Goal: Information Seeking & Learning: Learn about a topic

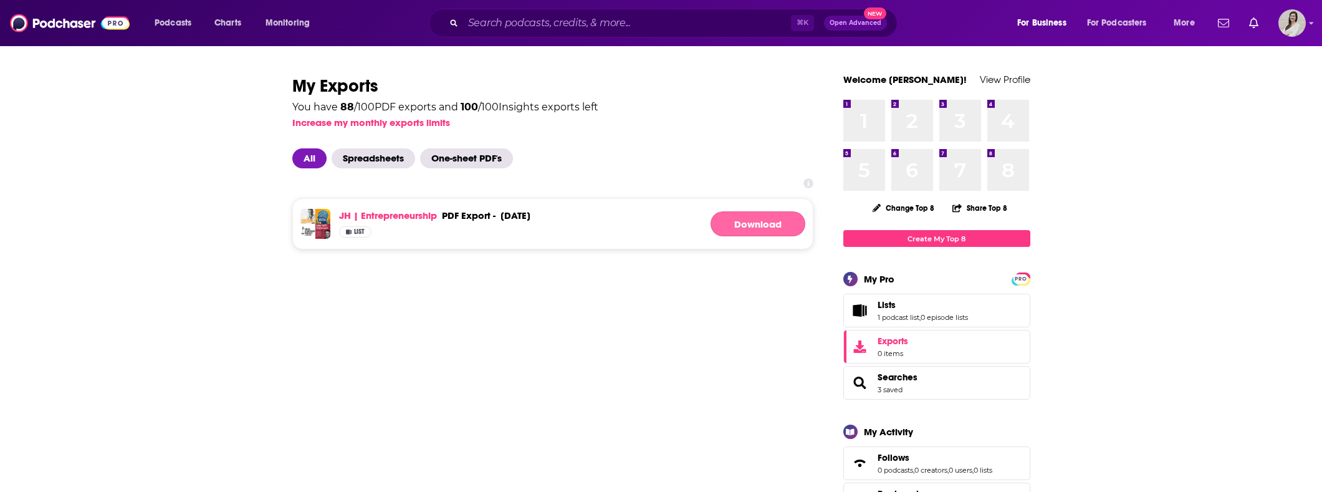
click at [747, 225] on button "Download" at bounding box center [757, 223] width 95 height 25
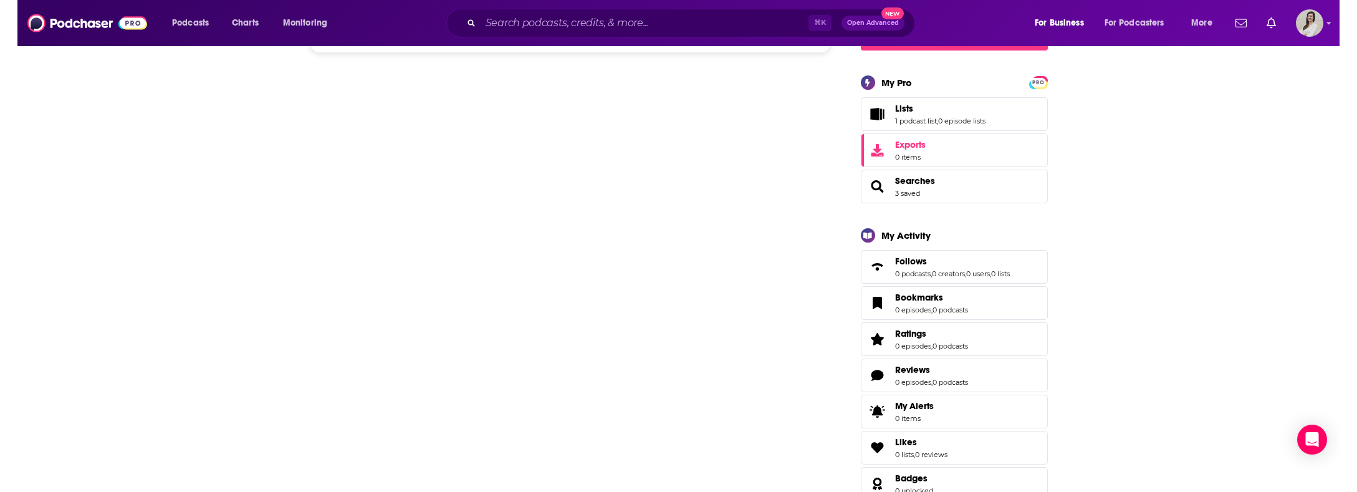
scroll to position [115, 0]
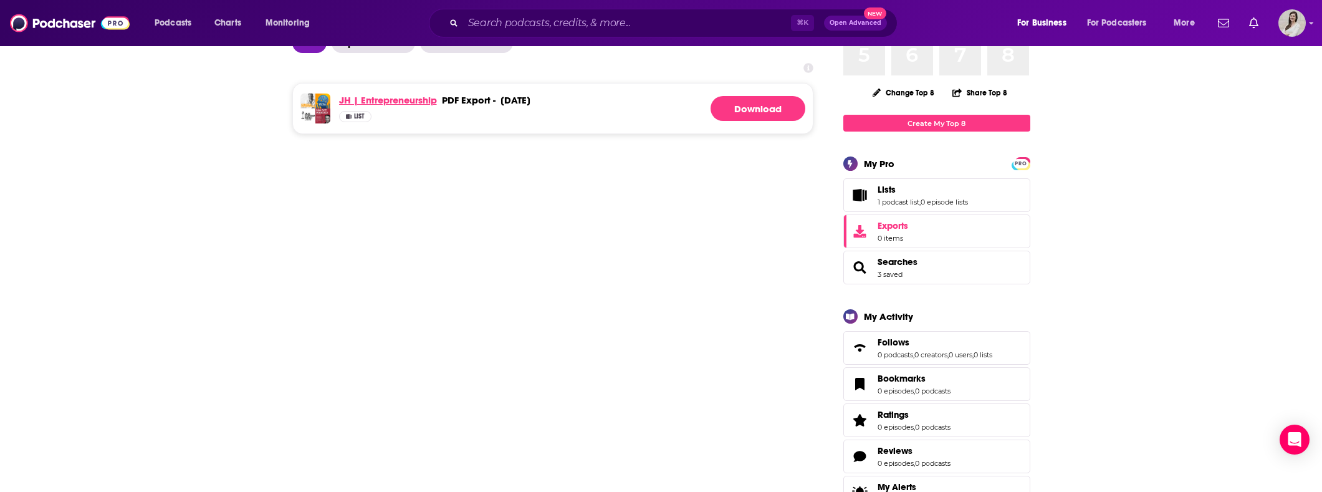
click at [411, 99] on link "JH | Entrepreneurship" at bounding box center [388, 100] width 98 height 12
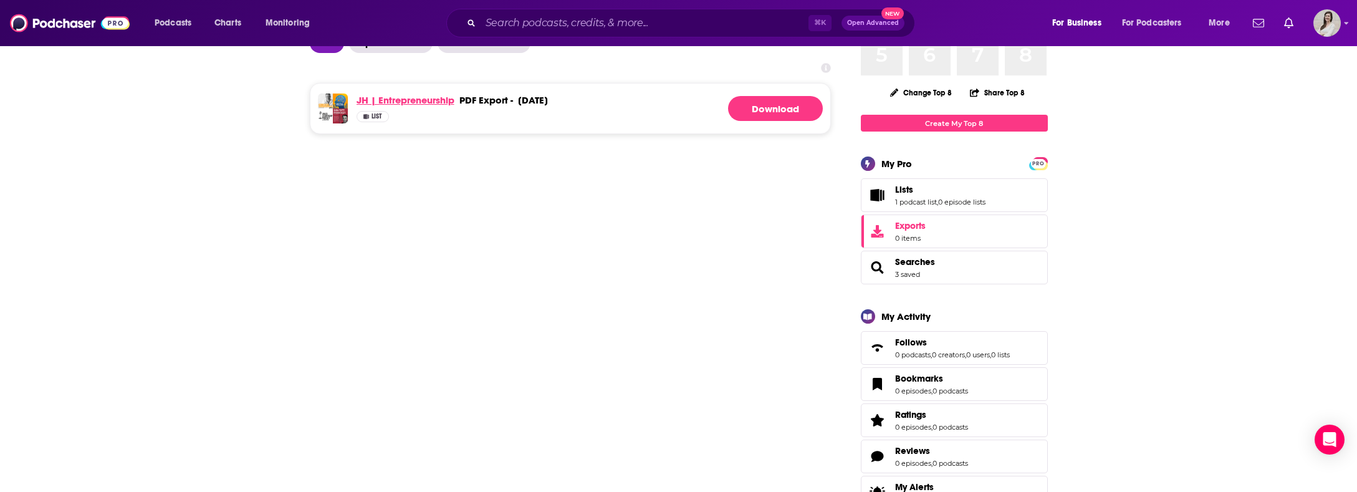
scroll to position [0, 0]
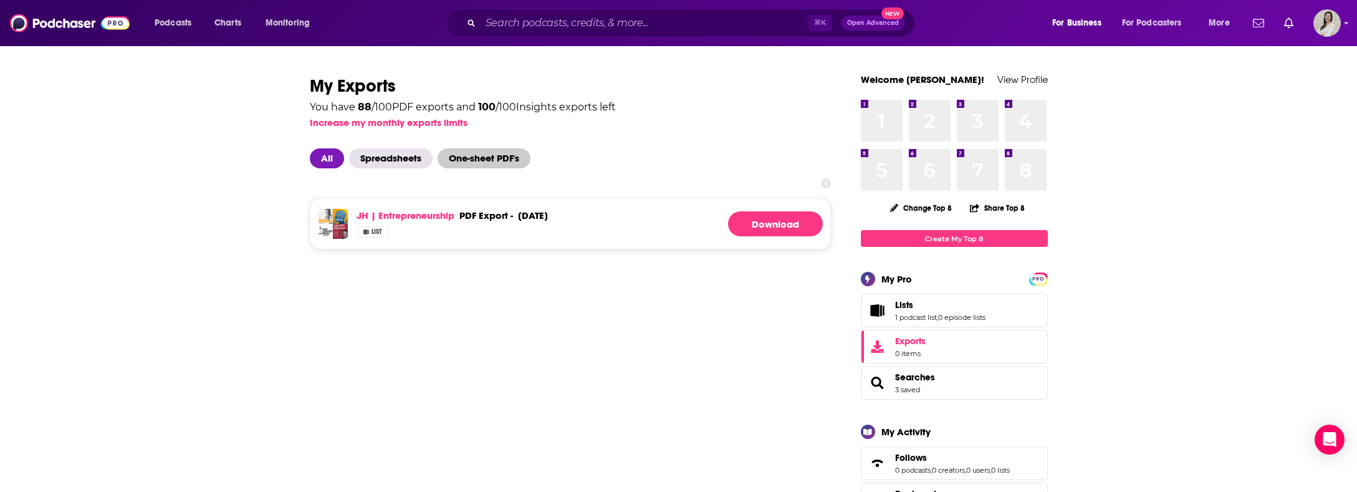
click at [494, 158] on span "One-sheet PDF's" at bounding box center [483, 158] width 93 height 20
click at [408, 161] on span "Spreadsheets" at bounding box center [391, 158] width 84 height 20
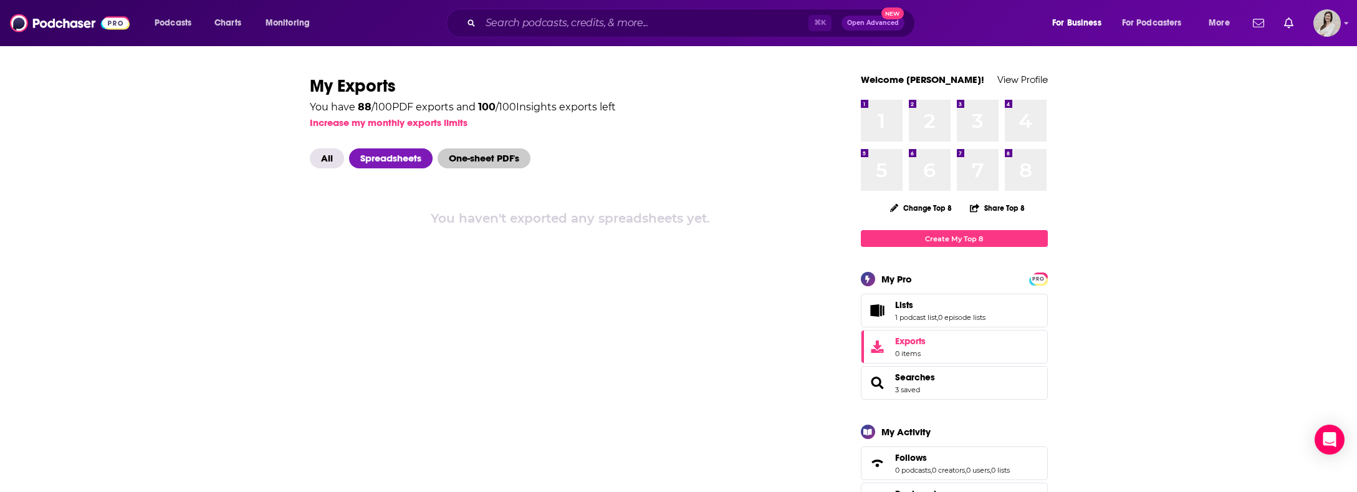
click at [489, 157] on span "One-sheet PDF's" at bounding box center [483, 158] width 93 height 20
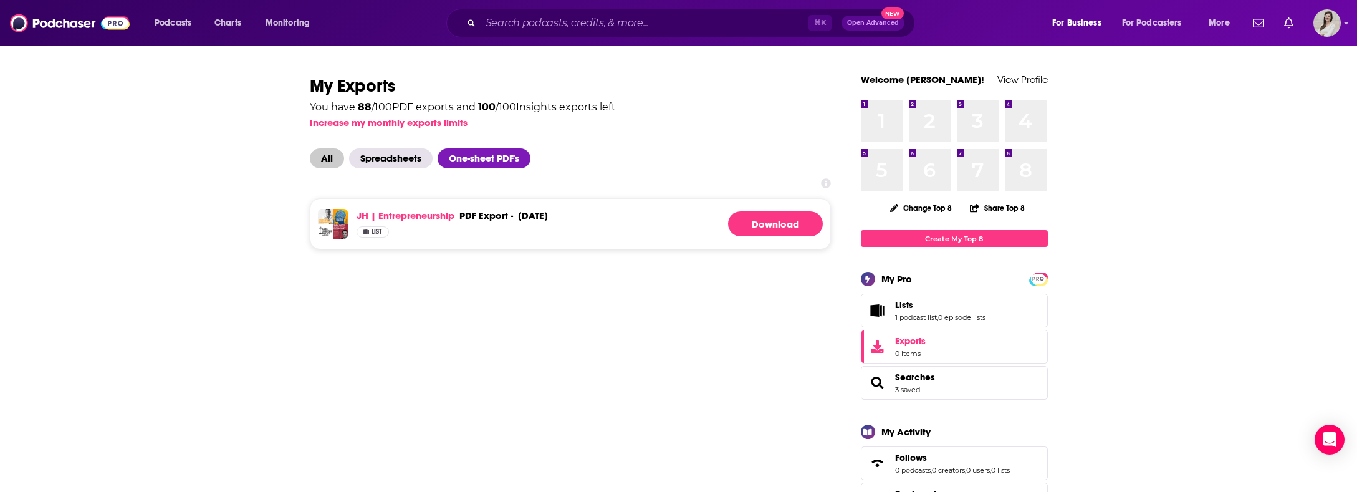
click at [337, 162] on span "All" at bounding box center [327, 158] width 34 height 20
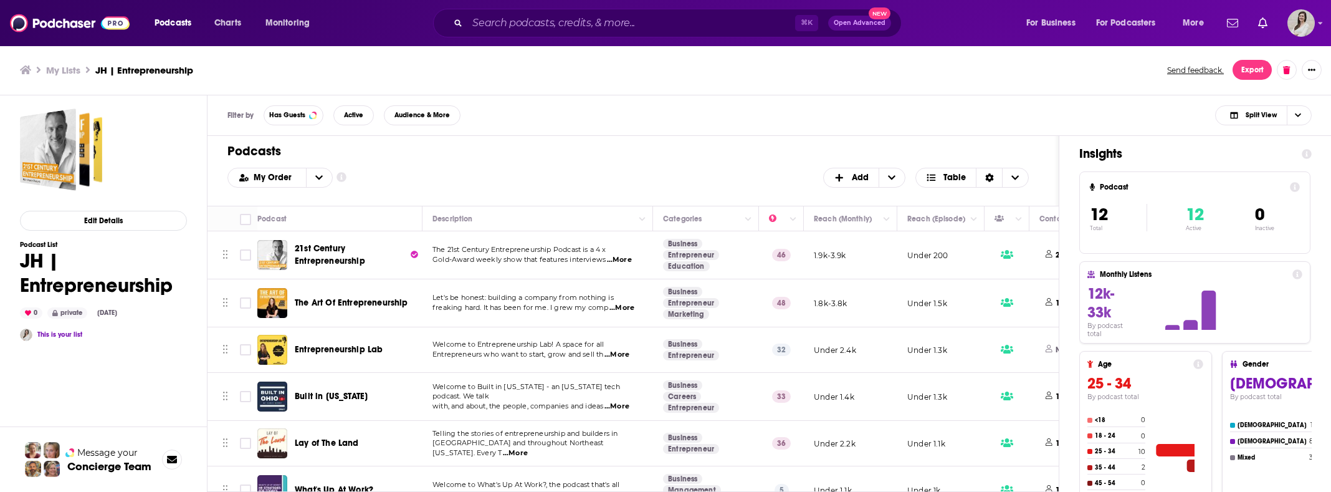
click at [630, 260] on span "...More" at bounding box center [619, 260] width 25 height 10
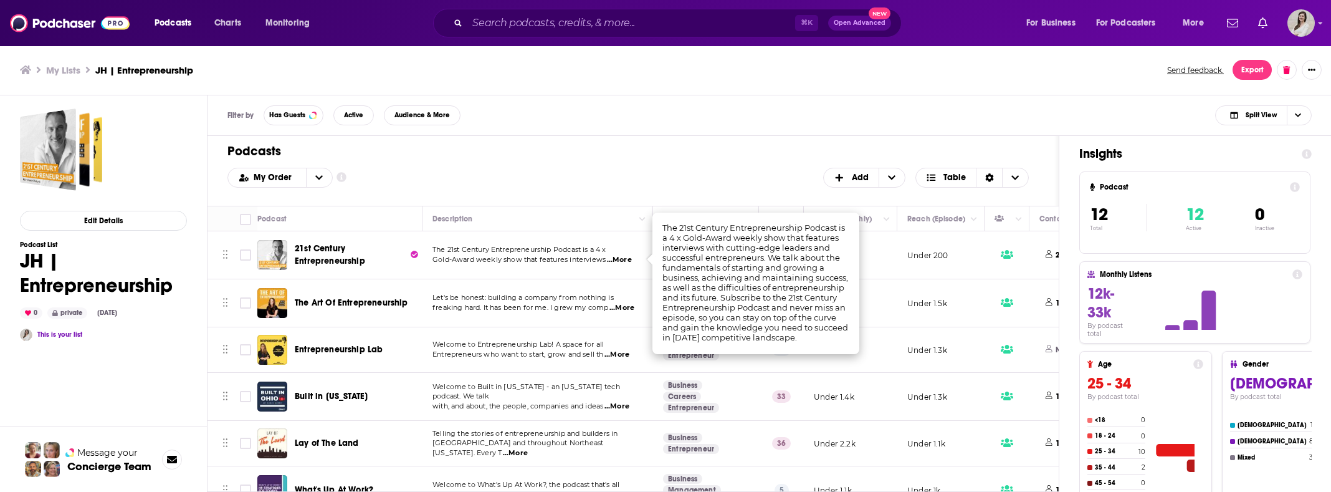
click at [630, 260] on span "...More" at bounding box center [619, 260] width 25 height 10
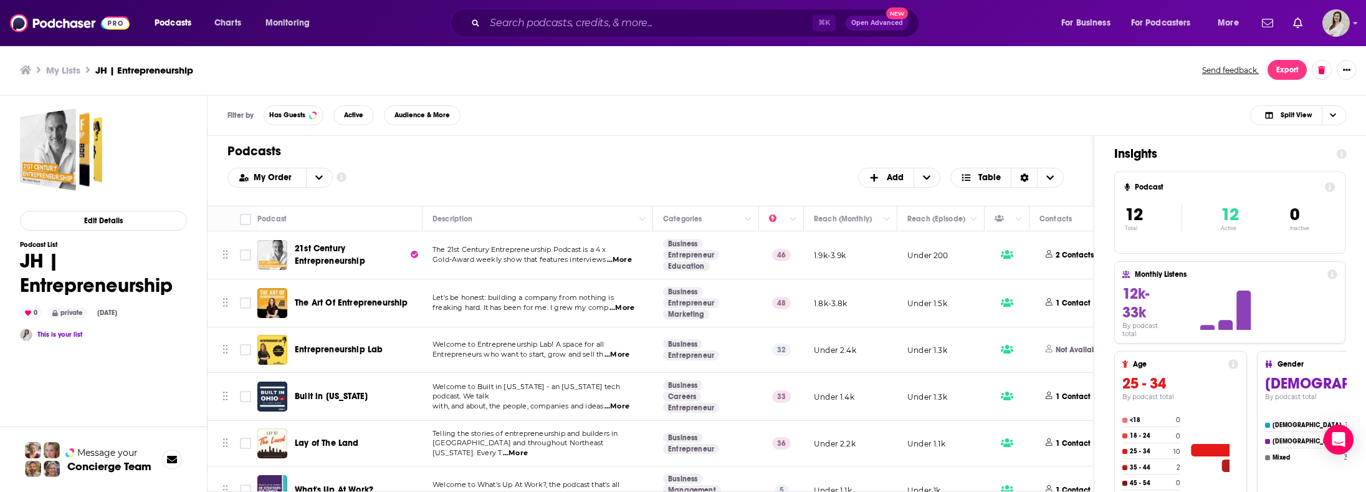
click at [624, 255] on span "...More" at bounding box center [619, 260] width 25 height 10
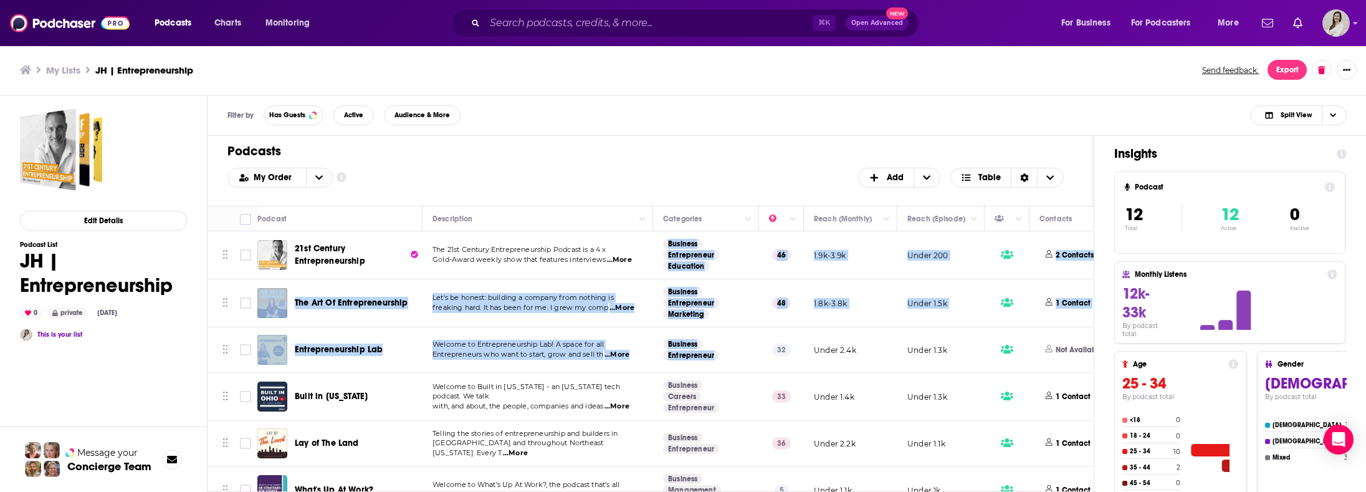
drag, startPoint x: 802, startPoint y: 338, endPoint x: 661, endPoint y: 238, distance: 172.6
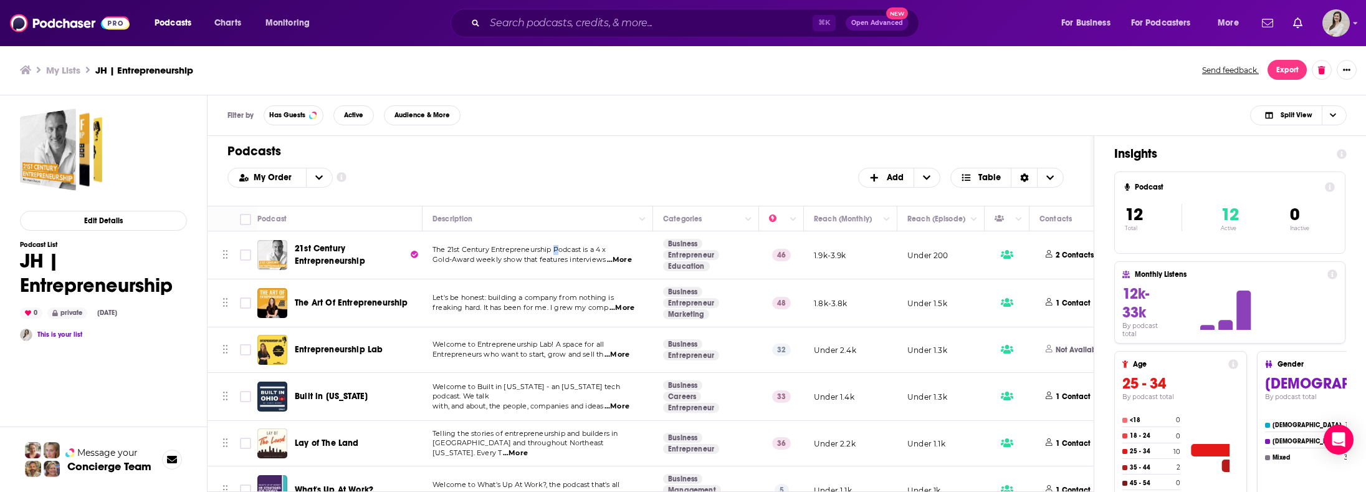
click at [558, 252] on span "The 21st Century Entrepreneurship Podcast is a 4 x" at bounding box center [519, 249] width 174 height 9
click at [534, 257] on span "Gold-Award weekly show that features interviews" at bounding box center [518, 259] width 173 height 9
click at [528, 260] on span "Gold-Award weekly show that features interviews" at bounding box center [518, 259] width 173 height 9
click at [530, 260] on span "Gold-Award weekly show that features interviews" at bounding box center [518, 259] width 173 height 9
click at [530, 259] on span "Gold-Award weekly show that features interviews" at bounding box center [518, 259] width 173 height 9
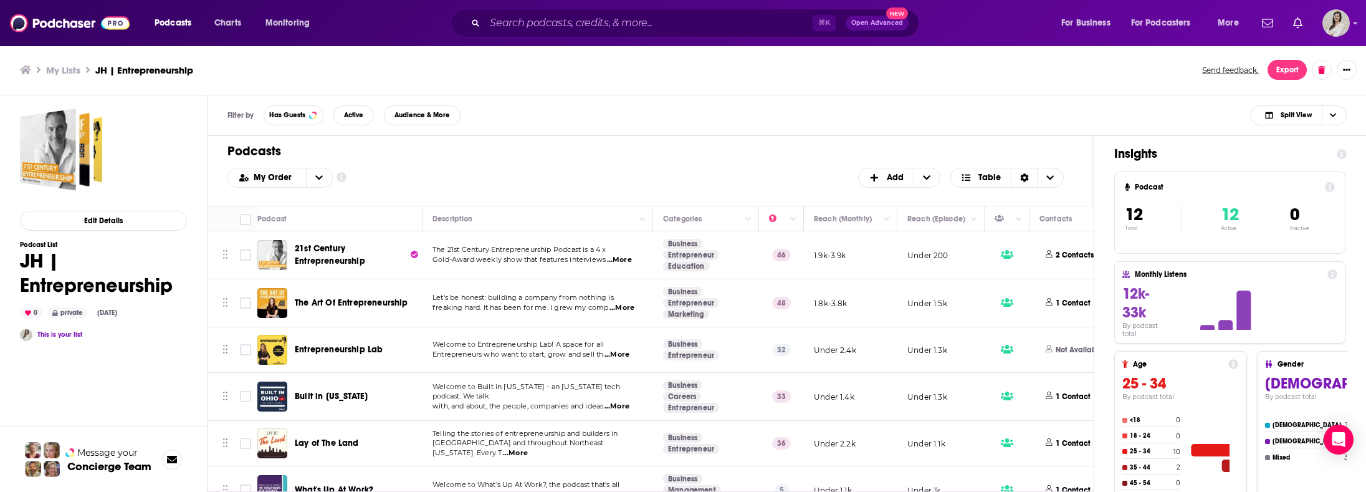
click at [629, 258] on span "...More" at bounding box center [619, 260] width 25 height 10
click at [630, 257] on span "...More" at bounding box center [619, 260] width 25 height 10
click at [576, 252] on span "The 21st Century Entrepreneurship Podcast is a 4 x" at bounding box center [519, 249] width 174 height 9
click at [572, 254] on span "The 21st Century Entrepreneurship Podcast is a 4 x" at bounding box center [519, 249] width 174 height 9
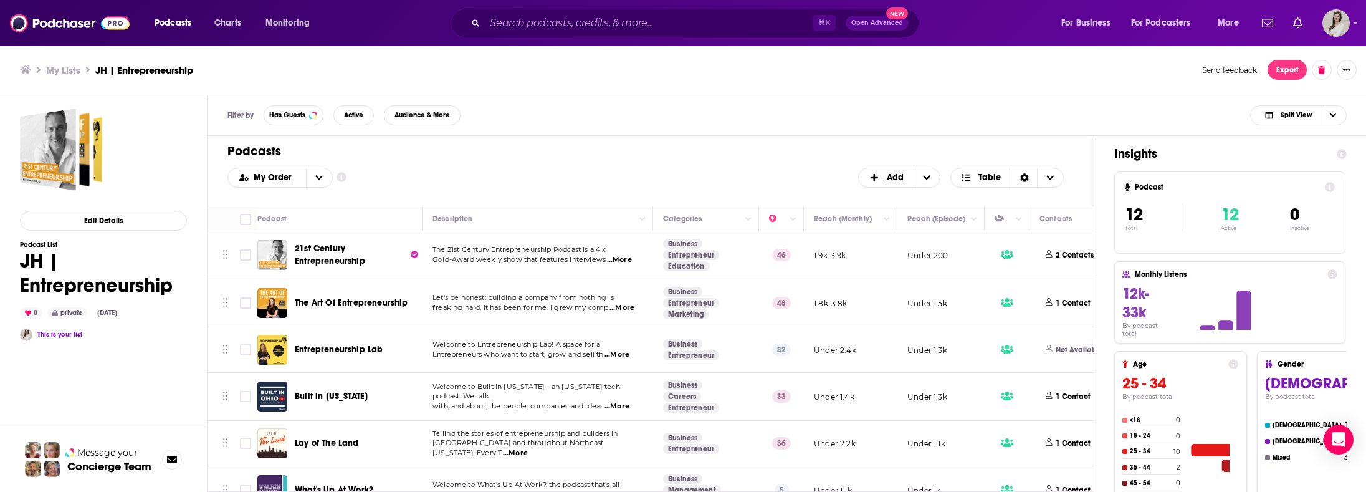
click at [609, 257] on span "...More" at bounding box center [619, 260] width 25 height 10
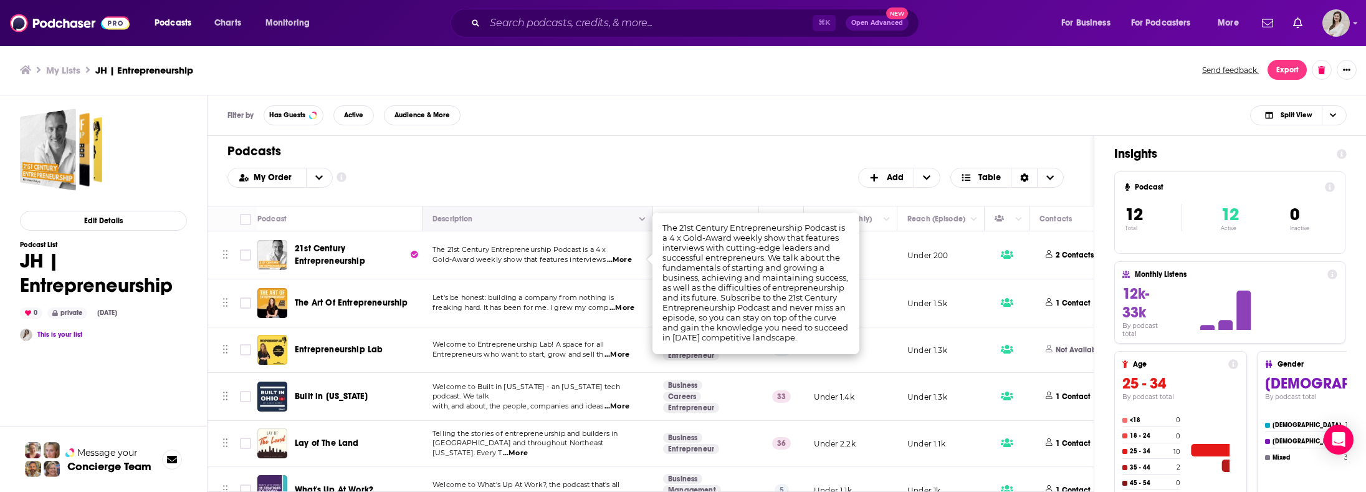
click at [639, 217] on icon "Column Actions" at bounding box center [642, 219] width 6 height 7
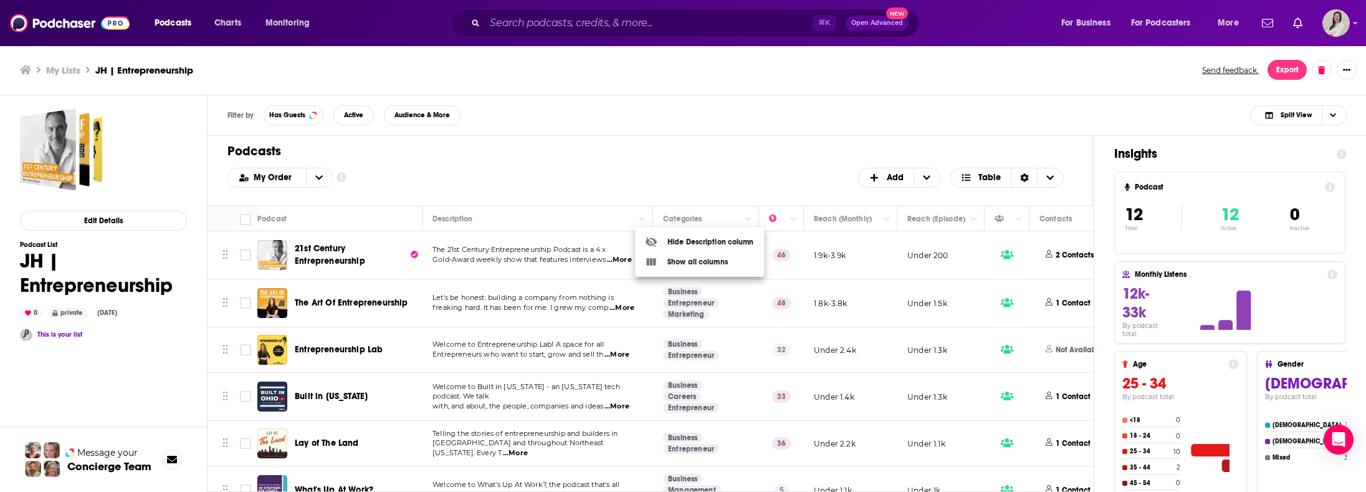
click at [584, 255] on div at bounding box center [683, 246] width 1366 height 492
click at [542, 257] on span "Gold-Award weekly show that features interviews" at bounding box center [518, 259] width 173 height 9
click at [616, 255] on span "...More" at bounding box center [619, 260] width 25 height 10
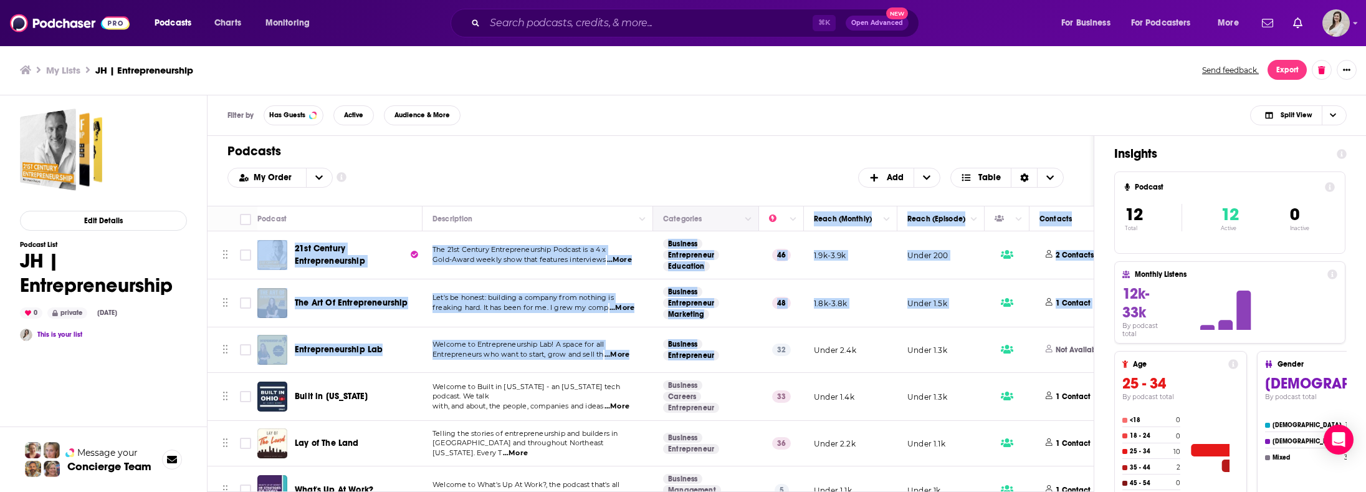
drag, startPoint x: 800, startPoint y: 339, endPoint x: 661, endPoint y: 229, distance: 176.9
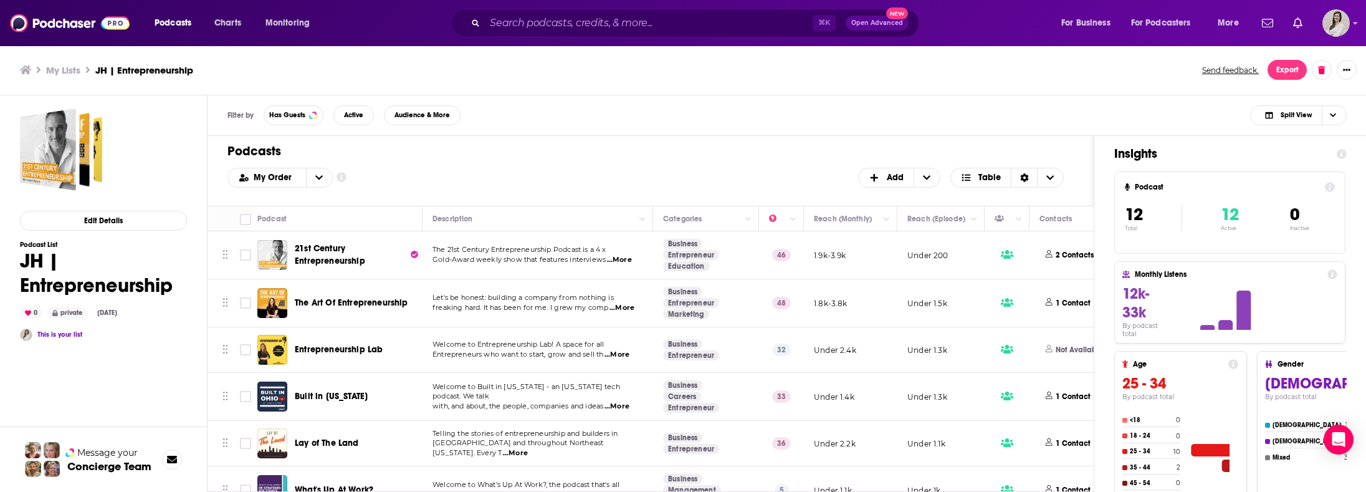
click at [603, 255] on p "Gold-Award weekly show that features interviews ...More" at bounding box center [537, 260] width 210 height 10
click at [327, 244] on span "21st Century Entrepreneurship" at bounding box center [330, 254] width 70 height 23
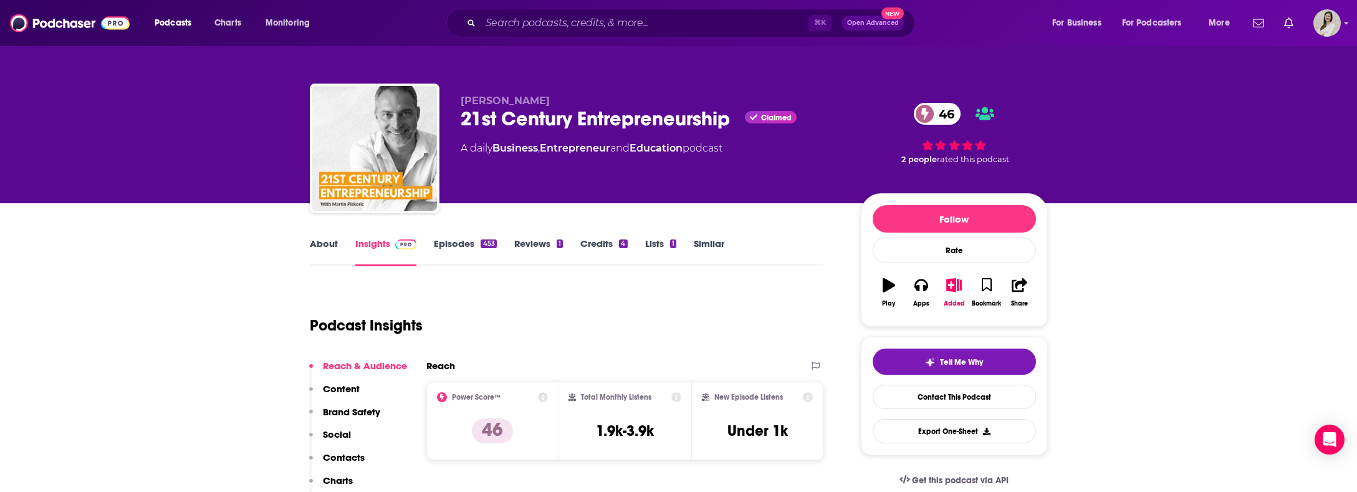
click at [315, 242] on link "About" at bounding box center [324, 251] width 28 height 29
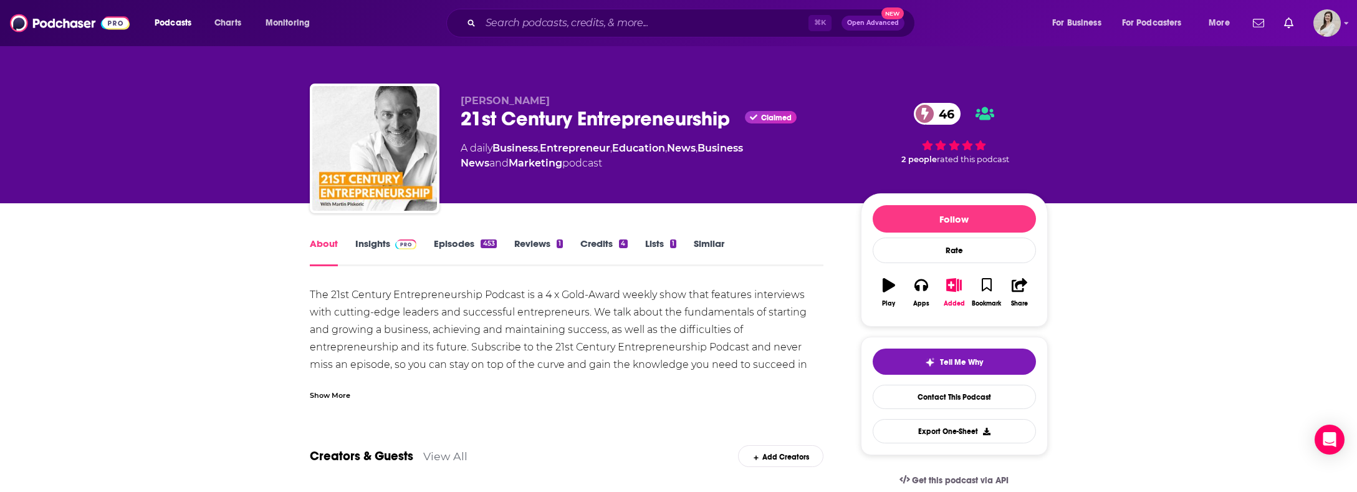
click at [327, 396] on div "Show More" at bounding box center [330, 394] width 41 height 12
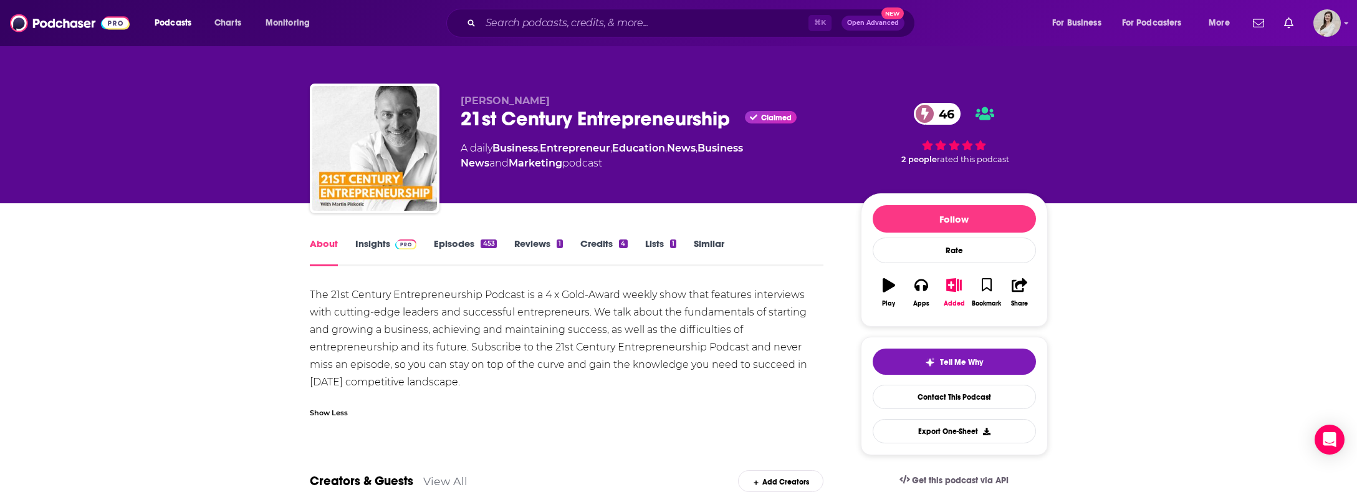
drag, startPoint x: 451, startPoint y: 386, endPoint x: 291, endPoint y: 292, distance: 185.7
copy div "The 21st Century Entrepreneurship Podcast is a 4 x Gold-Award weekly show that …"
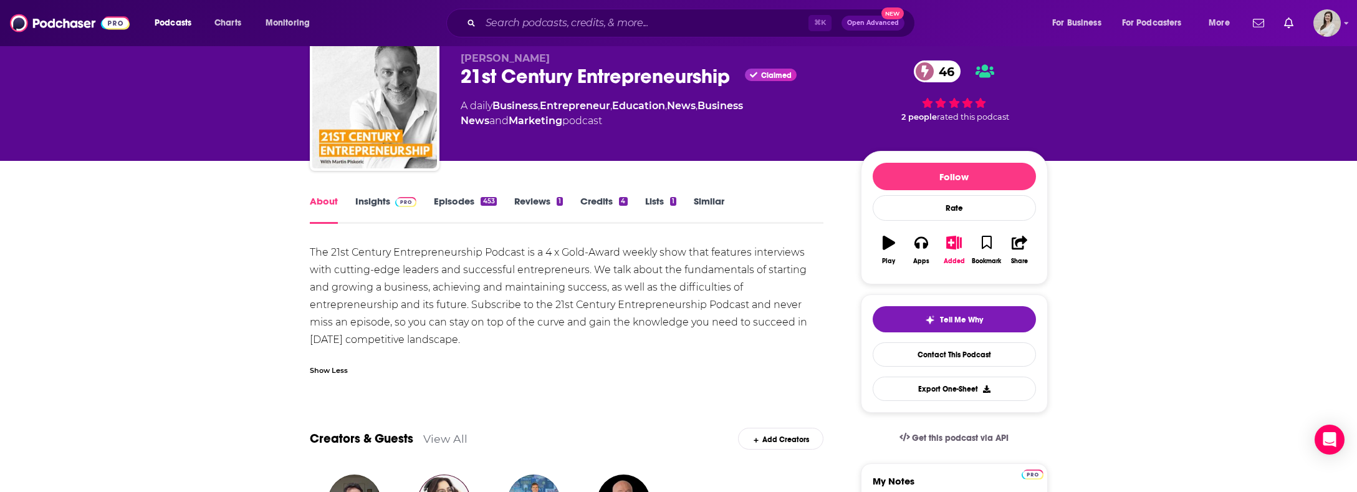
scroll to position [119, 0]
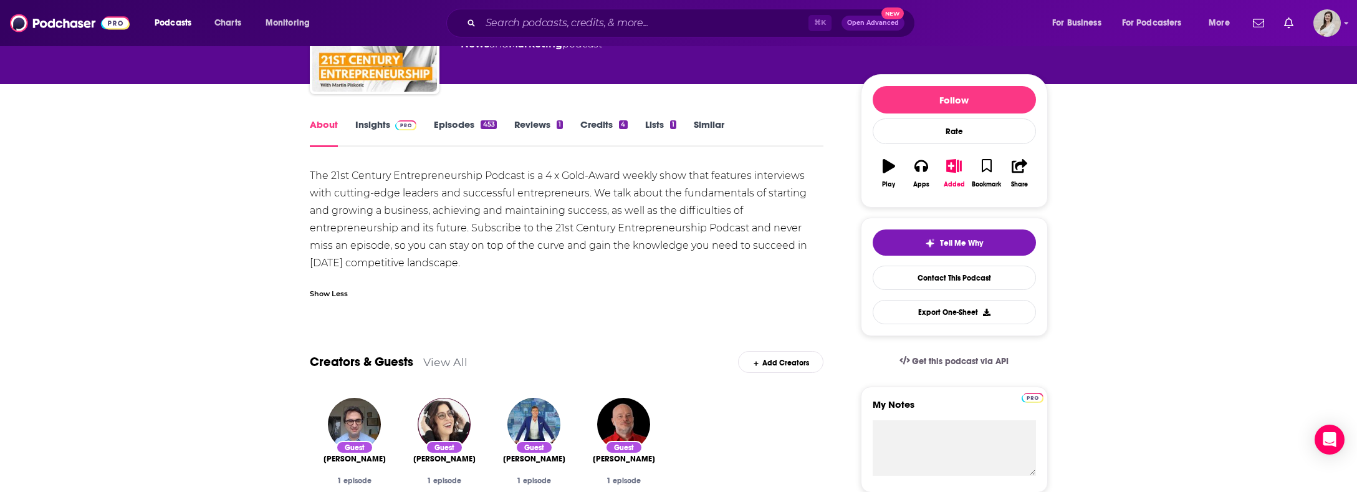
click at [384, 120] on link "Insights" at bounding box center [386, 132] width 62 height 29
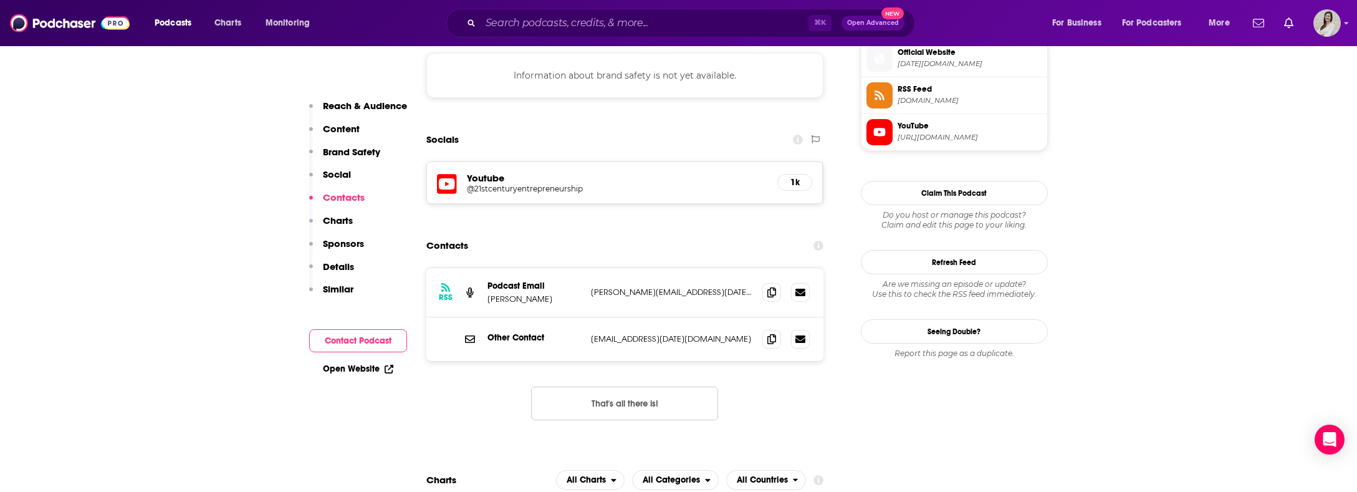
scroll to position [1132, 0]
click at [514, 183] on h5 "@21stcenturyentrepreneurship" at bounding box center [566, 187] width 199 height 9
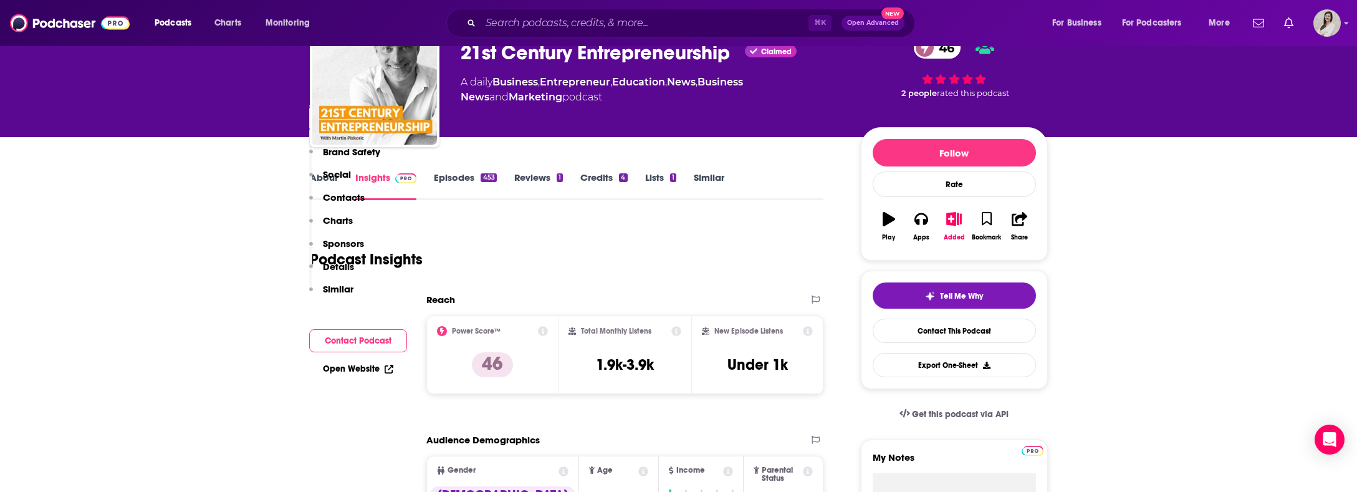
scroll to position [0, 0]
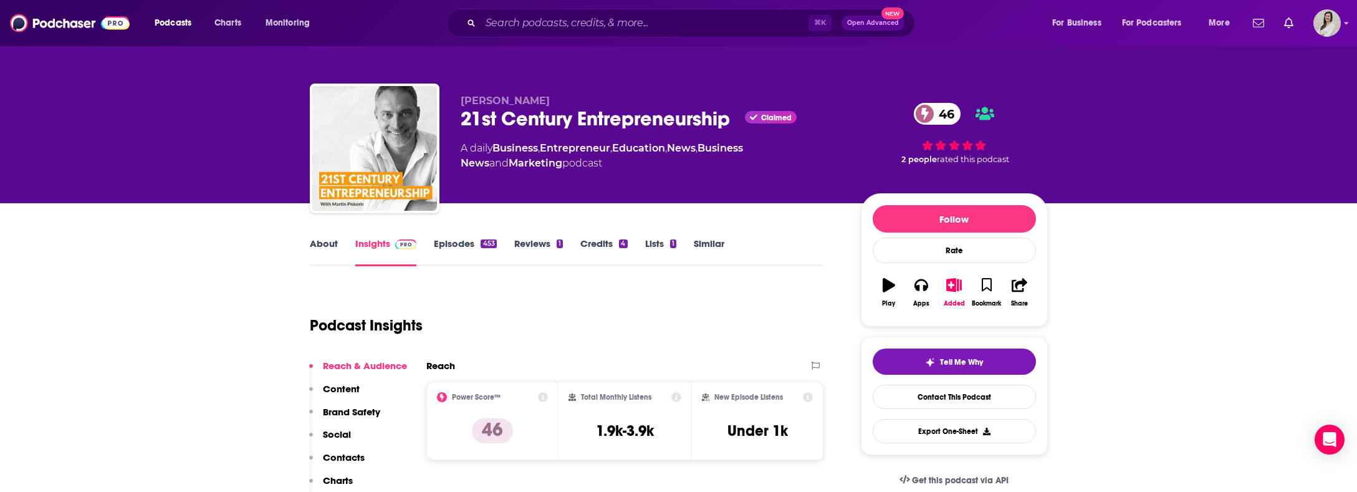
click at [454, 237] on link "Episodes 453" at bounding box center [465, 251] width 62 height 29
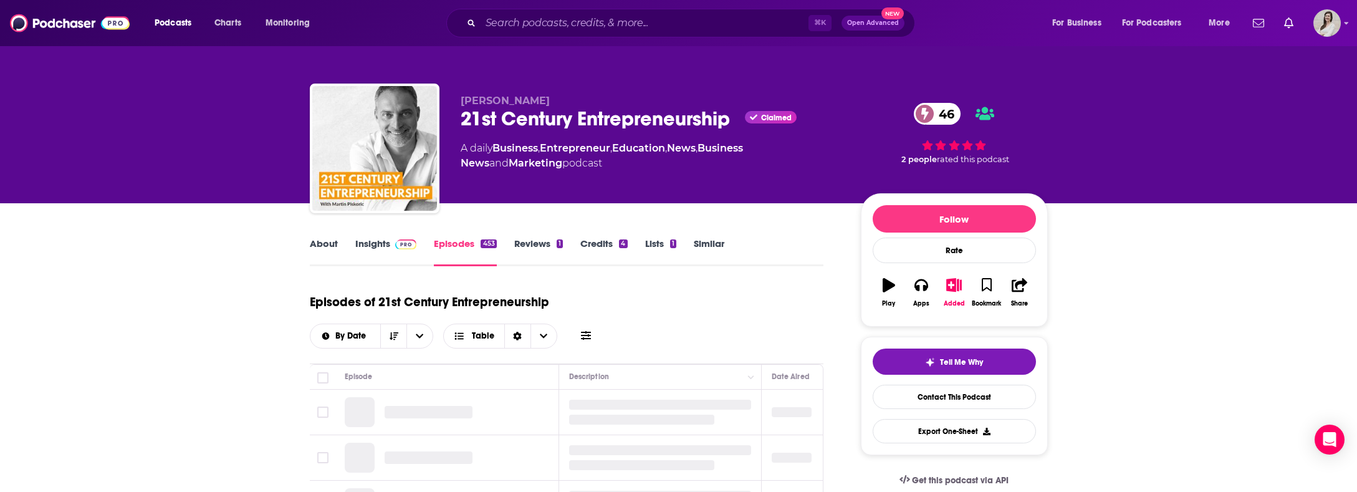
click at [549, 247] on link "Reviews 1" at bounding box center [538, 251] width 49 height 29
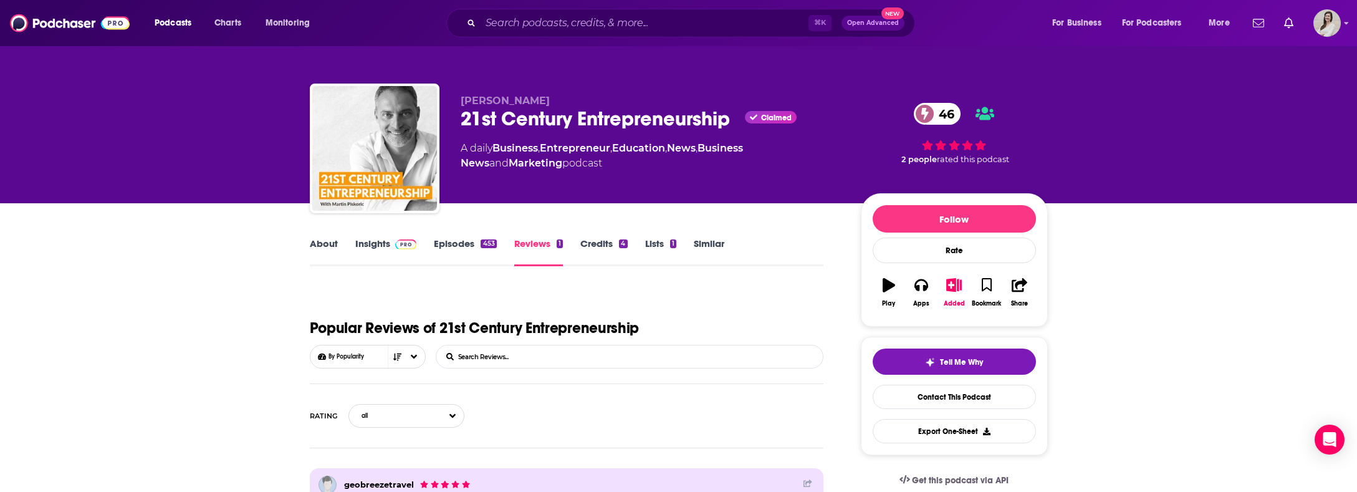
click at [465, 248] on link "Episodes 453" at bounding box center [465, 251] width 62 height 29
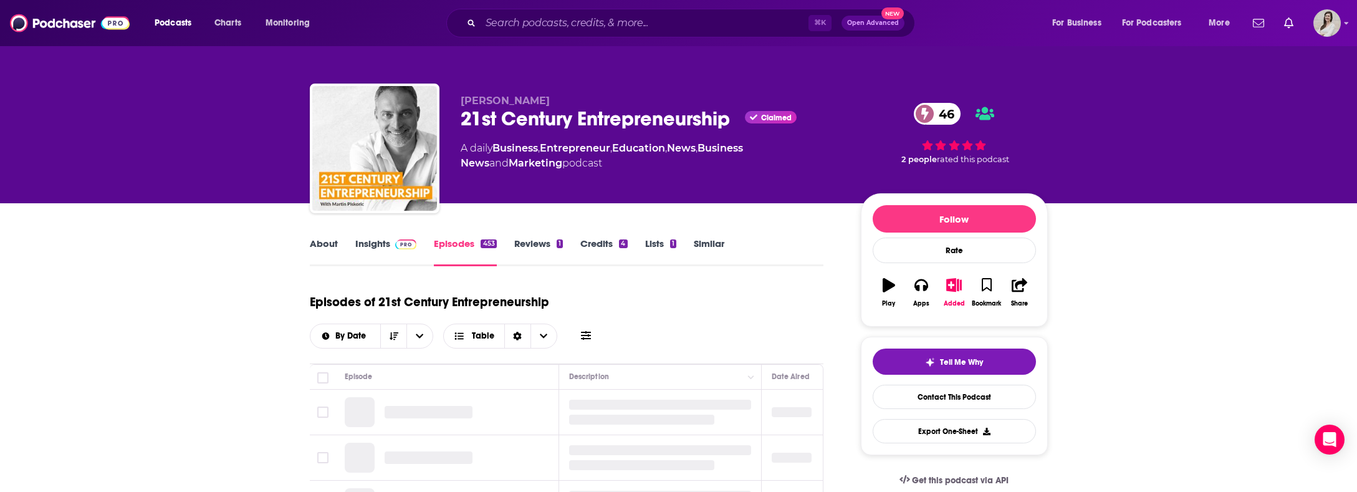
click at [481, 247] on div "453" at bounding box center [488, 243] width 16 height 9
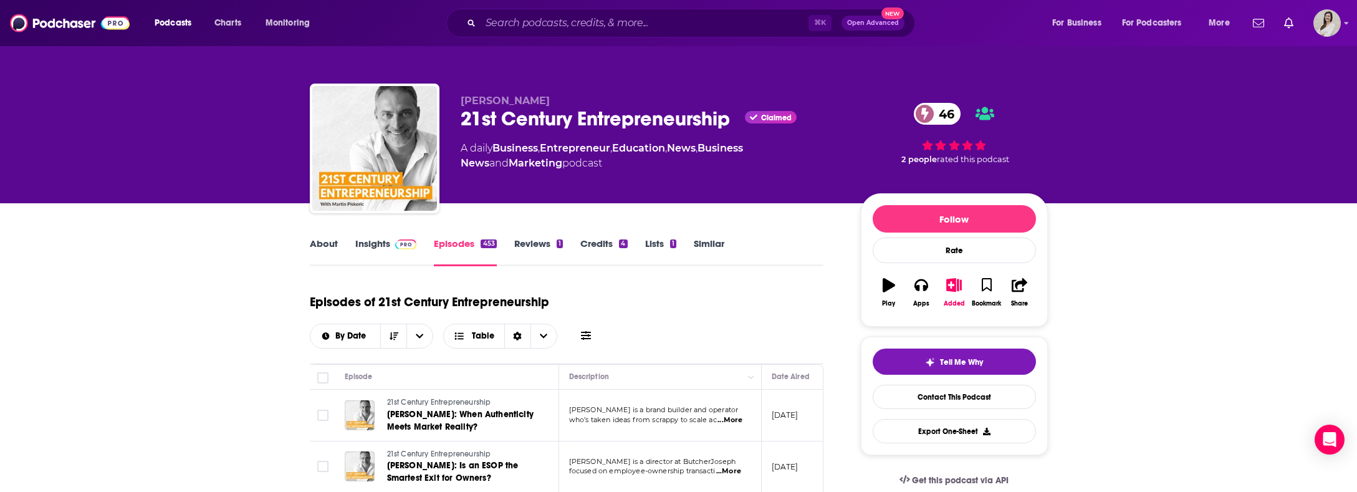
click at [396, 251] on link "Insights" at bounding box center [386, 251] width 62 height 29
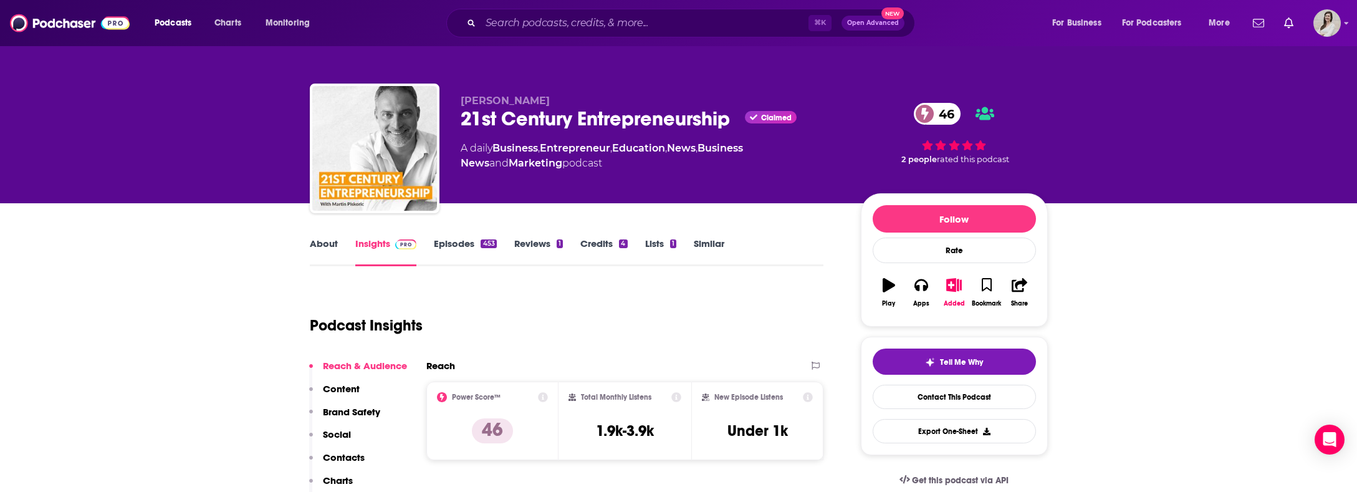
scroll to position [241, 0]
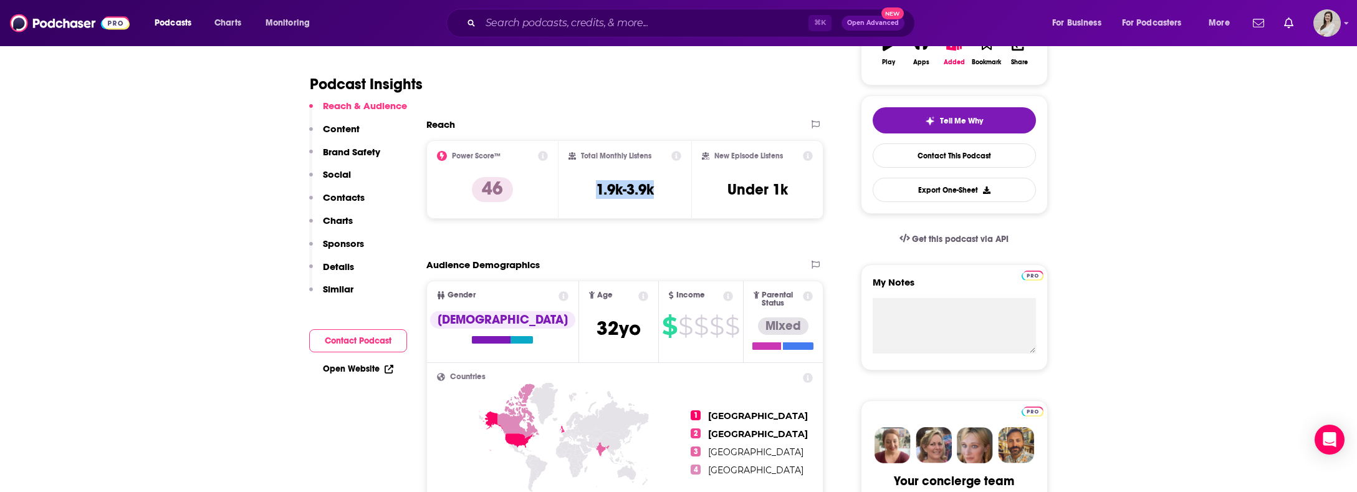
drag, startPoint x: 666, startPoint y: 189, endPoint x: 589, endPoint y: 191, distance: 77.3
click at [589, 191] on div "Total Monthly Listens 1.9k-3.9k" at bounding box center [624, 179] width 113 height 57
copy h3 "1.9k-3.9k"
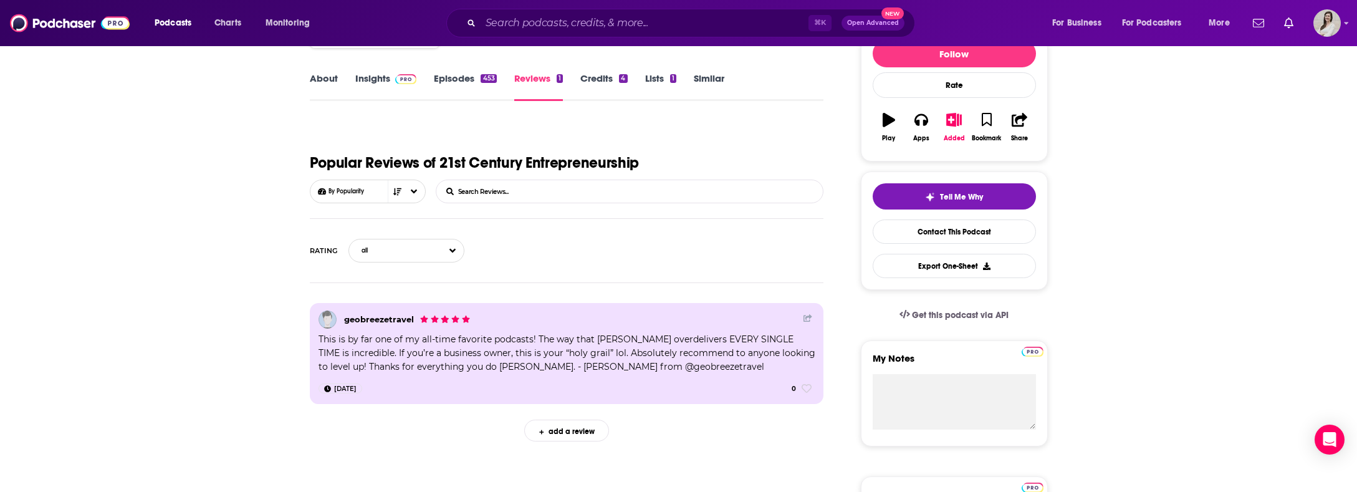
scroll to position [425, 0]
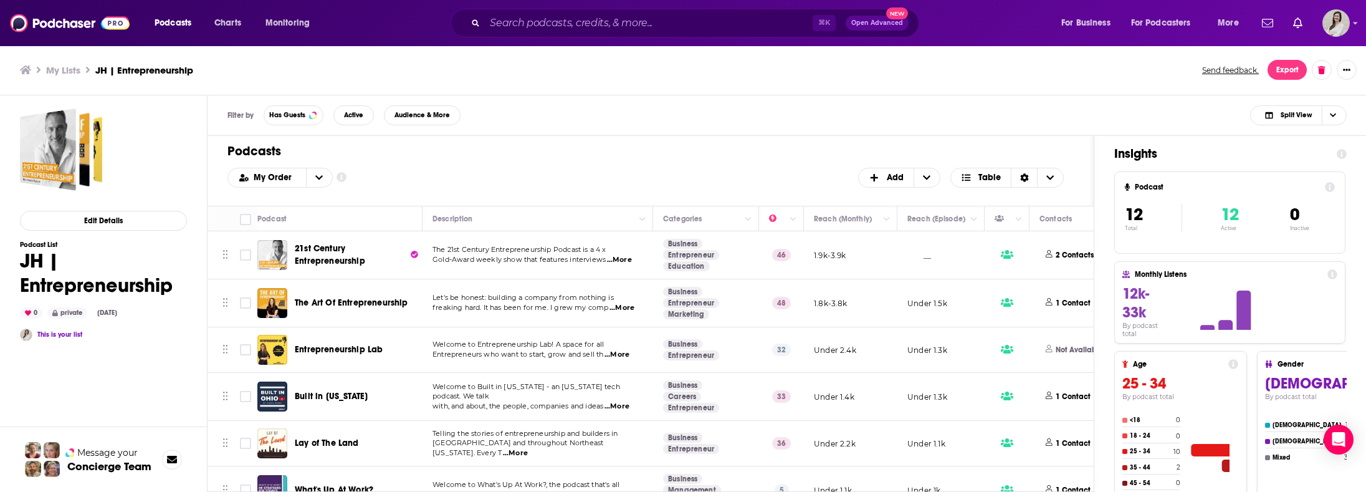
click at [361, 301] on span "The Art Of Entrepreneurship" at bounding box center [351, 302] width 113 height 11
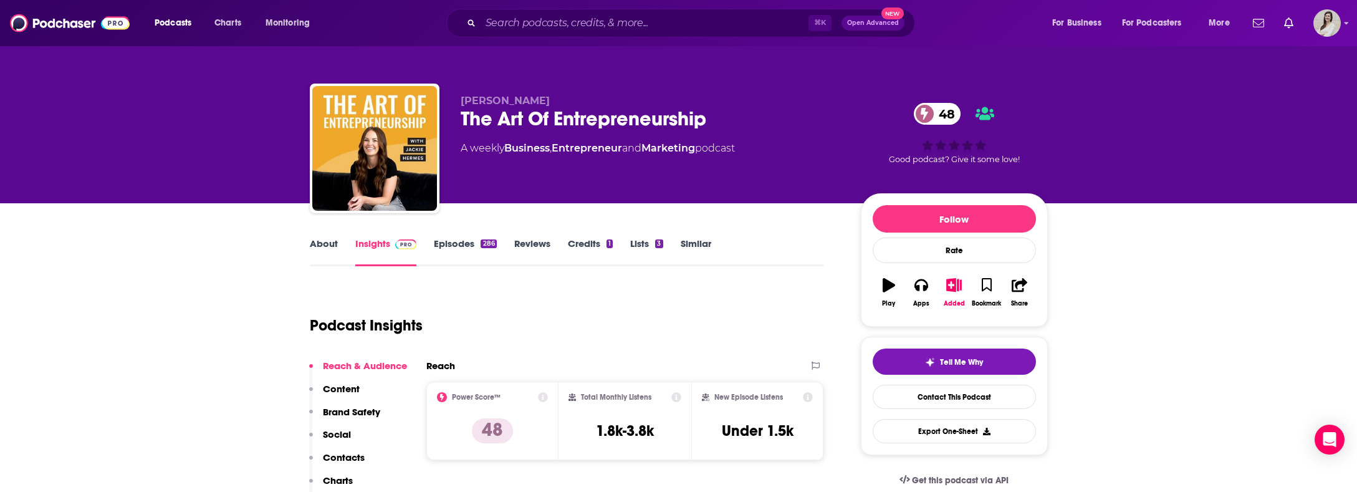
scroll to position [158, 0]
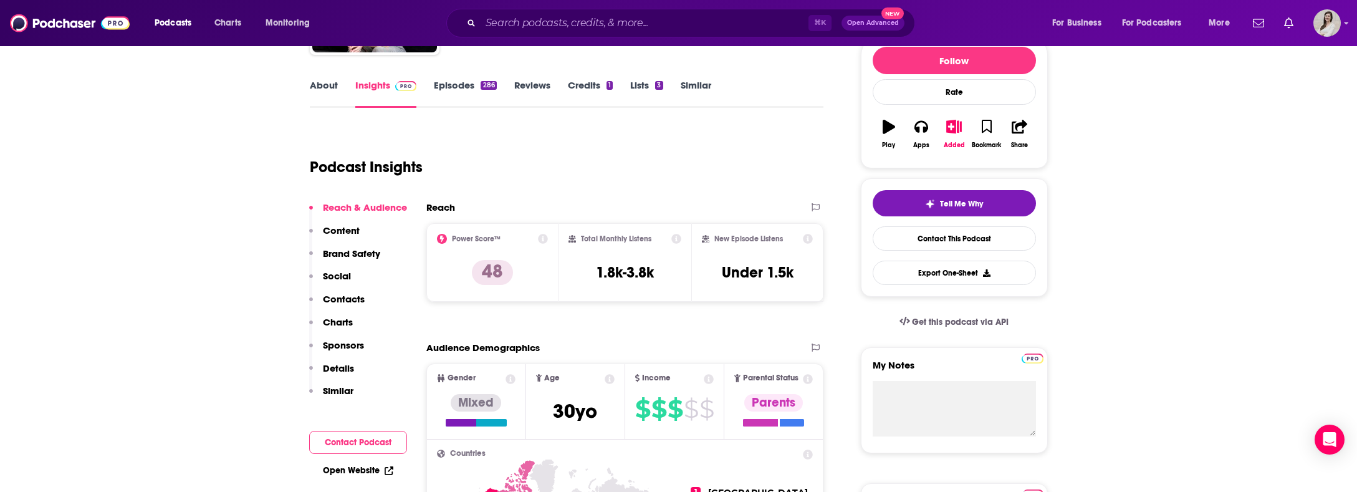
click at [333, 95] on link "About" at bounding box center [324, 93] width 28 height 29
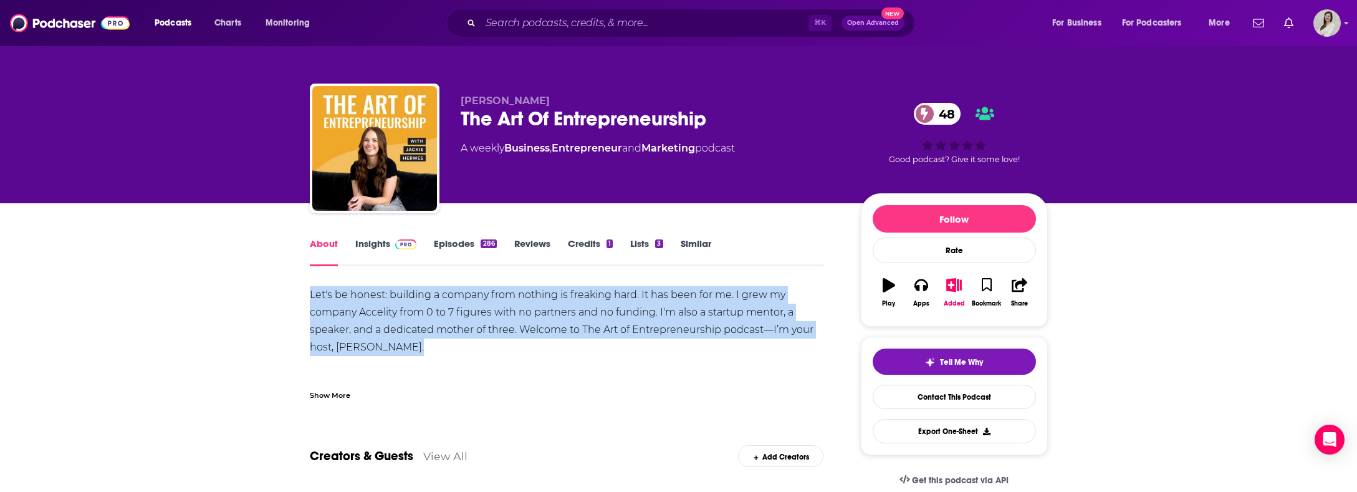
drag, startPoint x: 418, startPoint y: 347, endPoint x: 375, endPoint y: 302, distance: 62.6
copy div "Let's be honest: building a company from nothing is freaking hard. It has been …"
click at [461, 237] on link "Episodes 286" at bounding box center [465, 251] width 62 height 29
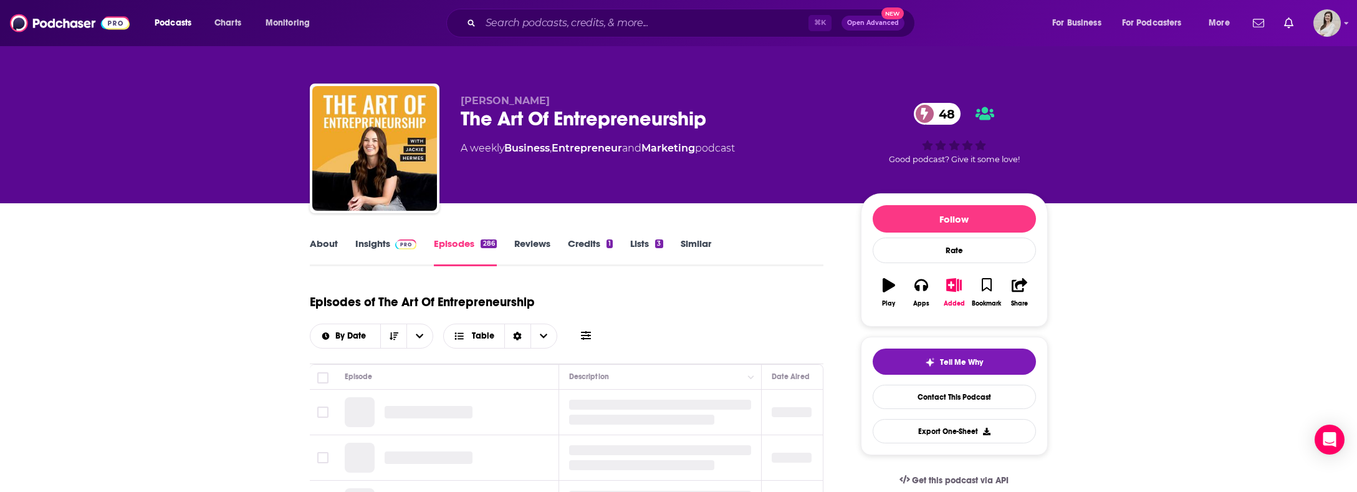
click at [461, 241] on link "Episodes 286" at bounding box center [465, 251] width 62 height 29
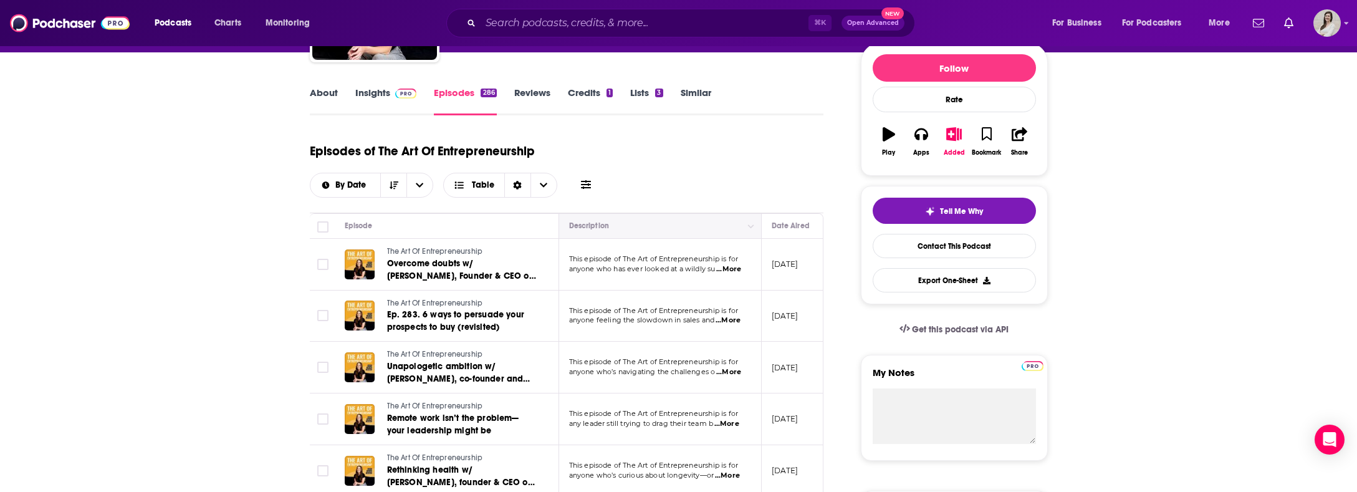
scroll to position [170, 0]
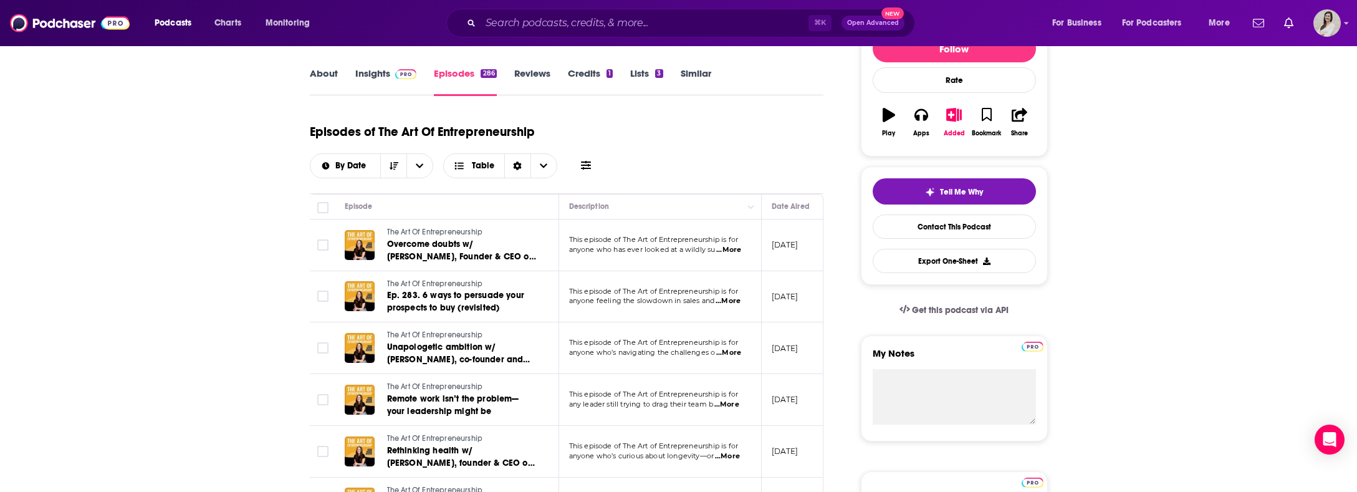
click at [734, 348] on span "...More" at bounding box center [728, 353] width 25 height 10
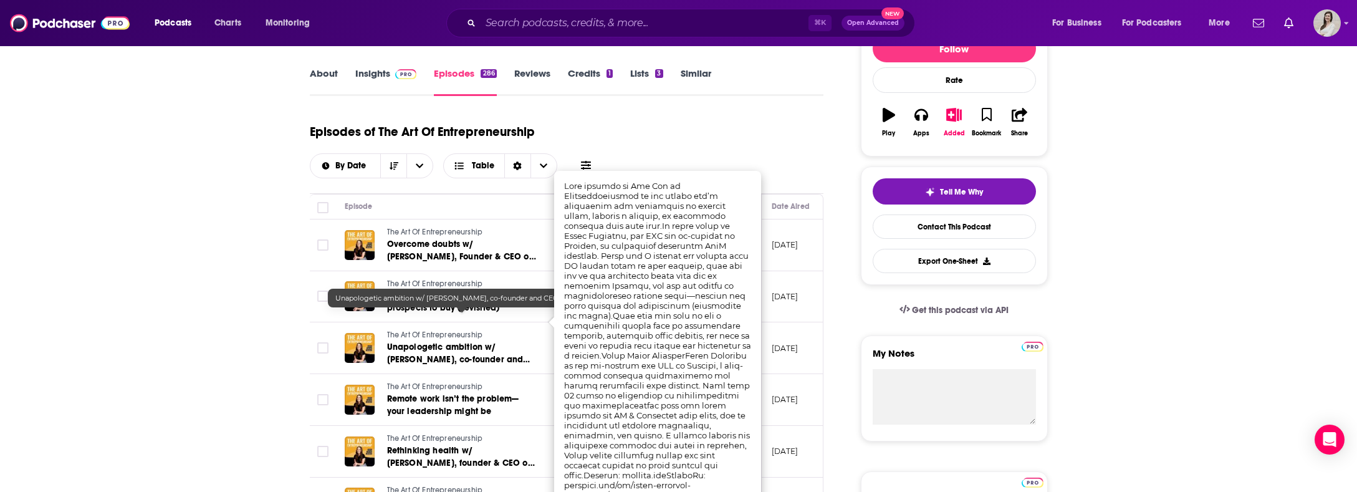
click at [414, 374] on td "The Art Of Entrepreneurship Remote work isn’t the problem—your leadership might…" at bounding box center [447, 400] width 224 height 52
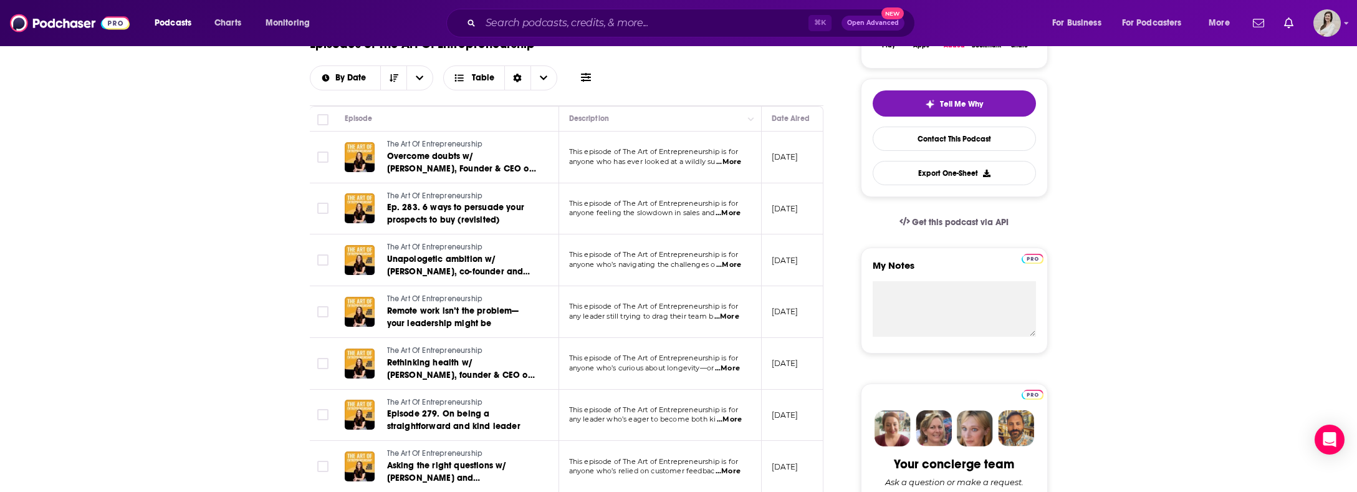
scroll to position [404, 0]
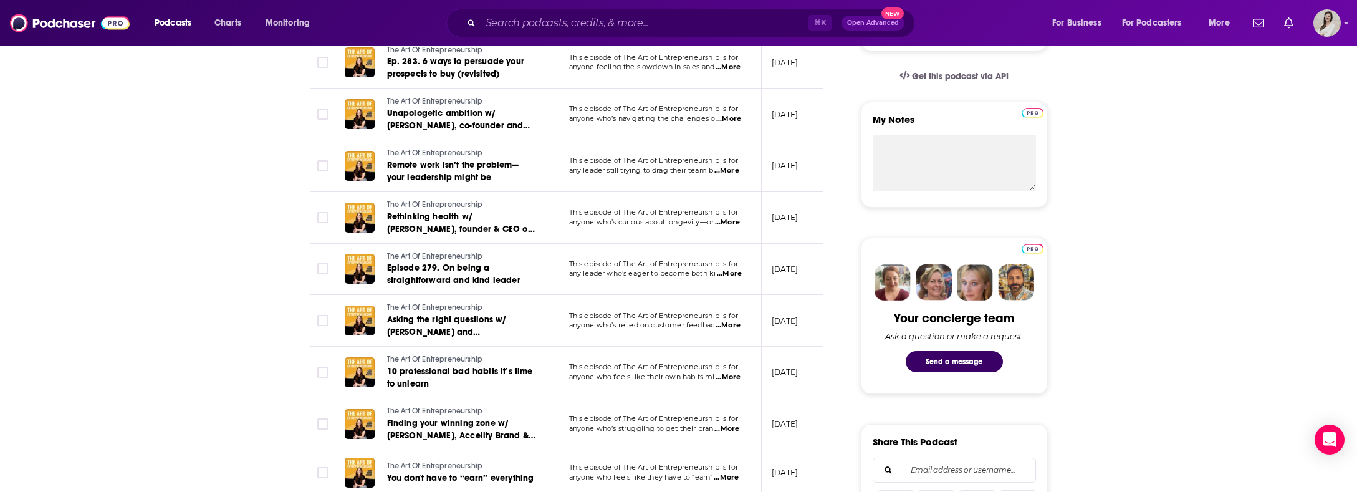
click at [732, 320] on span "...More" at bounding box center [727, 325] width 25 height 10
click at [509, 365] on link "10 professional bad habits it’s time to unlearn" at bounding box center [462, 377] width 150 height 25
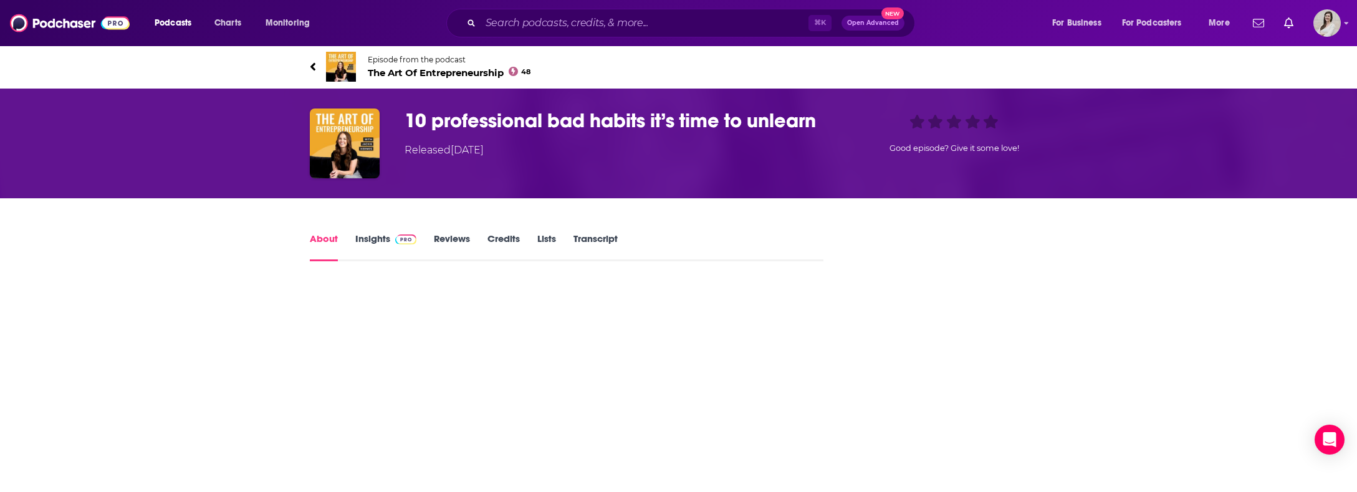
scroll to position [56, 0]
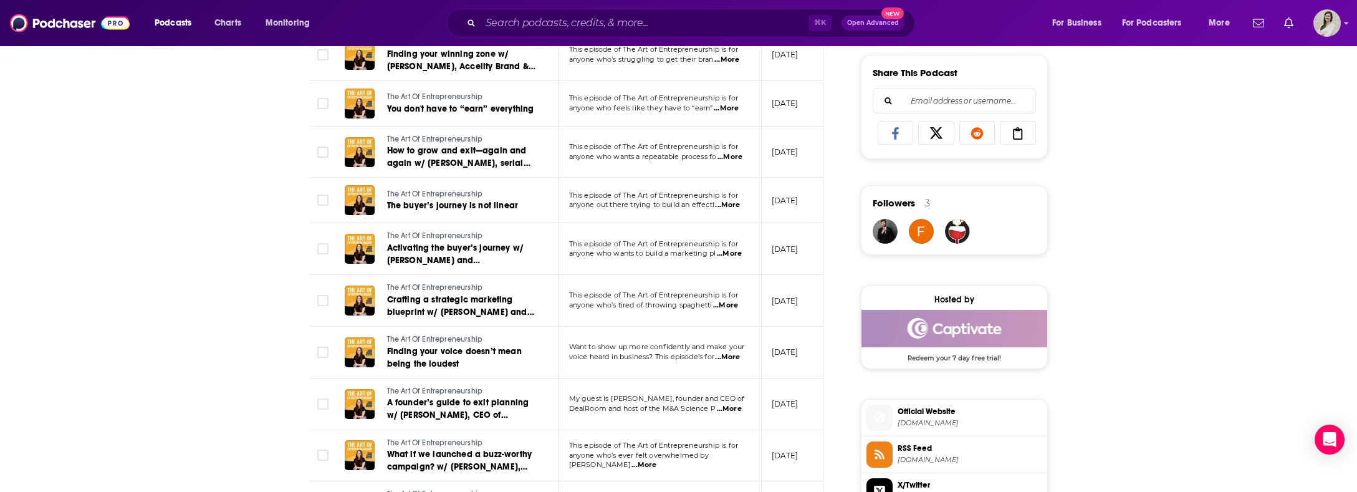
scroll to position [816, 0]
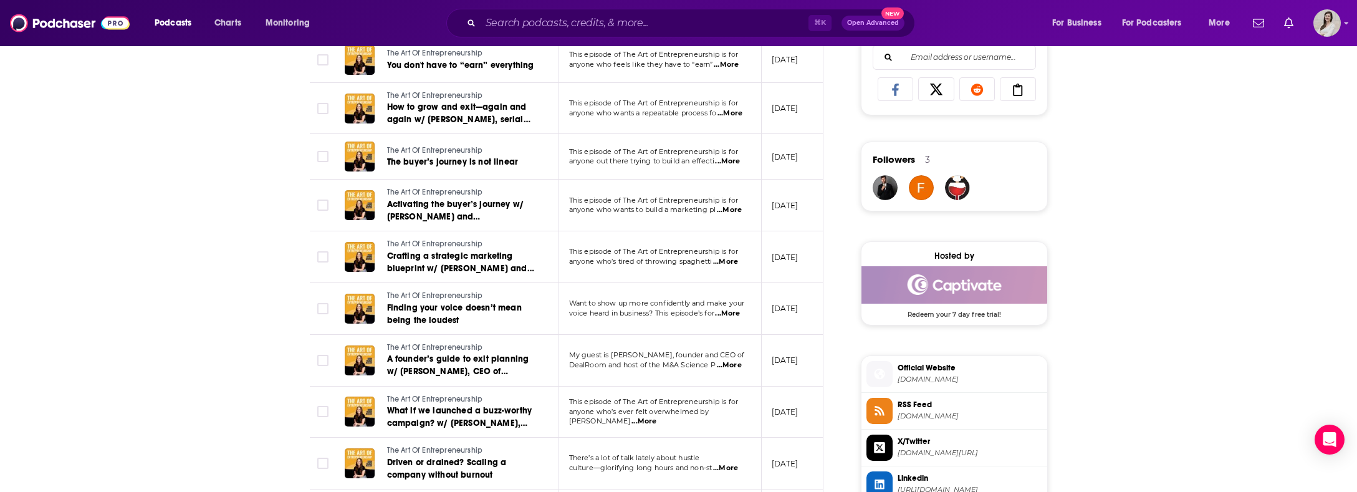
click at [737, 257] on span "...More" at bounding box center [725, 262] width 25 height 10
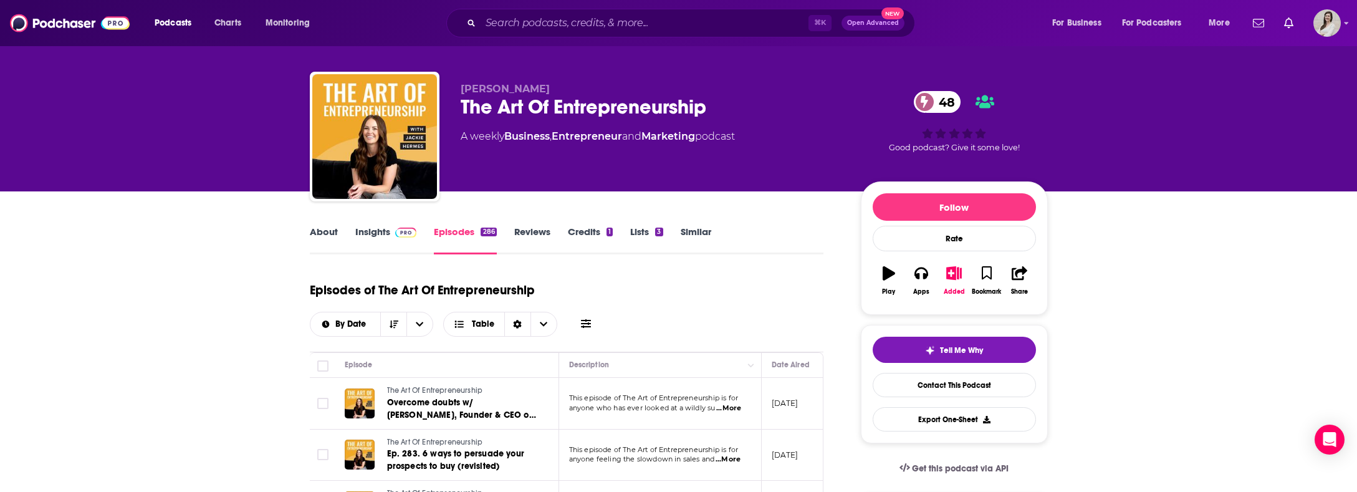
scroll to position [44, 0]
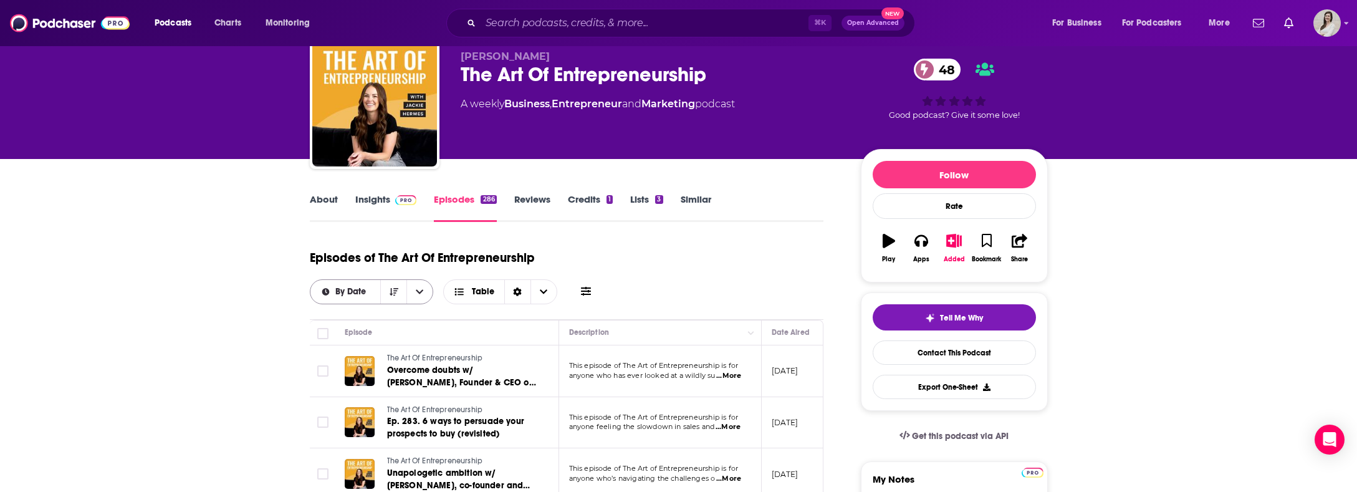
click at [423, 287] on icon "open menu" at bounding box center [419, 291] width 7 height 9
click at [424, 289] on icon "close menu" at bounding box center [419, 291] width 7 height 4
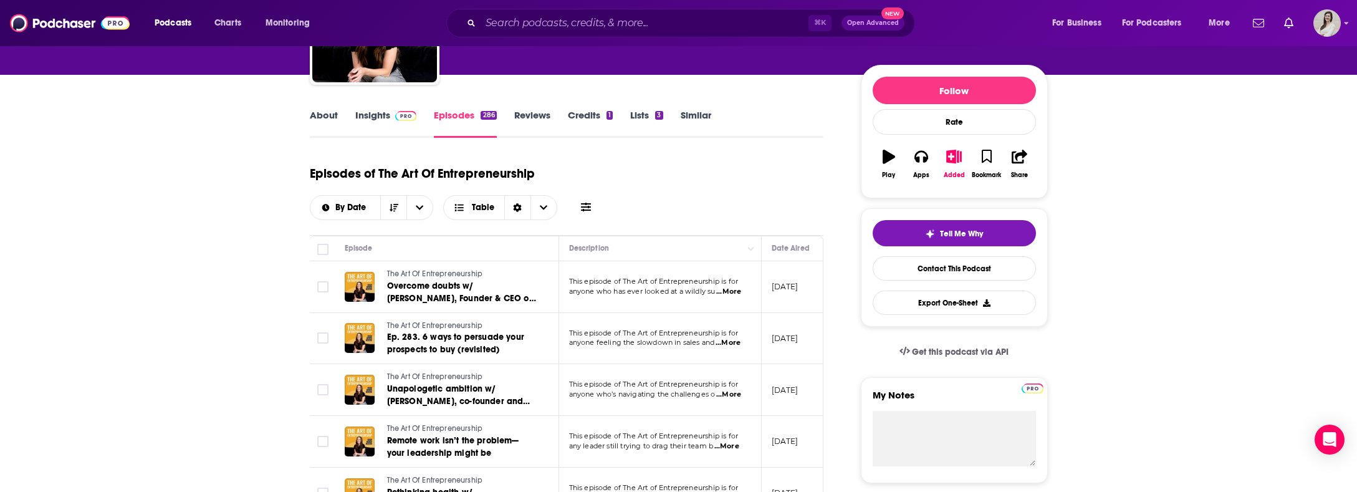
scroll to position [117, 0]
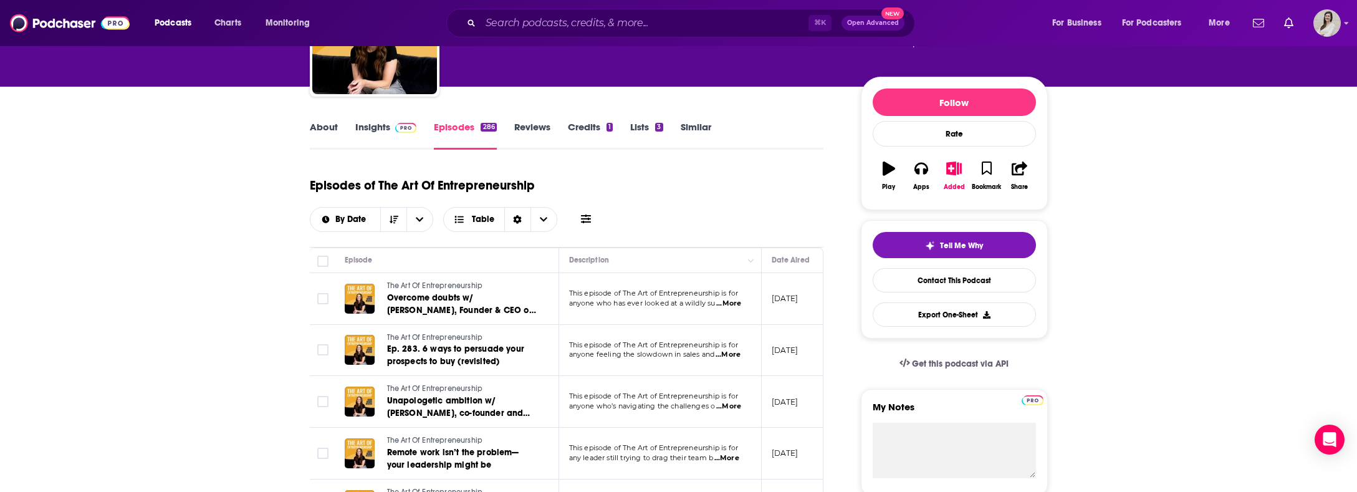
click at [591, 214] on icon at bounding box center [586, 219] width 10 height 10
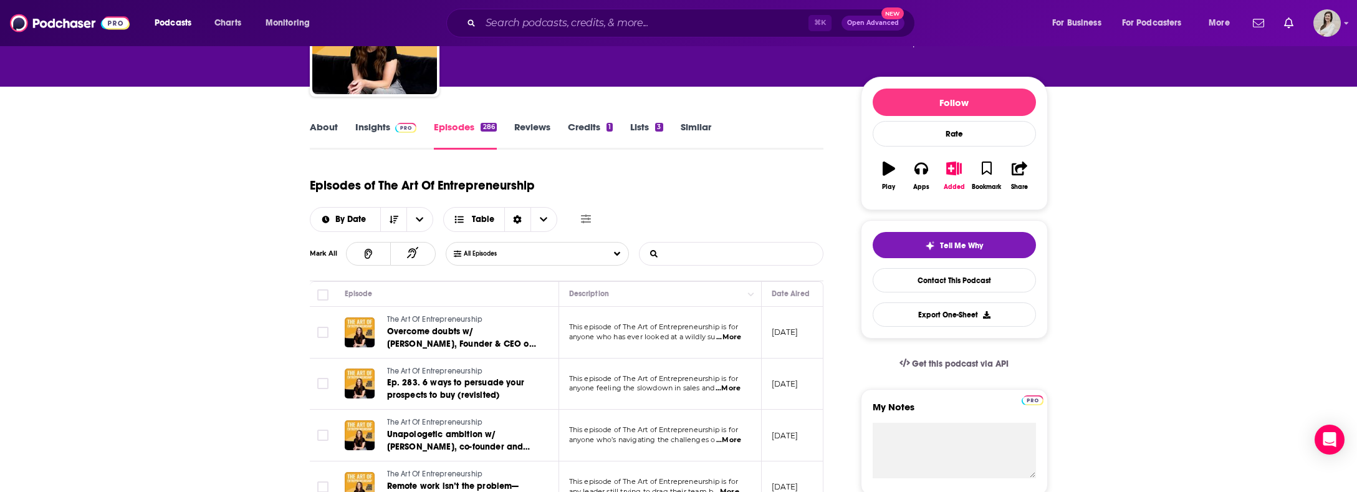
click at [689, 242] on input "List Search Input" at bounding box center [704, 253] width 130 height 22
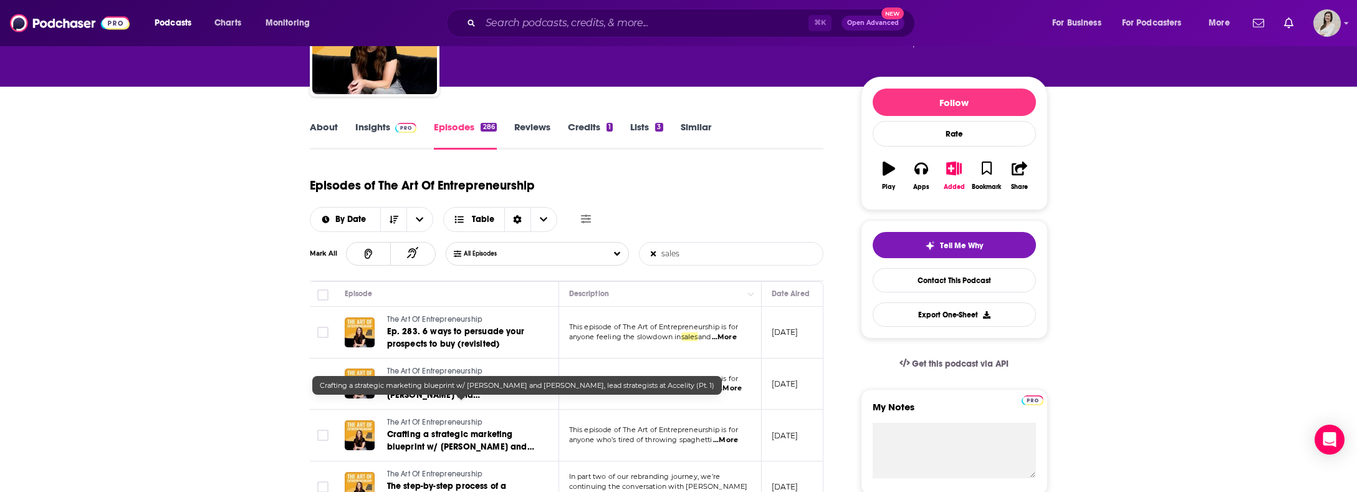
type input "sales"
click at [470, 429] on span "Crafting a strategic marketing blueprint w/ Michael Ray and Stephanie Roland, l…" at bounding box center [460, 453] width 147 height 48
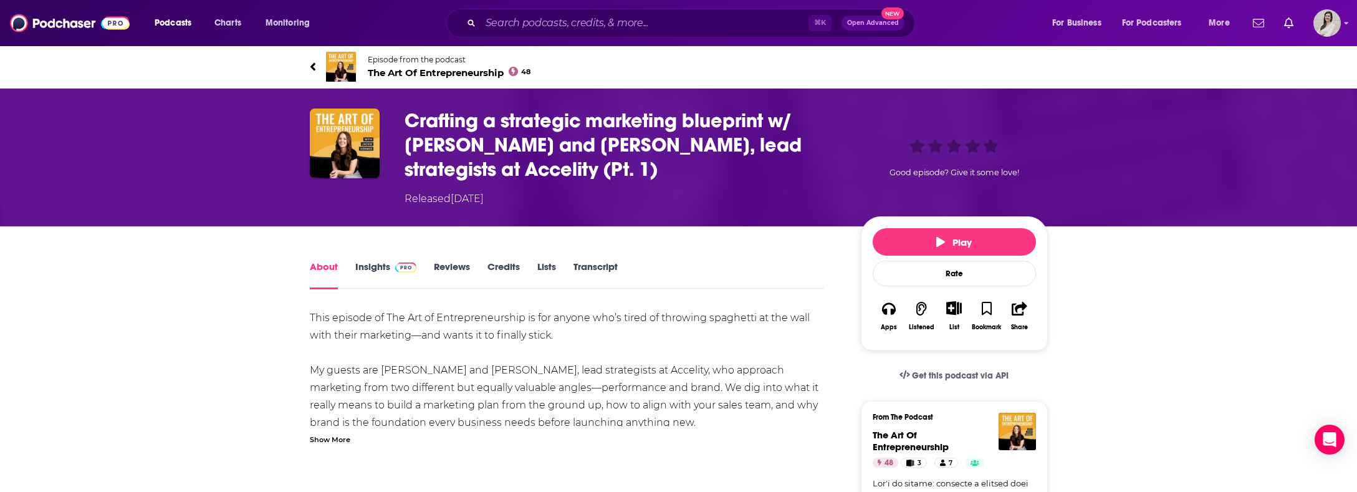
scroll to position [196, 0]
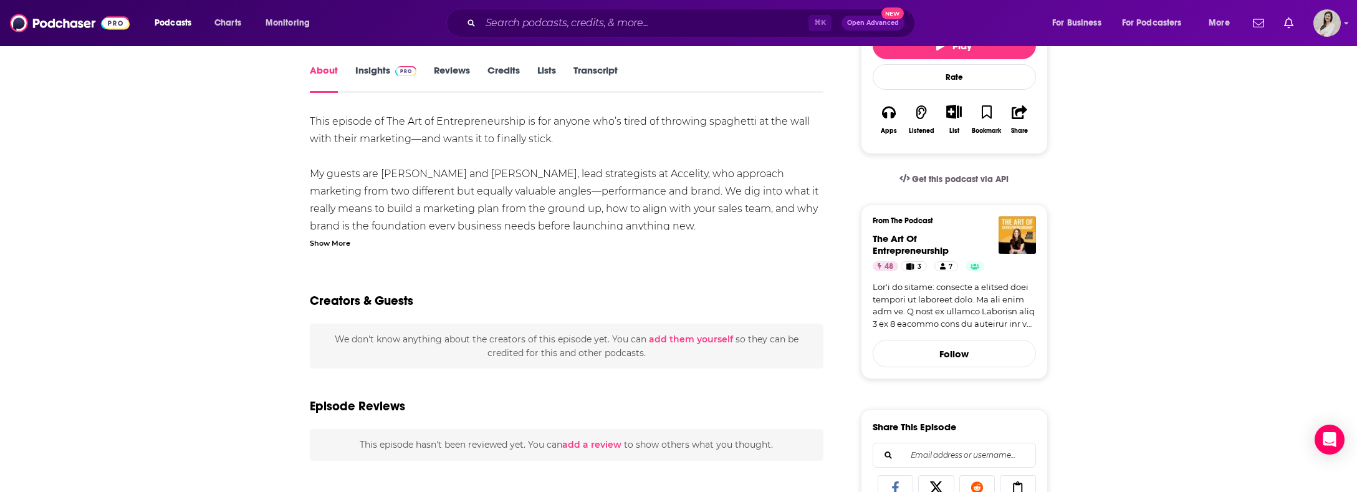
click at [327, 241] on div "Show More" at bounding box center [330, 242] width 41 height 12
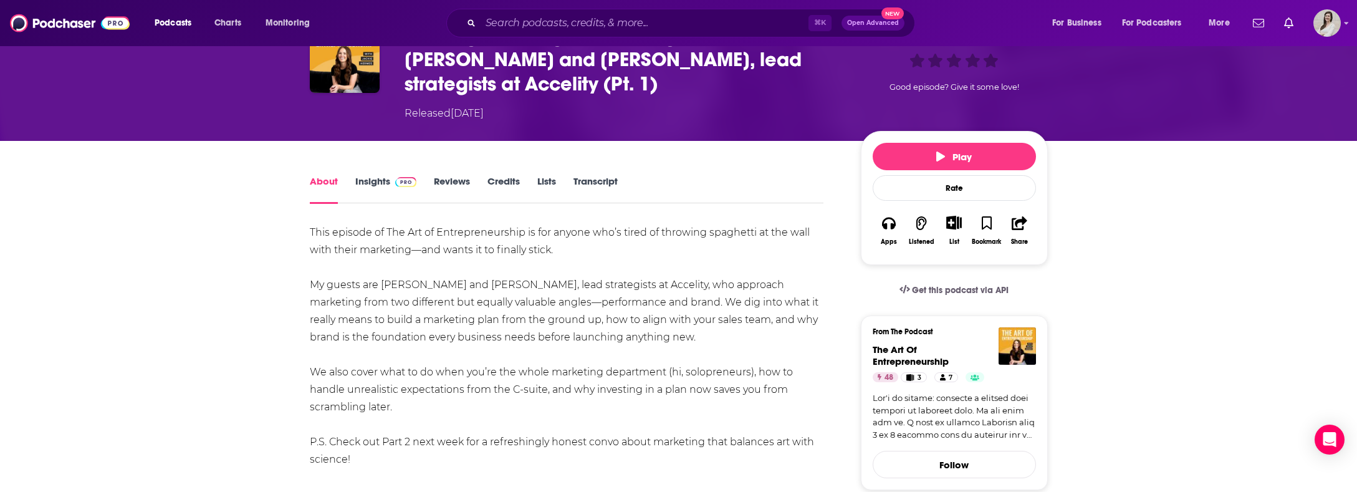
scroll to position [0, 0]
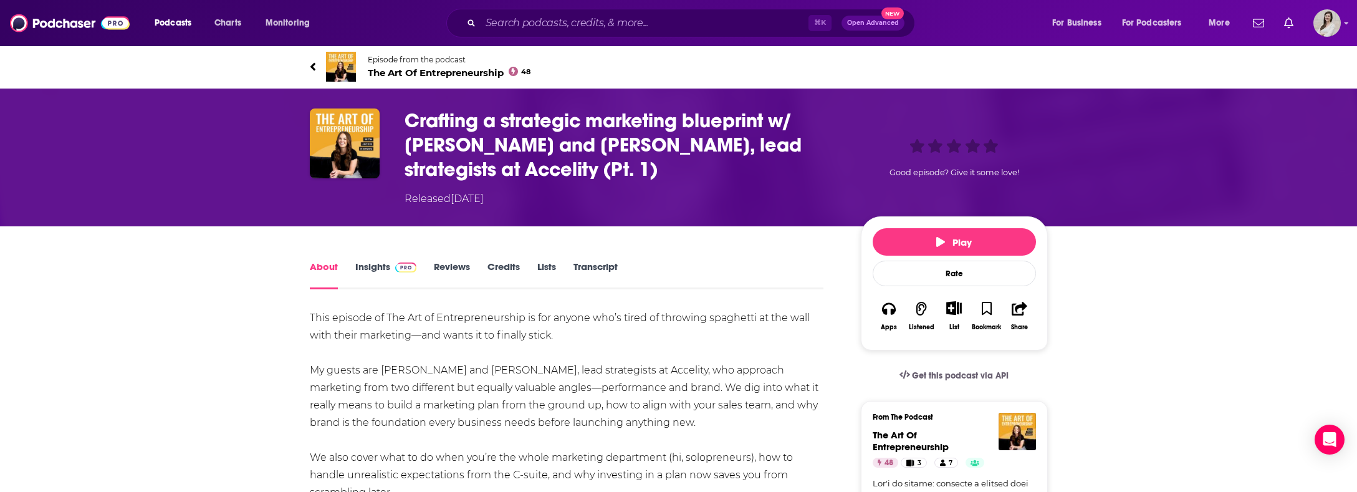
drag, startPoint x: 679, startPoint y: 171, endPoint x: 408, endPoint y: 122, distance: 276.1
click at [402, 122] on div "Crafting a strategic marketing blueprint w/ Michael Ray and Stephanie Roland, l…" at bounding box center [679, 157] width 738 height 98
copy h1 "Crafting a strategic marketing blueprint w/ Michael Ray and Stephanie Roland, l…"
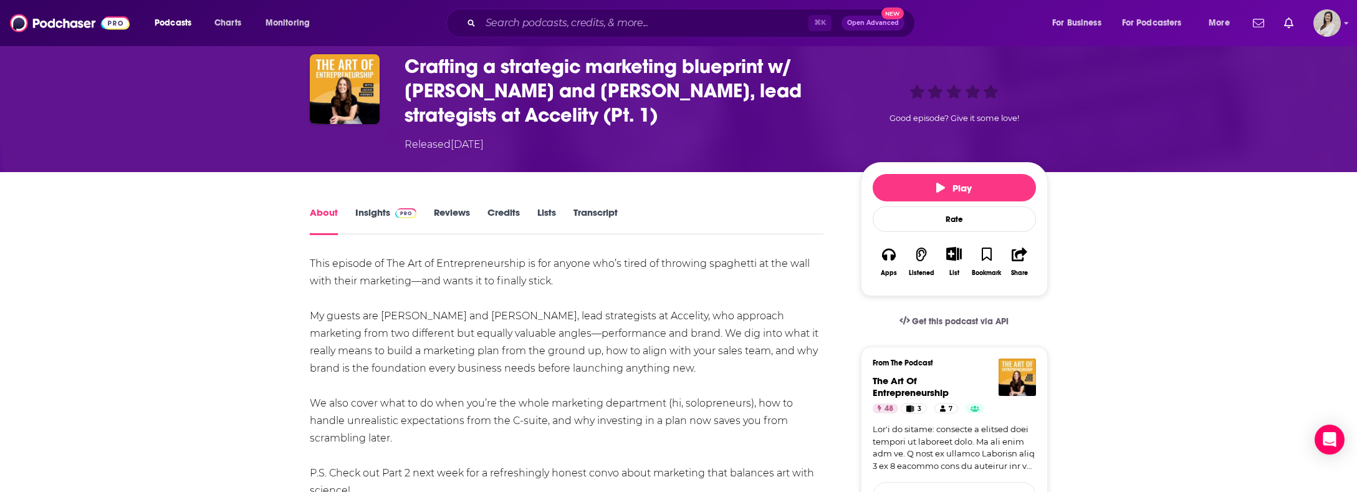
scroll to position [126, 0]
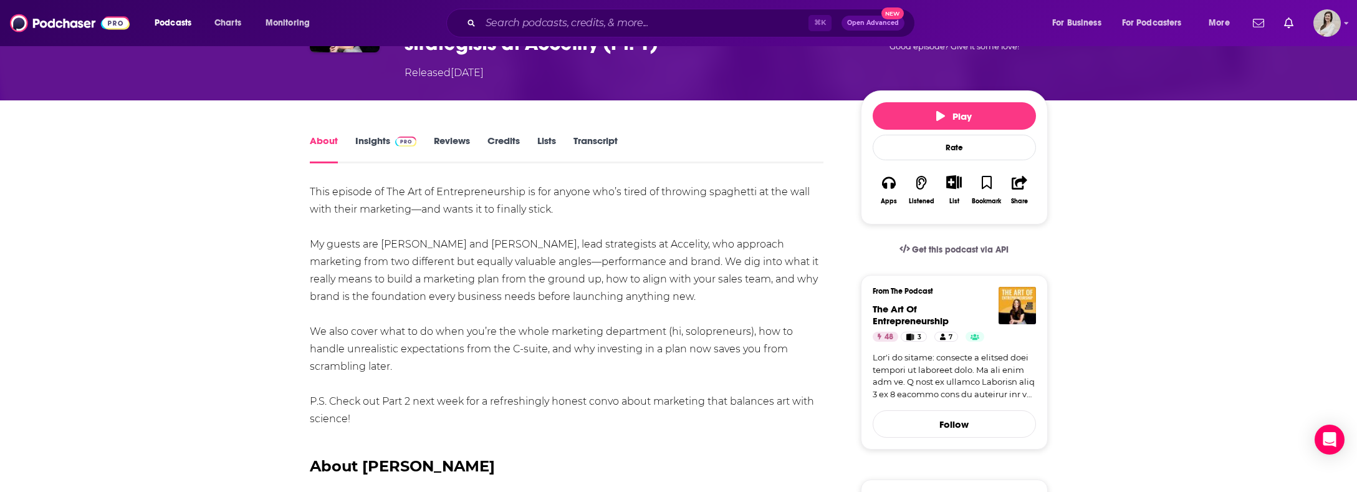
click at [366, 141] on link "Insights" at bounding box center [386, 149] width 62 height 29
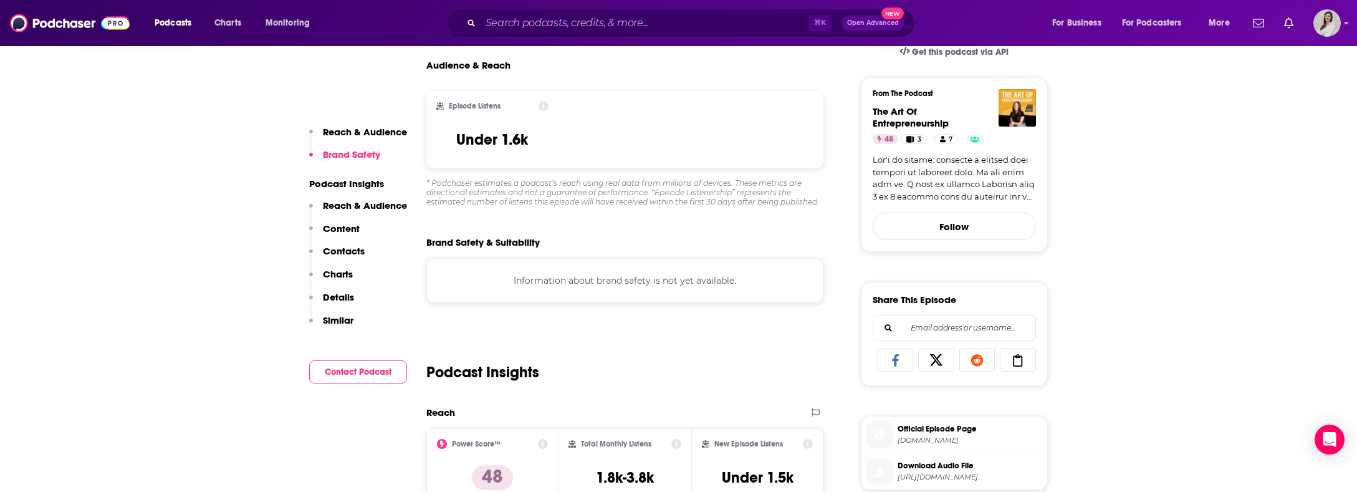
scroll to position [421, 0]
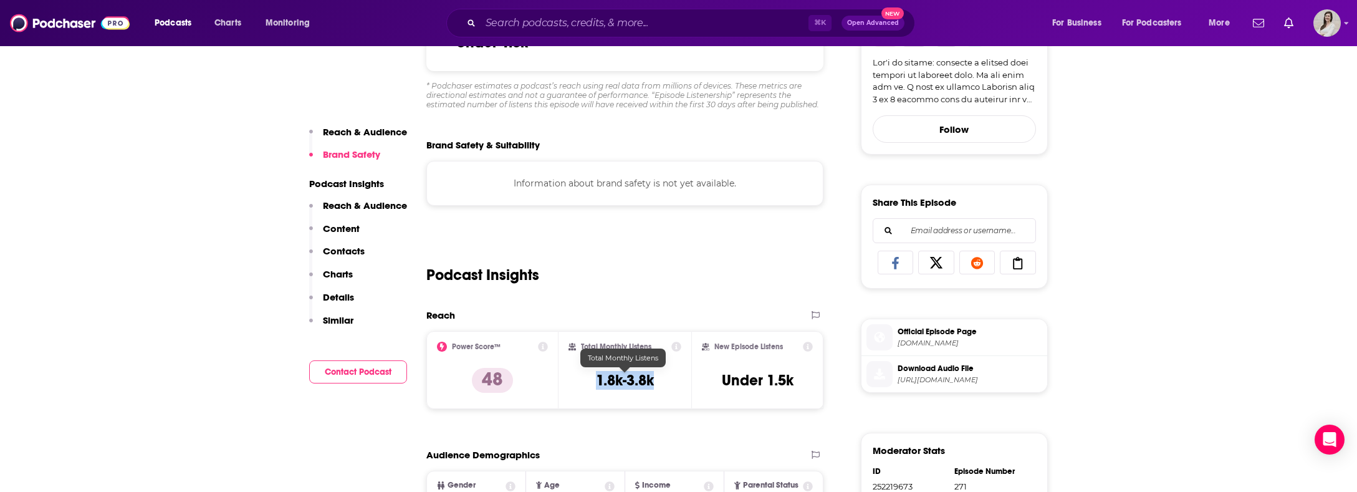
drag, startPoint x: 665, startPoint y: 379, endPoint x: 591, endPoint y: 382, distance: 73.6
click at [591, 382] on div "Total Monthly Listens 1.8k-3.8k" at bounding box center [624, 369] width 113 height 57
copy h3 "1.8k-3.8k"
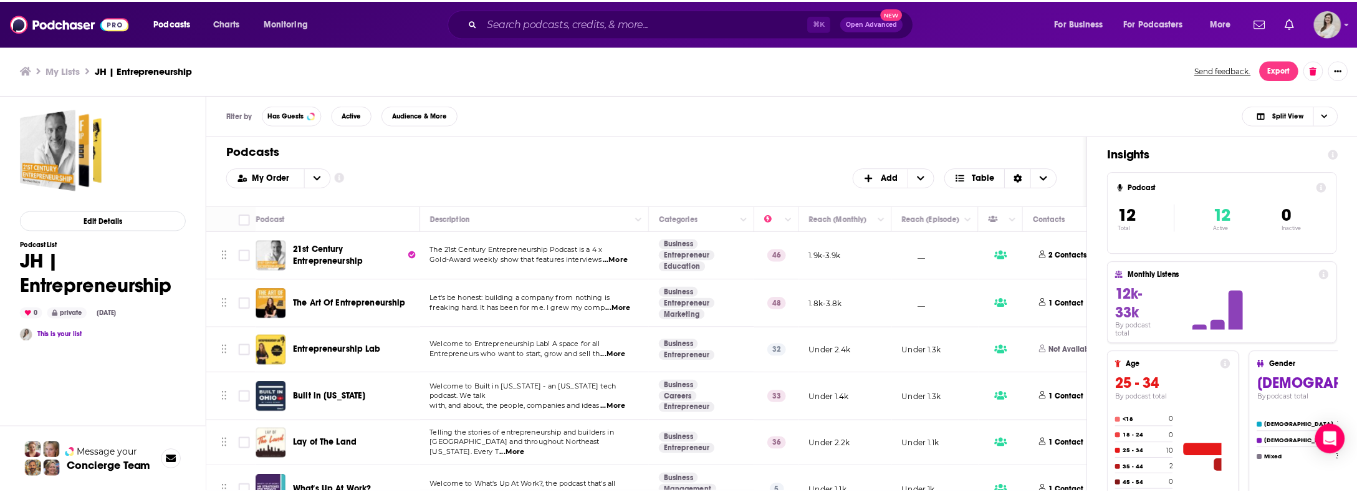
scroll to position [2, 0]
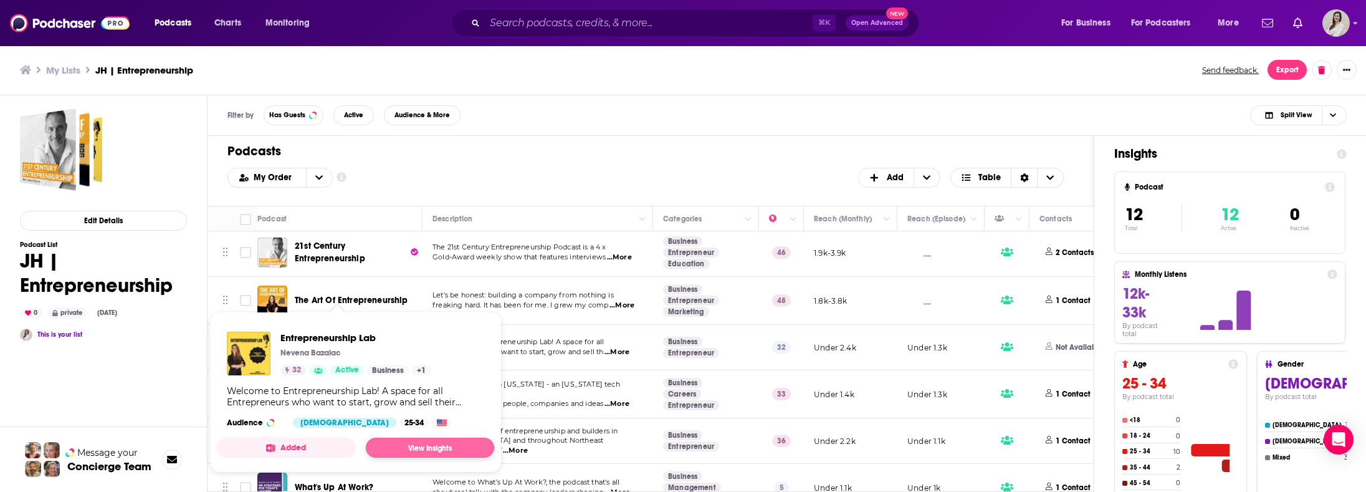
click at [374, 345] on div "Entrepreneurship Lab Nevena Bazalac 32 Active Business + 1" at bounding box center [355, 354] width 150 height 44
click at [399, 448] on link "View Insights" at bounding box center [430, 447] width 128 height 20
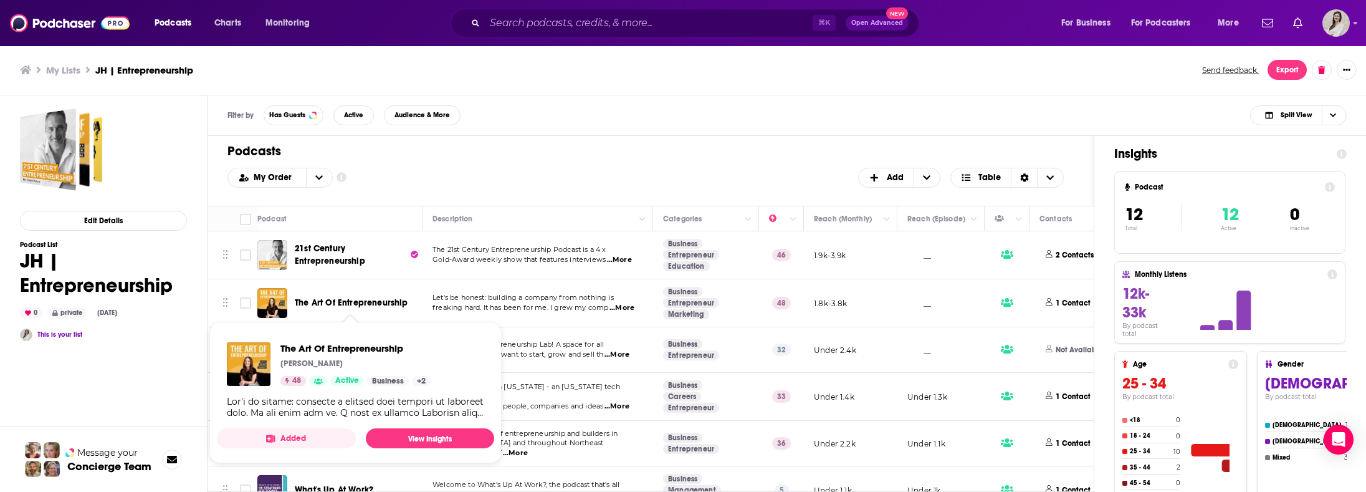
click at [351, 303] on span "The Art Of Entrepreneurship" at bounding box center [351, 302] width 113 height 11
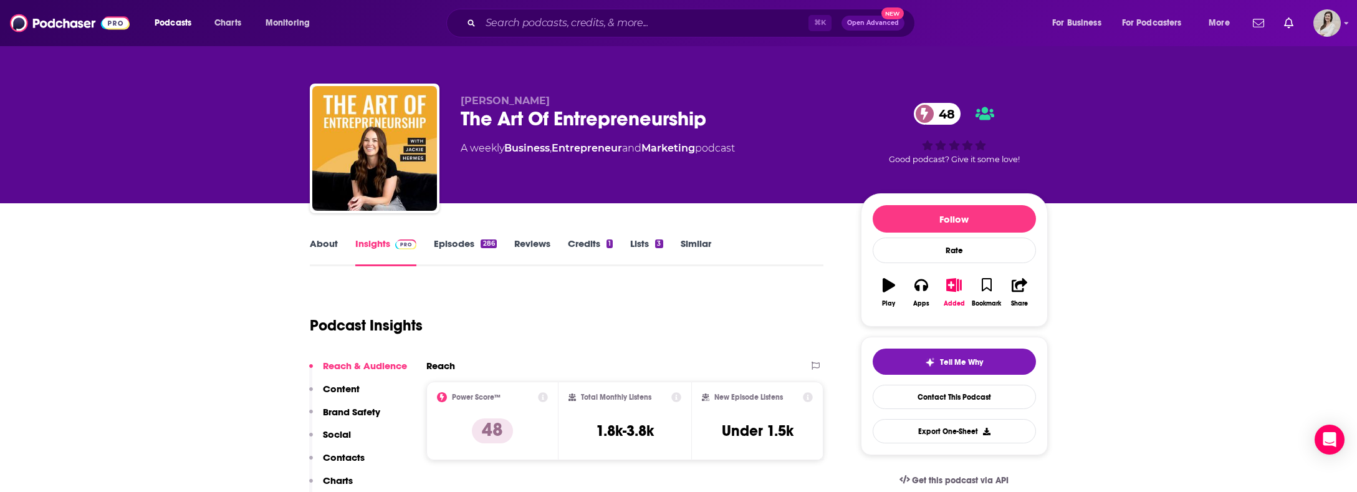
click at [442, 246] on link "Episodes 286" at bounding box center [465, 251] width 62 height 29
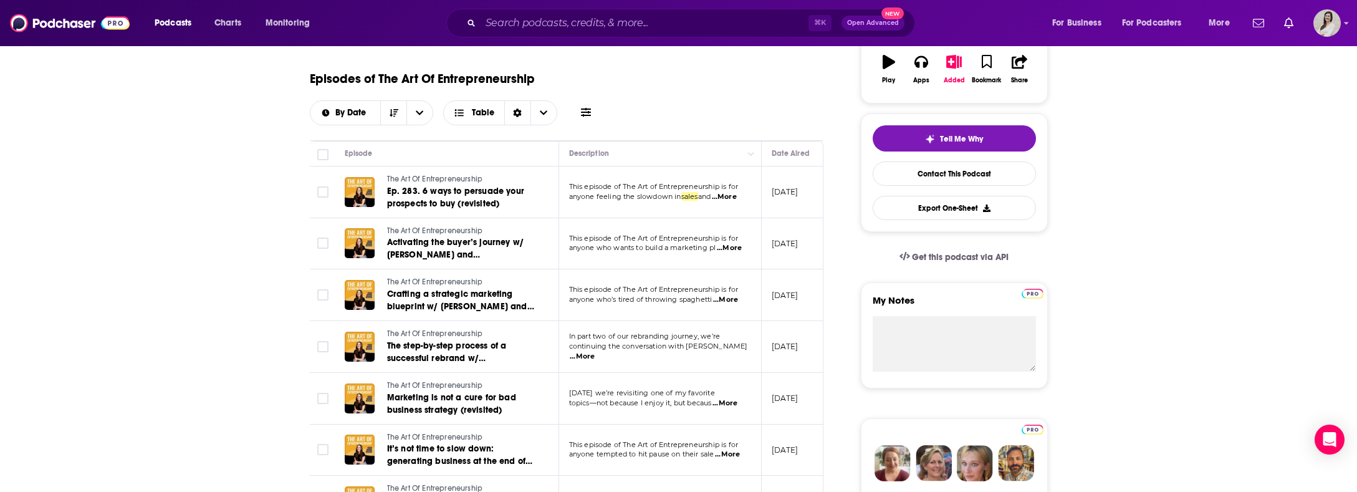
scroll to position [426, 0]
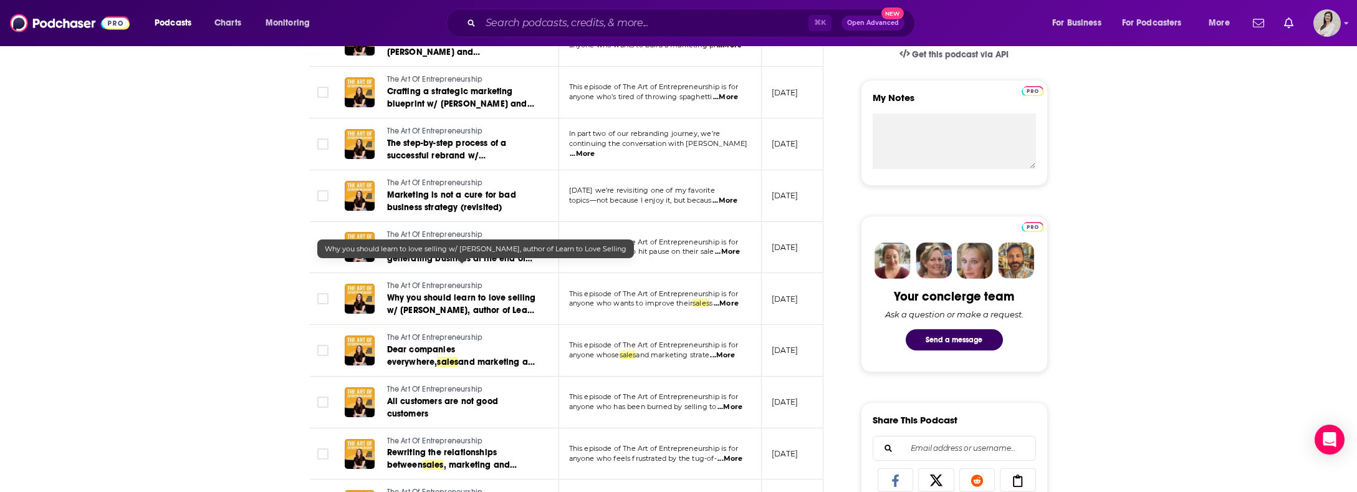
click at [642, 289] on span "This episode of The Art of Entrepreneurship is for" at bounding box center [653, 293] width 169 height 9
click at [445, 292] on span "Why you should learn to love selling w/ Mark Cox, author of Learn to Love Selli…" at bounding box center [461, 310] width 149 height 36
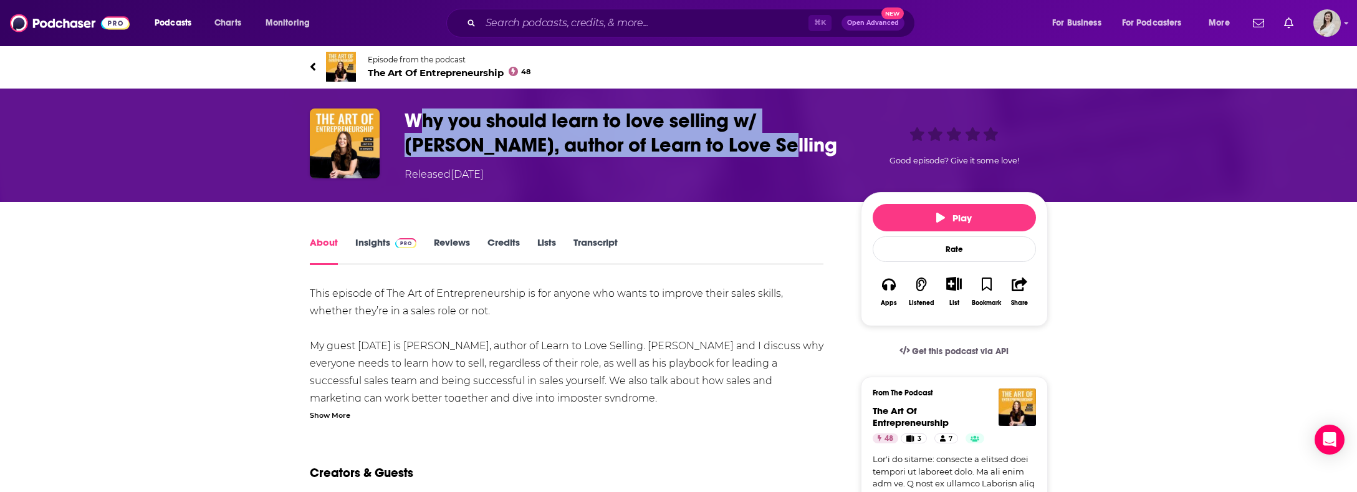
drag, startPoint x: 738, startPoint y: 143, endPoint x: 415, endPoint y: 125, distance: 323.9
click at [415, 125] on h1 "Why you should learn to love selling w/ Mark Cox, author of Learn to Love Selli…" at bounding box center [622, 132] width 436 height 49
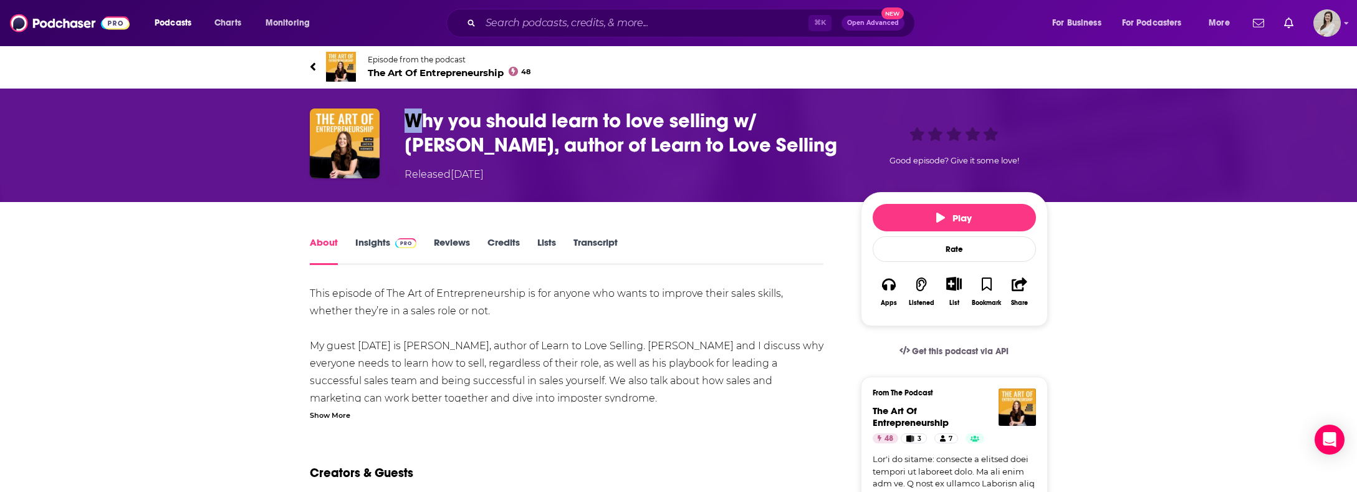
click at [413, 126] on h1 "Why you should learn to love selling w/ Mark Cox, author of Learn to Love Selli…" at bounding box center [622, 132] width 436 height 49
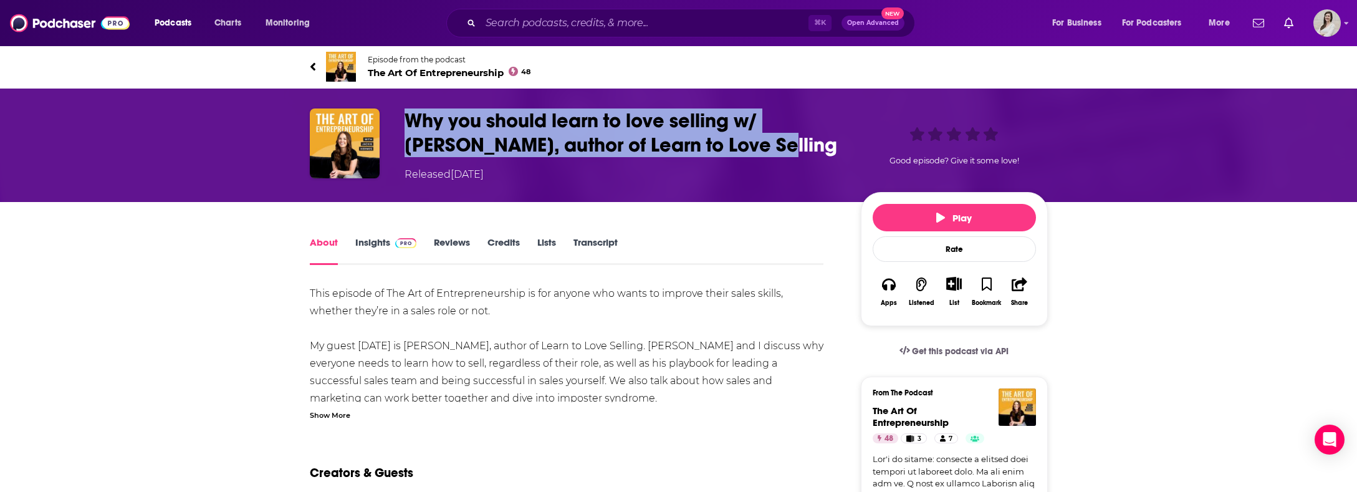
drag, startPoint x: 746, startPoint y: 141, endPoint x: 391, endPoint y: 125, distance: 354.9
click at [391, 125] on div "Why you should learn to love selling w/ Mark Cox, author of Learn to Love Selli…" at bounding box center [679, 145] width 738 height 74
copy div "Why you should learn to love selling w/ Mark Cox, author of Learn to Love Selli…"
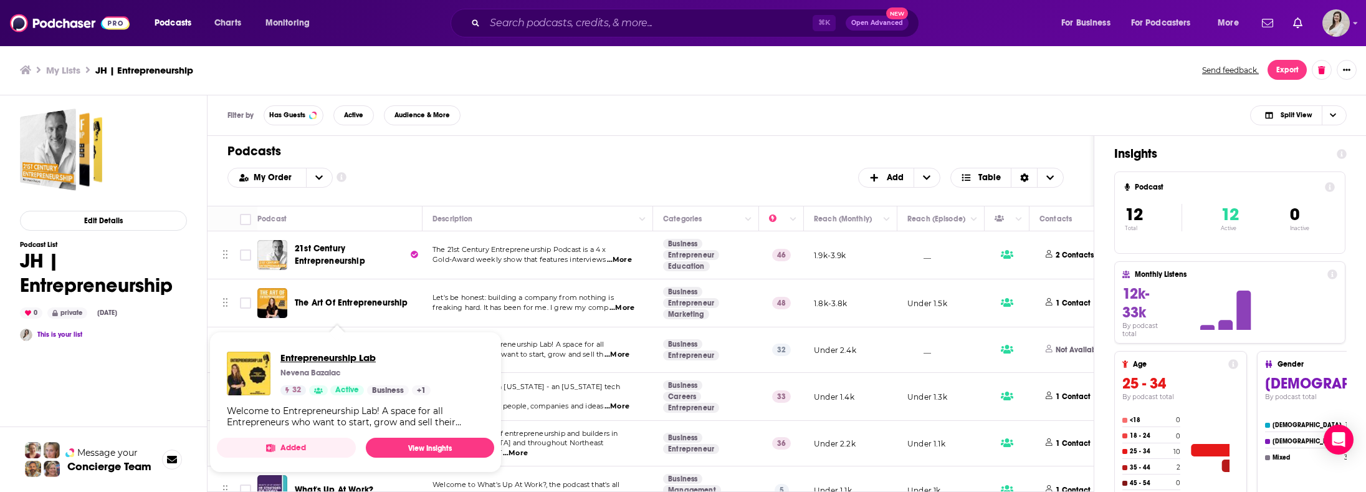
click at [352, 351] on span "Entrepreneurship Lab" at bounding box center [355, 357] width 150 height 12
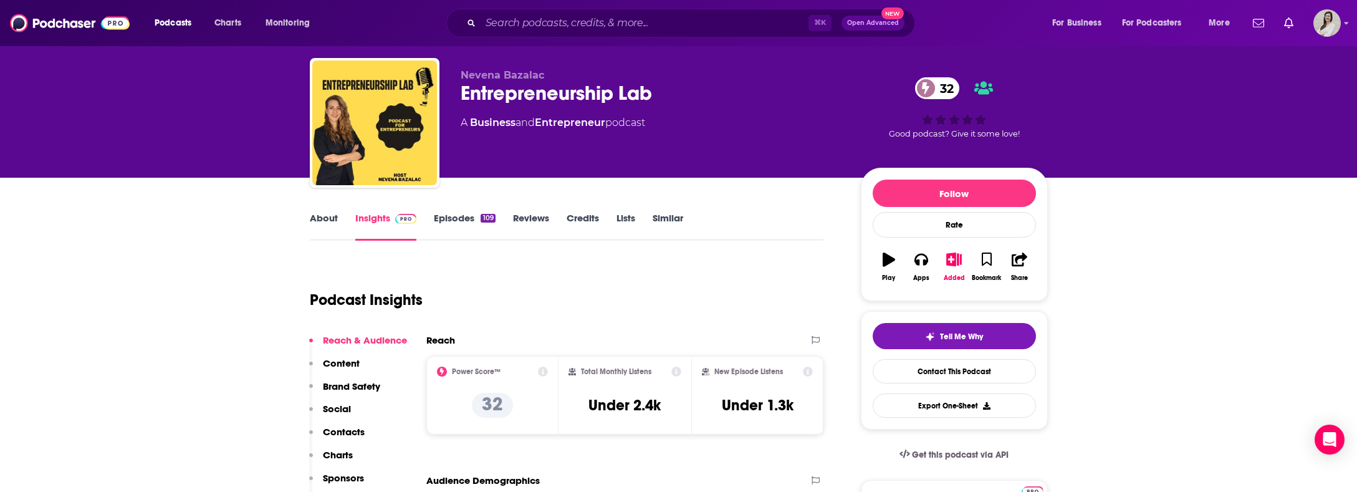
scroll to position [44, 0]
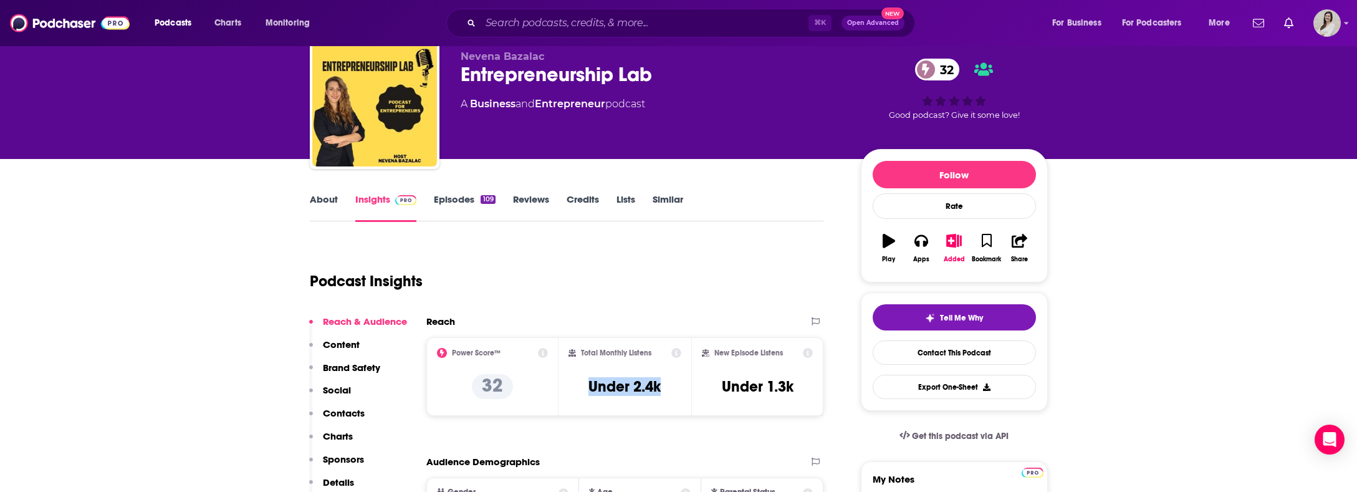
drag, startPoint x: 667, startPoint y: 387, endPoint x: 583, endPoint y: 389, distance: 84.8
click at [583, 389] on div "Total Monthly Listens Under 2.4k" at bounding box center [624, 376] width 113 height 57
copy h3 "Under 2.4k"
click at [459, 202] on link "Episodes 109" at bounding box center [464, 207] width 61 height 29
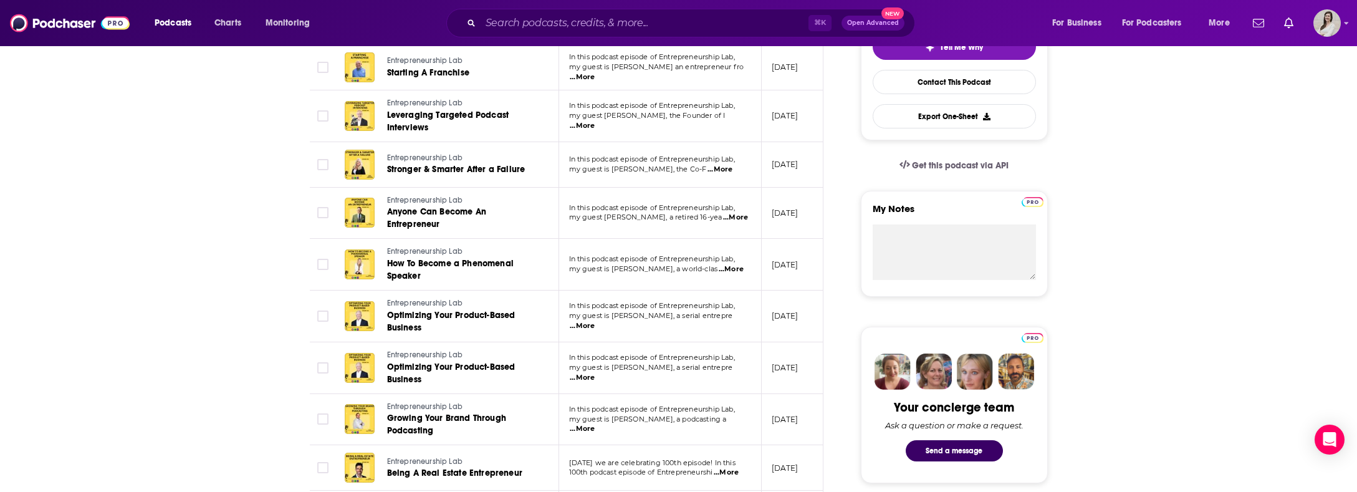
scroll to position [59, 0]
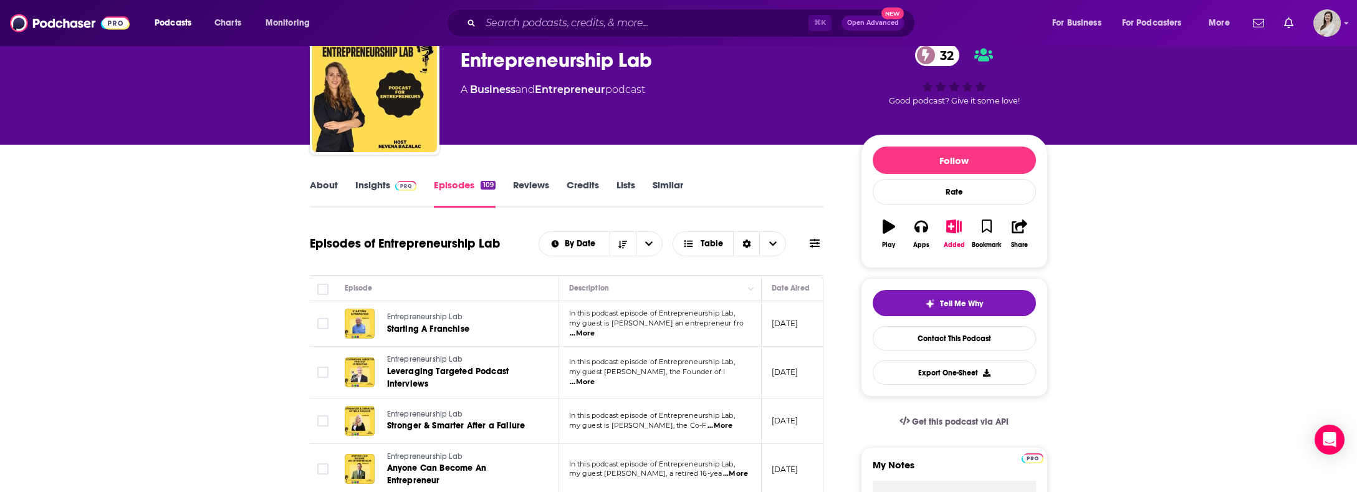
click at [811, 247] on icon at bounding box center [814, 243] width 10 height 9
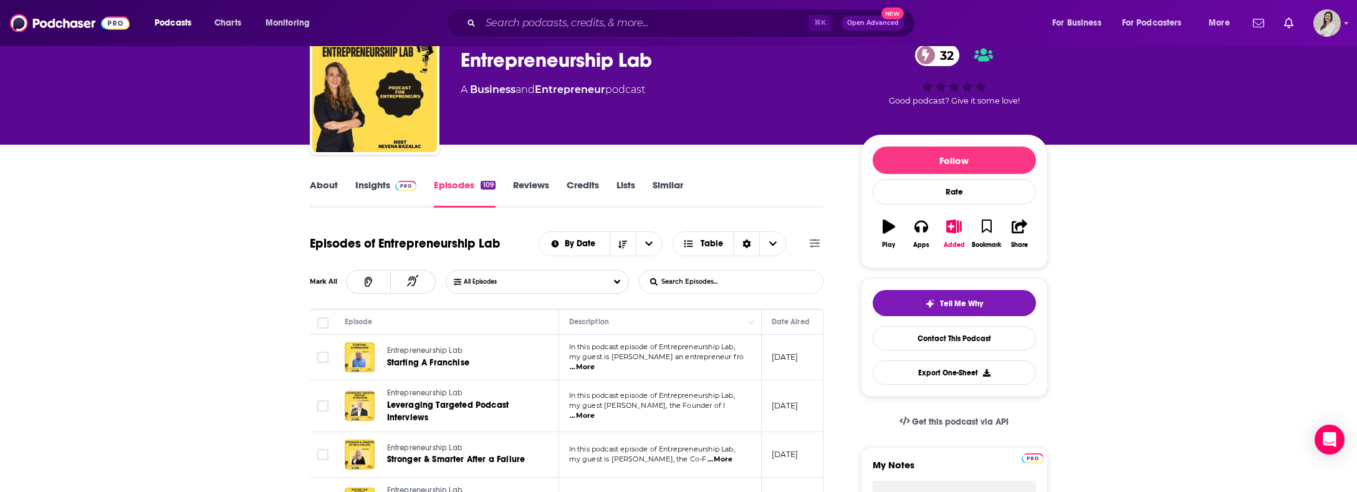
click at [727, 278] on input "List Search Input" at bounding box center [704, 281] width 130 height 22
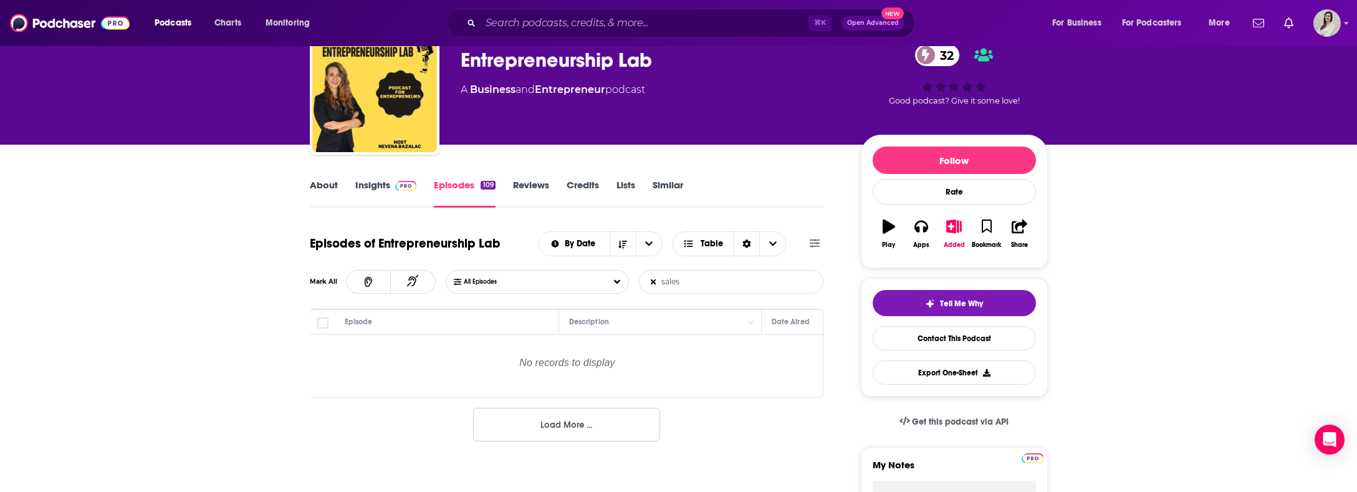
type input "sales"
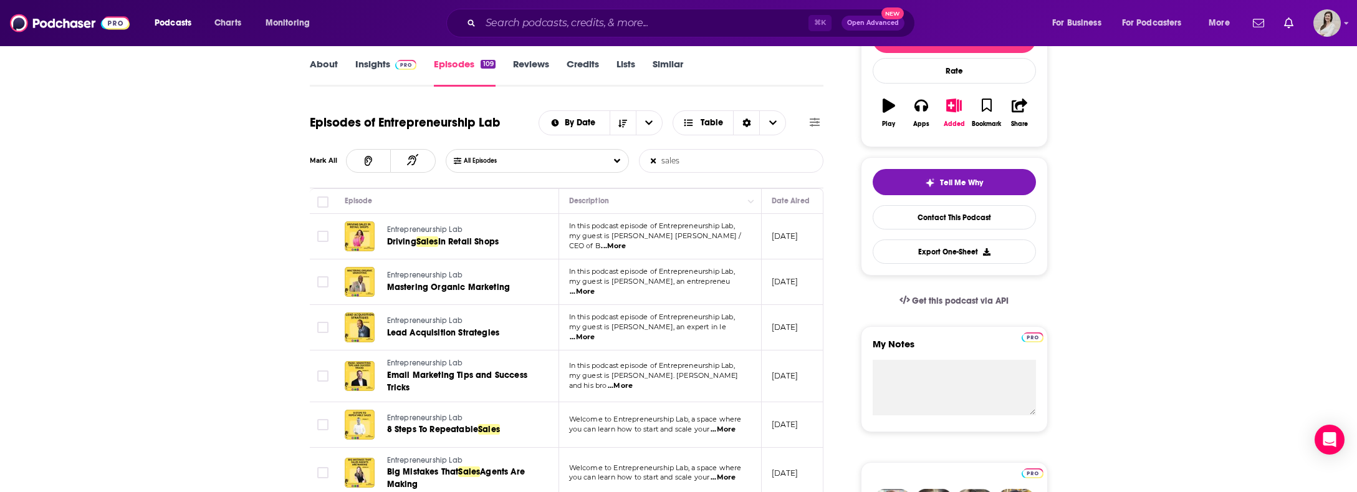
scroll to position [189, 0]
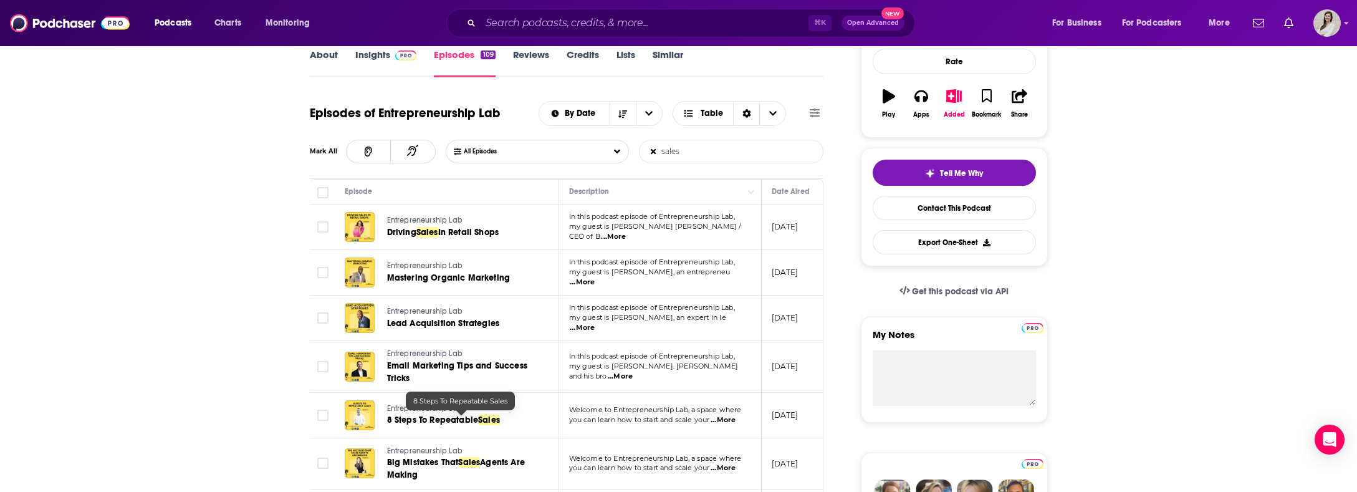
click at [469, 421] on span "8 Steps To Repeatable" at bounding box center [433, 419] width 92 height 11
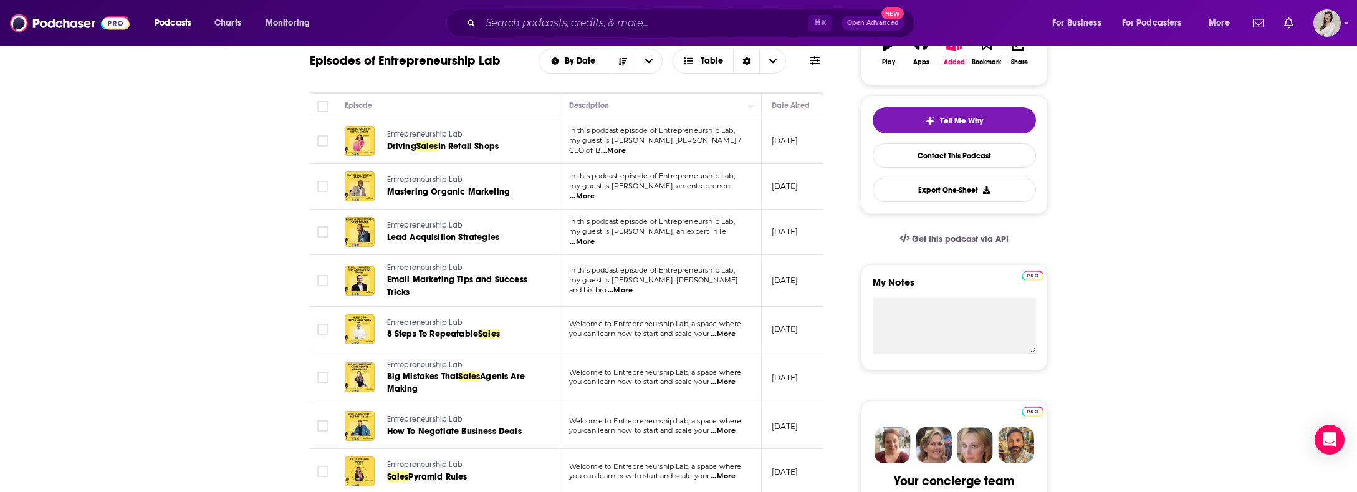
scroll to position [344, 0]
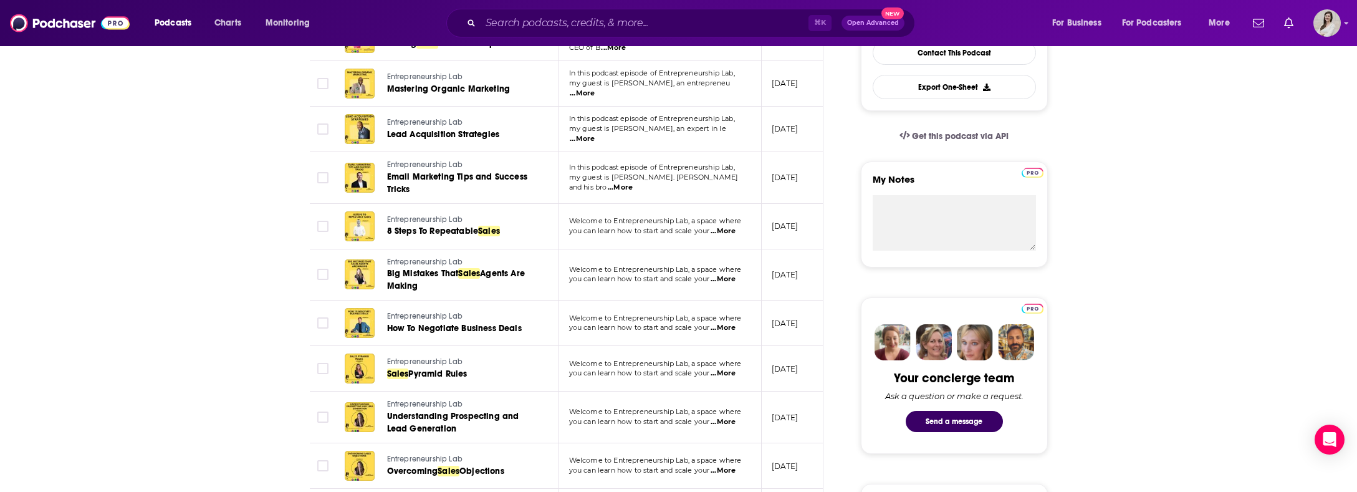
click at [733, 374] on span "...More" at bounding box center [722, 373] width 25 height 10
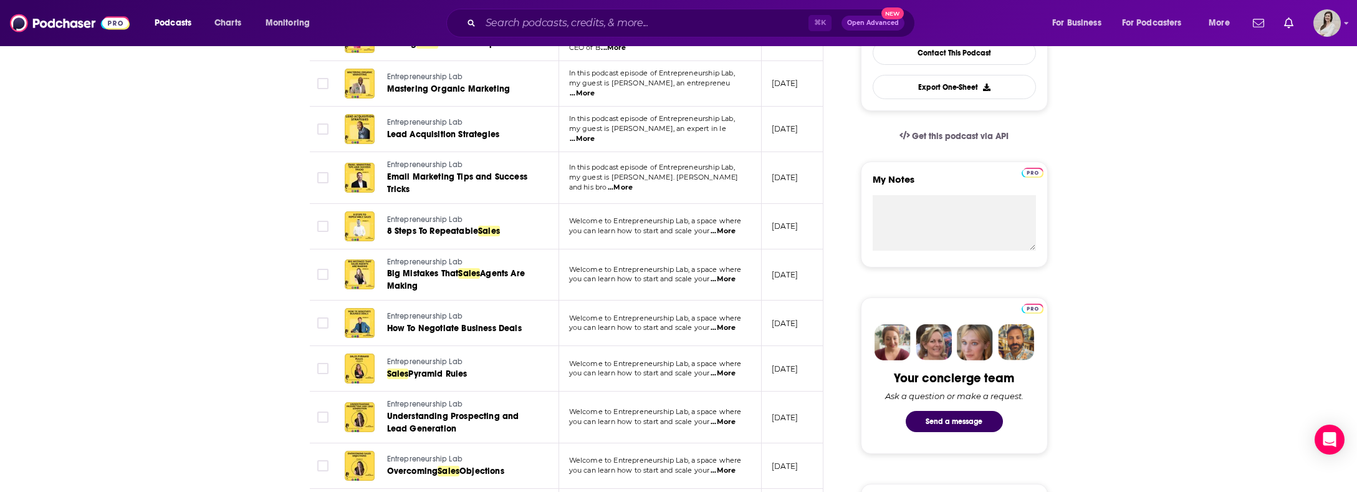
click at [733, 325] on span "...More" at bounding box center [722, 328] width 25 height 10
click at [729, 277] on span "...More" at bounding box center [722, 279] width 25 height 10
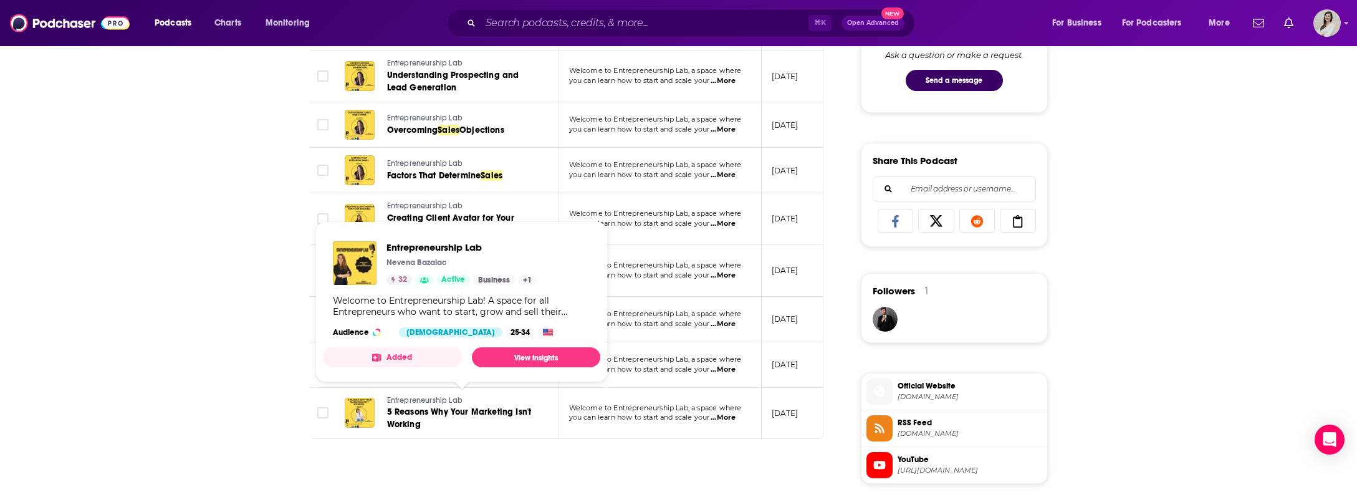
scroll to position [675, 0]
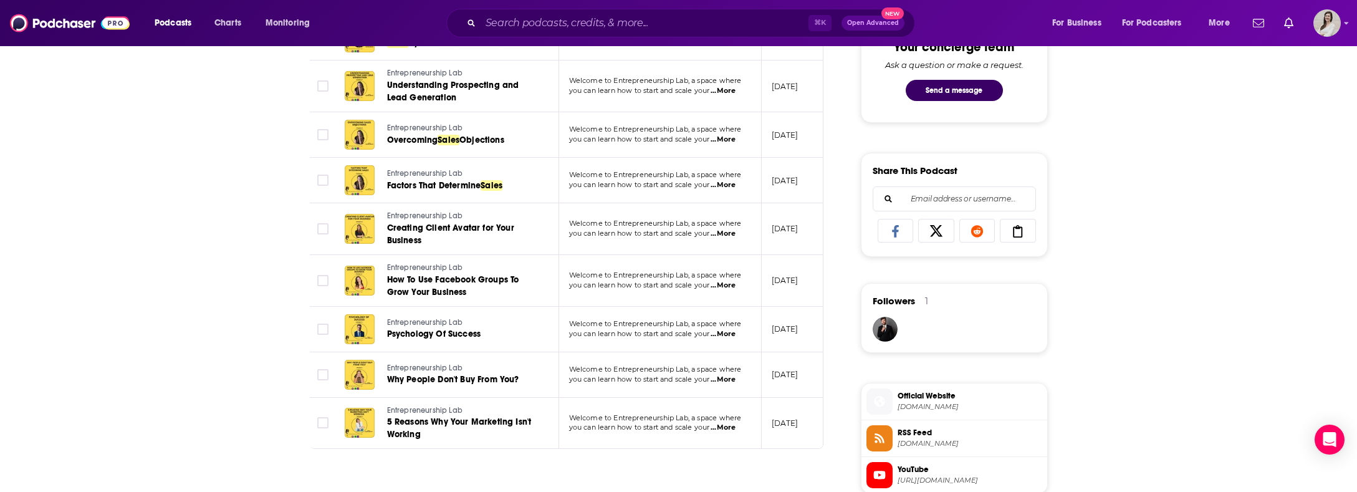
click at [719, 184] on span "...More" at bounding box center [722, 185] width 25 height 10
click at [242, 170] on div "About Insights Episodes 109 Reviews Credits Lists Similar Episodes of Entrepren…" at bounding box center [678, 362] width 1357 height 1668
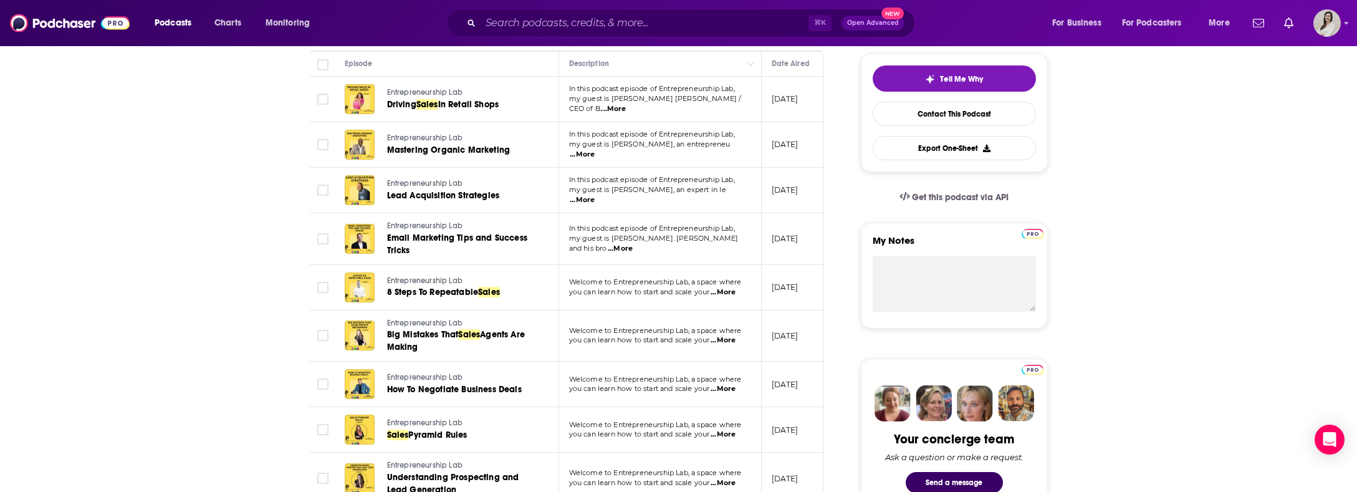
scroll to position [270, 0]
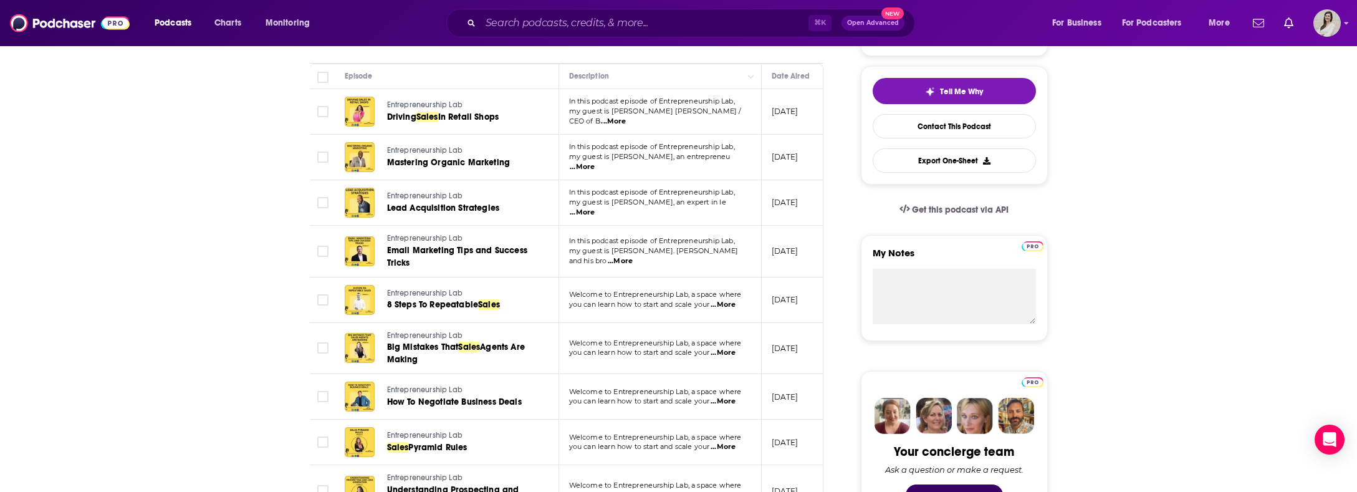
click at [594, 165] on span "...More" at bounding box center [582, 167] width 25 height 10
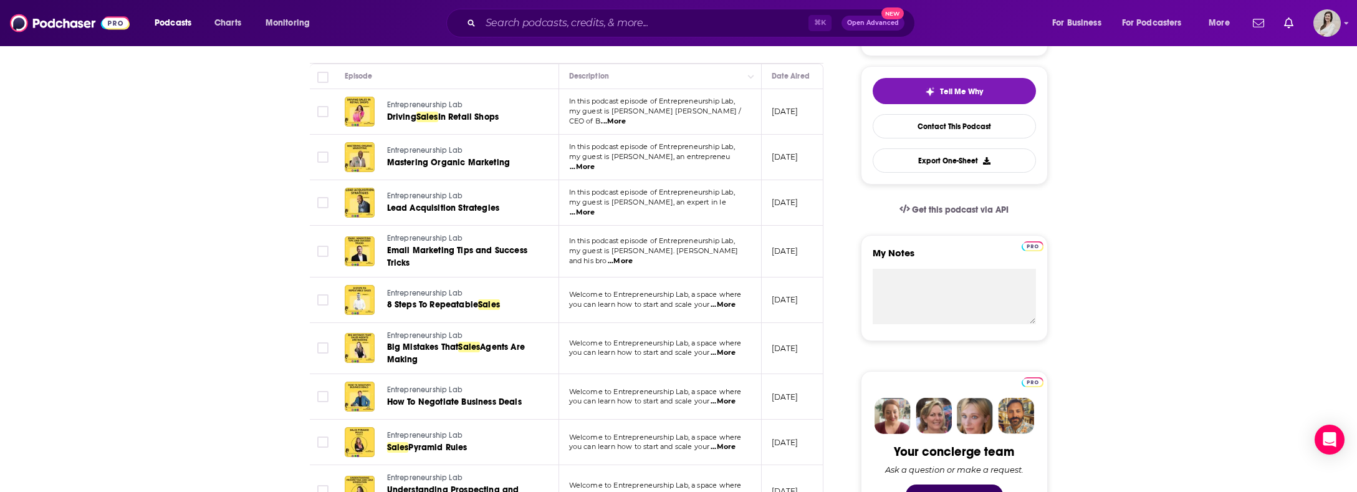
click at [729, 306] on span "...More" at bounding box center [722, 305] width 25 height 10
drag, startPoint x: 656, startPoint y: 242, endPoint x: 579, endPoint y: 247, distance: 77.5
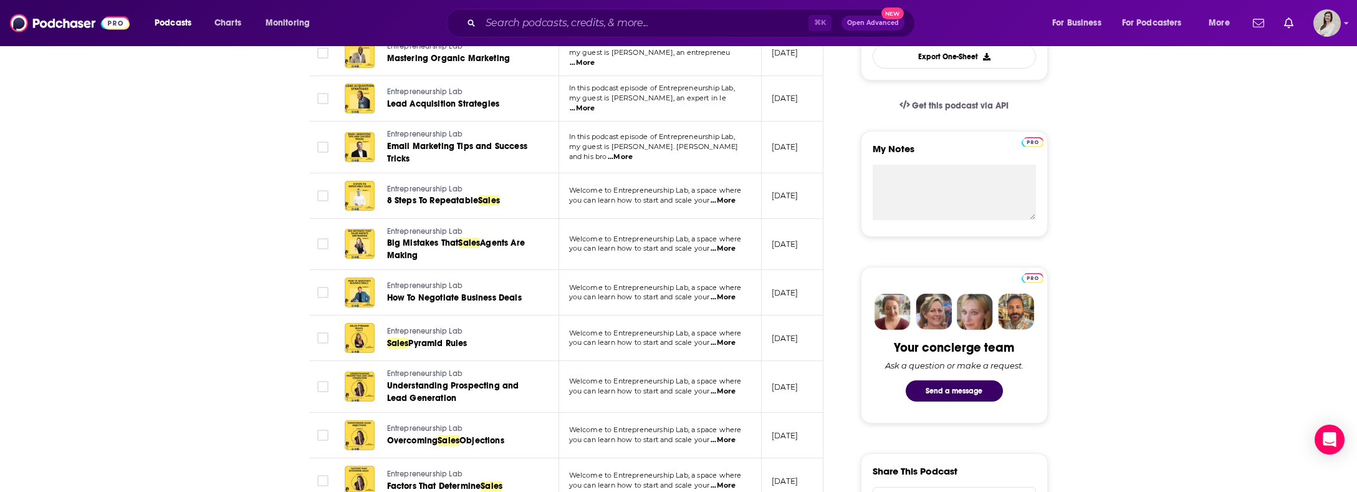
click at [730, 294] on span "...More" at bounding box center [722, 297] width 25 height 10
drag, startPoint x: 633, startPoint y: 187, endPoint x: 609, endPoint y: 186, distance: 24.3
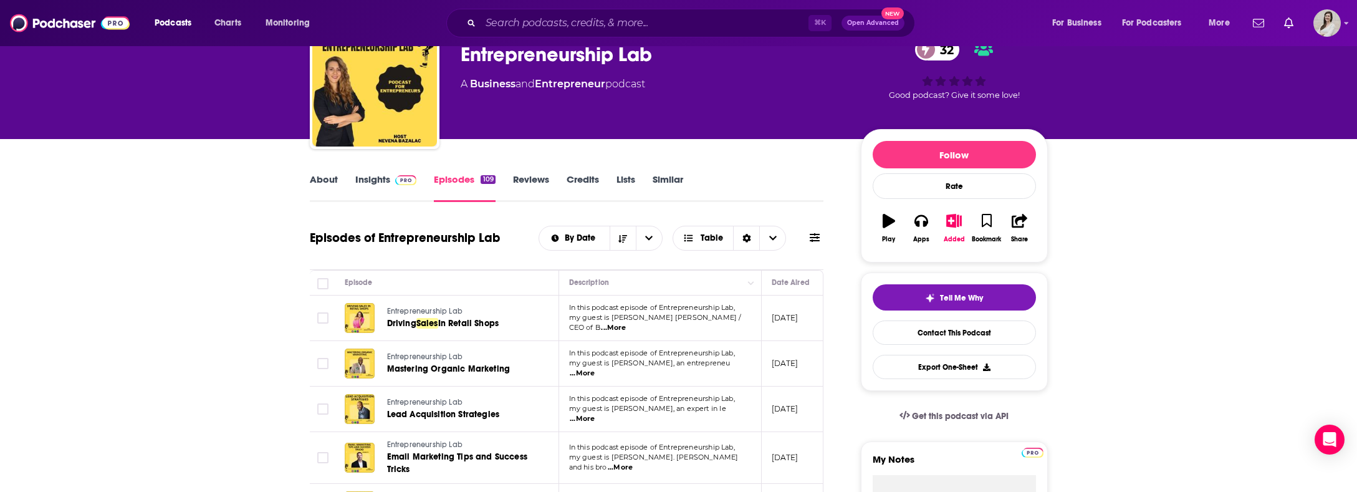
scroll to position [0, 0]
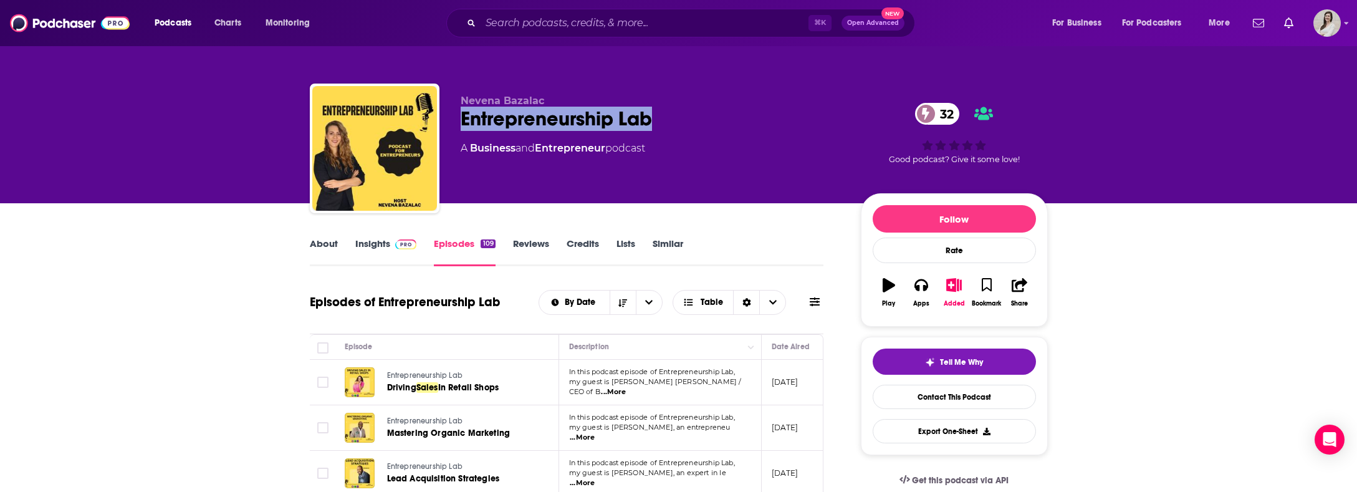
drag, startPoint x: 682, startPoint y: 118, endPoint x: 453, endPoint y: 118, distance: 228.7
click at [453, 118] on div "Nevena Bazalac Entrepreneurship Lab 32 A Business and Entrepreneur podcast 32 G…" at bounding box center [679, 151] width 738 height 135
copy h2 "Entrepreneurship Lab"
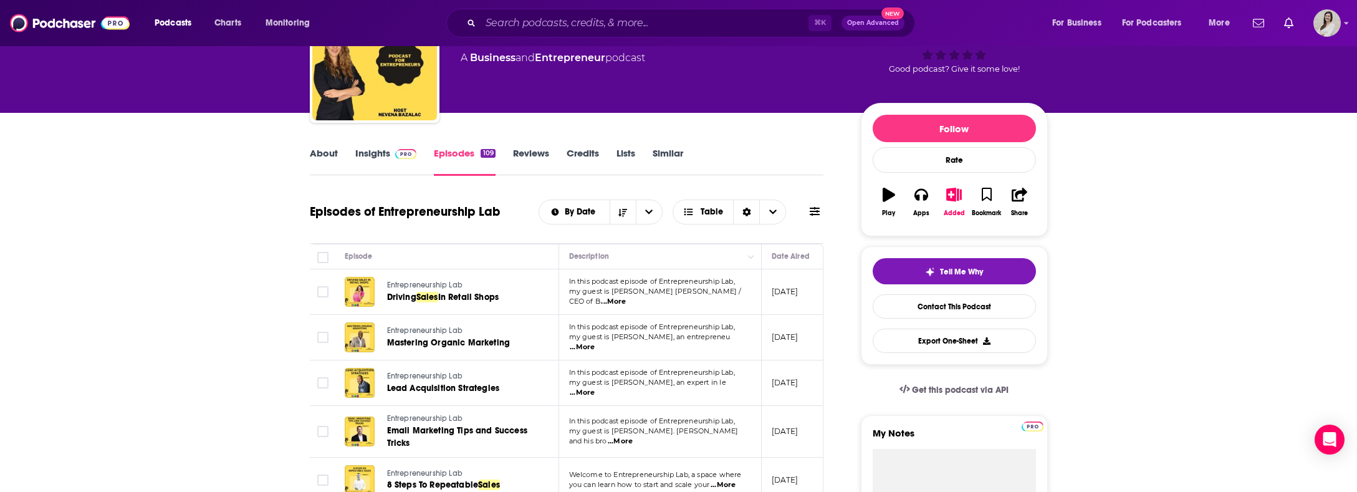
scroll to position [110, 0]
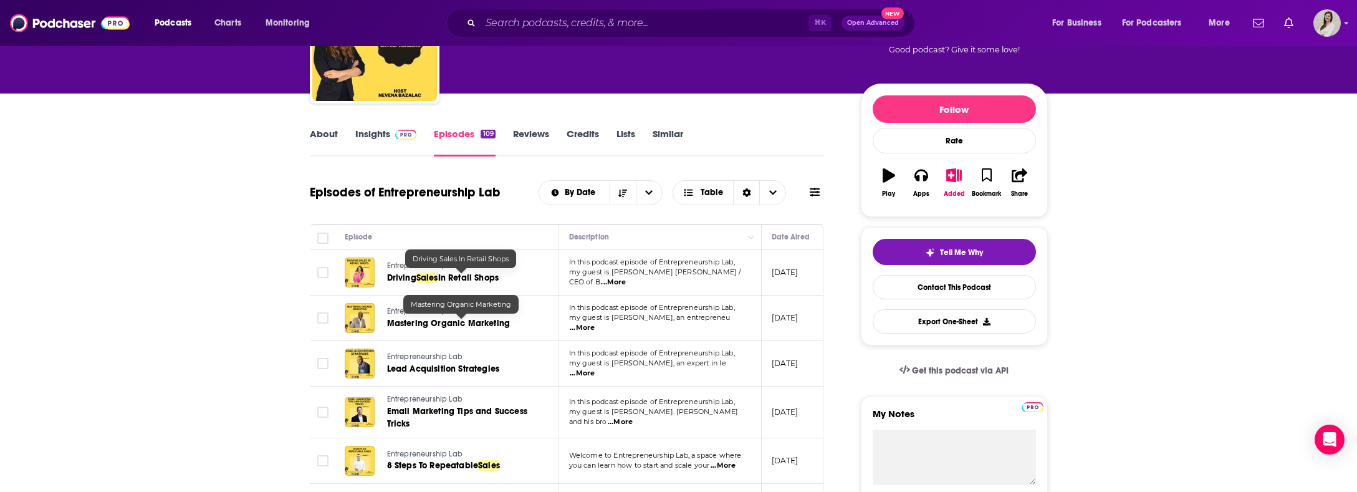
click at [482, 282] on span "In Retail Shops" at bounding box center [468, 277] width 61 height 11
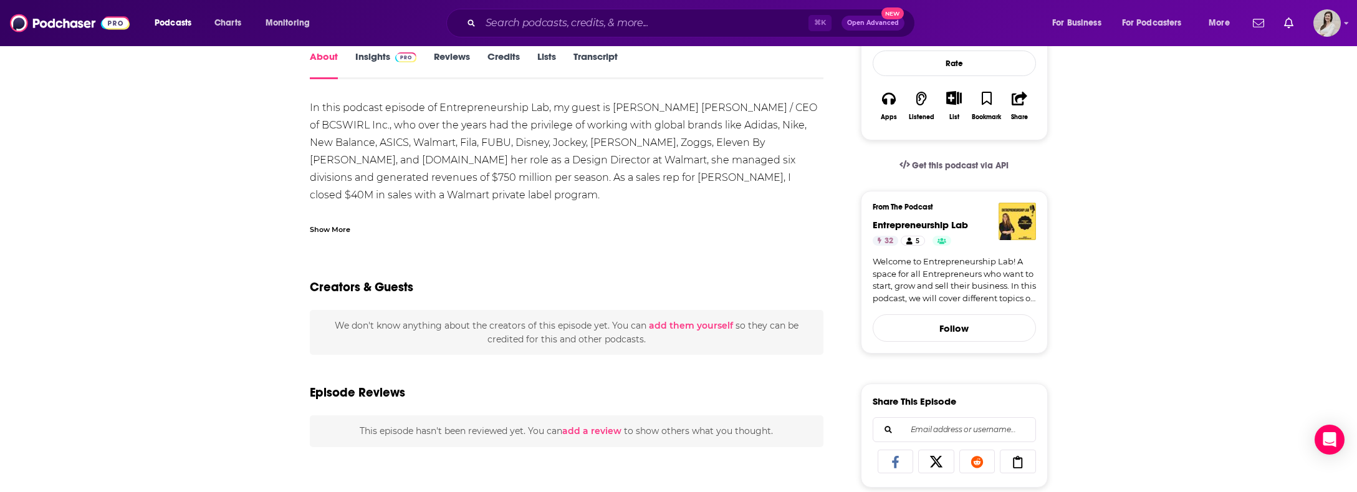
scroll to position [32, 0]
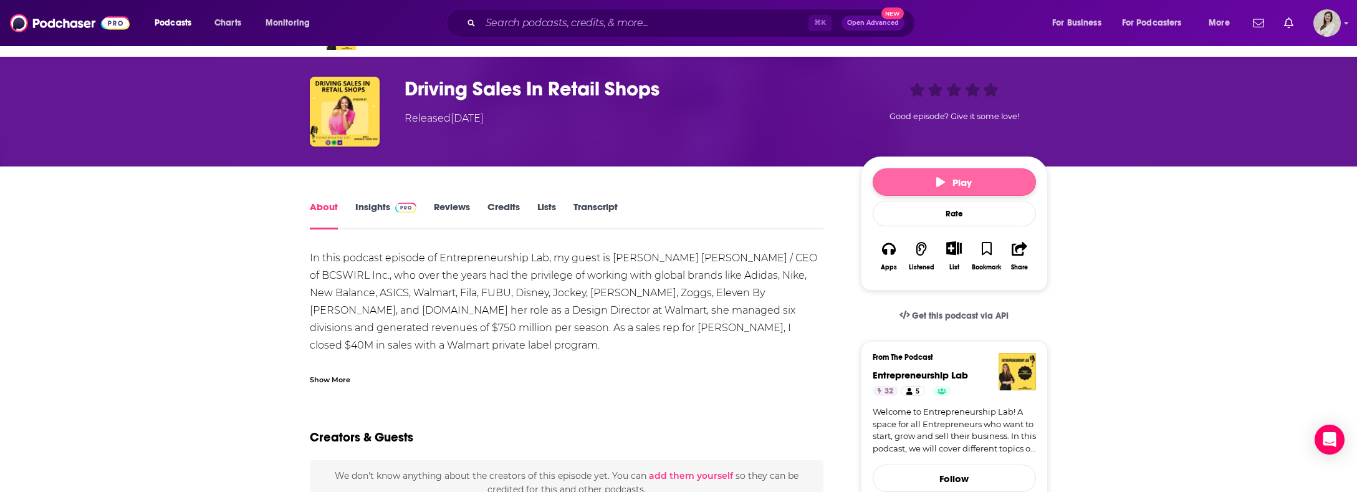
click at [950, 179] on span "Play" at bounding box center [954, 182] width 36 height 12
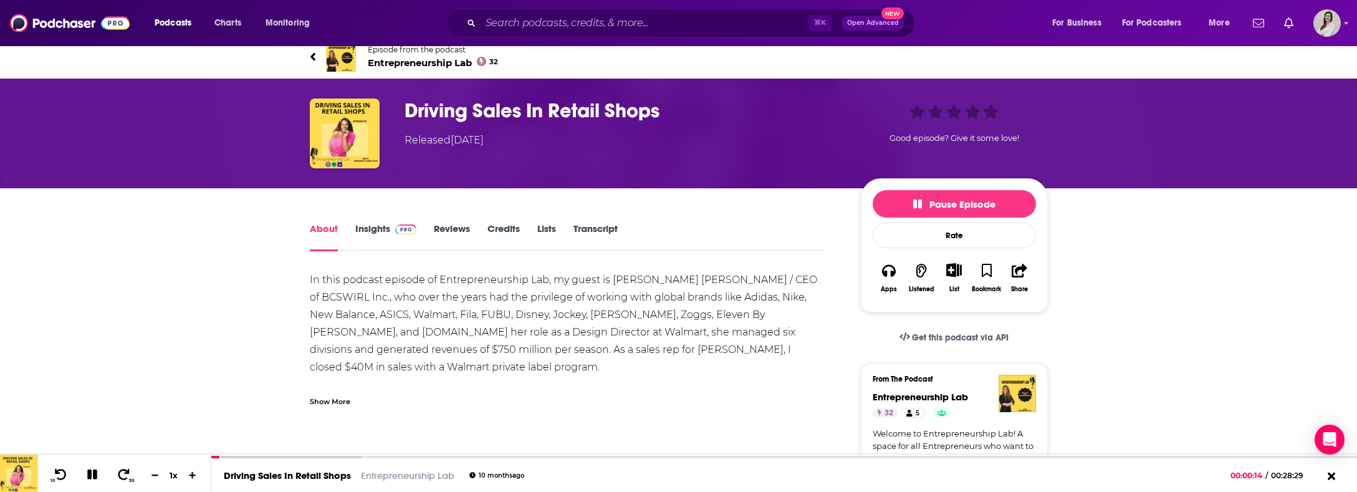
scroll to position [0, 0]
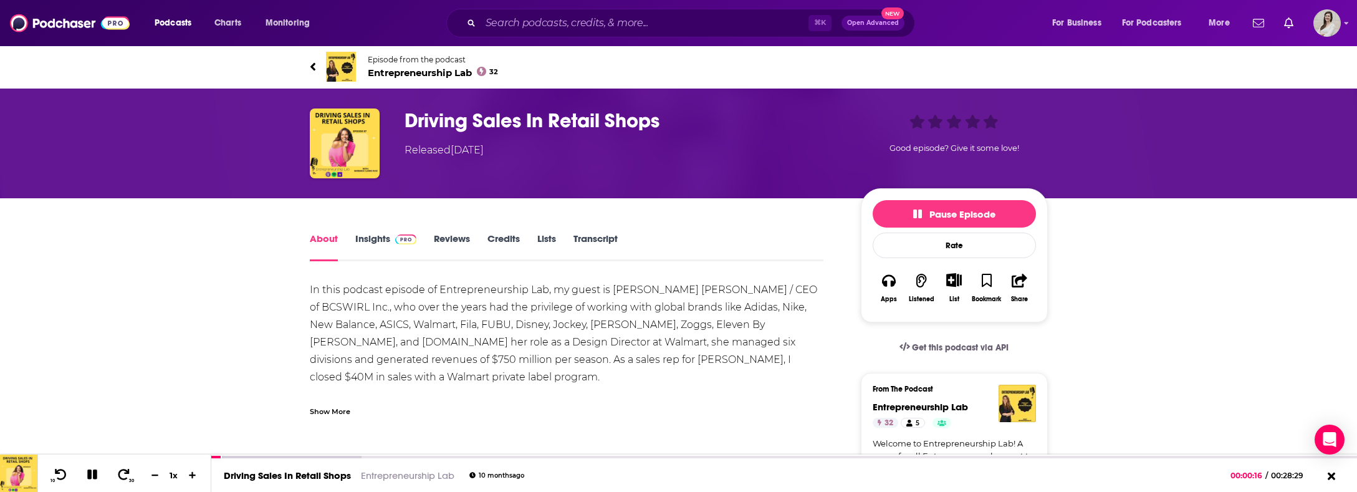
click at [315, 65] on icon at bounding box center [313, 66] width 6 height 12
click at [378, 241] on link "Insights" at bounding box center [386, 246] width 62 height 29
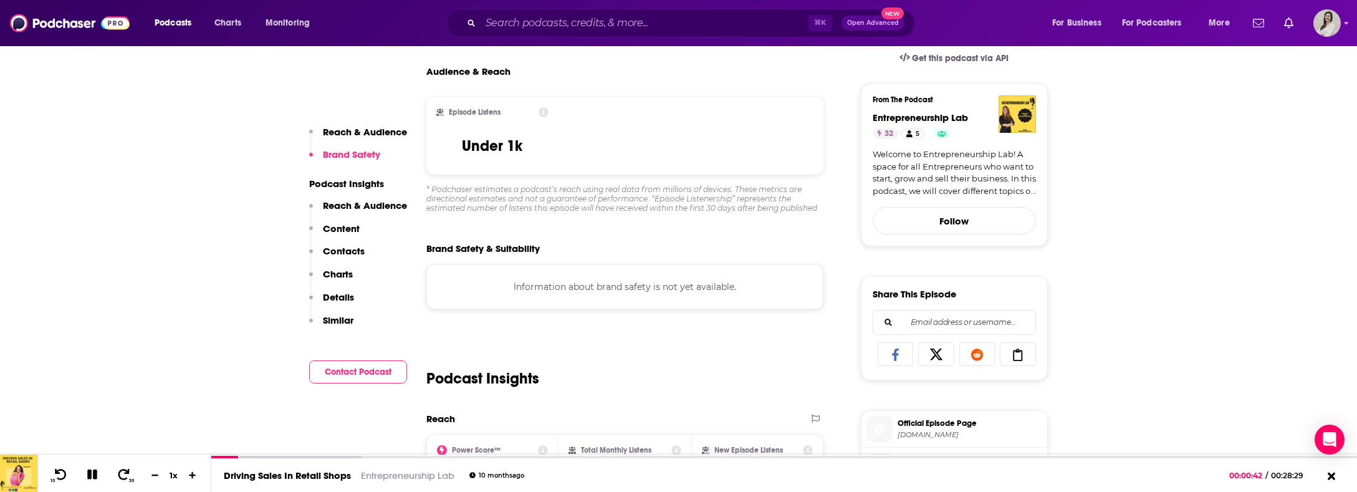
scroll to position [290, 0]
click at [939, 213] on button "Follow" at bounding box center [953, 219] width 163 height 27
click at [939, 213] on button "Following" at bounding box center [953, 221] width 163 height 31
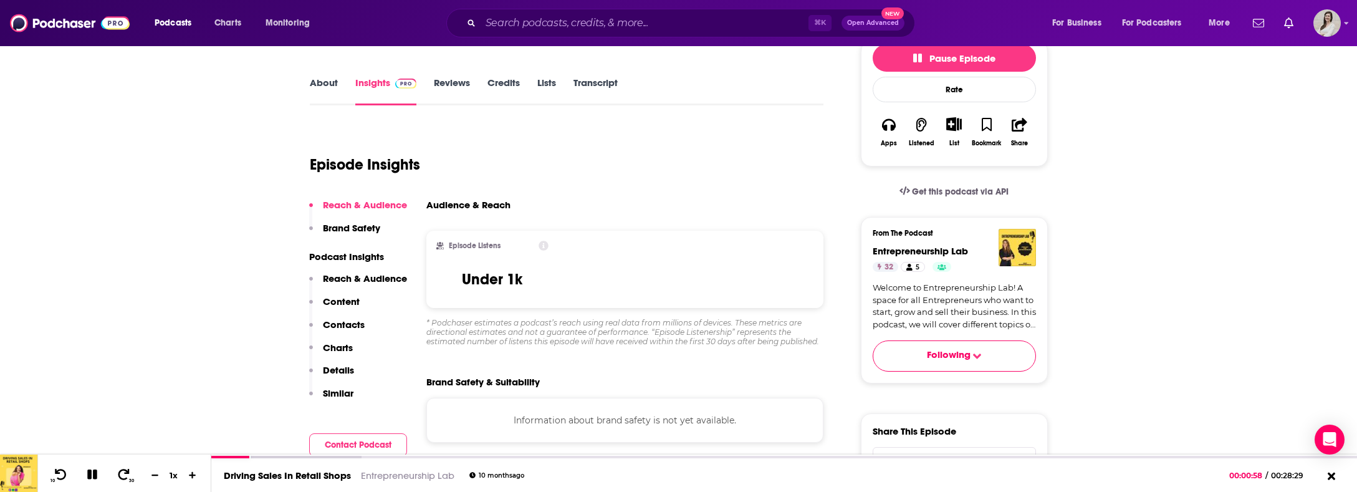
scroll to position [36, 0]
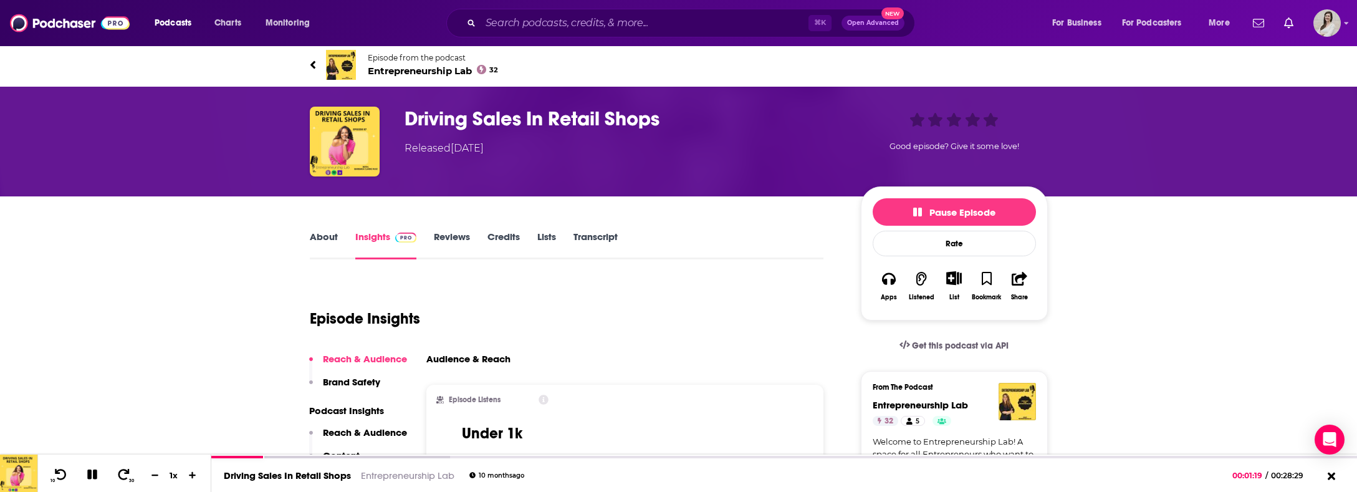
scroll to position [0, 0]
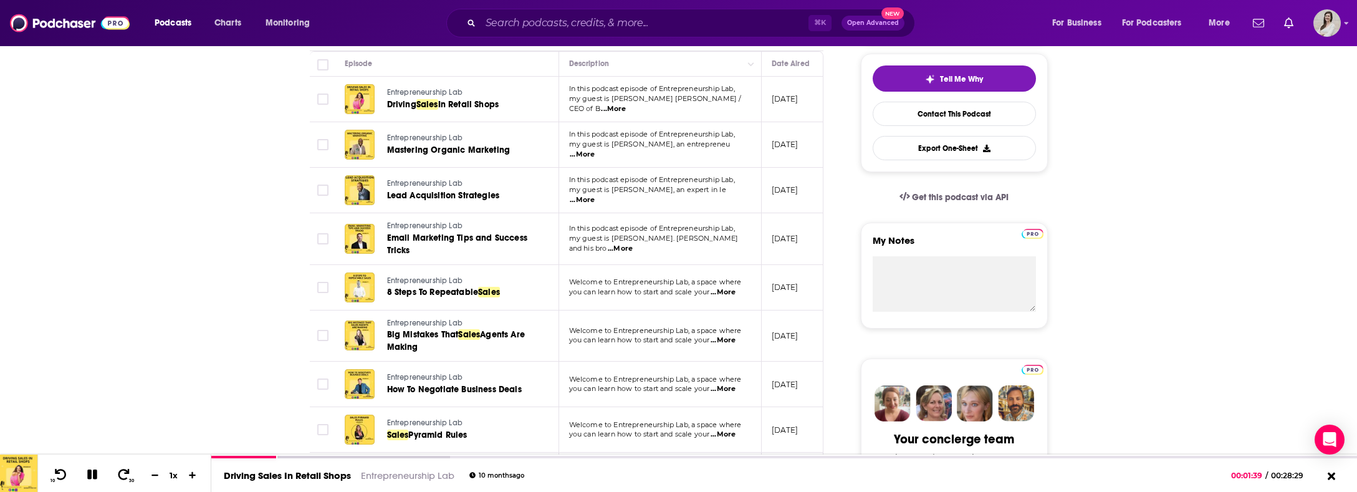
scroll to position [335, 0]
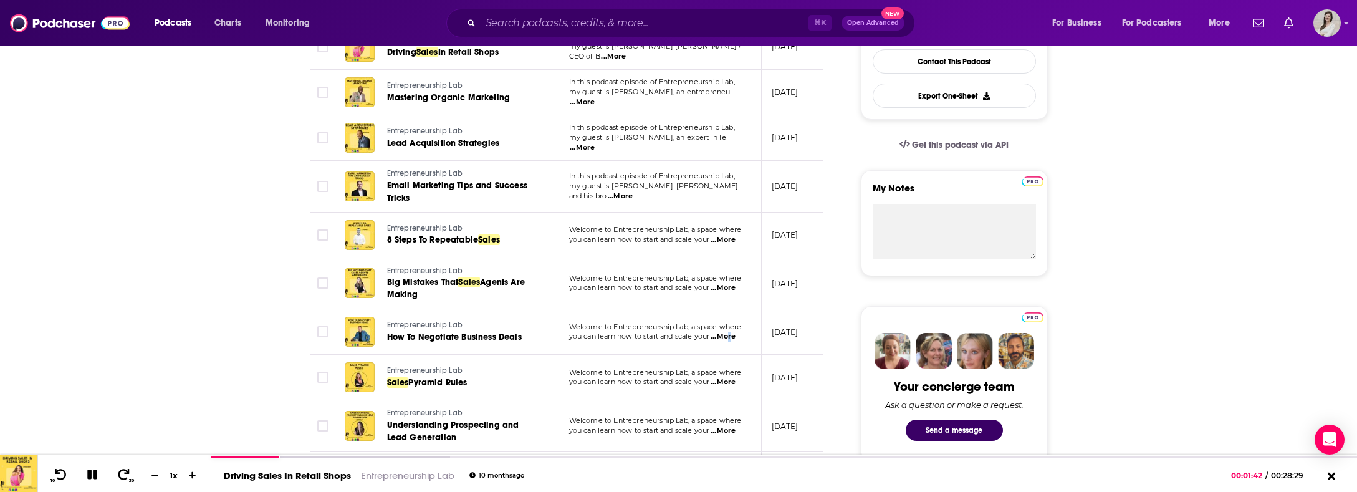
click at [730, 337] on span "...More" at bounding box center [722, 337] width 25 height 10
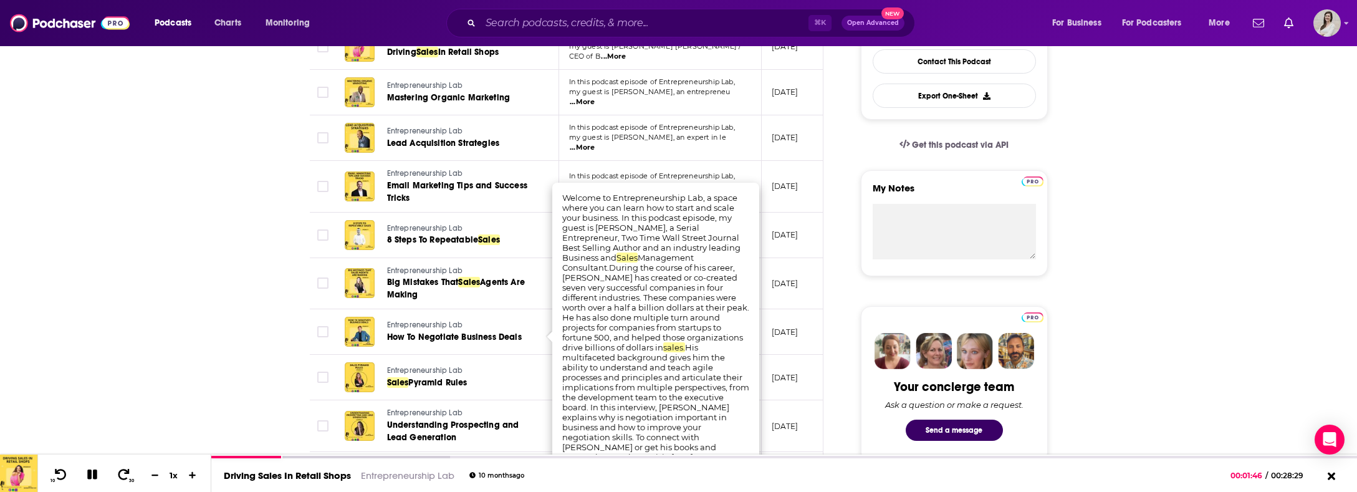
click at [786, 236] on p "May 6, 2024" at bounding box center [784, 234] width 27 height 11
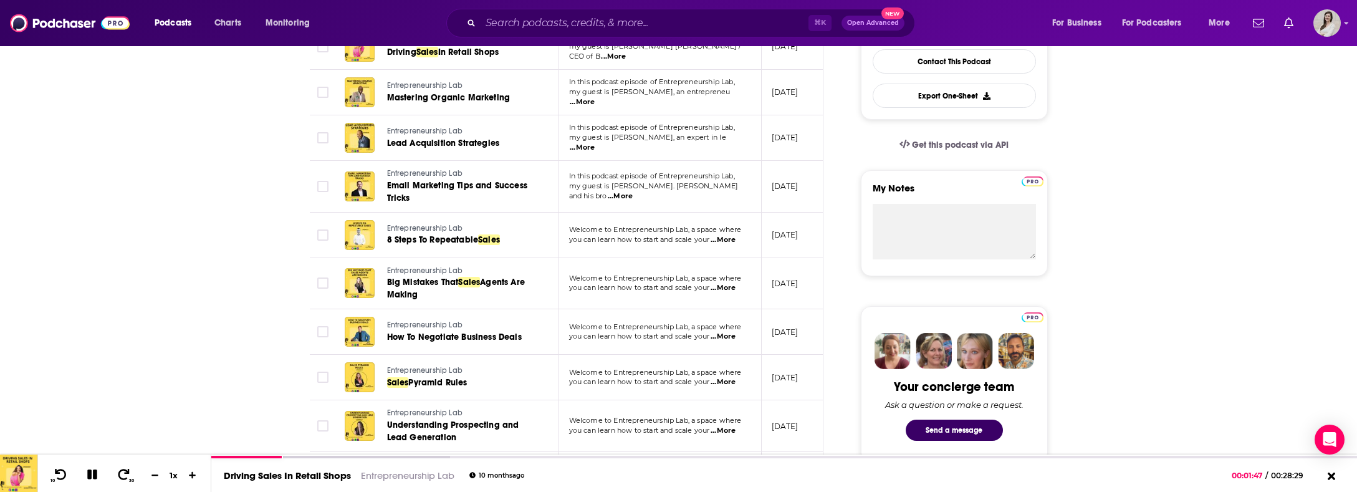
click at [741, 245] on td "Welcome to Entrepreneurship Lab, a space where you can learn how to start and s…" at bounding box center [660, 234] width 203 height 45
click at [728, 239] on span "...More" at bounding box center [722, 240] width 25 height 10
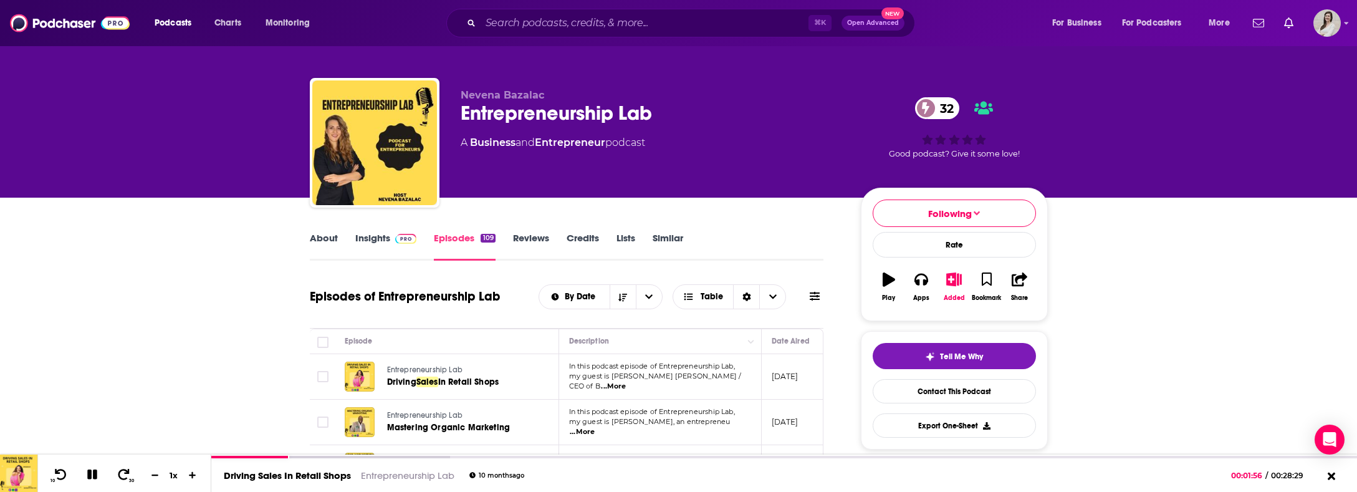
scroll to position [0, 0]
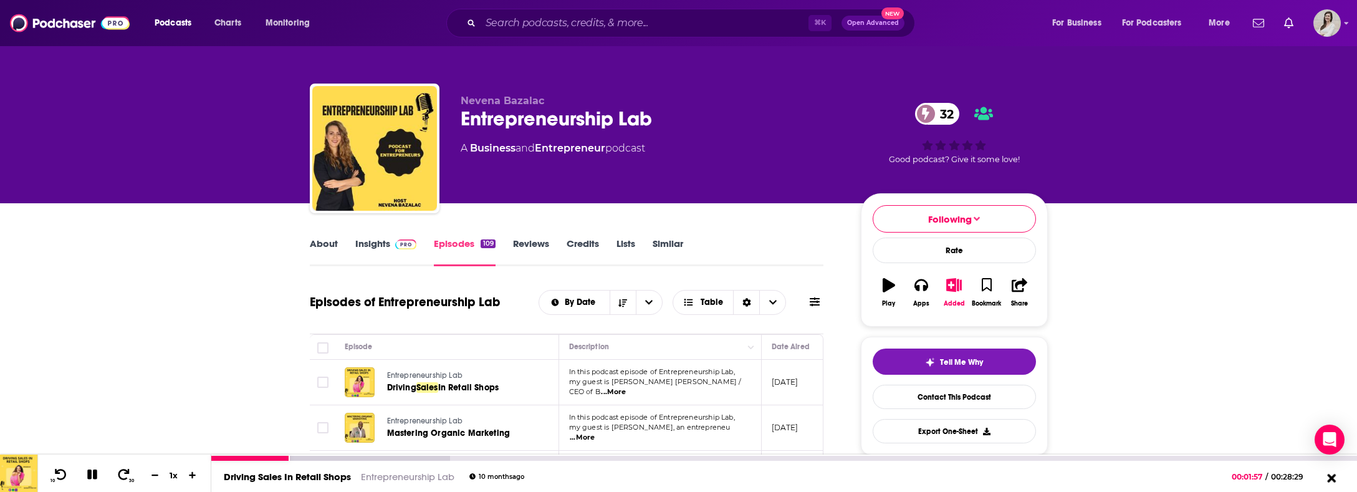
click at [1330, 479] on icon at bounding box center [1331, 477] width 9 height 9
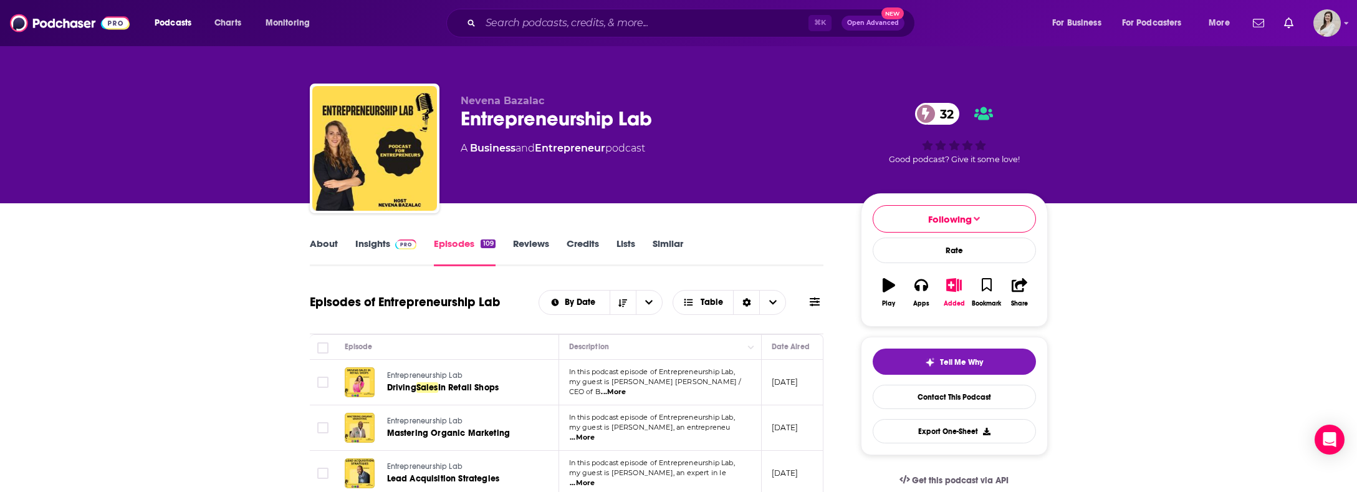
click at [312, 242] on link "About" at bounding box center [324, 251] width 28 height 29
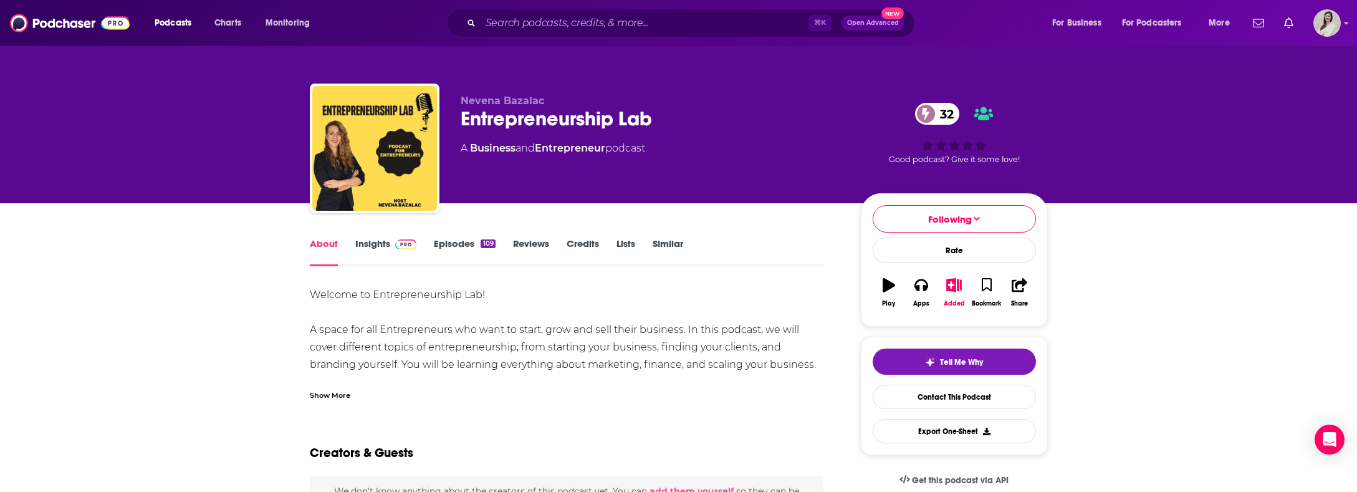
drag, startPoint x: 819, startPoint y: 367, endPoint x: 326, endPoint y: 347, distance: 493.9
click at [317, 322] on div "Welcome to Entrepreneurship Lab! A space for all Entrepreneurs who want to star…" at bounding box center [567, 356] width 514 height 140
click at [342, 392] on div "Show More" at bounding box center [330, 394] width 41 height 12
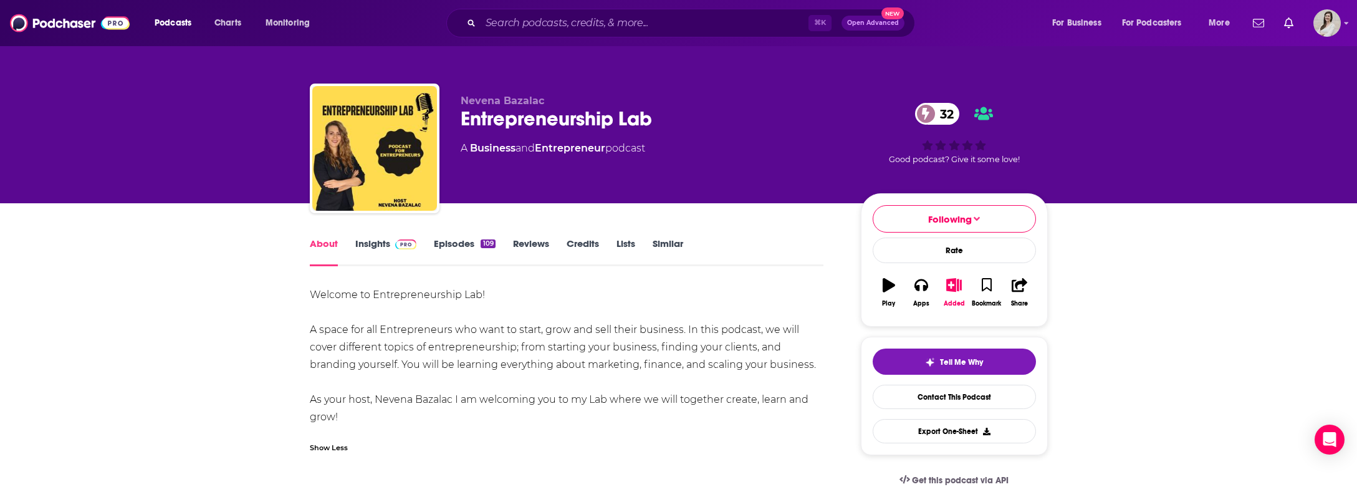
drag, startPoint x: 361, startPoint y: 415, endPoint x: 305, endPoint y: 302, distance: 125.7
copy div "Welcome to Entrepreneurship Lab! A space for all Entrepreneurs who want to star…"
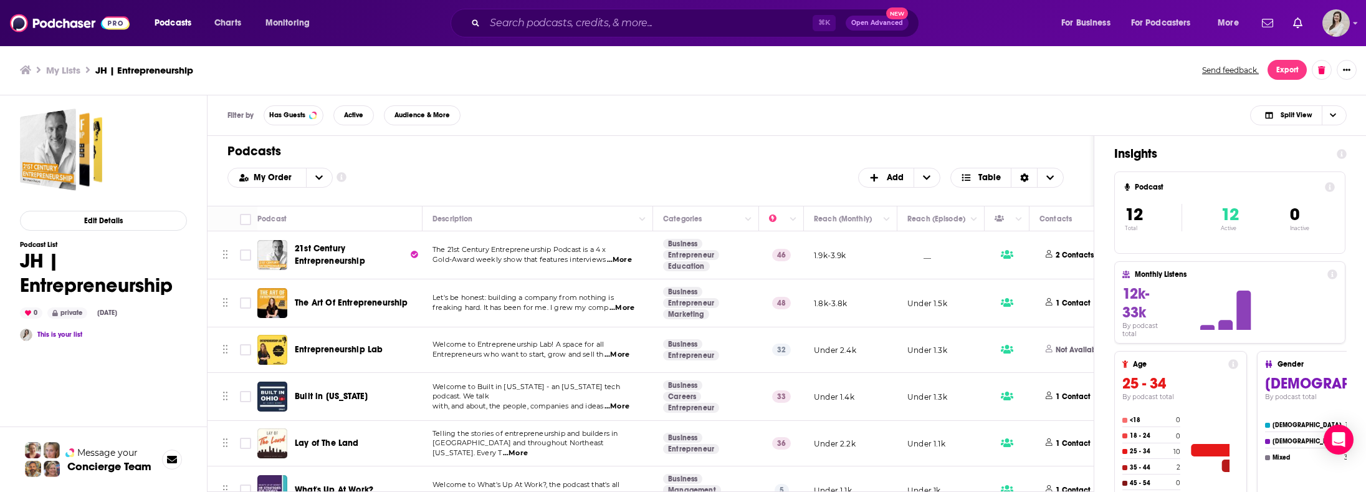
click at [319, 390] on span "Built in [US_STATE]" at bounding box center [331, 396] width 73 height 12
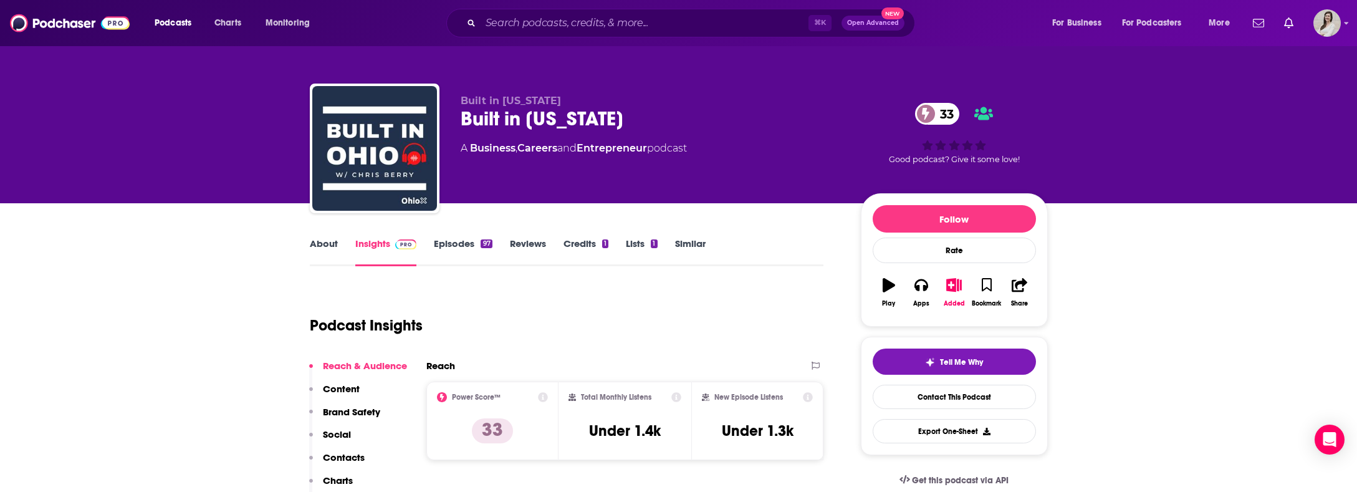
click at [323, 252] on link "About" at bounding box center [324, 251] width 28 height 29
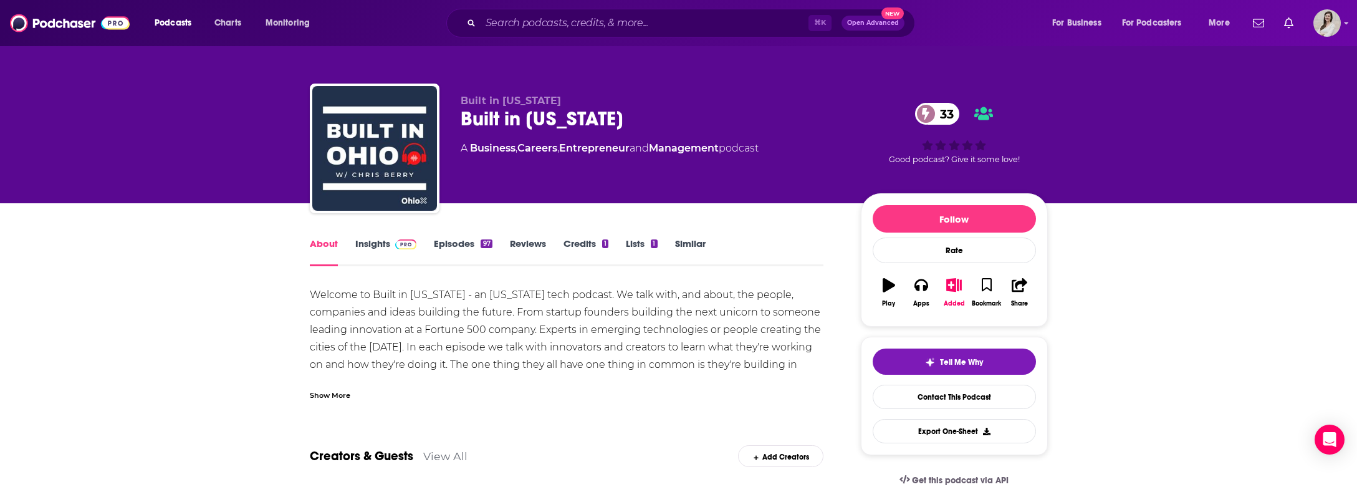
click at [326, 393] on div "Show More" at bounding box center [330, 394] width 41 height 12
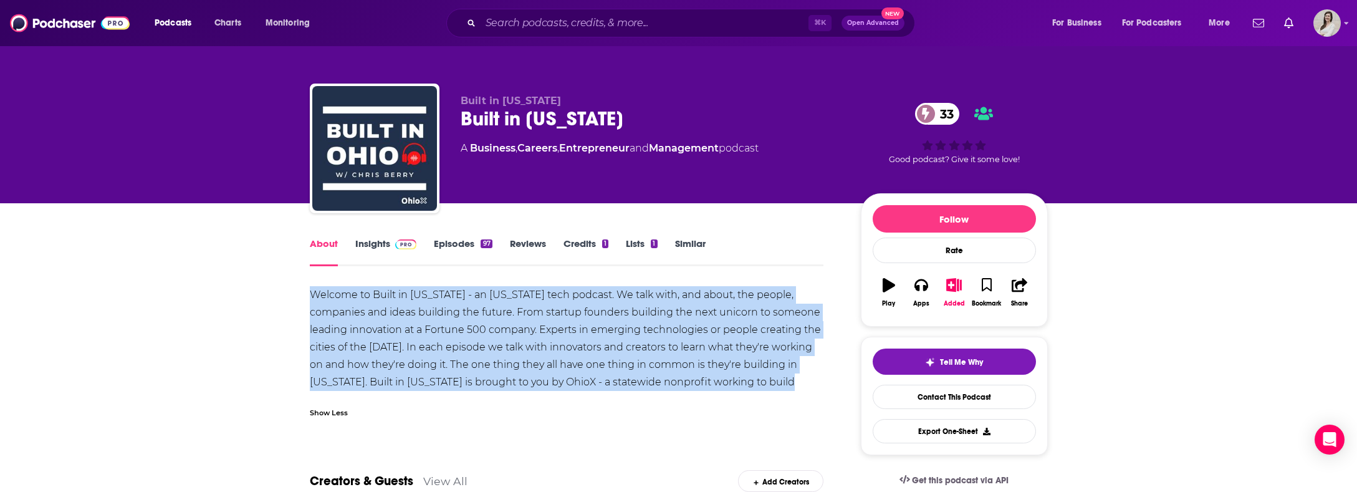
drag, startPoint x: 785, startPoint y: 378, endPoint x: 303, endPoint y: 295, distance: 489.4
copy div "Welcome to Built in Ohio - an Ohio tech podcast. We talk with, and about, the p…"
click at [369, 242] on link "Insights" at bounding box center [386, 251] width 62 height 29
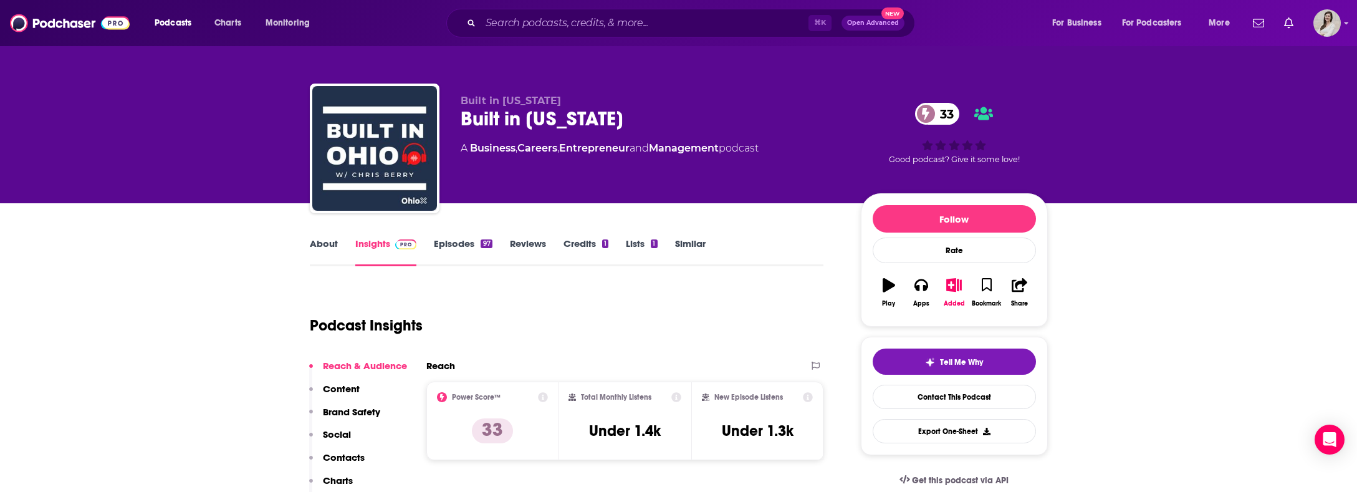
click at [671, 392] on icon at bounding box center [676, 397] width 10 height 10
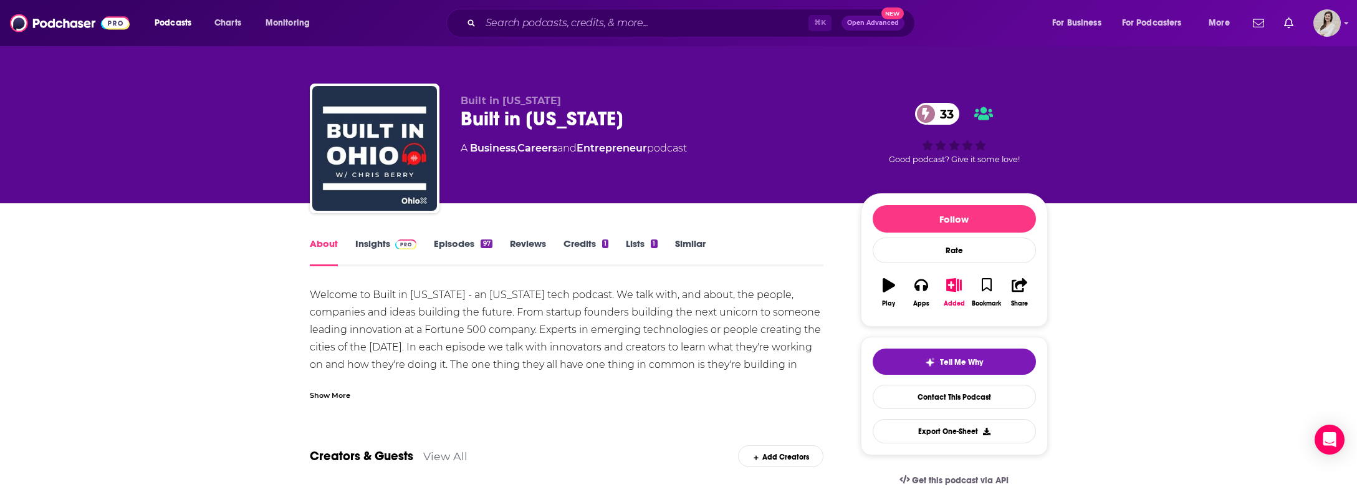
click at [370, 238] on link "Insights" at bounding box center [386, 251] width 62 height 29
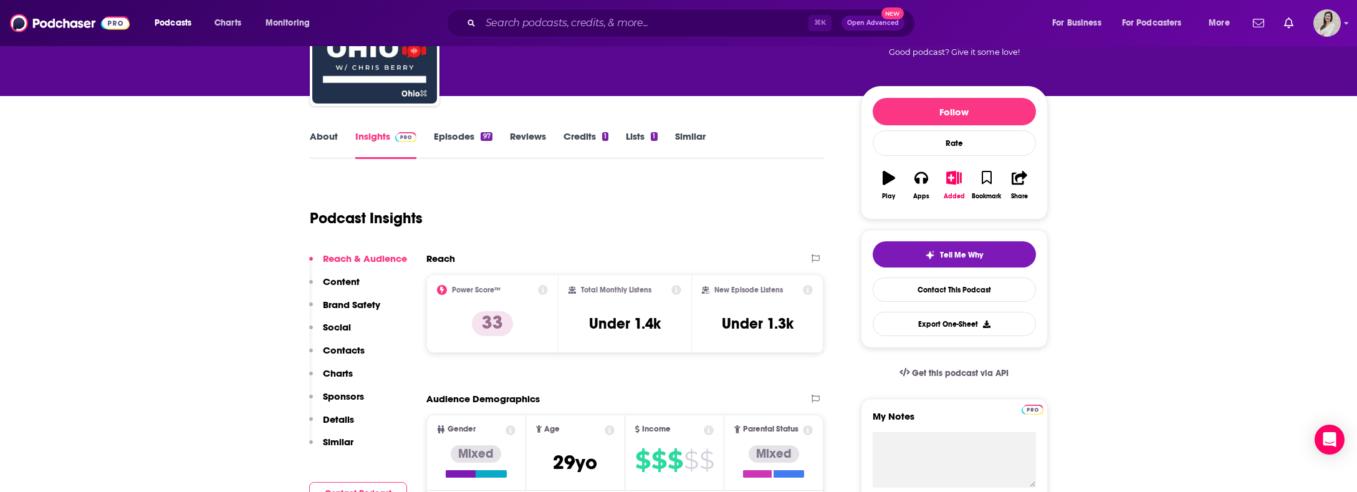
scroll to position [130, 0]
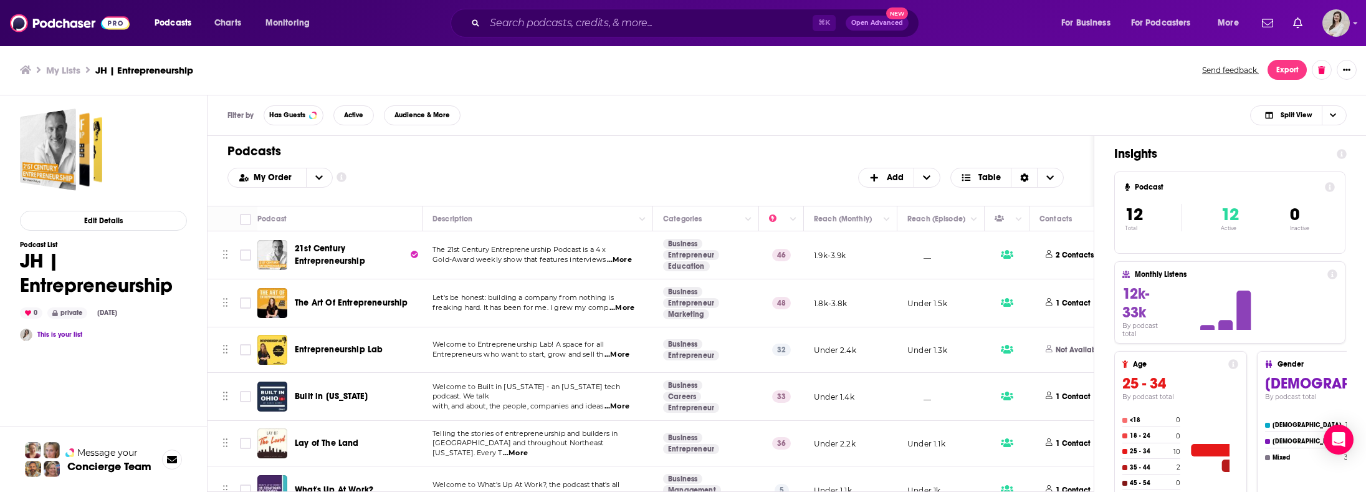
click at [335, 439] on span "Lay of The Land" at bounding box center [327, 442] width 64 height 11
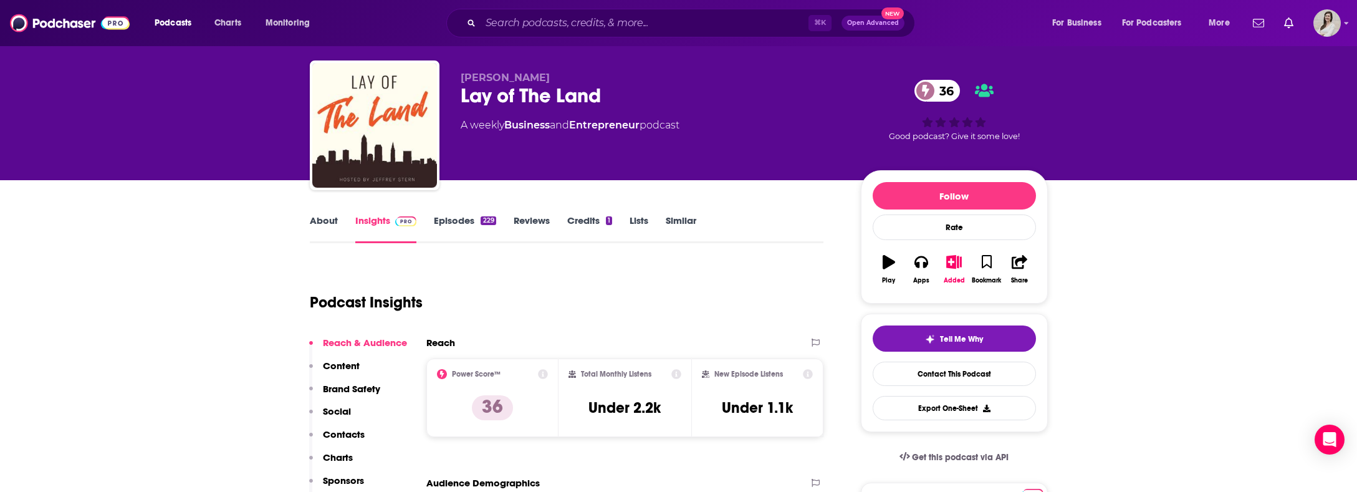
scroll to position [30, 0]
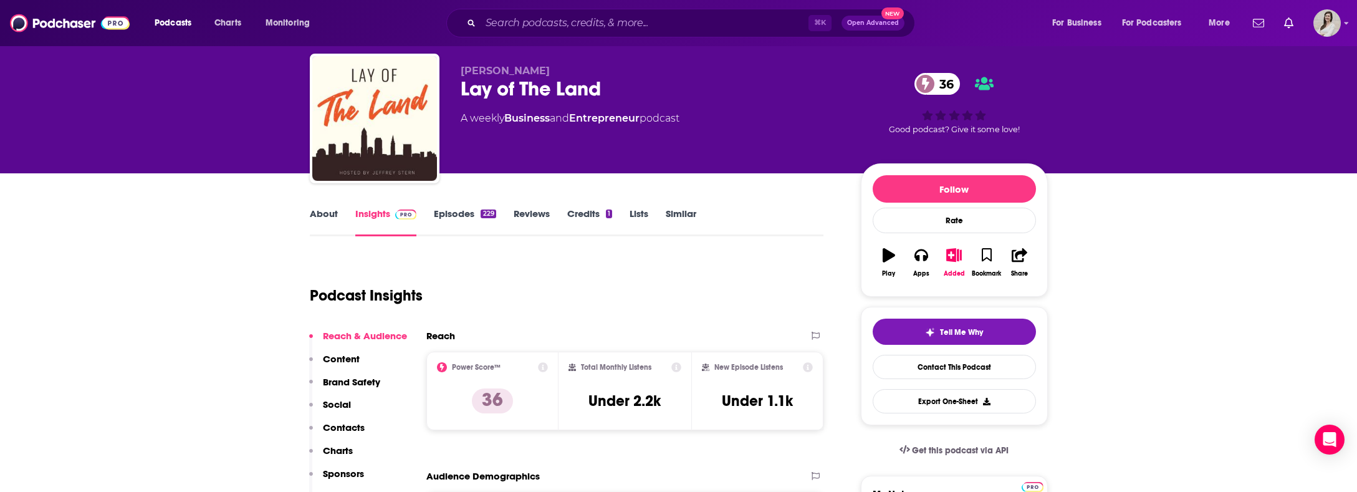
click at [434, 218] on link "Episodes 229" at bounding box center [465, 222] width 62 height 29
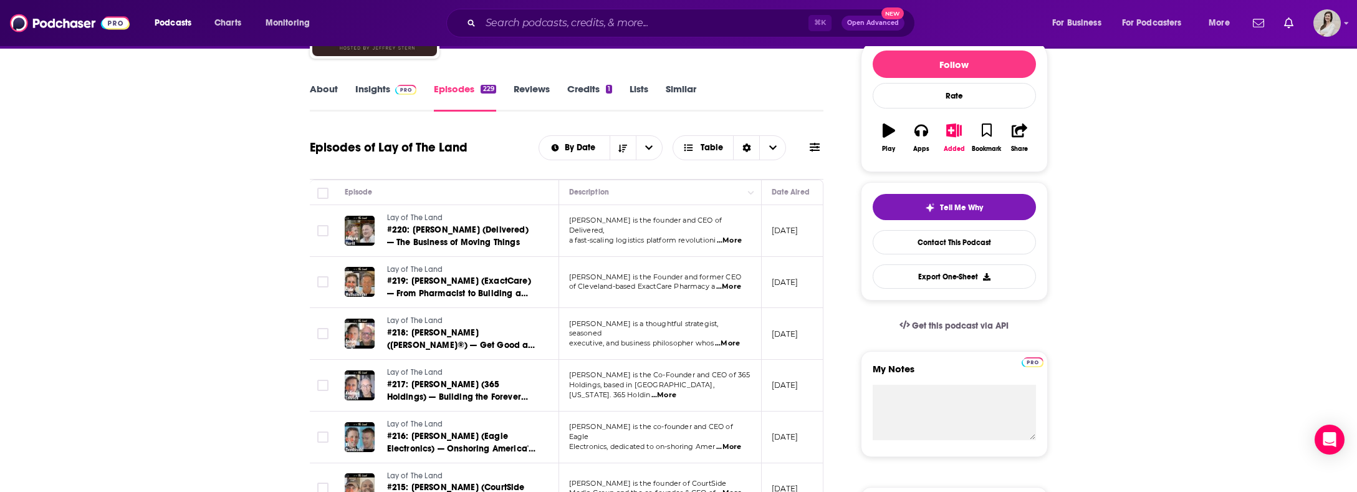
scroll to position [230, 0]
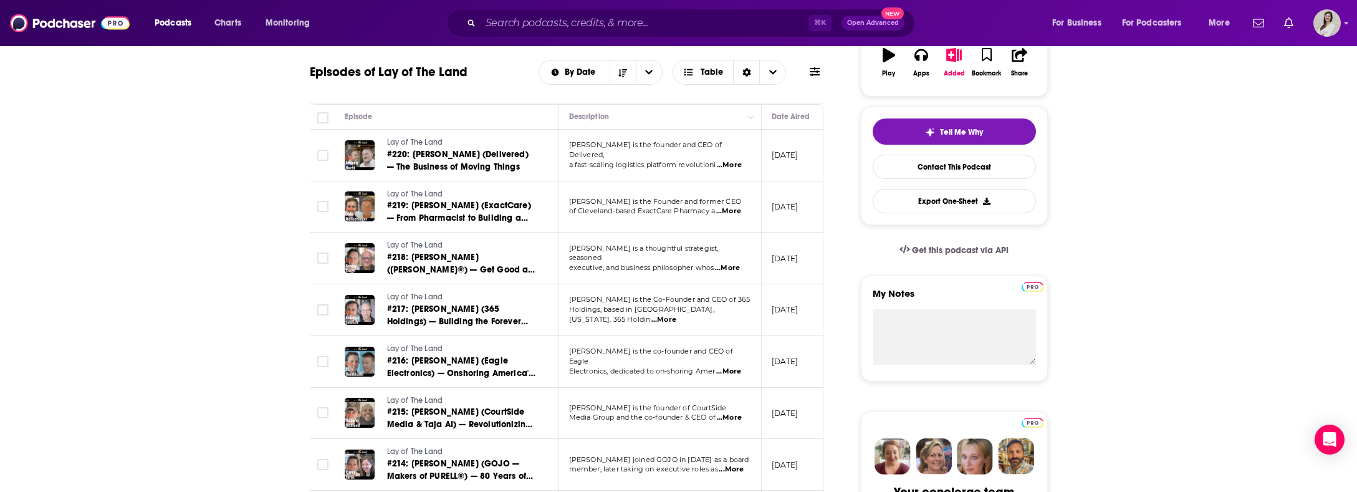
click at [676, 315] on span "...More" at bounding box center [663, 320] width 25 height 10
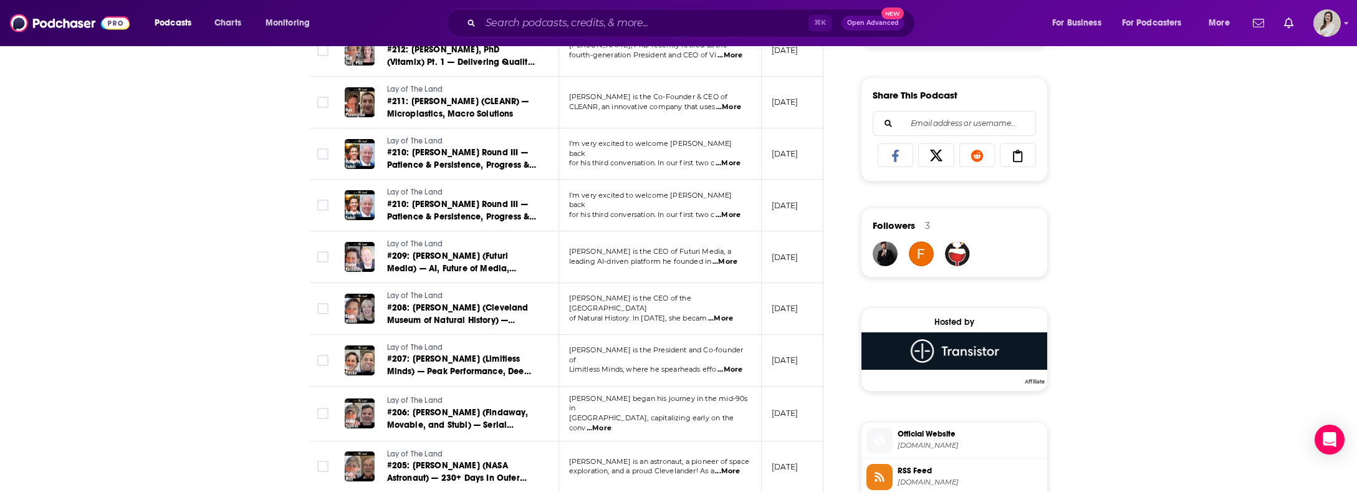
scroll to position [751, 0]
click at [728, 260] on span "...More" at bounding box center [724, 261] width 25 height 10
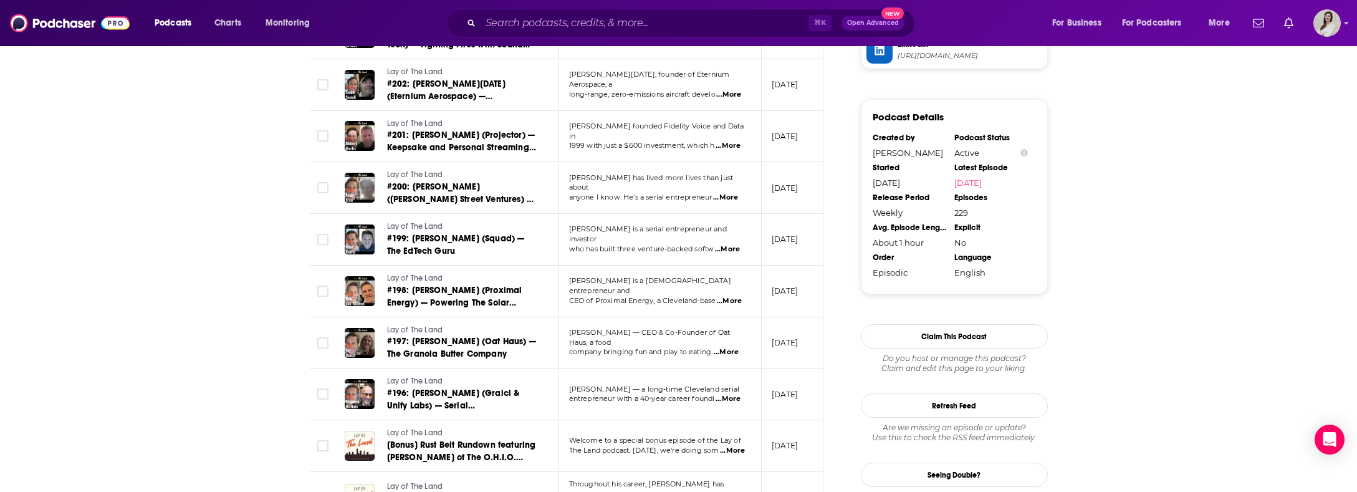
scroll to position [1417, 0]
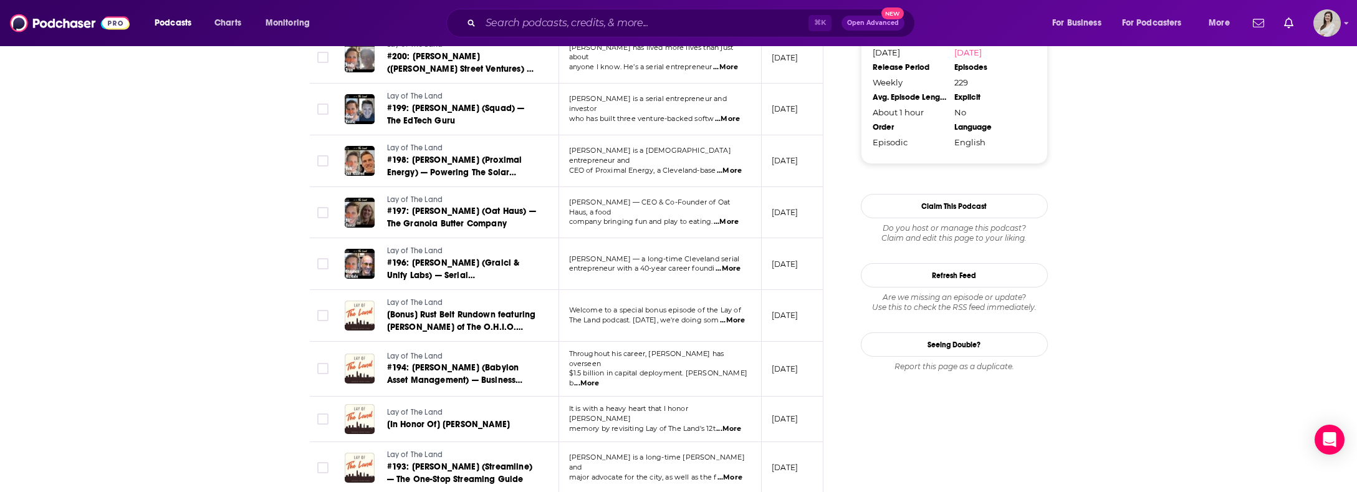
click at [728, 315] on span "...More" at bounding box center [732, 320] width 25 height 10
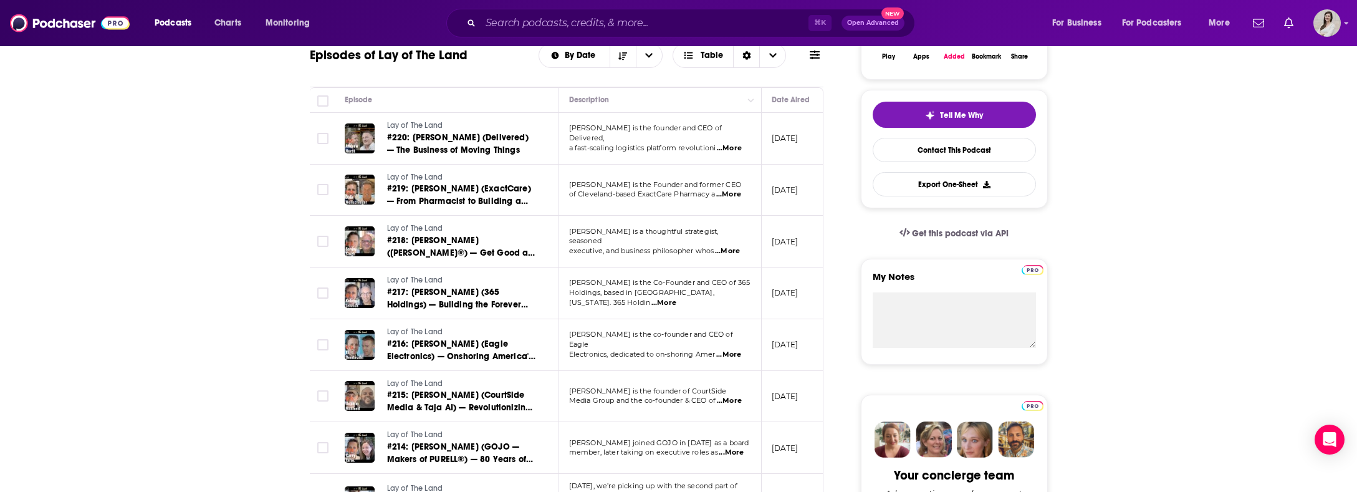
scroll to position [123, 0]
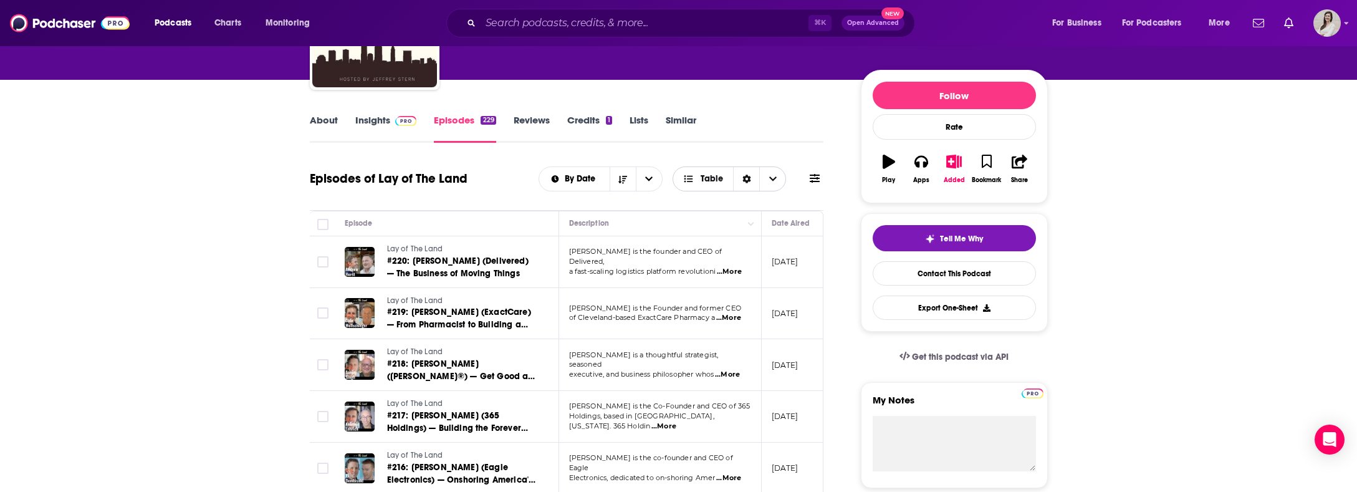
click at [771, 181] on icon "Choose View" at bounding box center [772, 178] width 7 height 9
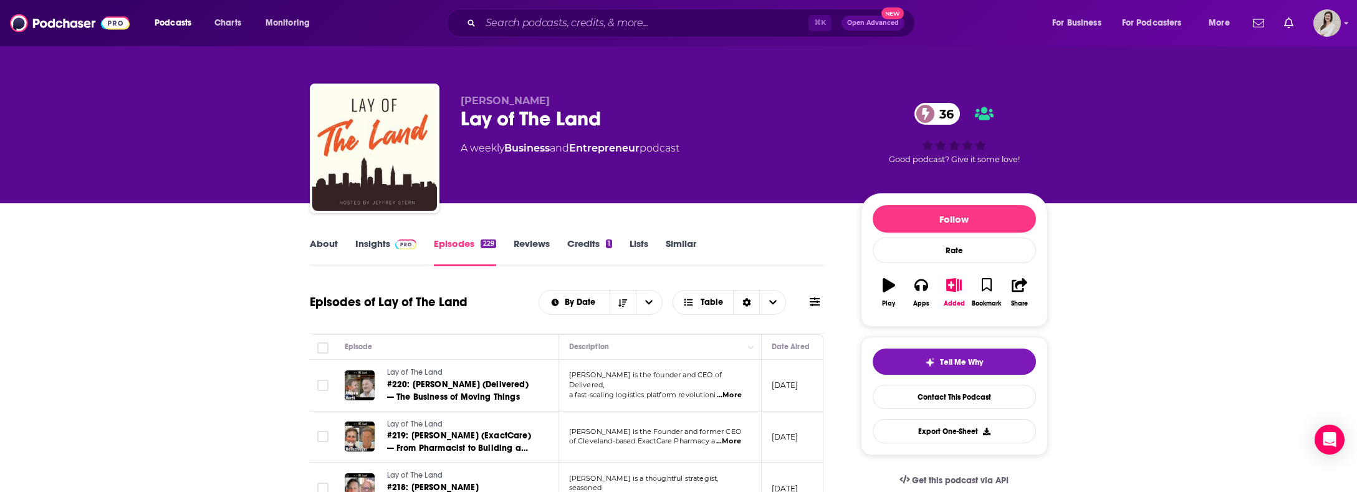
click at [818, 307] on span at bounding box center [814, 302] width 10 height 12
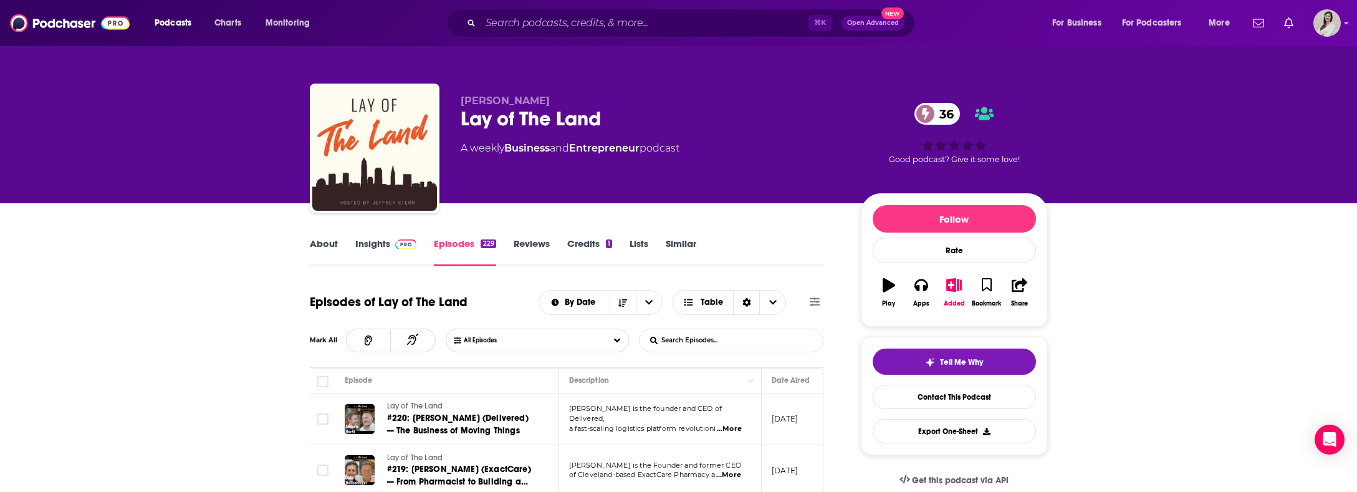
click at [707, 333] on input "List Search Input" at bounding box center [704, 340] width 130 height 22
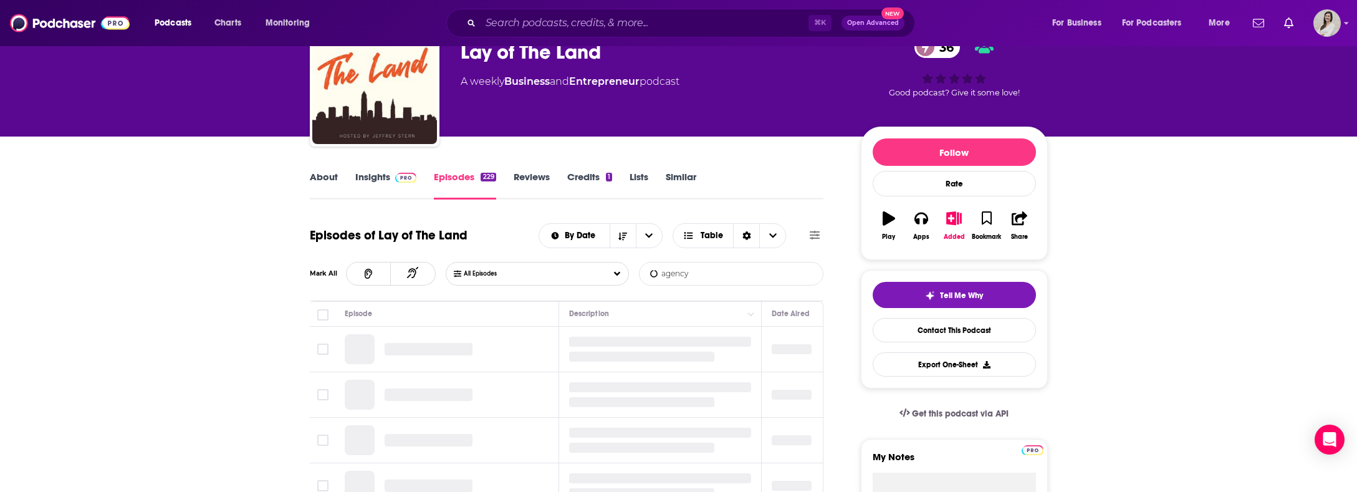
scroll to position [74, 0]
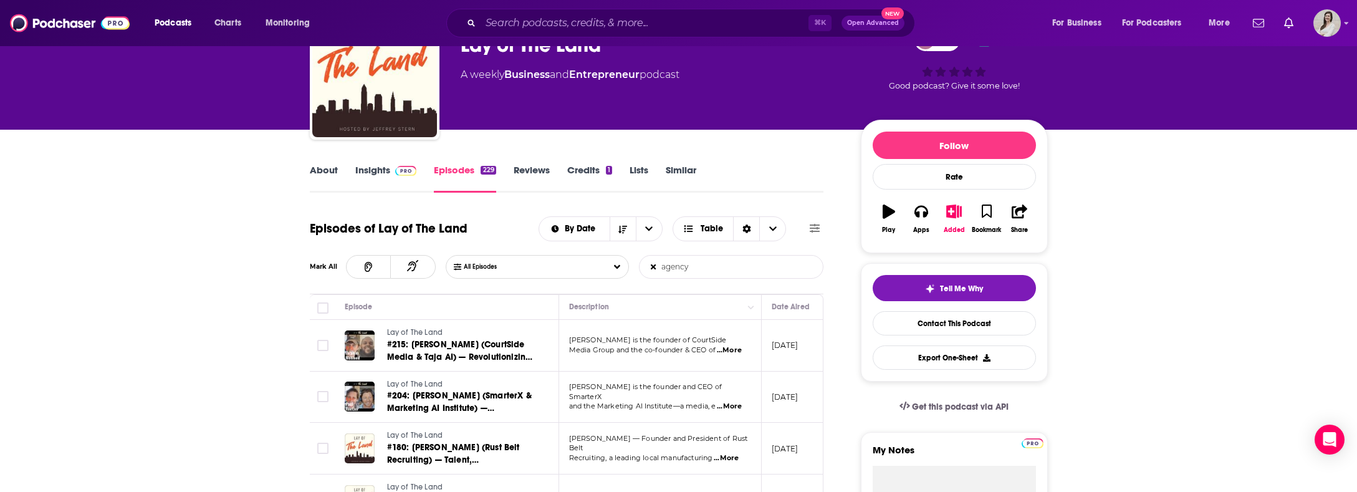
type input "agency"
click at [737, 349] on span "...More" at bounding box center [729, 350] width 25 height 10
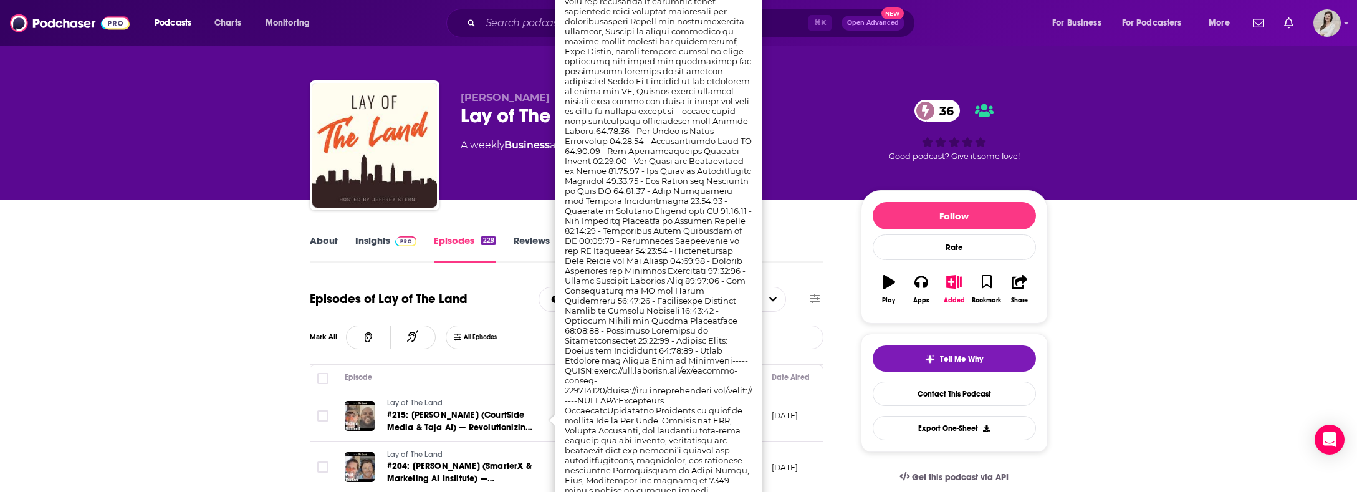
scroll to position [0, 0]
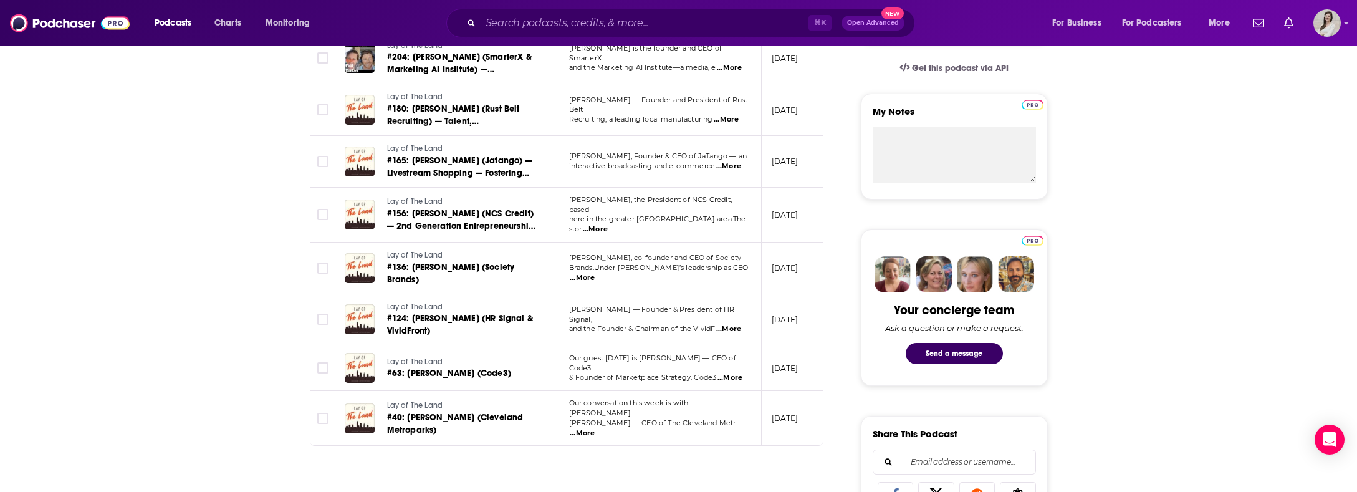
scroll to position [434, 0]
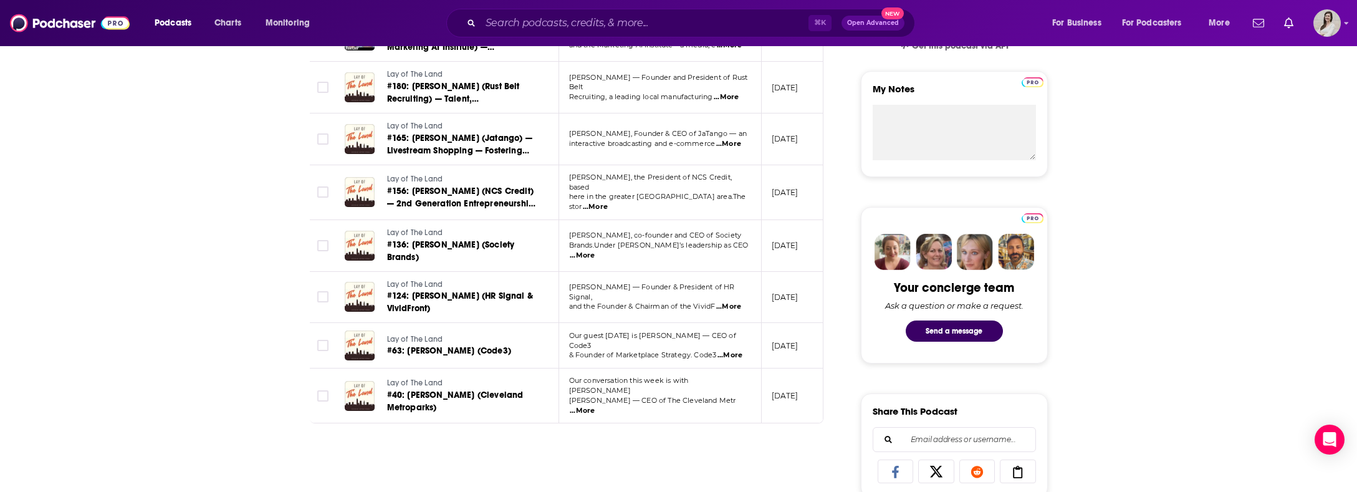
click at [737, 350] on span "...More" at bounding box center [729, 355] width 25 height 10
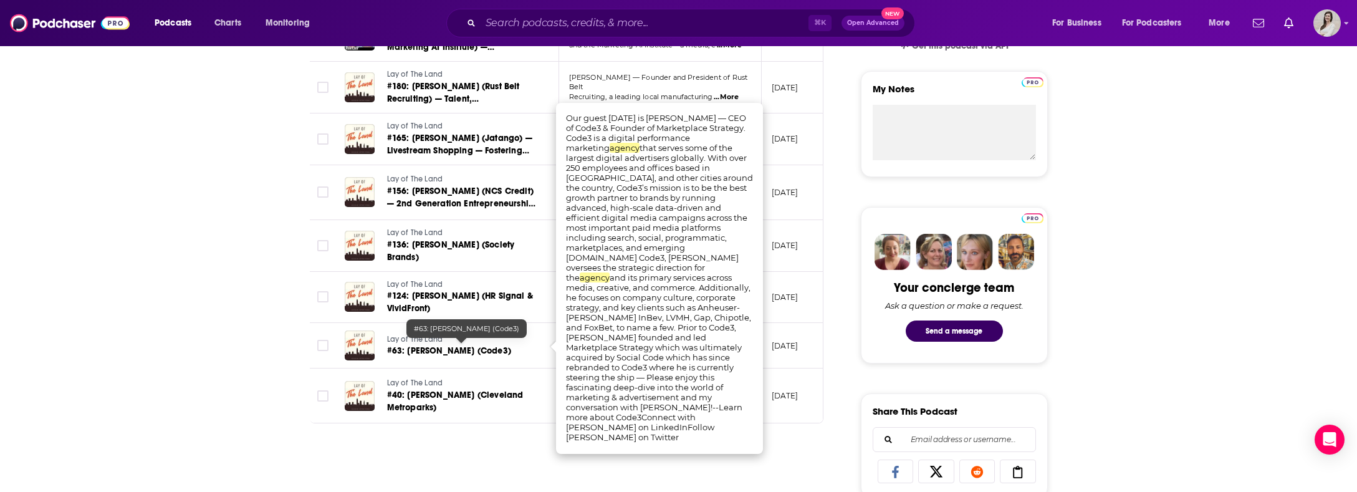
click at [459, 350] on span "#63: Drew Kraemer (Code3)" at bounding box center [449, 350] width 124 height 11
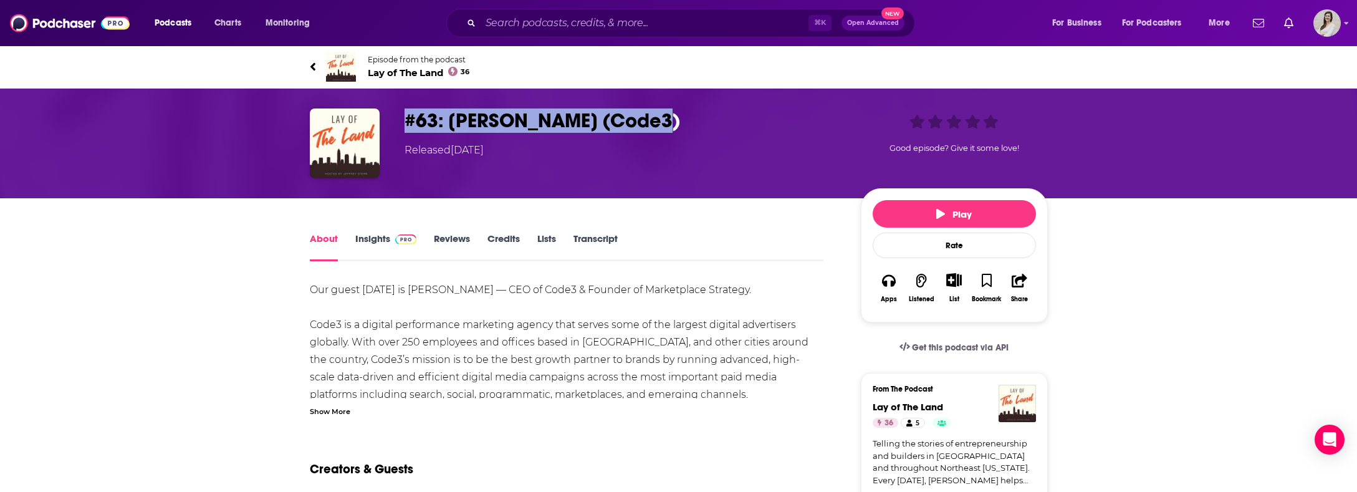
drag, startPoint x: 678, startPoint y: 127, endPoint x: 409, endPoint y: 123, distance: 268.6
click at [409, 123] on h1 "#63: Drew Kraemer (Code3)" at bounding box center [622, 120] width 436 height 24
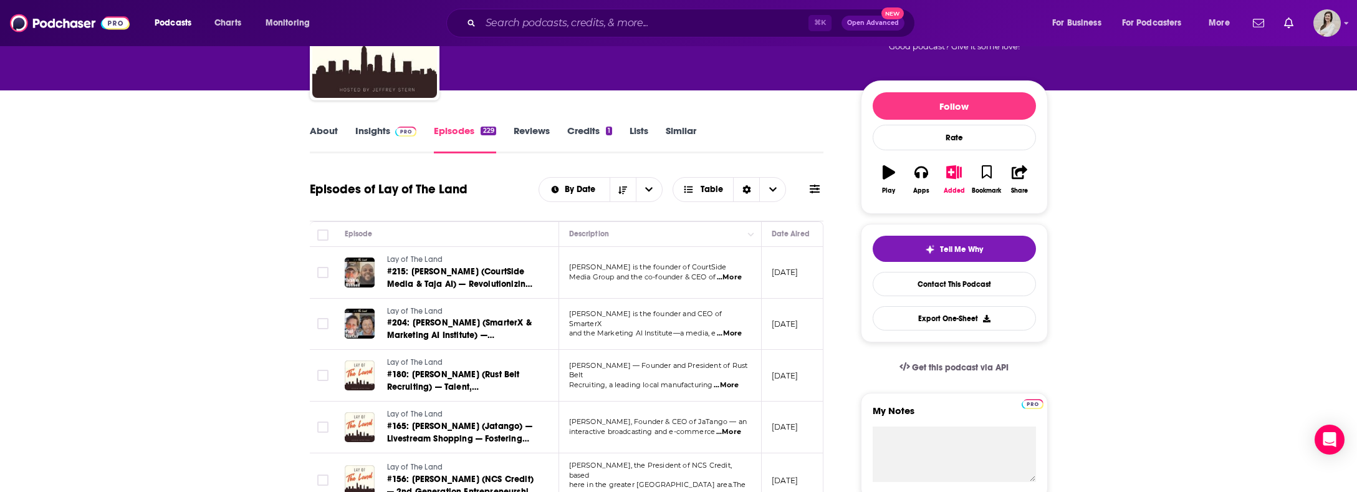
scroll to position [116, 0]
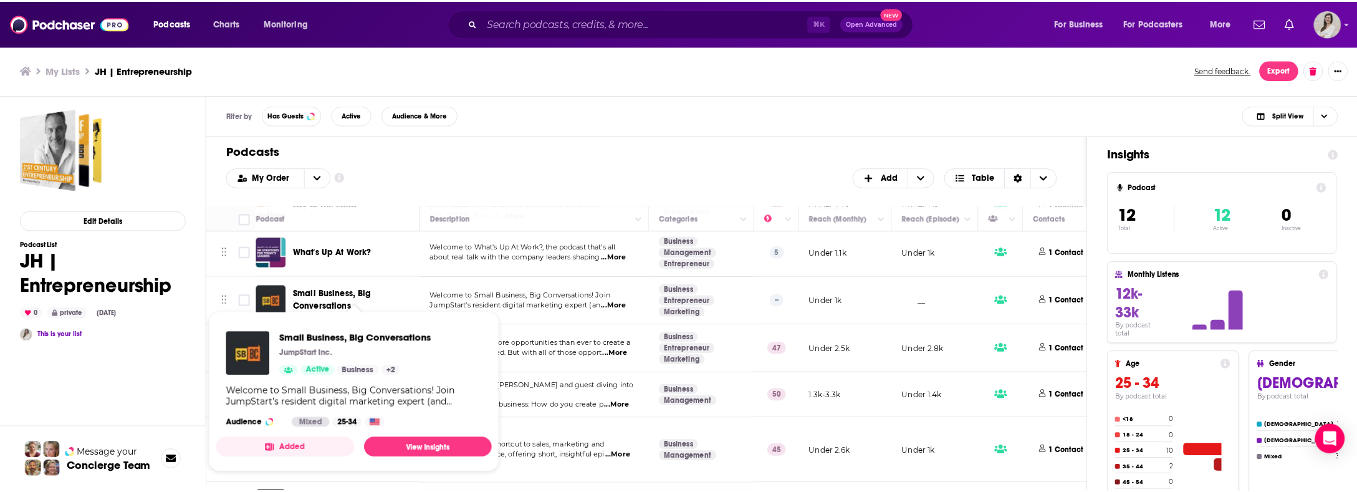
scroll to position [222, 0]
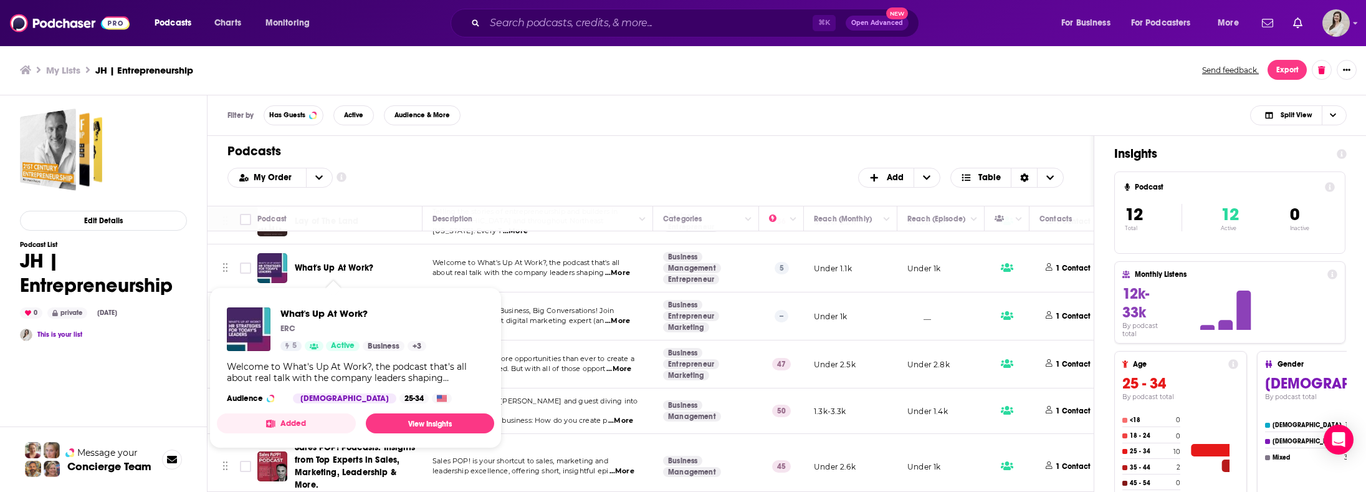
click at [366, 270] on span "What's Up At Work?" at bounding box center [334, 267] width 79 height 11
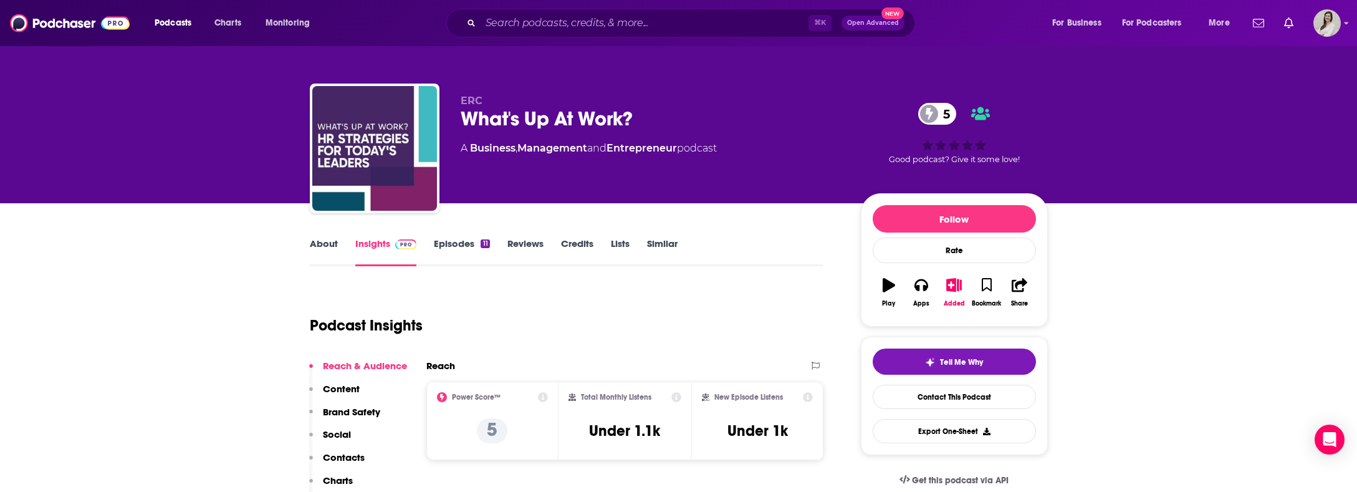
click at [322, 244] on link "About" at bounding box center [324, 251] width 28 height 29
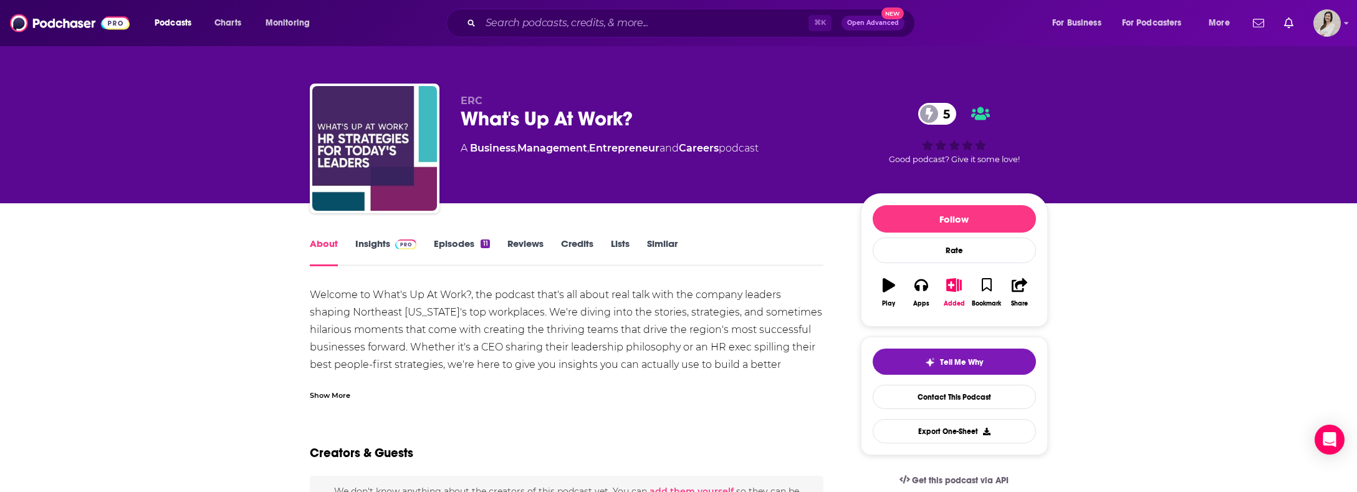
click at [337, 396] on div "Show More" at bounding box center [330, 394] width 41 height 12
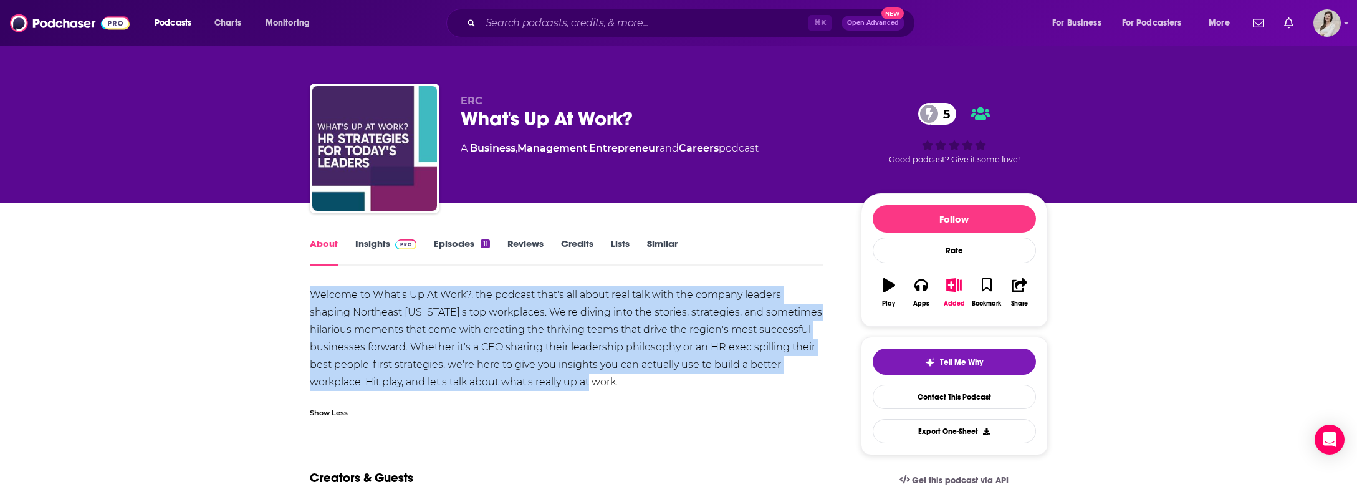
drag, startPoint x: 657, startPoint y: 385, endPoint x: 305, endPoint y: 299, distance: 363.0
click at [461, 250] on link "Episodes 11" at bounding box center [461, 251] width 55 height 29
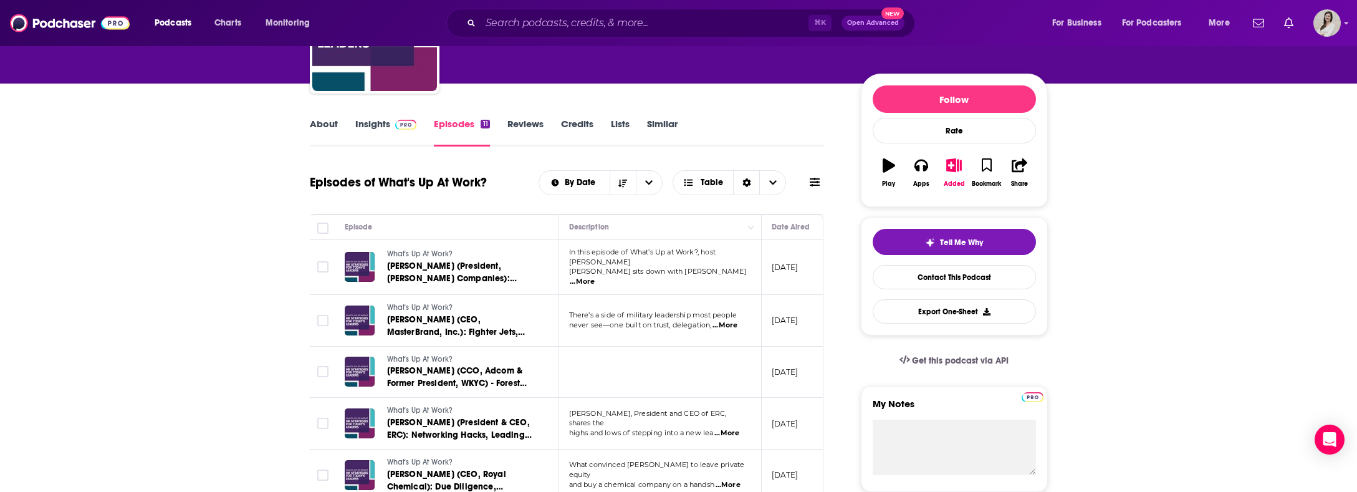
scroll to position [114, 0]
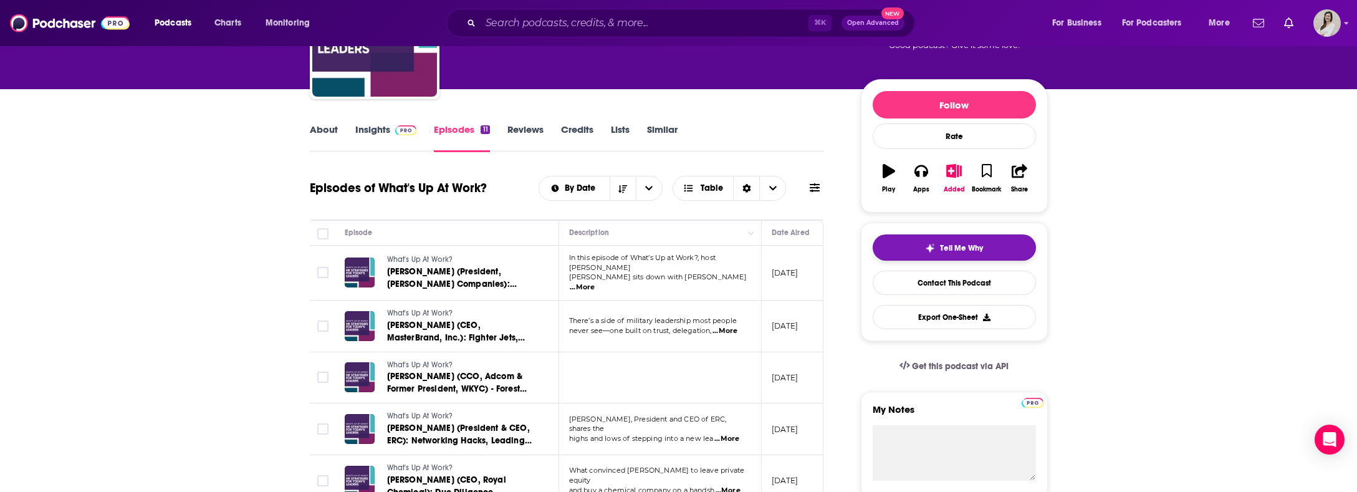
click at [958, 250] on span "Tell Me Why" at bounding box center [961, 248] width 43 height 10
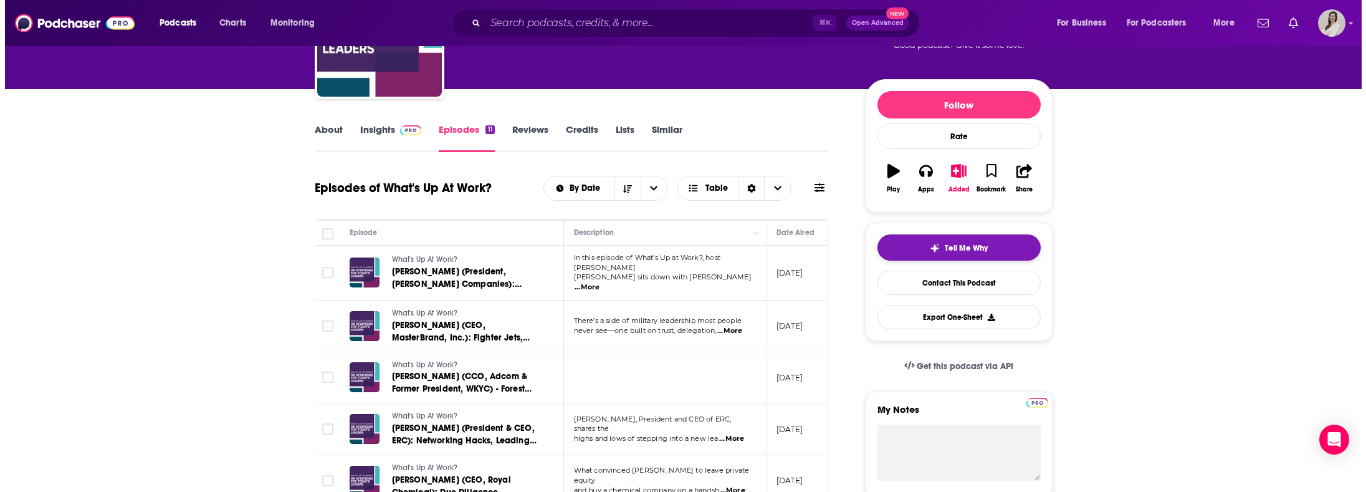
scroll to position [0, 0]
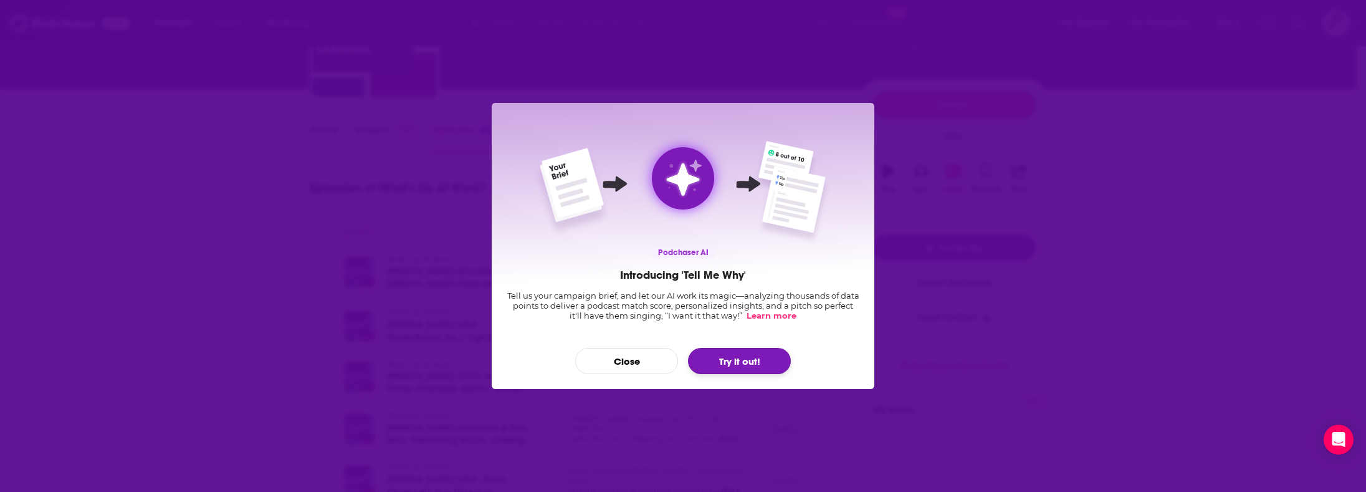
click at [748, 356] on button "Try it out!" at bounding box center [739, 361] width 103 height 26
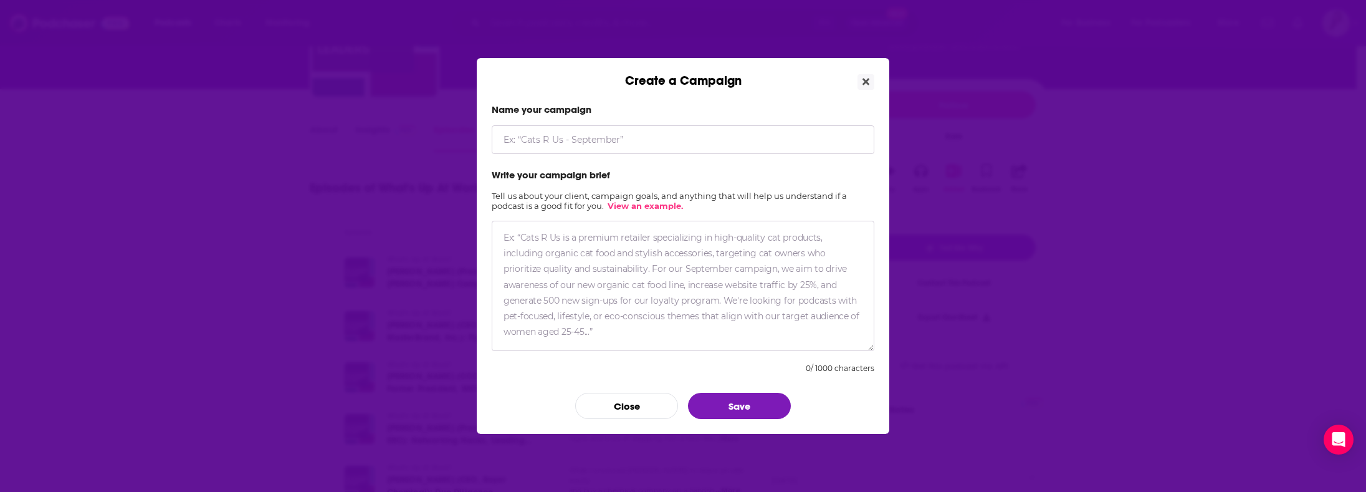
click at [703, 255] on textarea "Create a Campaign" at bounding box center [683, 286] width 383 height 130
click at [866, 81] on icon "Close" at bounding box center [865, 82] width 7 height 7
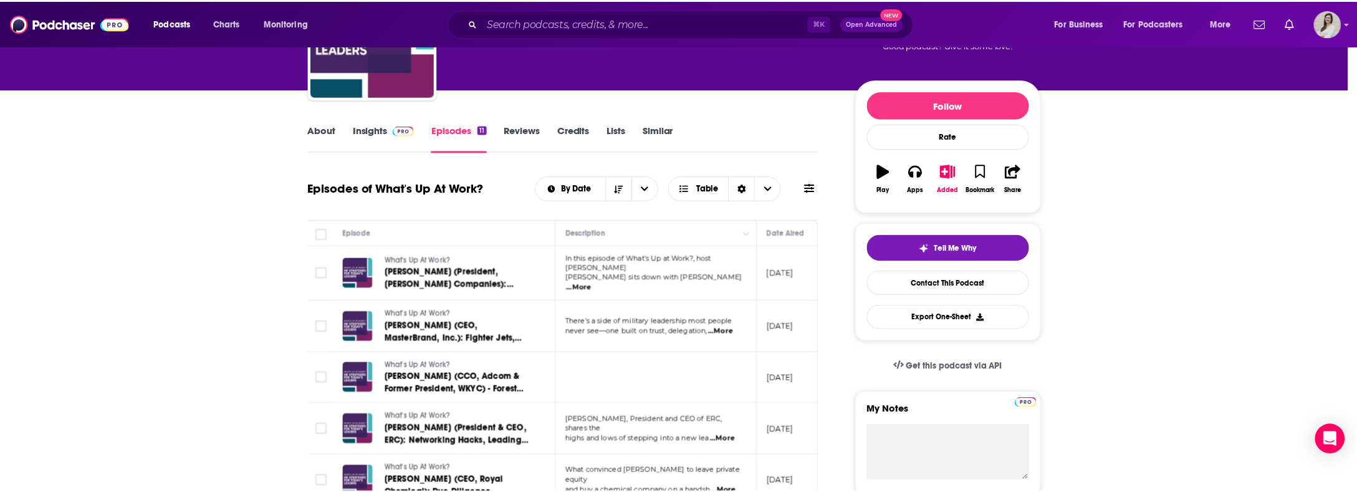
scroll to position [114, 0]
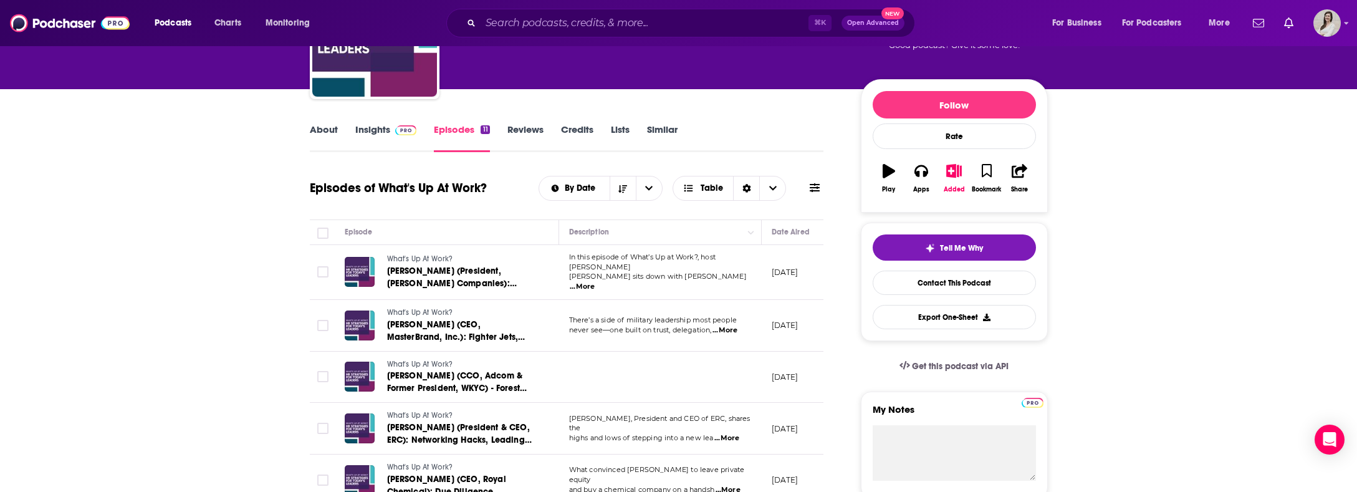
click at [388, 129] on link "Insights" at bounding box center [386, 137] width 62 height 29
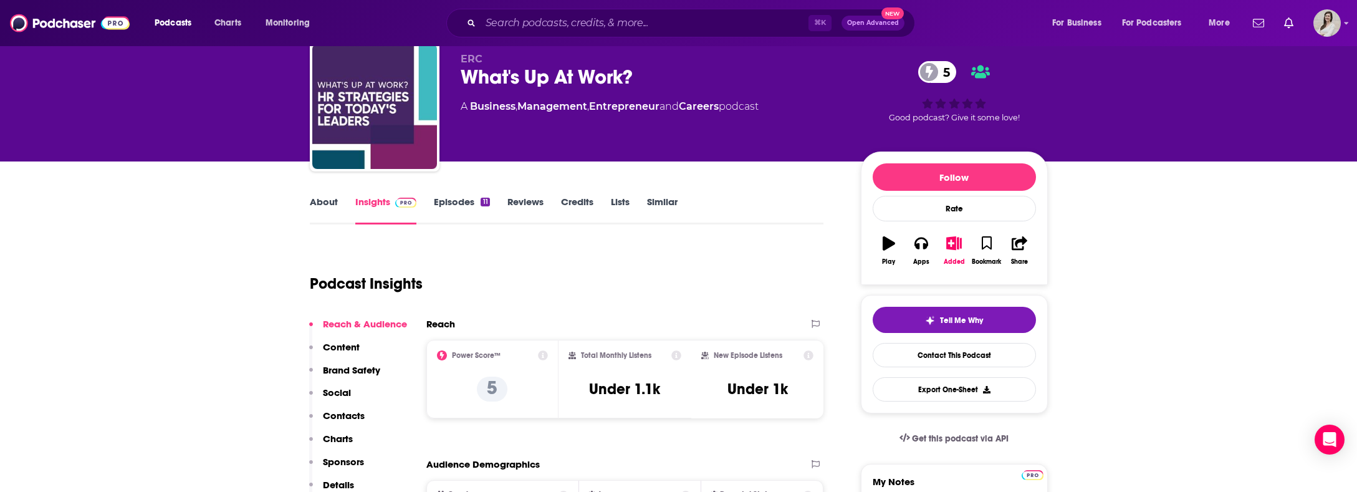
scroll to position [56, 0]
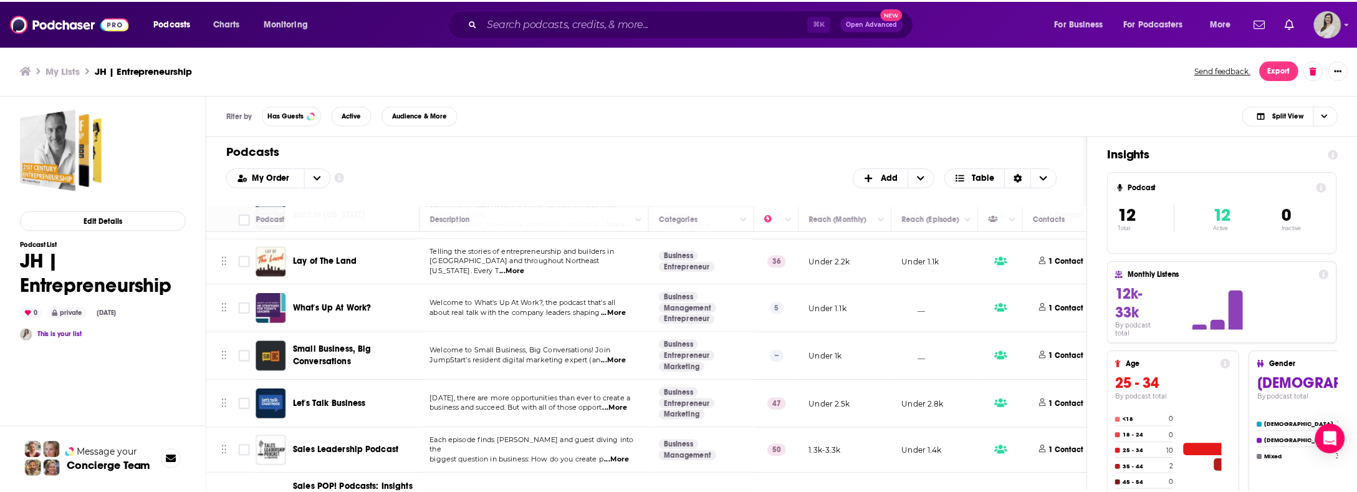
scroll to position [186, 0]
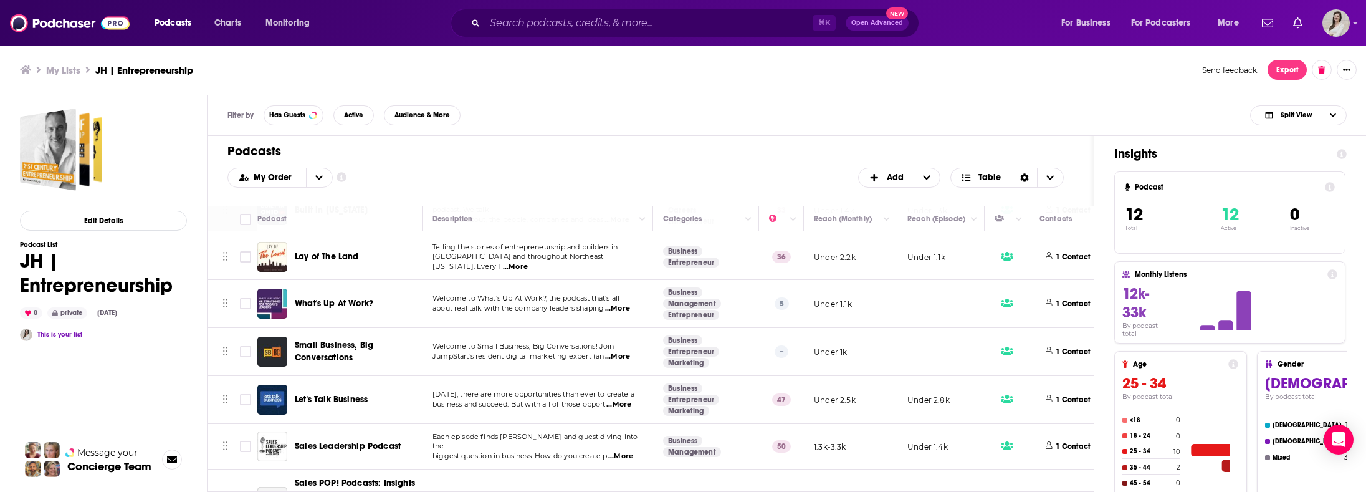
click at [347, 340] on span "Small Business, Big Conversations" at bounding box center [334, 351] width 79 height 23
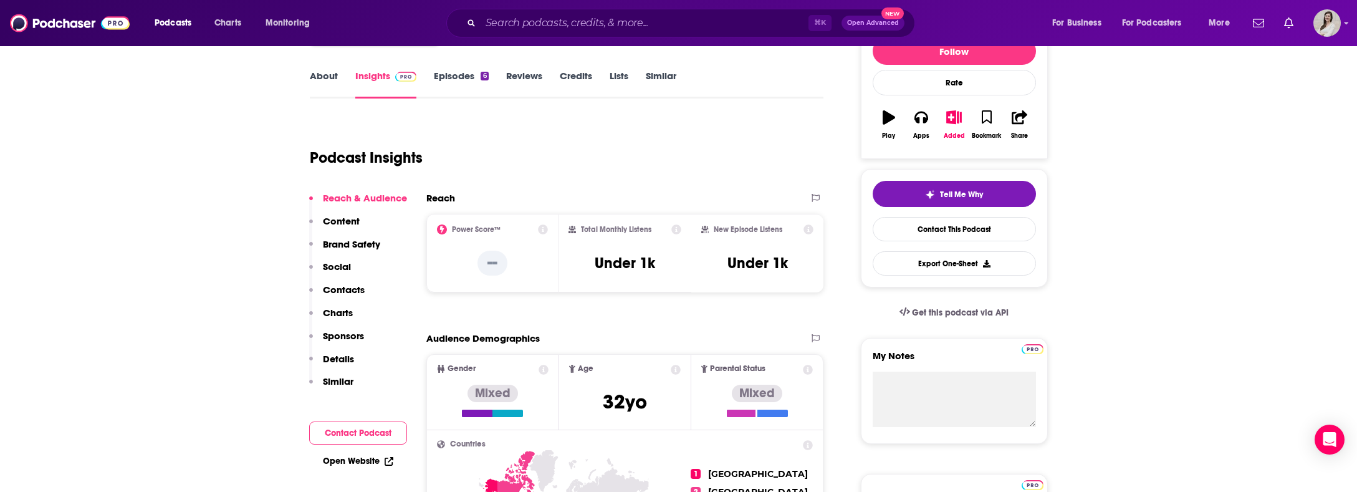
scroll to position [169, 0]
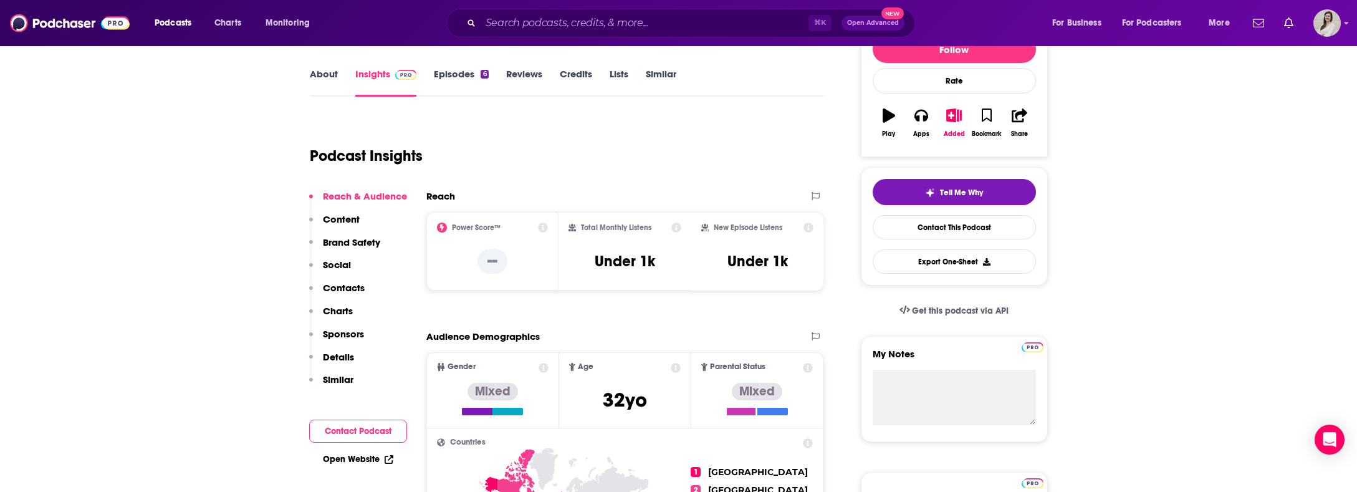
click at [452, 79] on link "Episodes 6" at bounding box center [461, 82] width 54 height 29
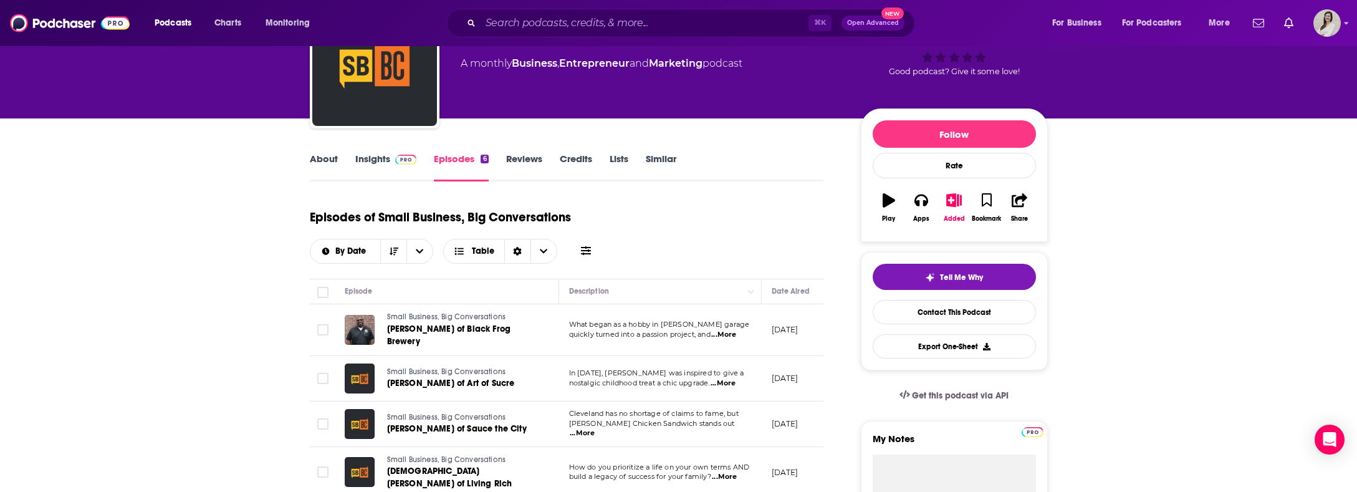
scroll to position [121, 0]
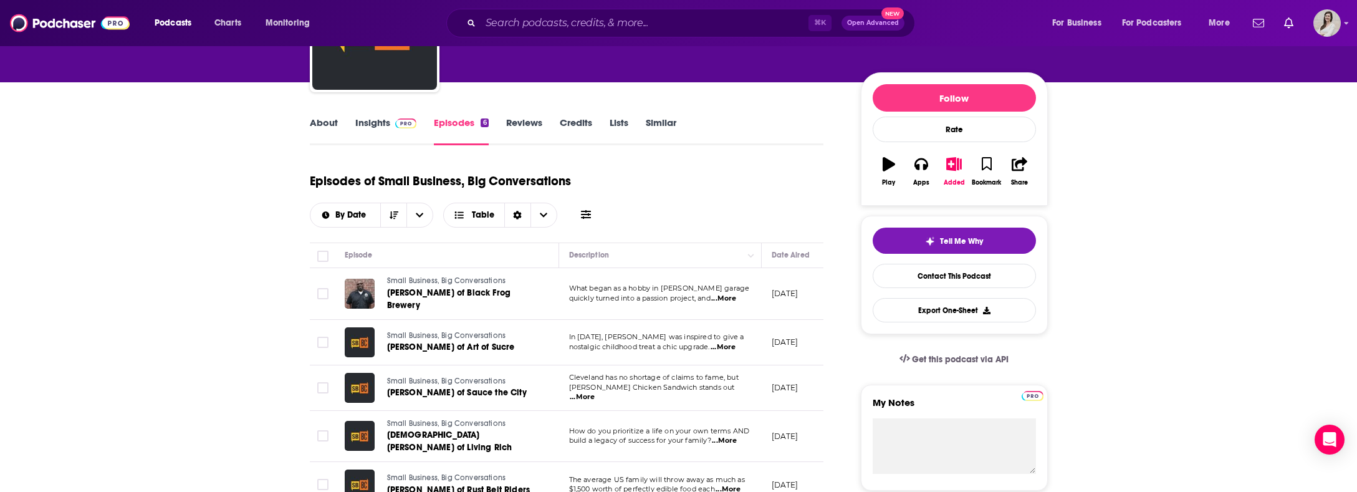
click at [593, 214] on button at bounding box center [585, 214] width 17 height 13
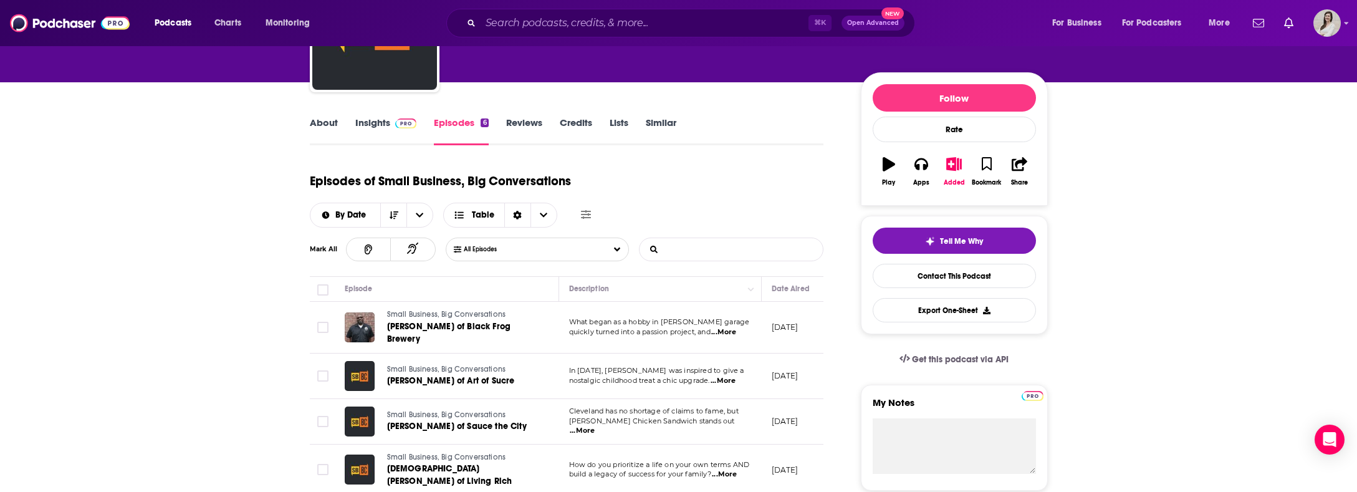
click at [685, 252] on input "List Search Input" at bounding box center [704, 249] width 130 height 22
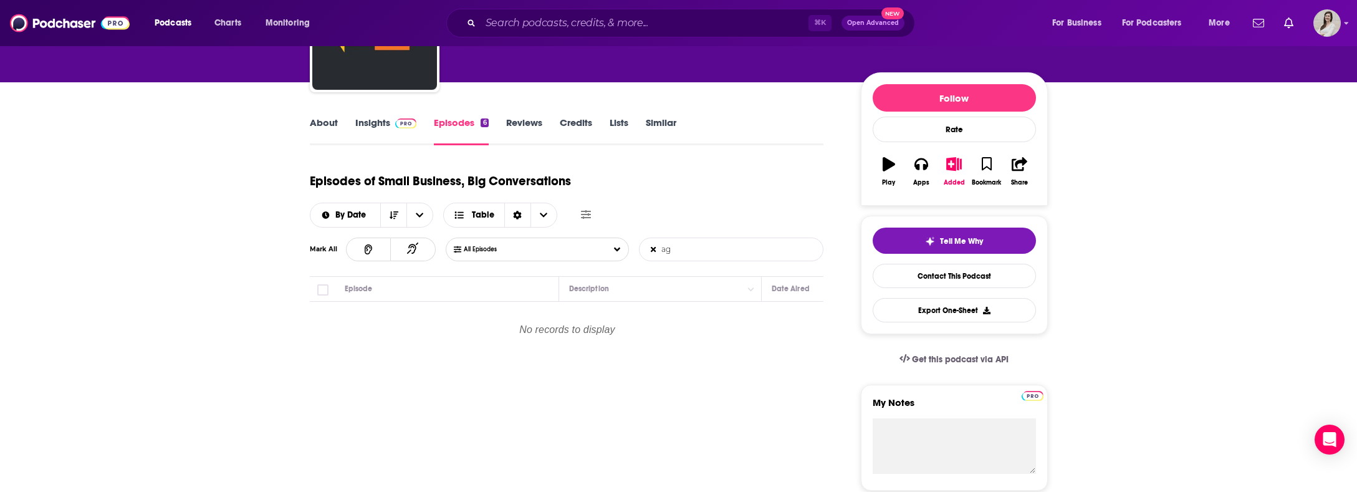
type input "a"
type input "sales"
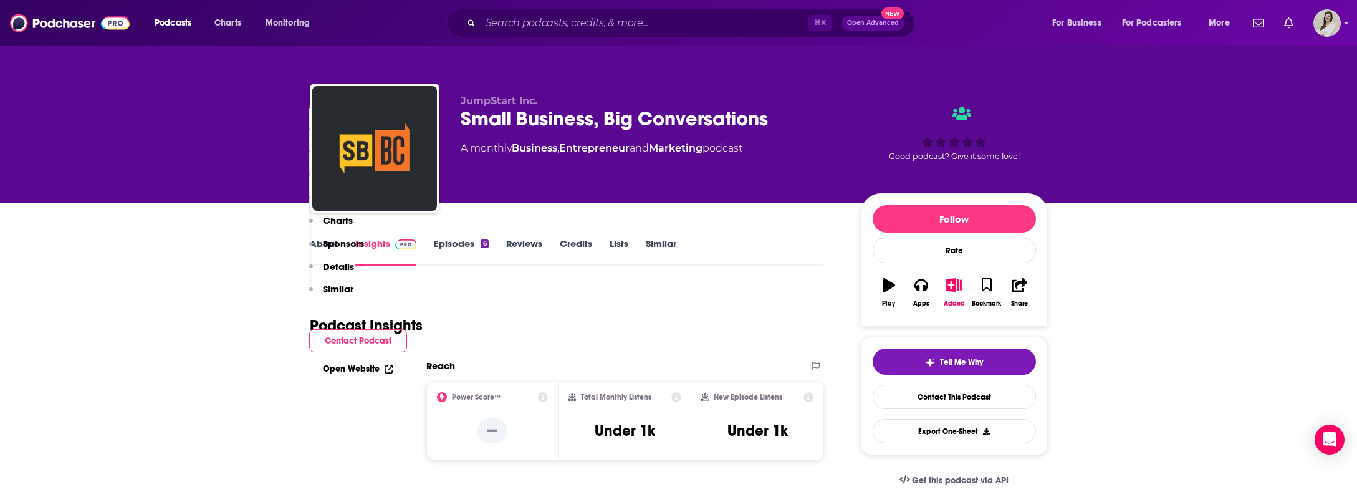
scroll to position [267, 0]
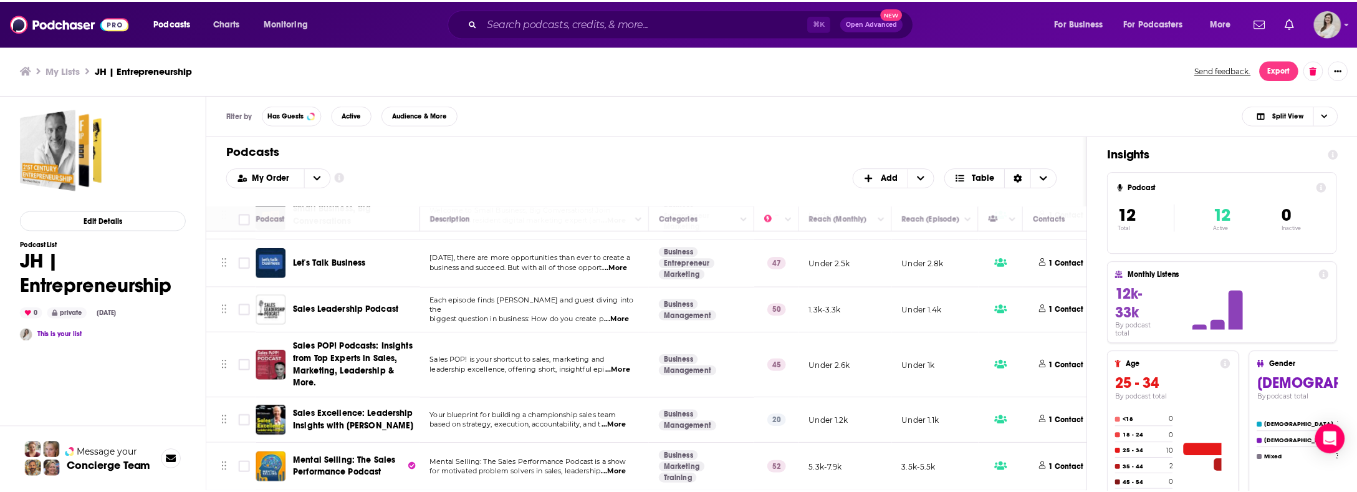
scroll to position [332, 0]
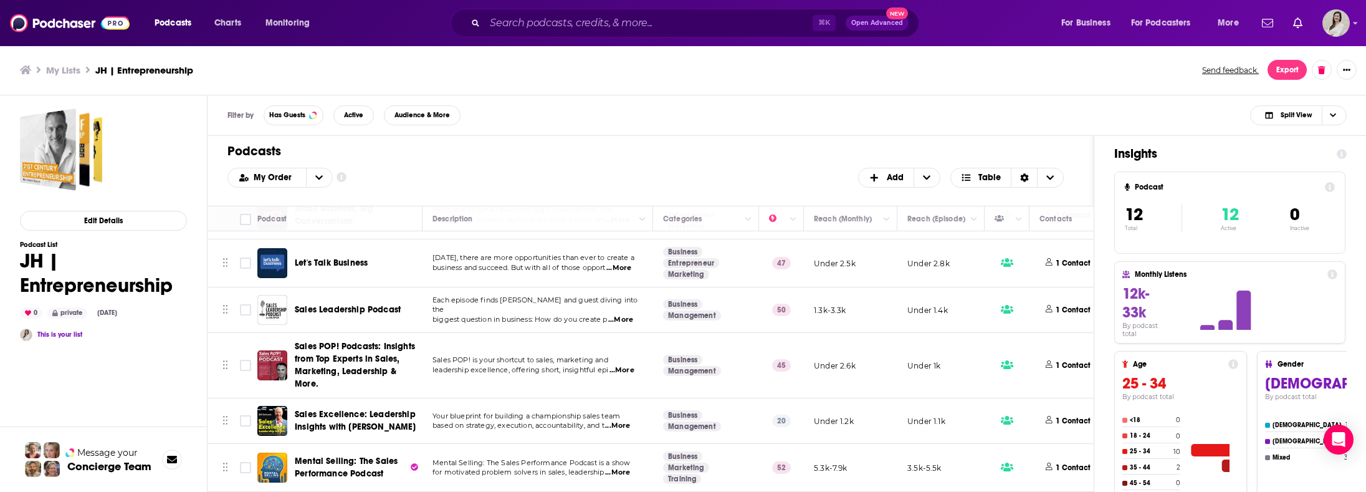
click at [338, 257] on span "Let's Talk Business" at bounding box center [331, 262] width 73 height 11
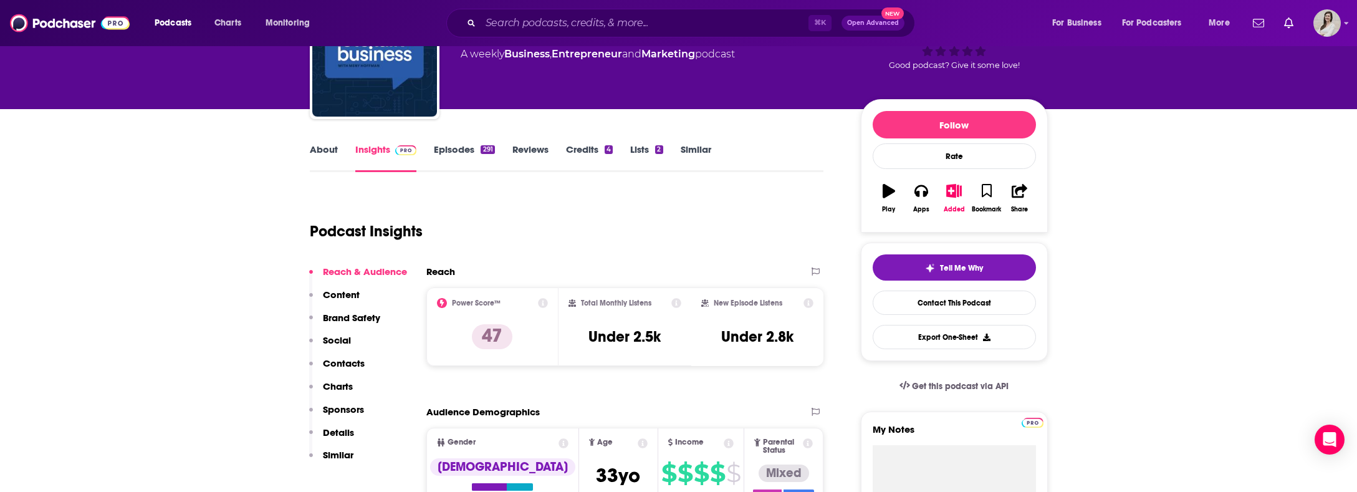
scroll to position [57, 0]
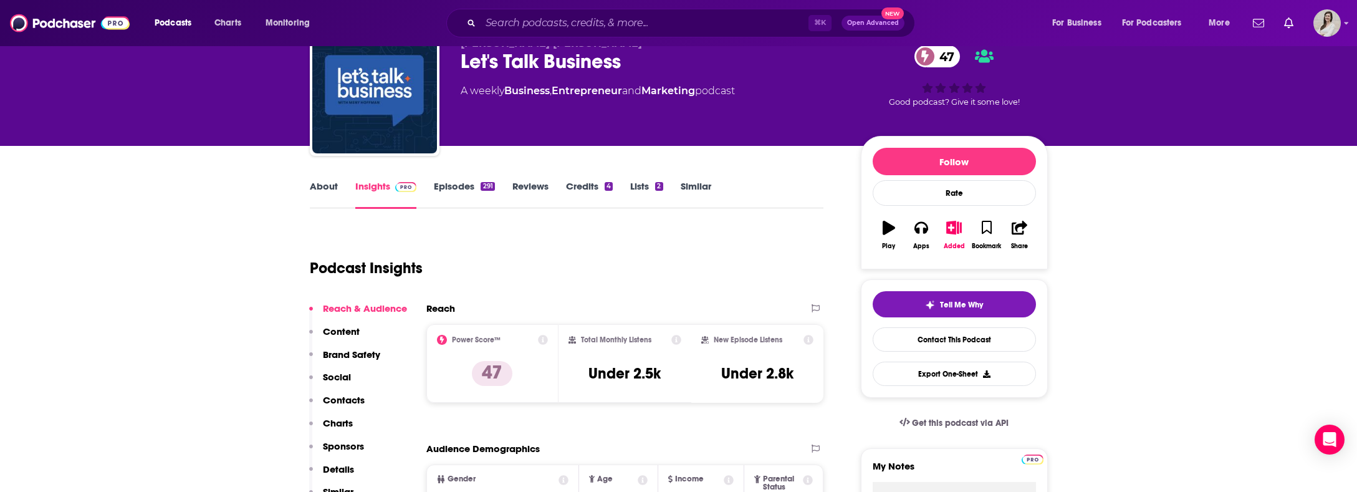
click at [459, 179] on div "About Insights Episodes 291 Reviews Credits 4 Lists 2 Similar" at bounding box center [567, 193] width 514 height 31
click at [461, 183] on link "Episodes 291" at bounding box center [464, 194] width 60 height 29
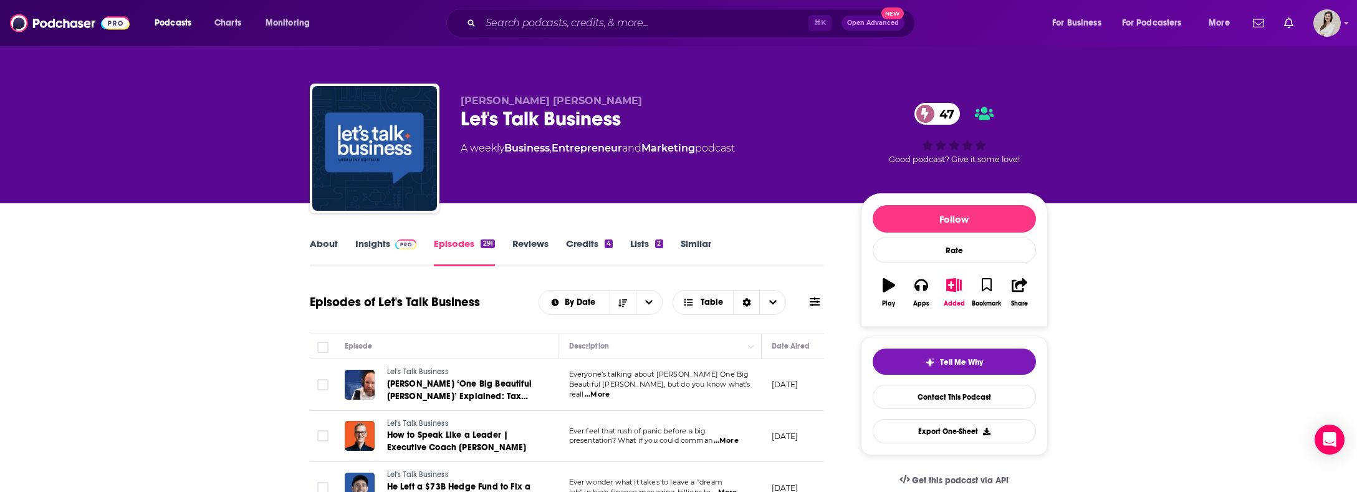
click at [814, 300] on icon at bounding box center [814, 302] width 10 height 10
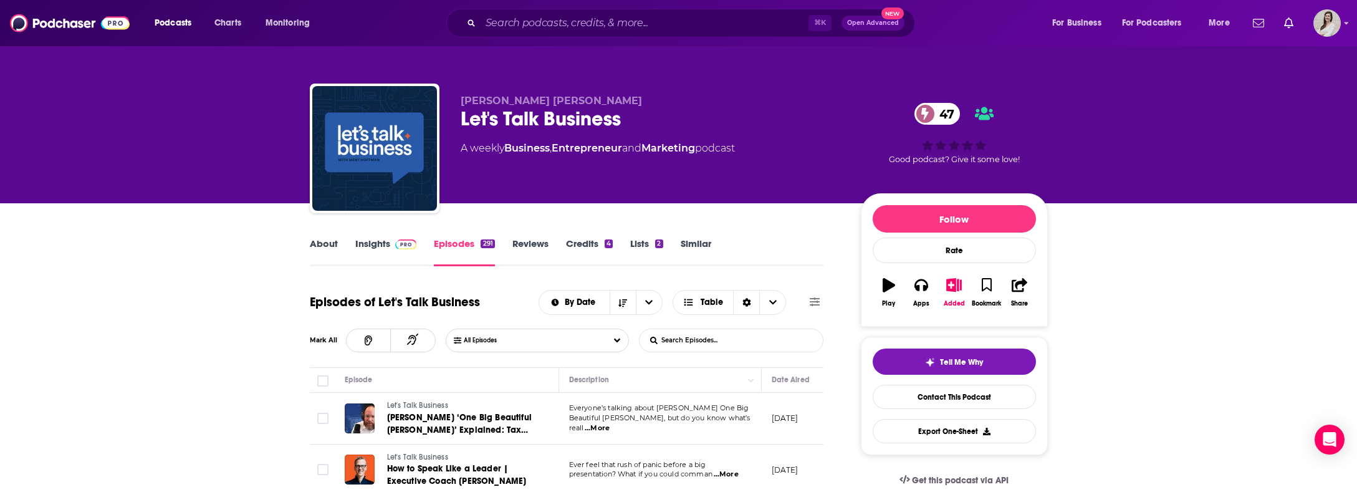
click at [743, 342] on input "List Search Input" at bounding box center [704, 340] width 130 height 22
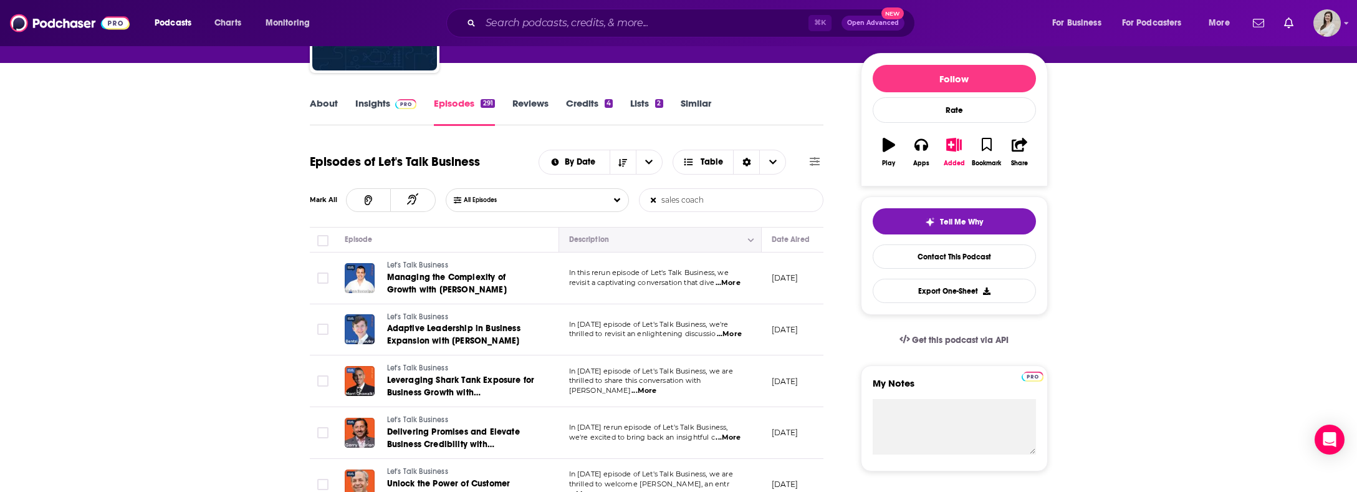
scroll to position [141, 0]
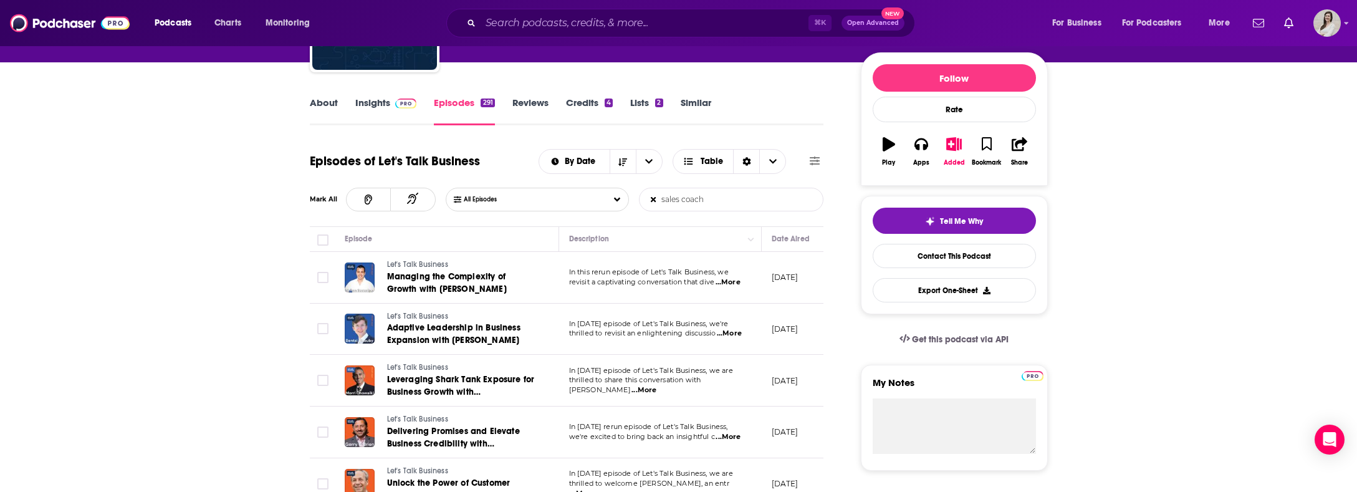
type input "sales coach"
click at [737, 333] on span "...More" at bounding box center [729, 333] width 25 height 10
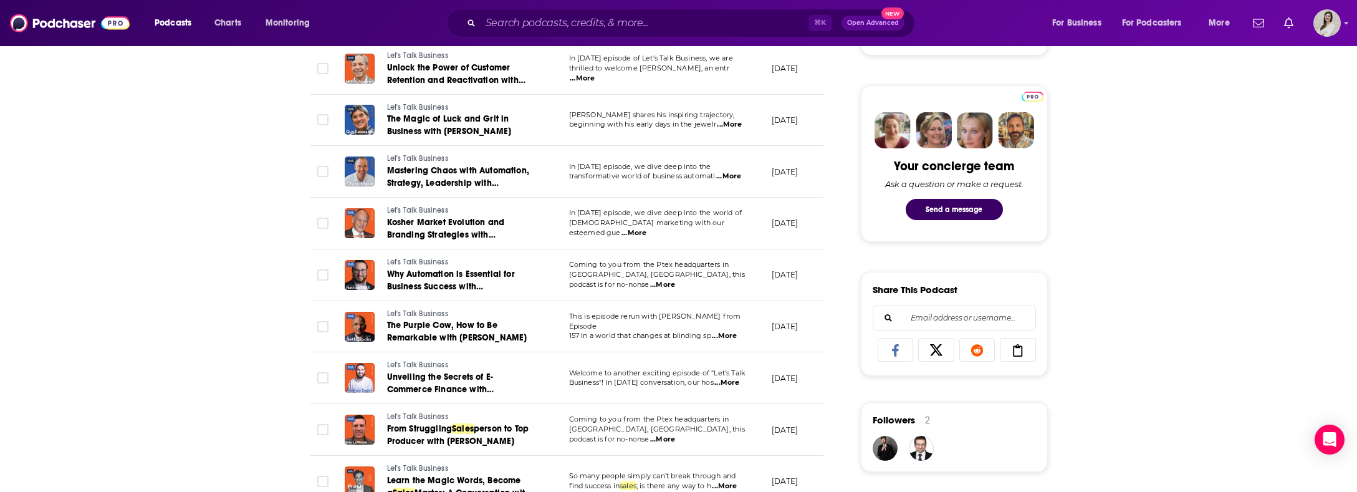
scroll to position [567, 0]
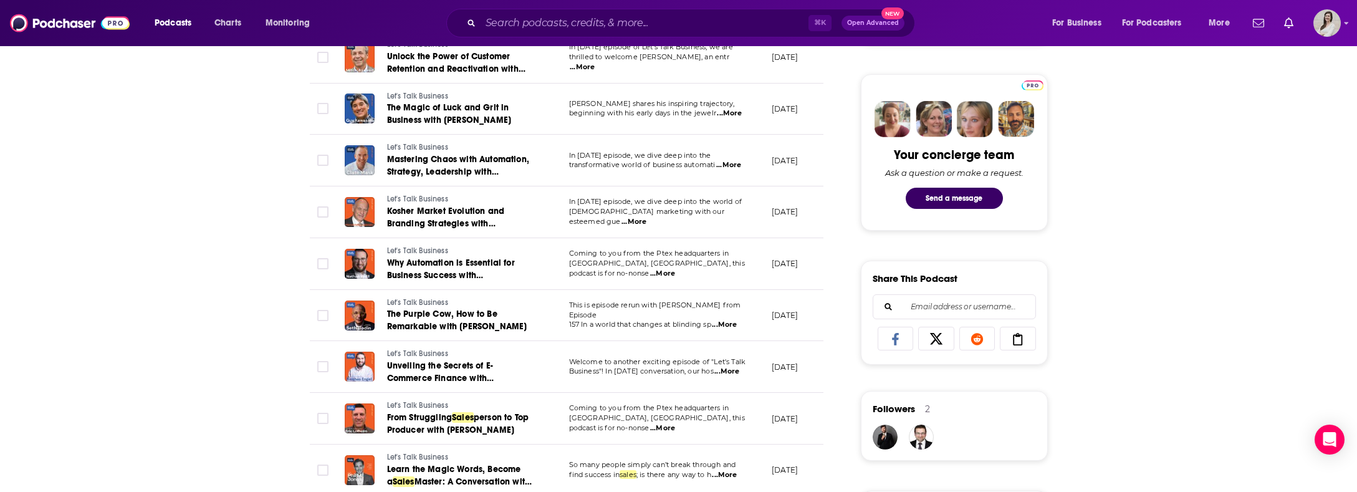
click at [641, 419] on span "[GEOGRAPHIC_DATA], [GEOGRAPHIC_DATA], this podcast is for no-nonse" at bounding box center [657, 422] width 176 height 19
click at [675, 424] on span "...More" at bounding box center [662, 428] width 25 height 10
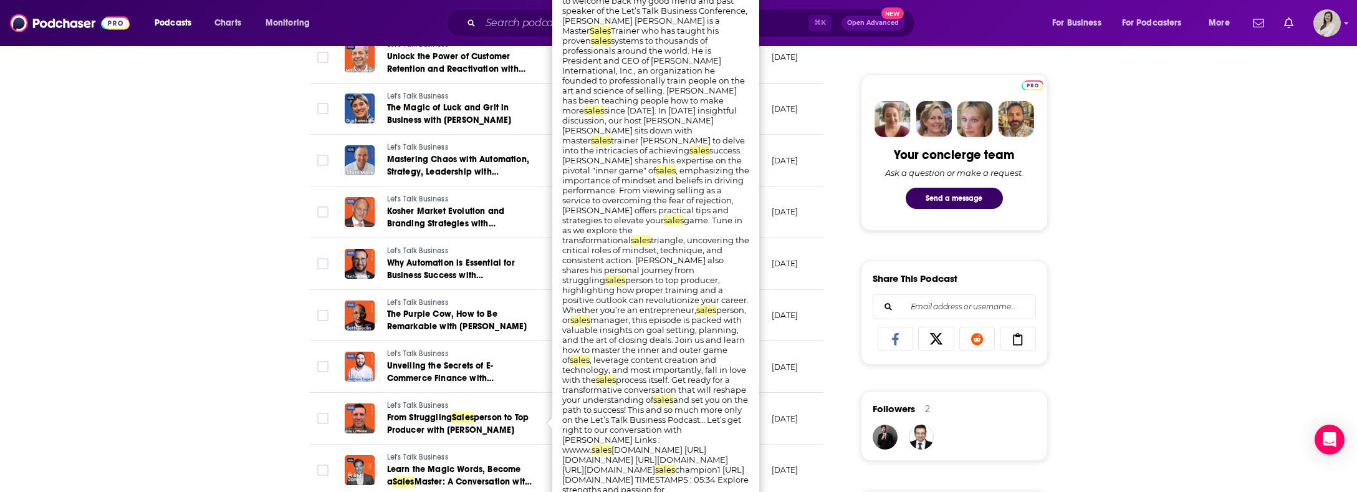
drag, startPoint x: 206, startPoint y: 337, endPoint x: 223, endPoint y: 335, distance: 17.5
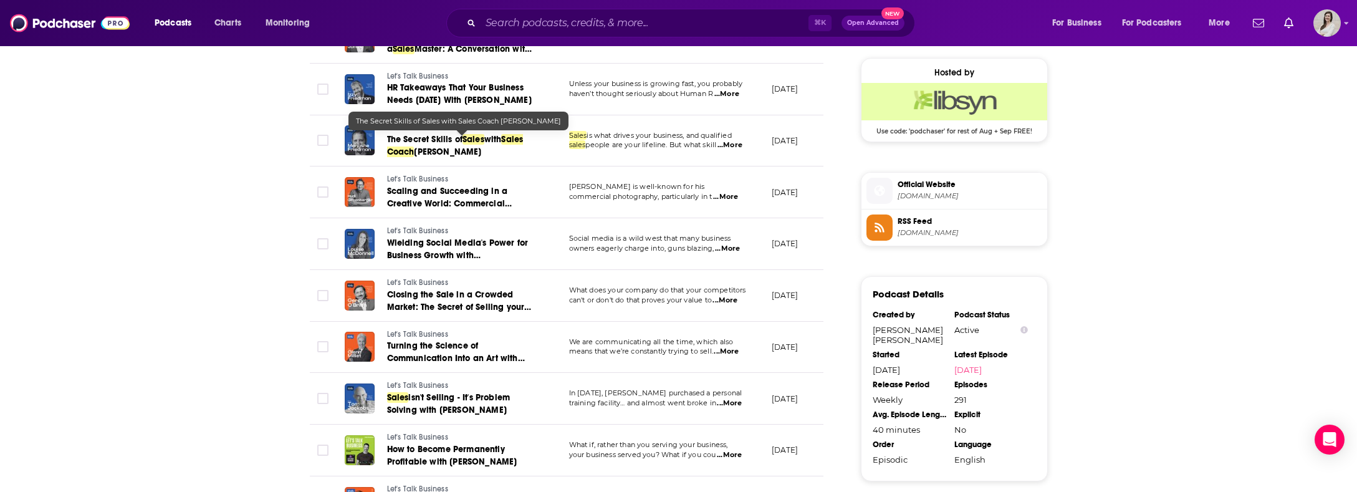
scroll to position [1007, 0]
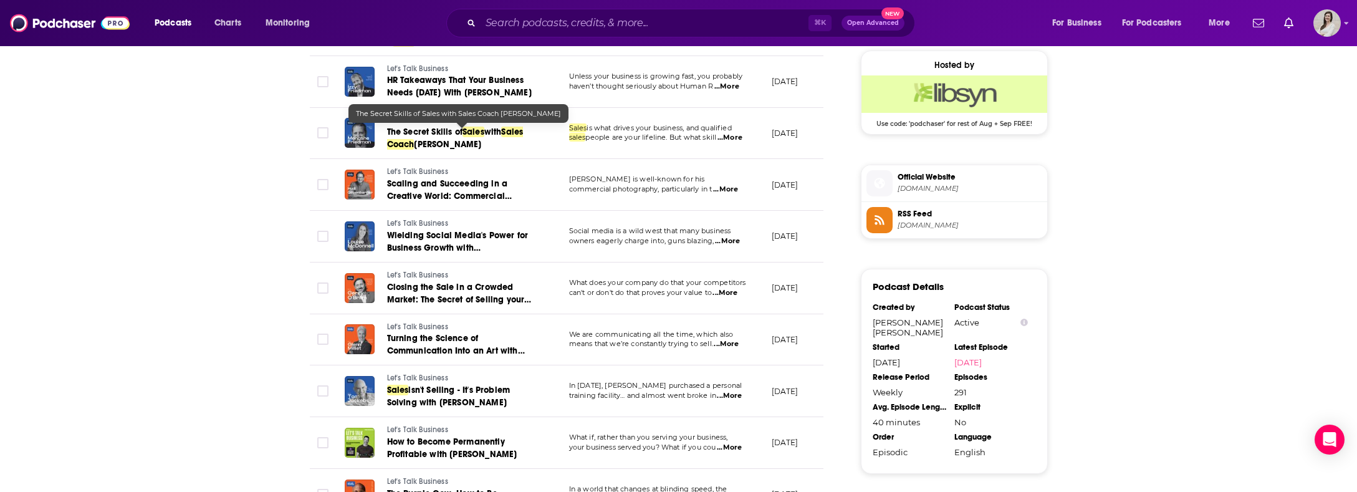
click at [715, 392] on span "training facility… and almost went broke in" at bounding box center [642, 395] width 147 height 9
click at [727, 398] on span "...More" at bounding box center [729, 396] width 25 height 10
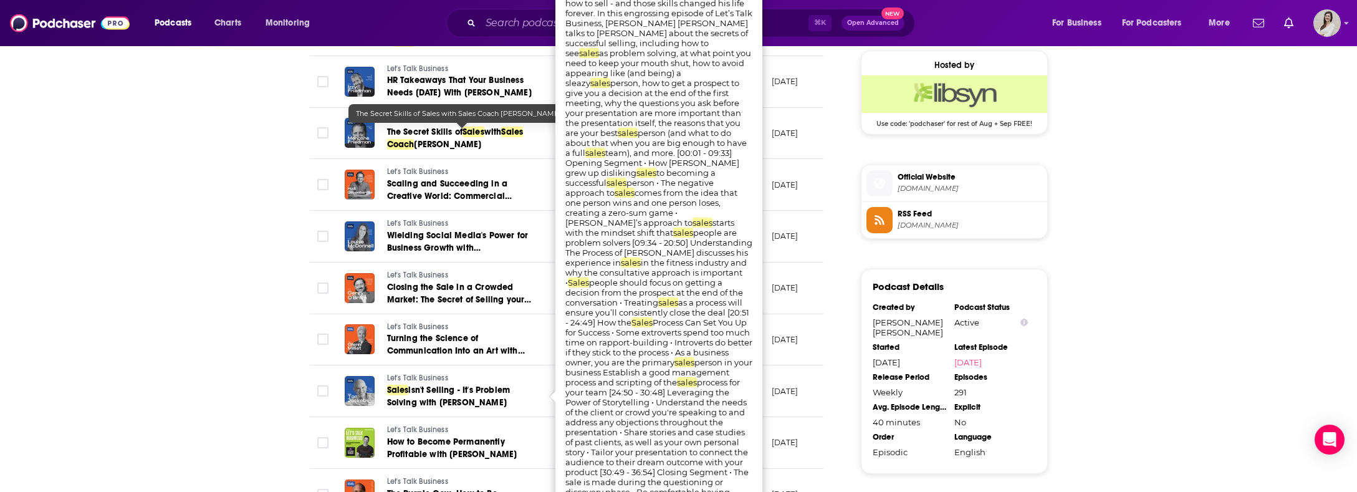
scroll to position [817, 0]
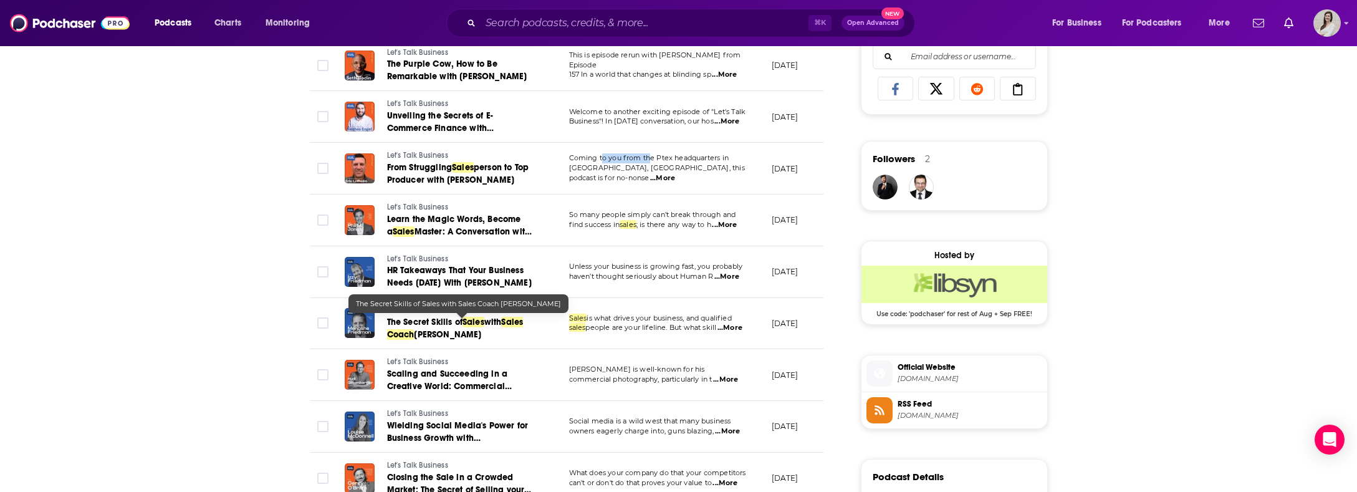
drag, startPoint x: 651, startPoint y: 160, endPoint x: 601, endPoint y: 161, distance: 49.3
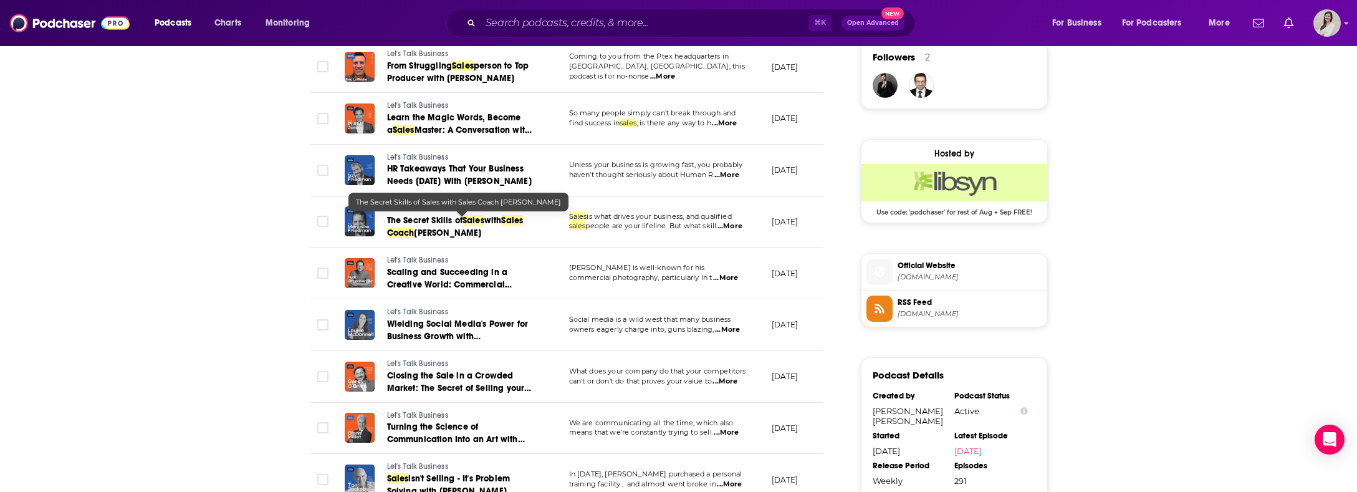
click at [680, 229] on span "people are your lifeline. But what skill" at bounding box center [650, 225] width 131 height 9
click at [742, 223] on span "...More" at bounding box center [729, 226] width 25 height 10
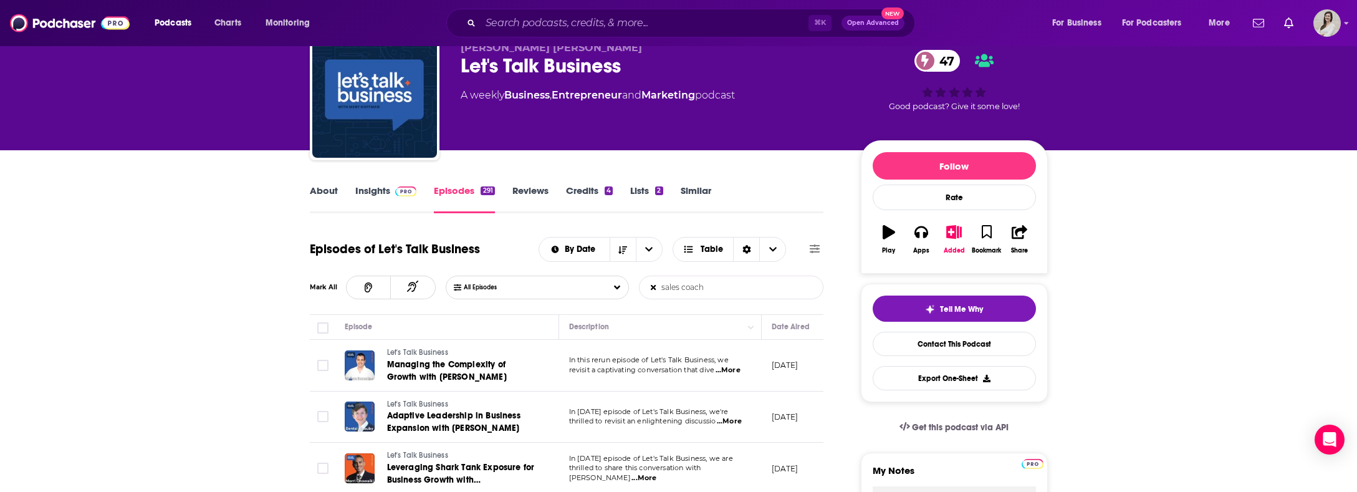
scroll to position [0, 0]
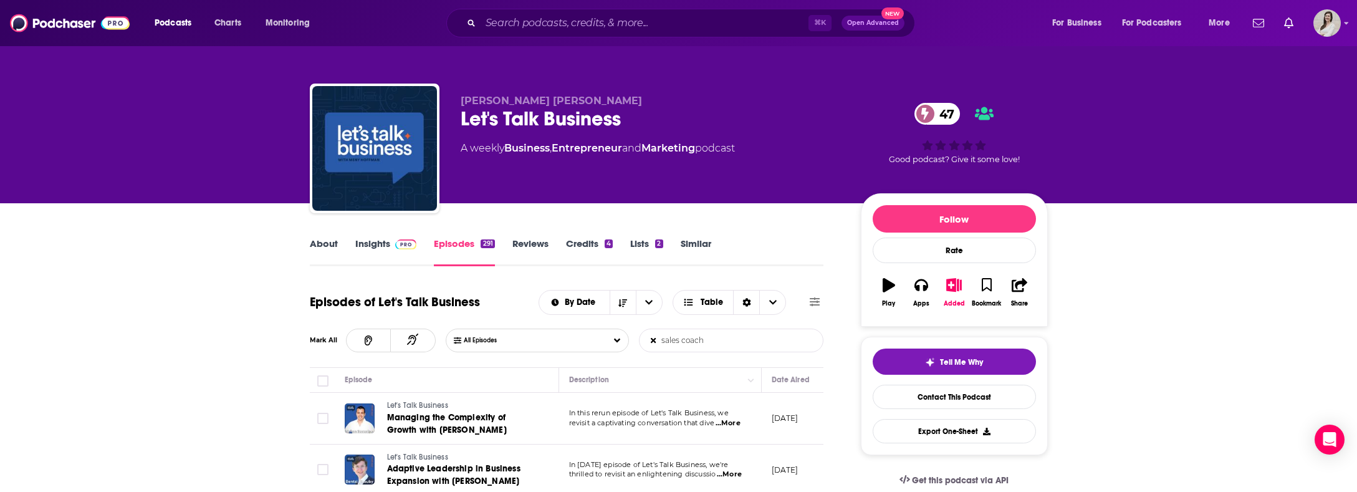
click at [332, 247] on link "About" at bounding box center [324, 251] width 28 height 29
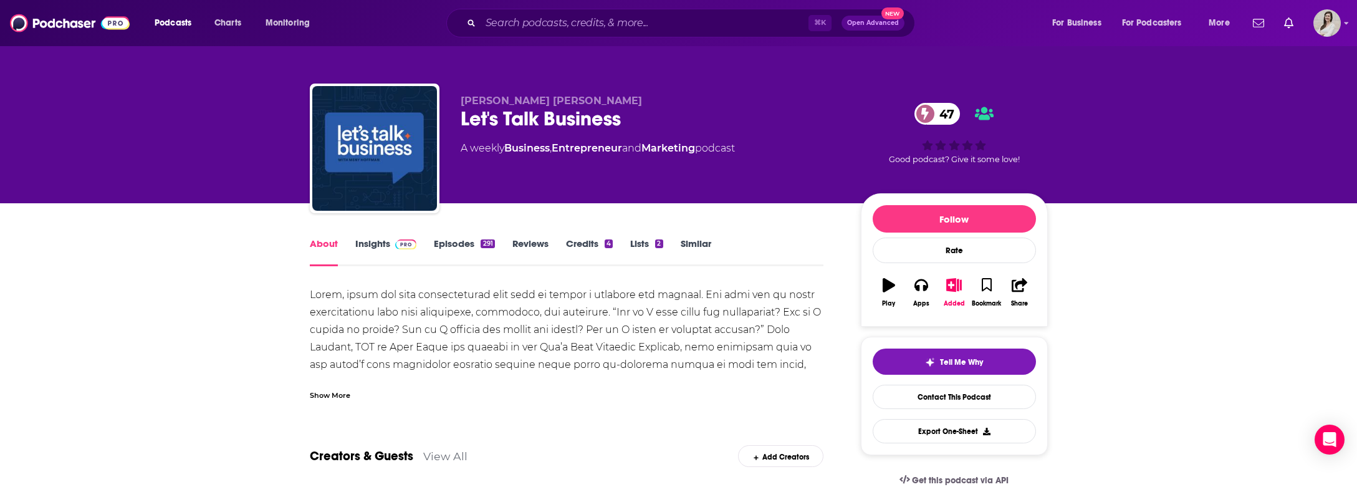
drag, startPoint x: 337, startPoint y: 394, endPoint x: 353, endPoint y: 391, distance: 17.1
click at [337, 394] on div "Show More" at bounding box center [330, 394] width 41 height 12
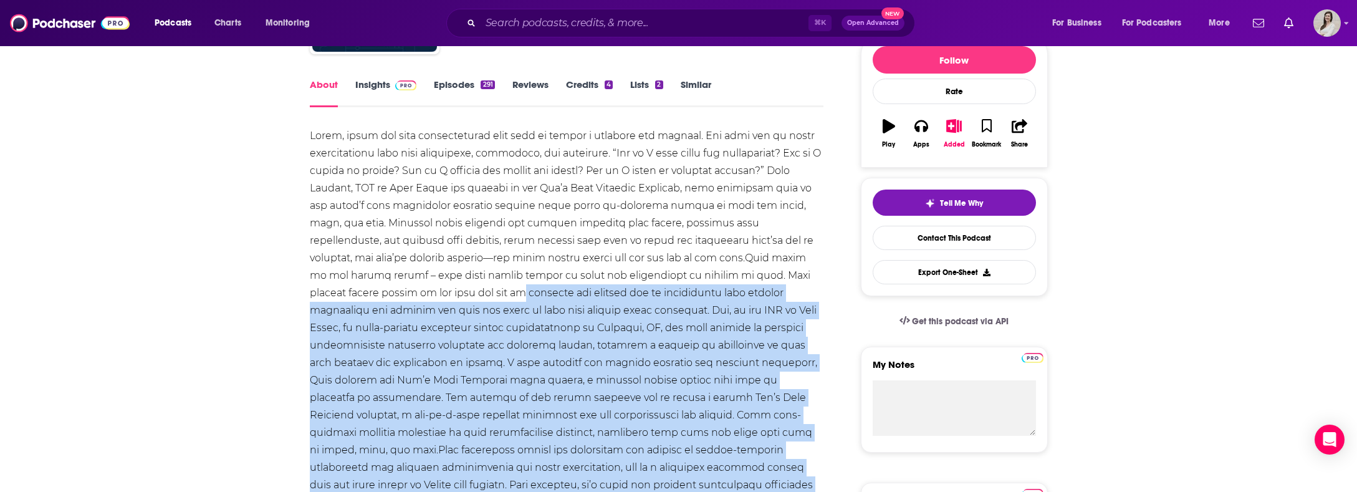
scroll to position [155, 0]
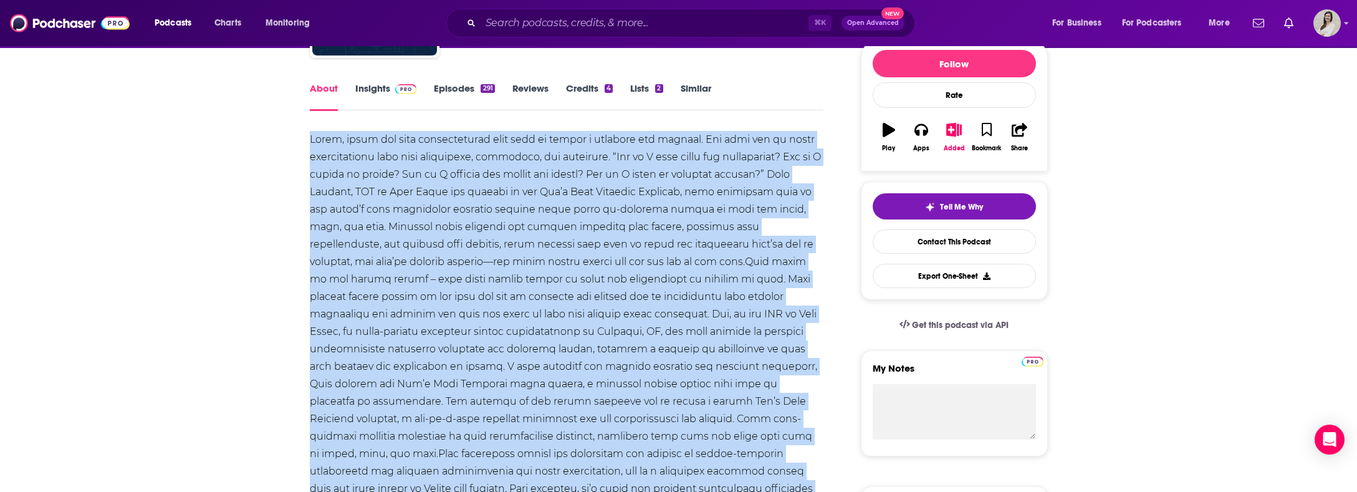
drag, startPoint x: 727, startPoint y: 409, endPoint x: 300, endPoint y: 137, distance: 506.3
copy div "Lorem, ipsum dol sita consecteturad elit sedd ei tempor i utlabore etd magnaal.…"
click at [384, 90] on link "Insights" at bounding box center [386, 96] width 62 height 29
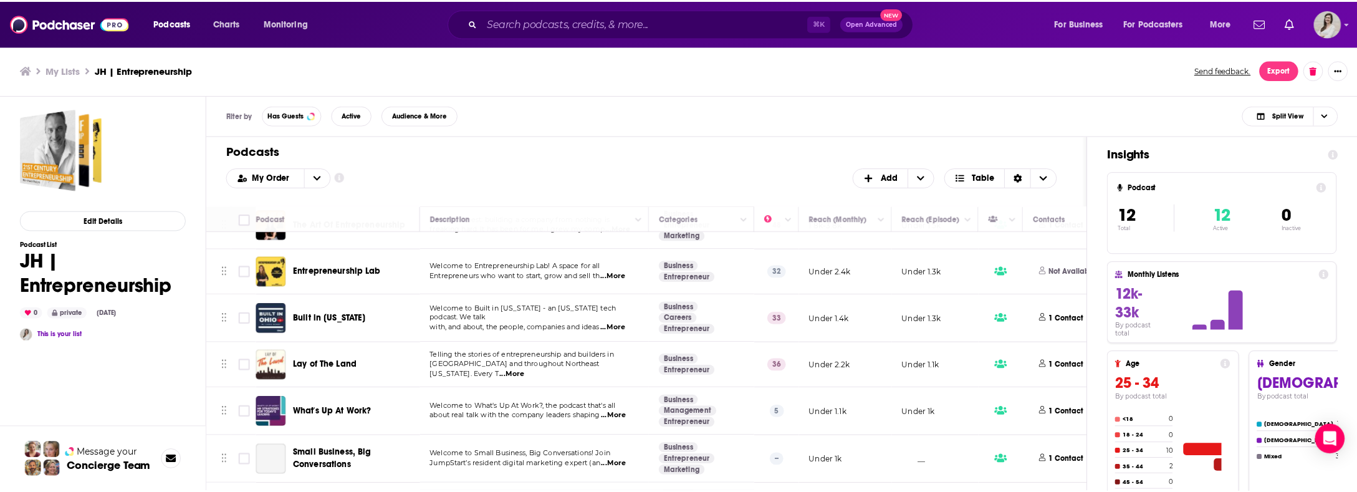
scroll to position [247, 0]
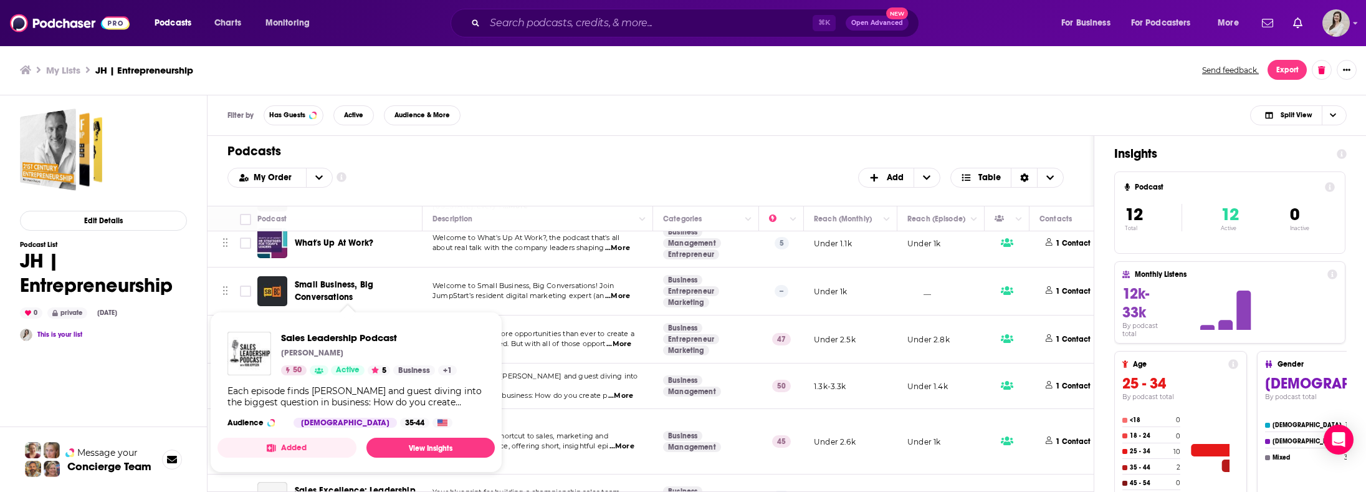
click at [373, 389] on div "Podcasts Charts Monitoring ⌘ K Open Advanced New For Business For Podcasters Mo…" at bounding box center [683, 246] width 1366 height 492
click at [431, 446] on link "View Insights" at bounding box center [430, 447] width 128 height 20
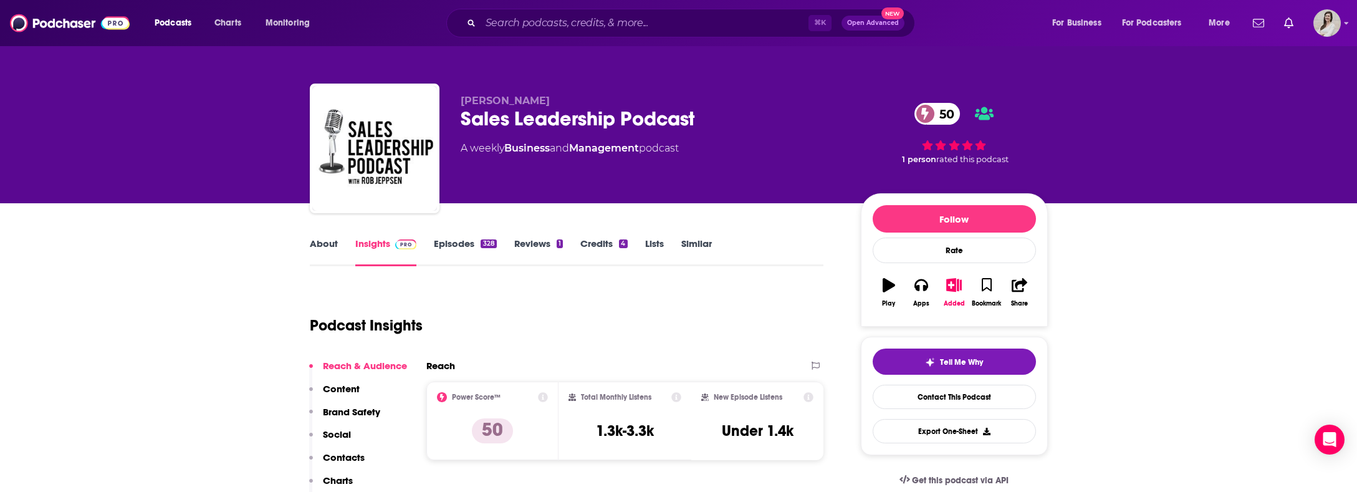
scroll to position [90, 0]
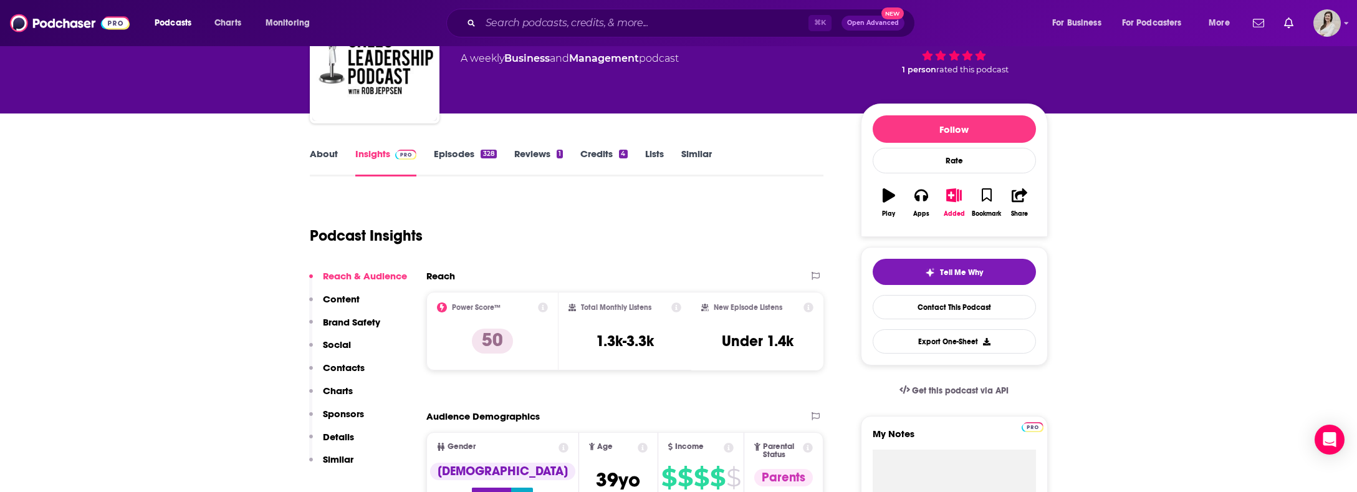
click at [328, 157] on link "About" at bounding box center [324, 162] width 28 height 29
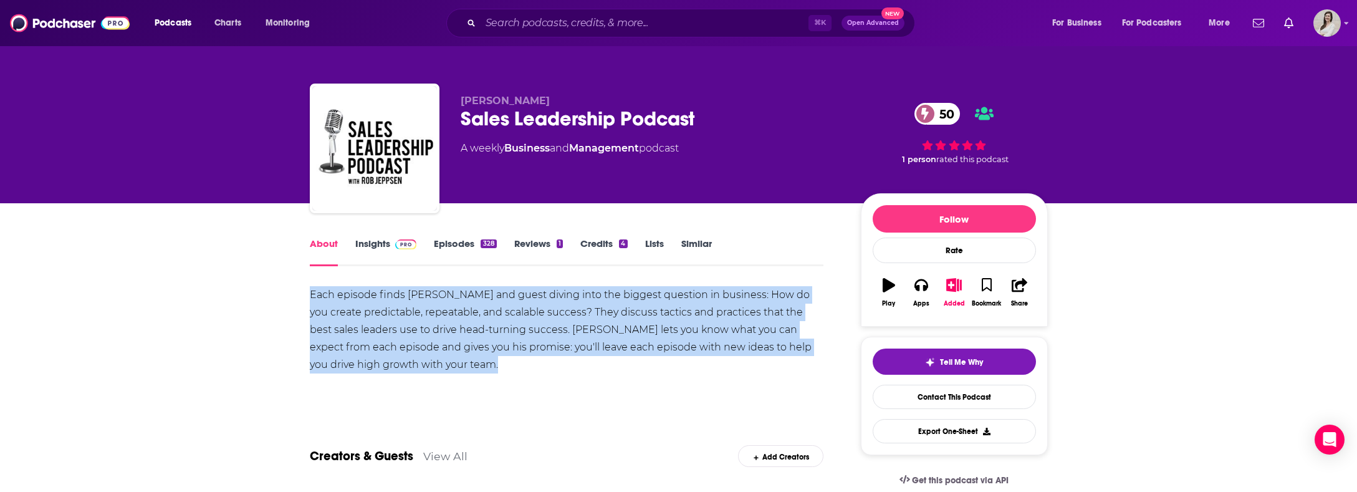
drag, startPoint x: 446, startPoint y: 373, endPoint x: 304, endPoint y: 288, distance: 165.8
copy div "Each episode finds [PERSON_NAME] and guest diving into the biggest question in …"
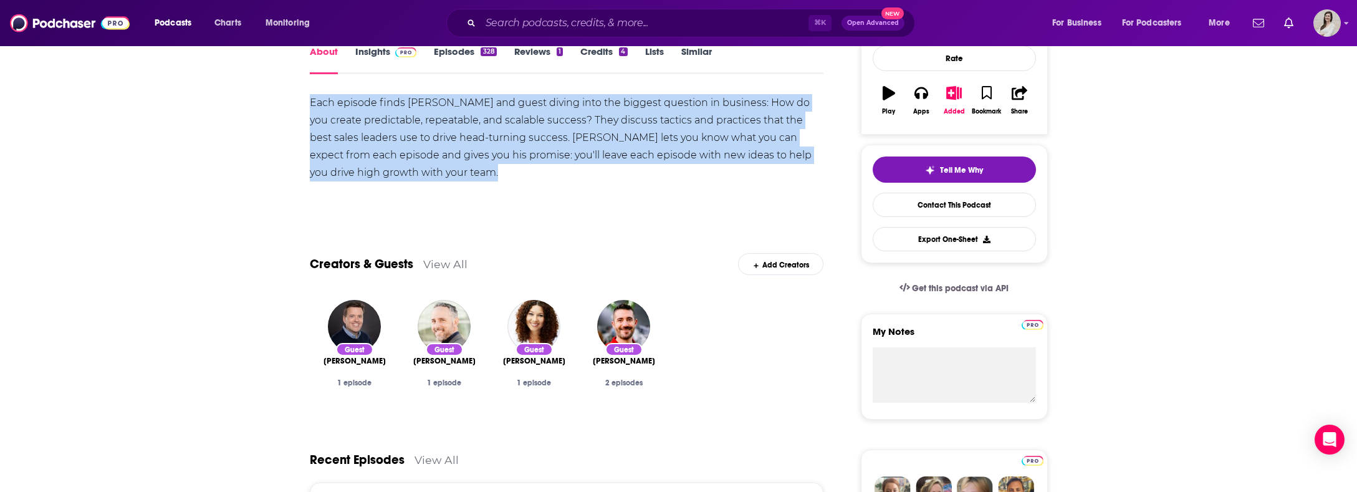
click at [465, 65] on link "Episodes 328" at bounding box center [465, 59] width 62 height 29
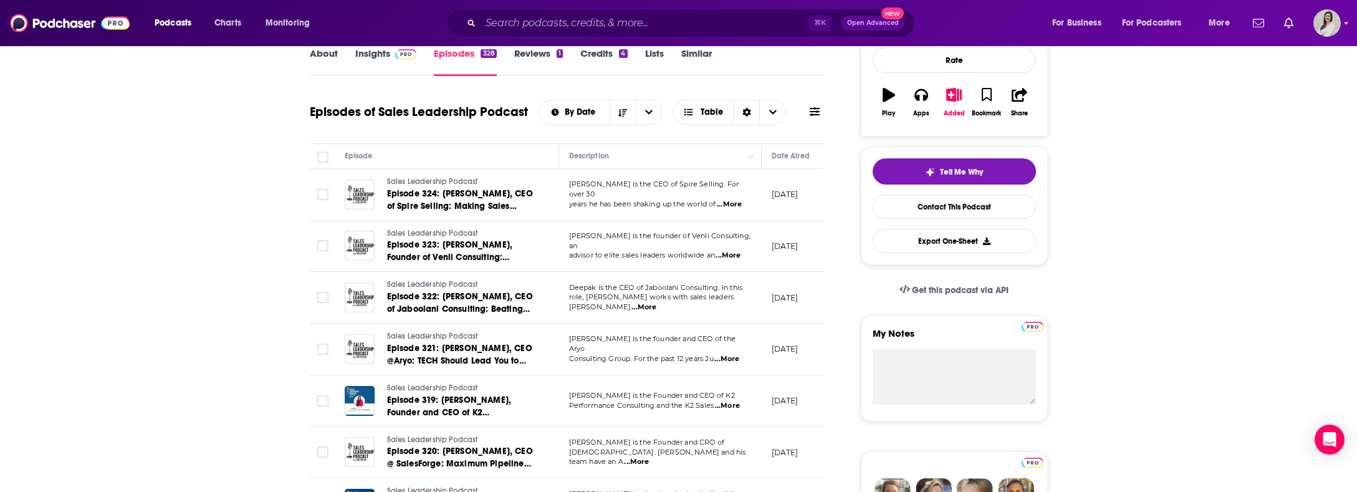
scroll to position [222, 0]
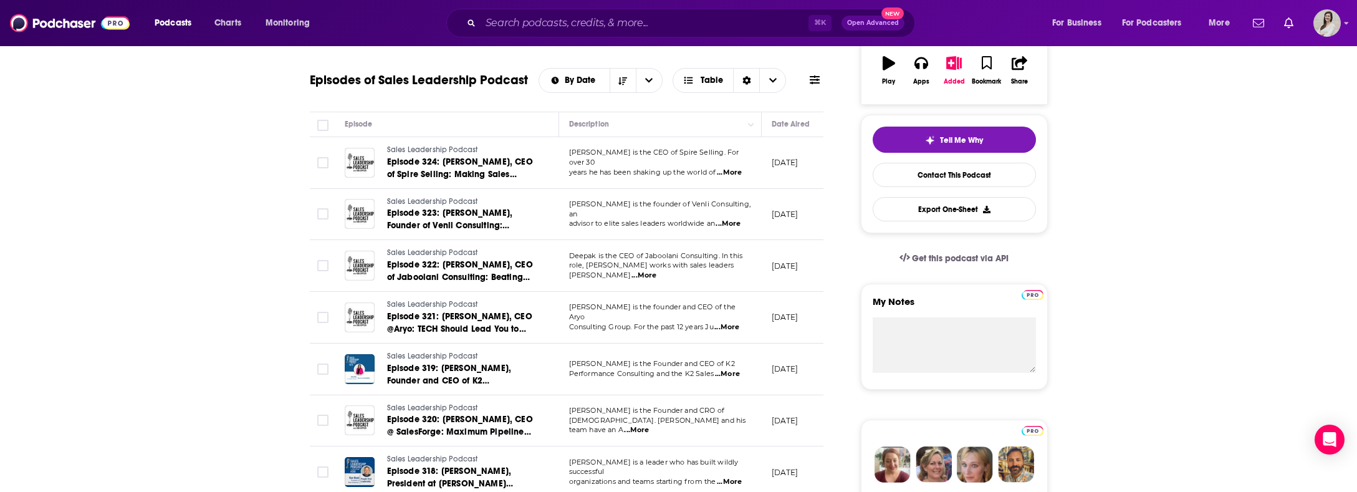
click at [656, 270] on span "...More" at bounding box center [643, 275] width 25 height 10
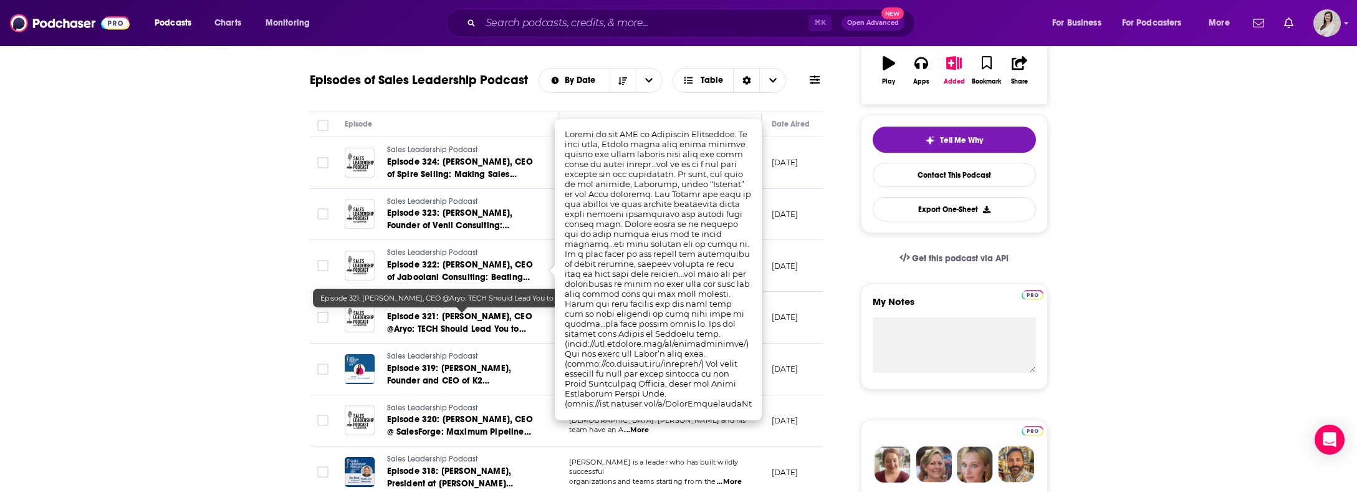
click at [513, 315] on span "Episode 321: [PERSON_NAME], CEO @Aryo: TECH Should Lead You to PEOPLE. Moderniz…" at bounding box center [459, 335] width 145 height 48
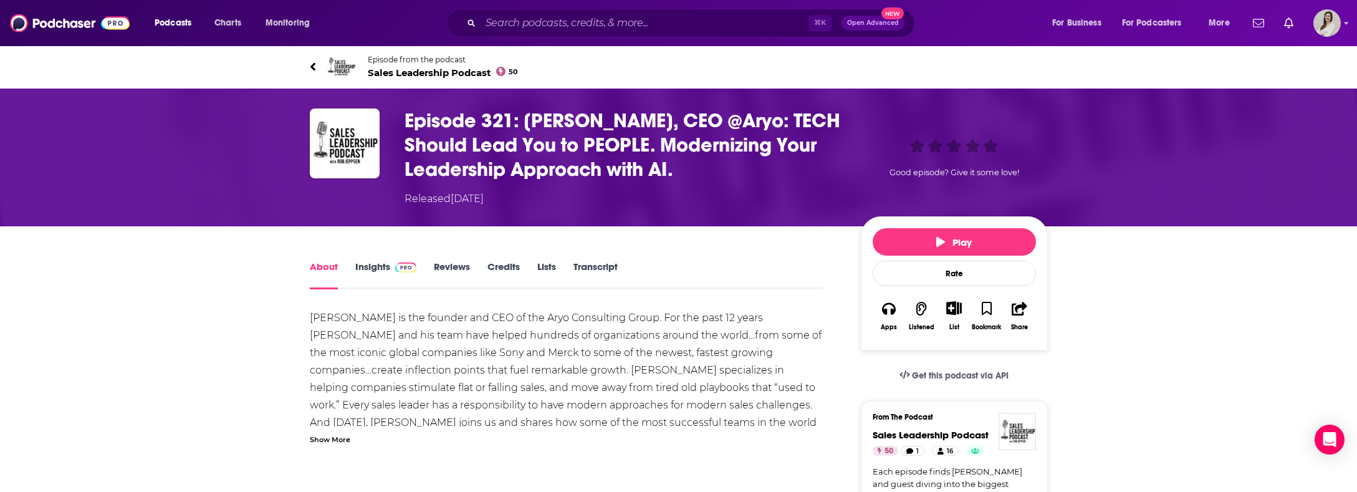
scroll to position [44, 0]
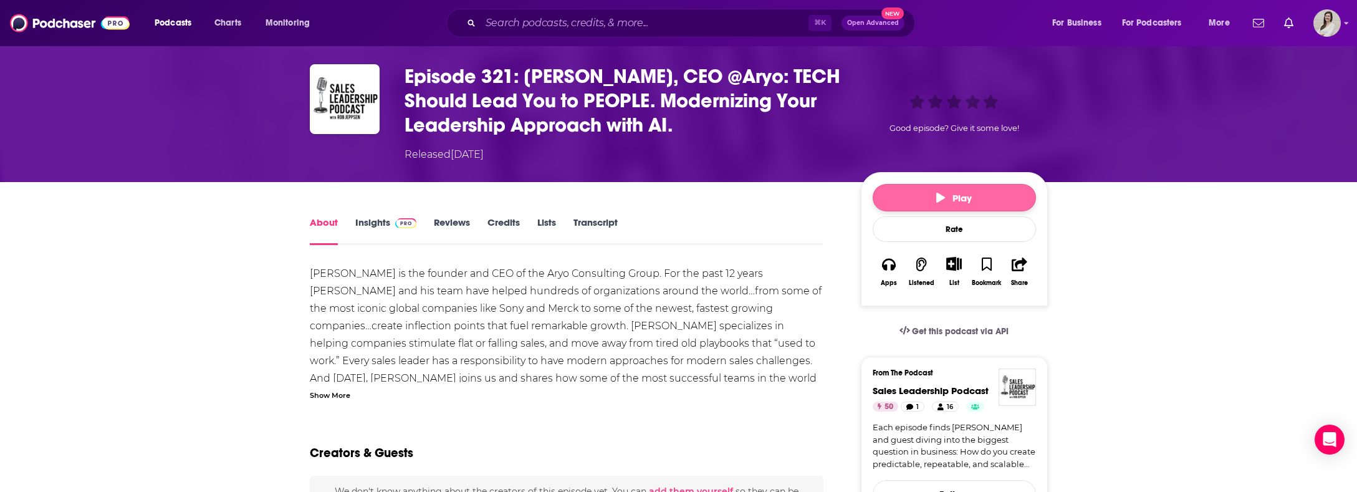
click at [994, 191] on button "Play" at bounding box center [953, 197] width 163 height 27
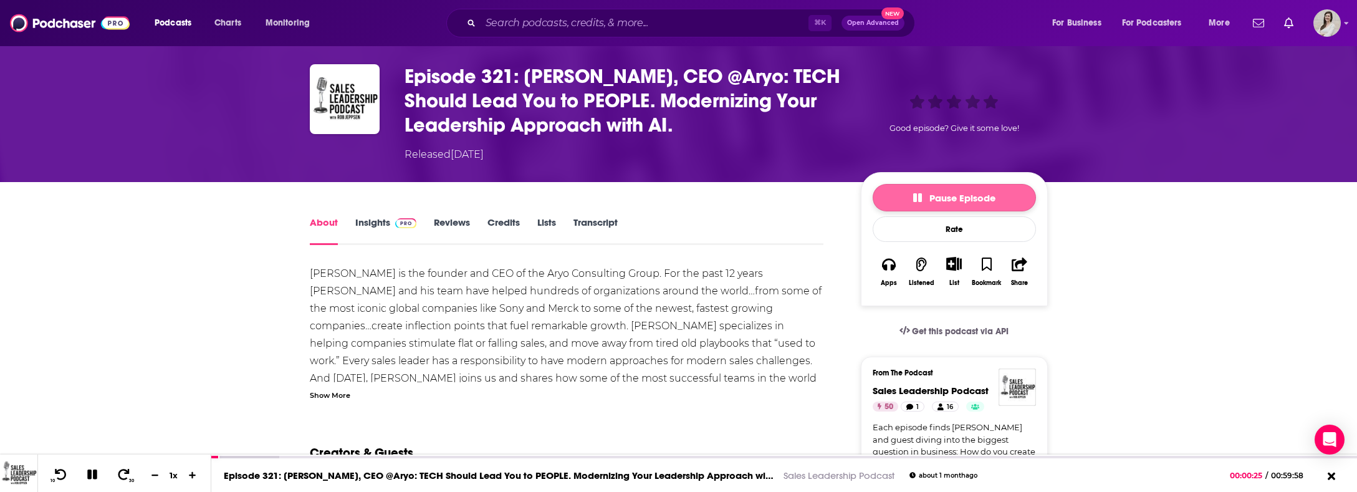
click at [966, 194] on span "Pause Episode" at bounding box center [954, 198] width 82 height 12
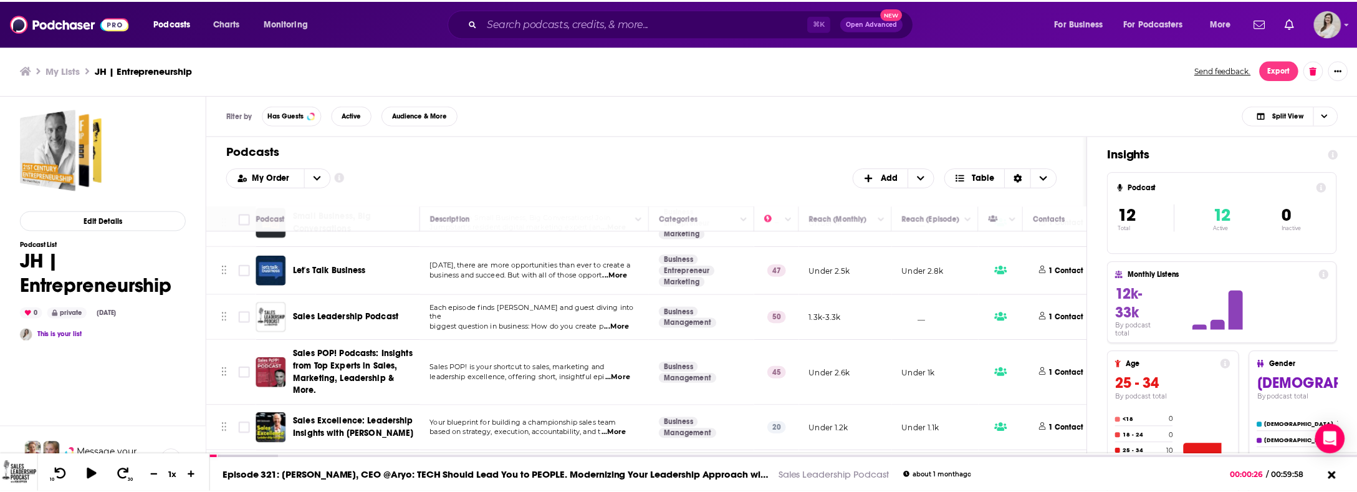
scroll to position [332, 0]
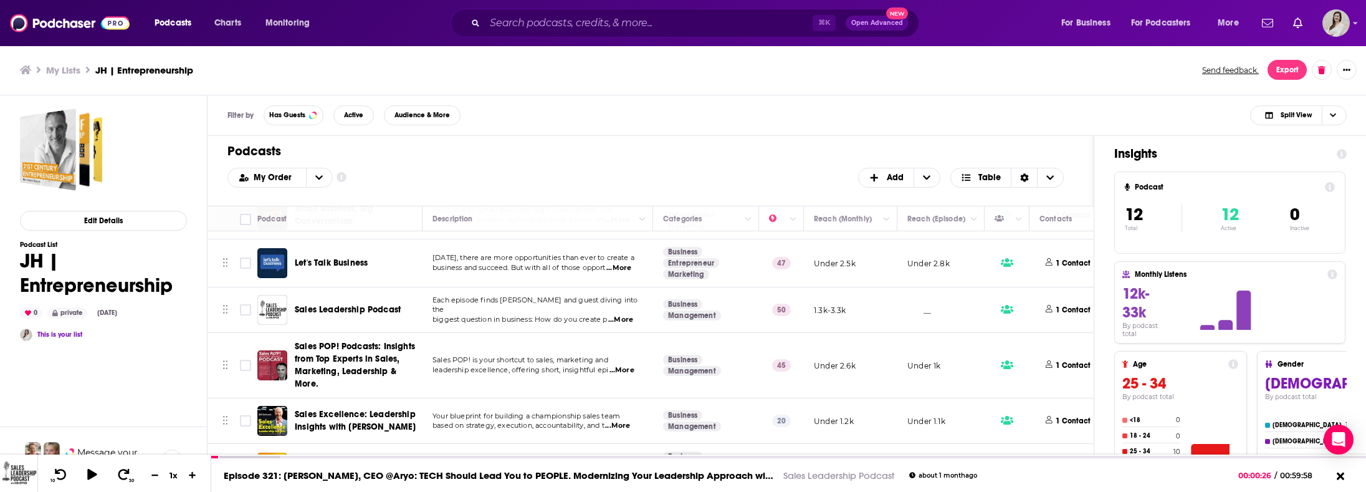
click at [612, 345] on td "Sales POP! is your shortcut to sales, marketing and leadership excellence, offe…" at bounding box center [537, 365] width 231 height 65
click at [350, 348] on div "Podcasts Charts Monitoring ⌘ K Open Advanced New For Business For Podcasters Mo…" at bounding box center [683, 246] width 1366 height 492
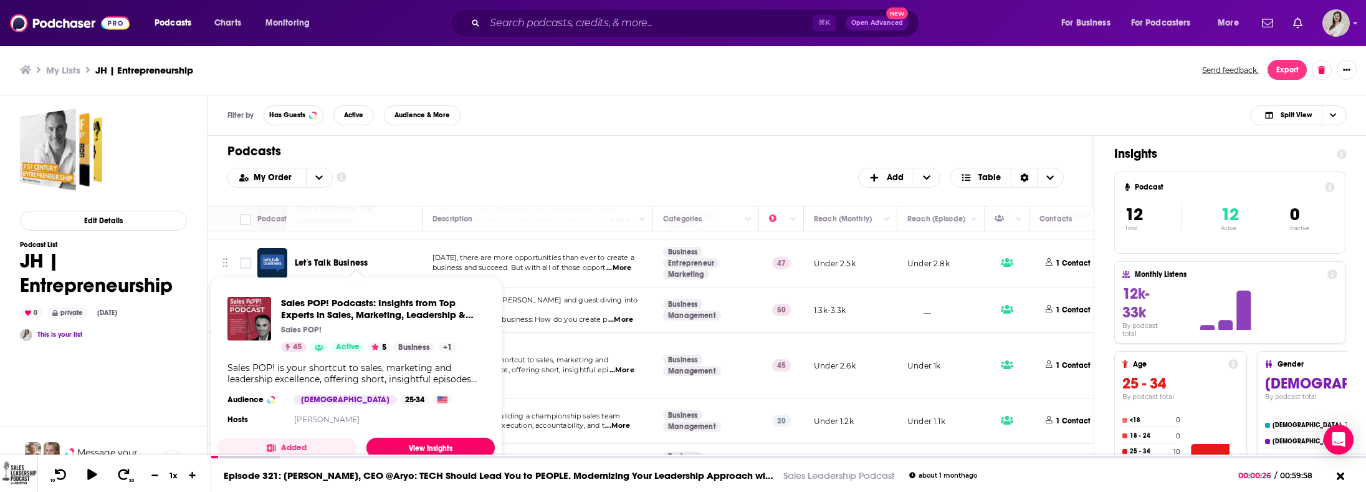
click at [421, 446] on link "View Insights" at bounding box center [430, 447] width 128 height 20
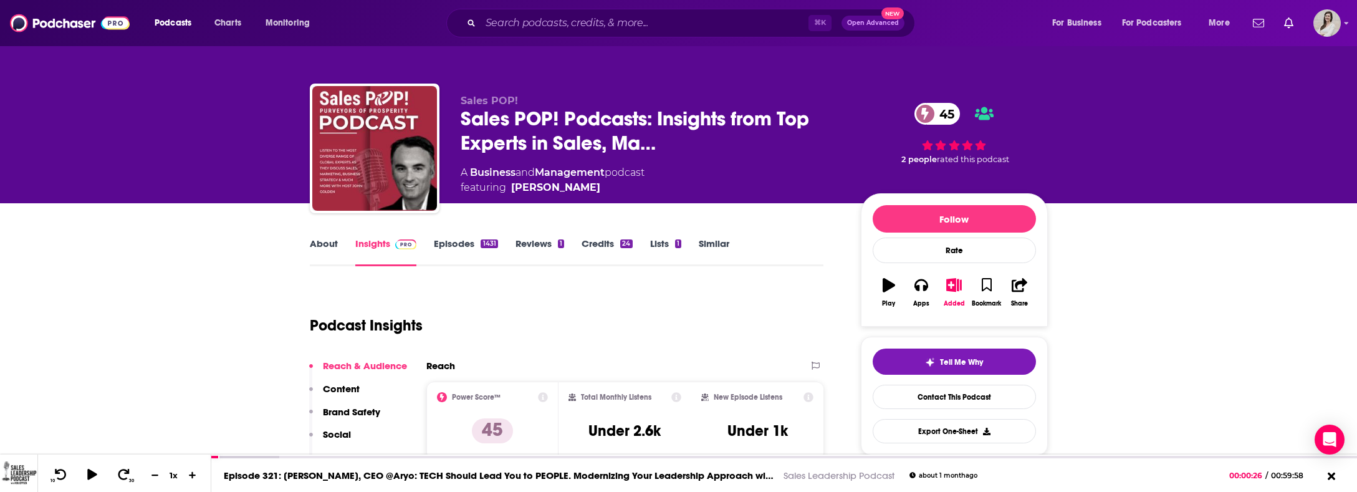
click at [324, 244] on link "About" at bounding box center [324, 251] width 28 height 29
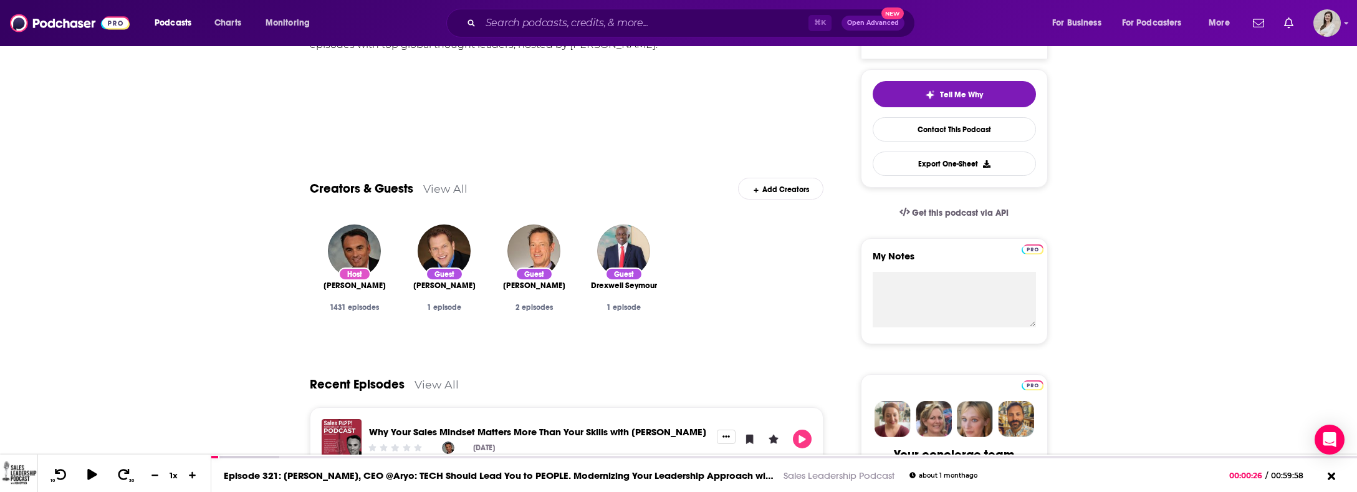
scroll to position [24, 0]
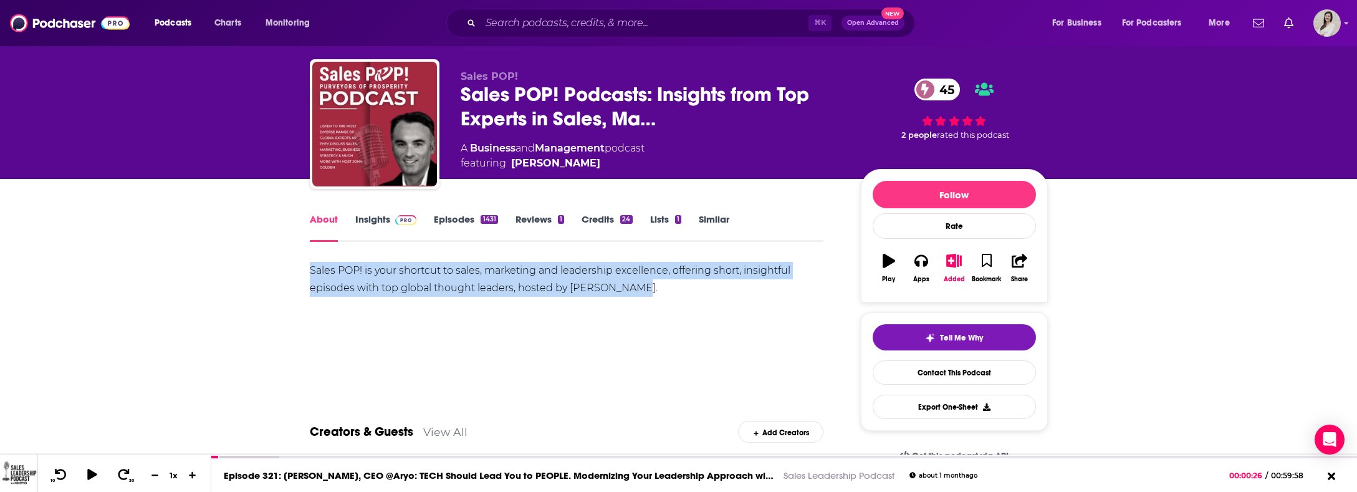
drag, startPoint x: 652, startPoint y: 289, endPoint x: 290, endPoint y: 270, distance: 362.5
copy div "Sales POP! is your shortcut to sales, marketing and leadership excellence, offe…"
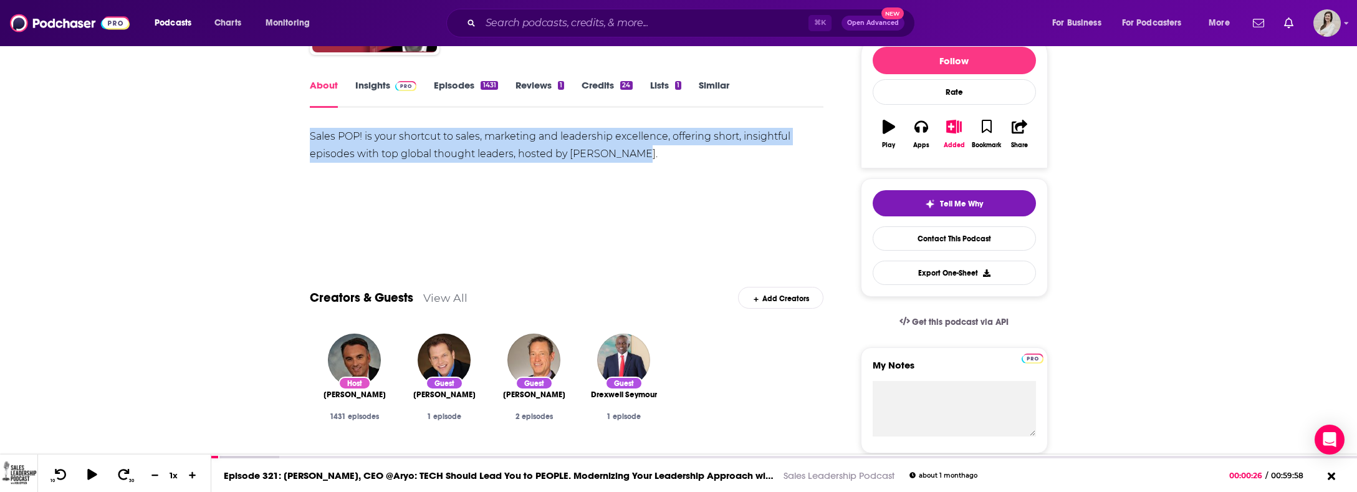
scroll to position [0, 0]
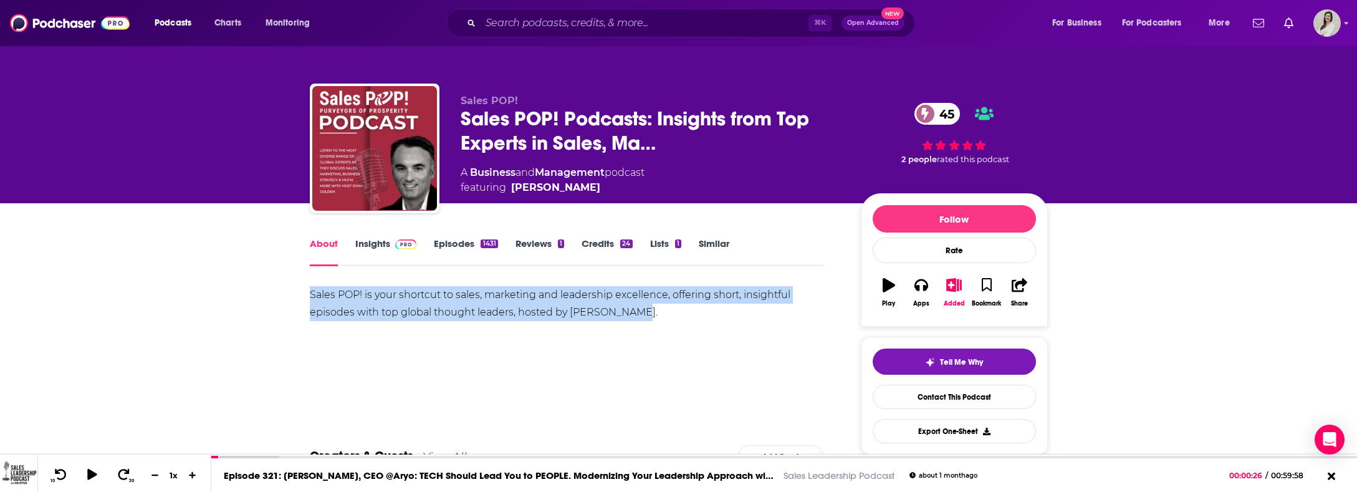
click at [479, 246] on link "Episodes 1431" at bounding box center [466, 251] width 64 height 29
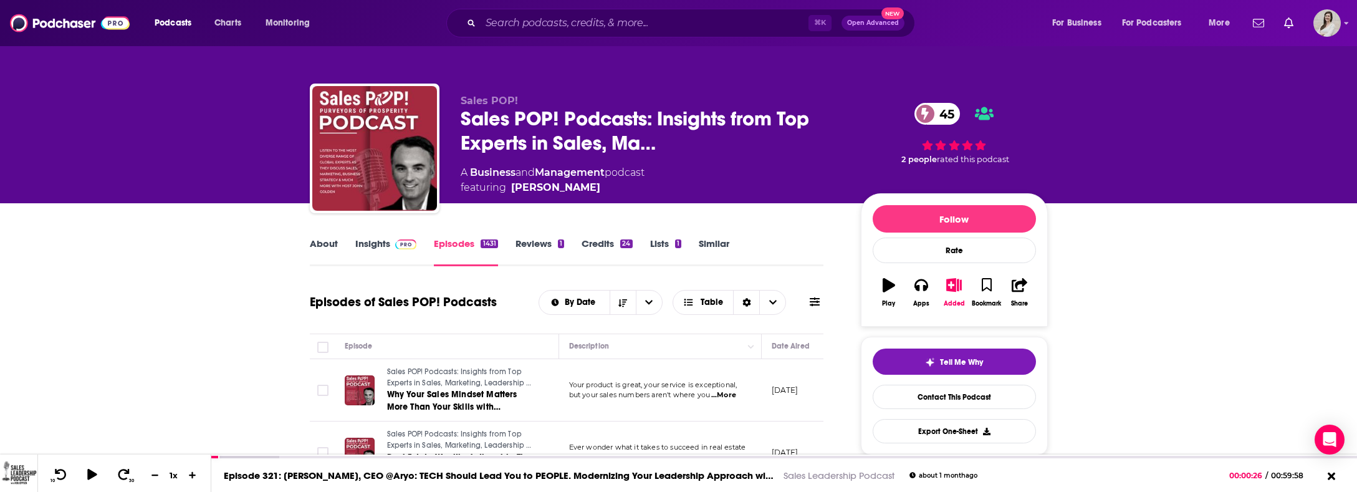
click at [372, 247] on link "Insights" at bounding box center [386, 251] width 62 height 29
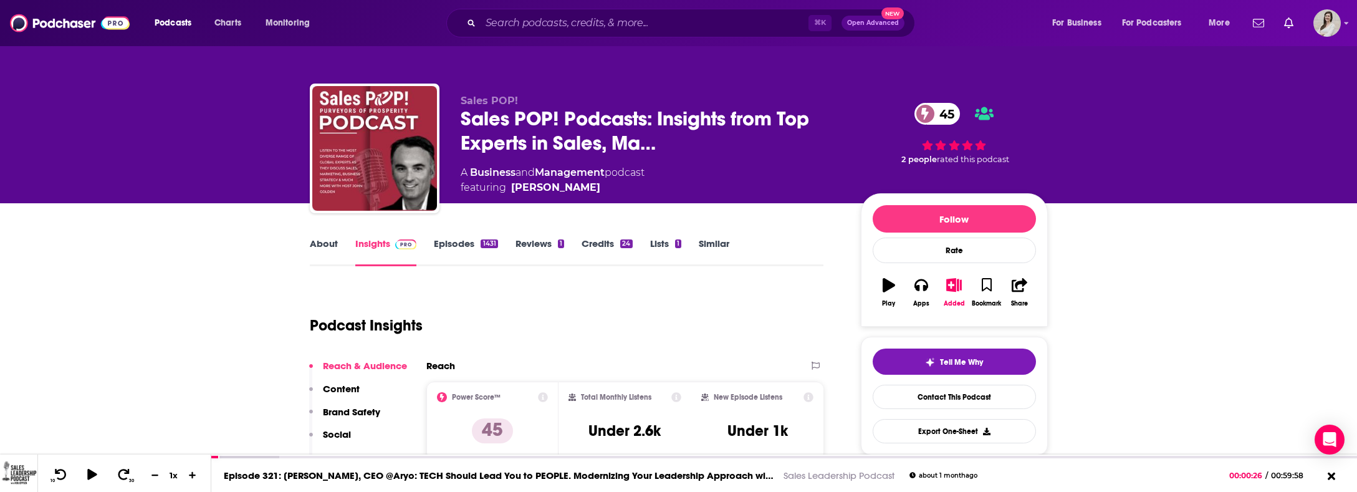
click at [489, 250] on link "Episodes 1431" at bounding box center [466, 251] width 64 height 29
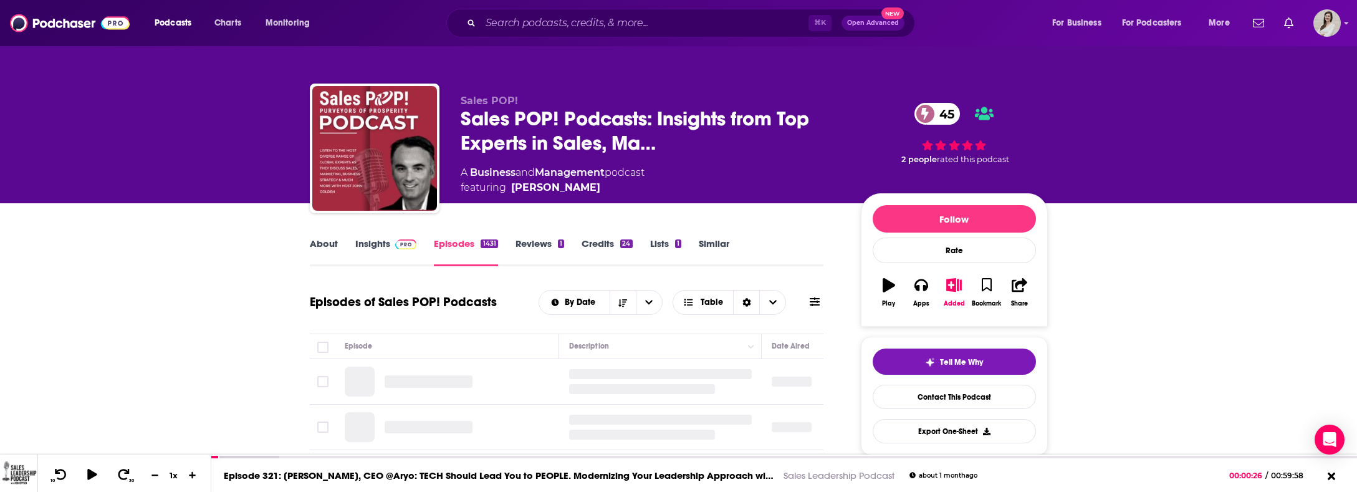
drag, startPoint x: 826, startPoint y: 295, endPoint x: 815, endPoint y: 300, distance: 12.0
click at [814, 301] on icon at bounding box center [814, 302] width 10 height 10
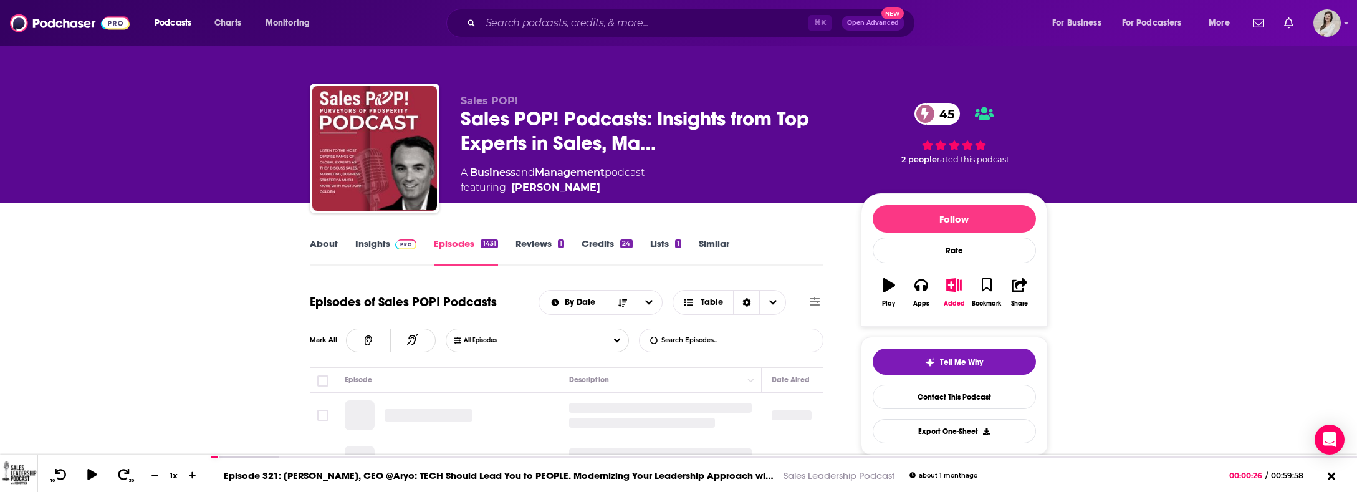
click at [732, 338] on input "List Search Input" at bounding box center [704, 340] width 130 height 22
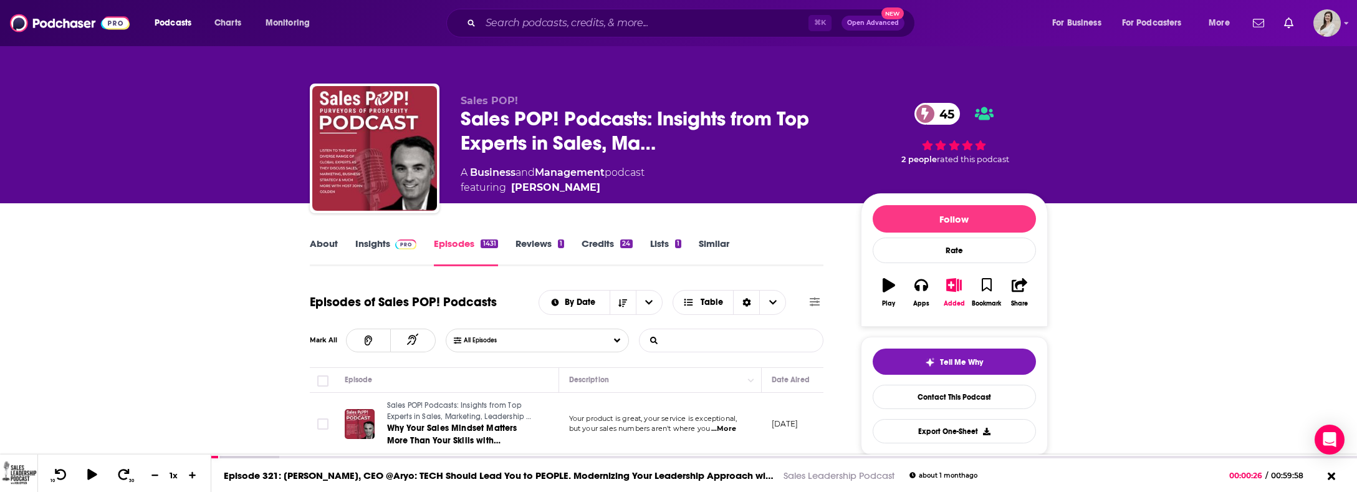
click at [736, 340] on input "List Search Input" at bounding box center [704, 340] width 130 height 22
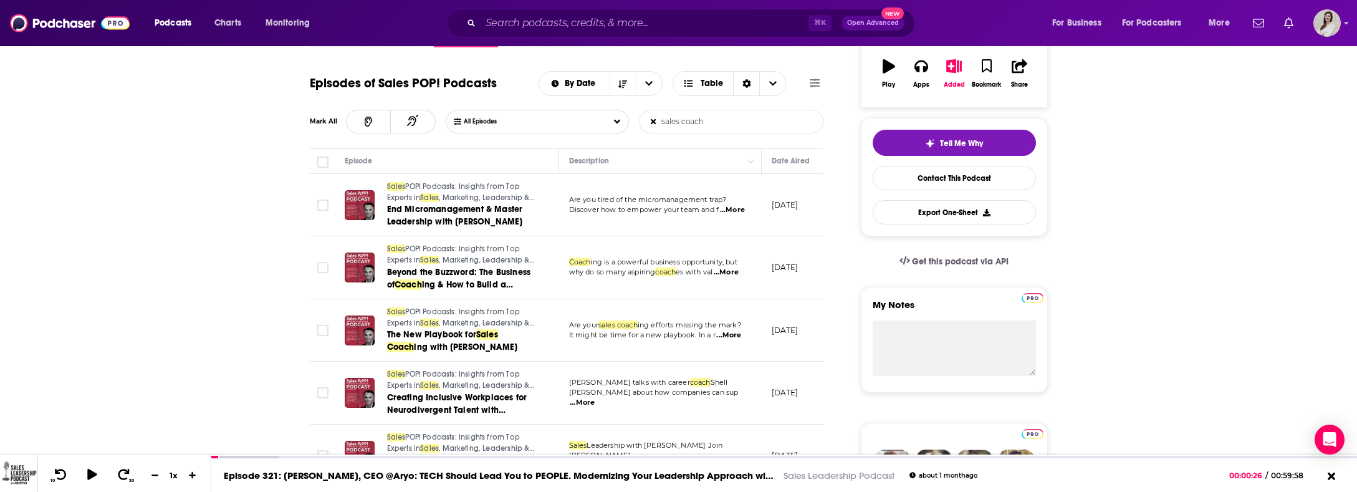
scroll to position [325, 0]
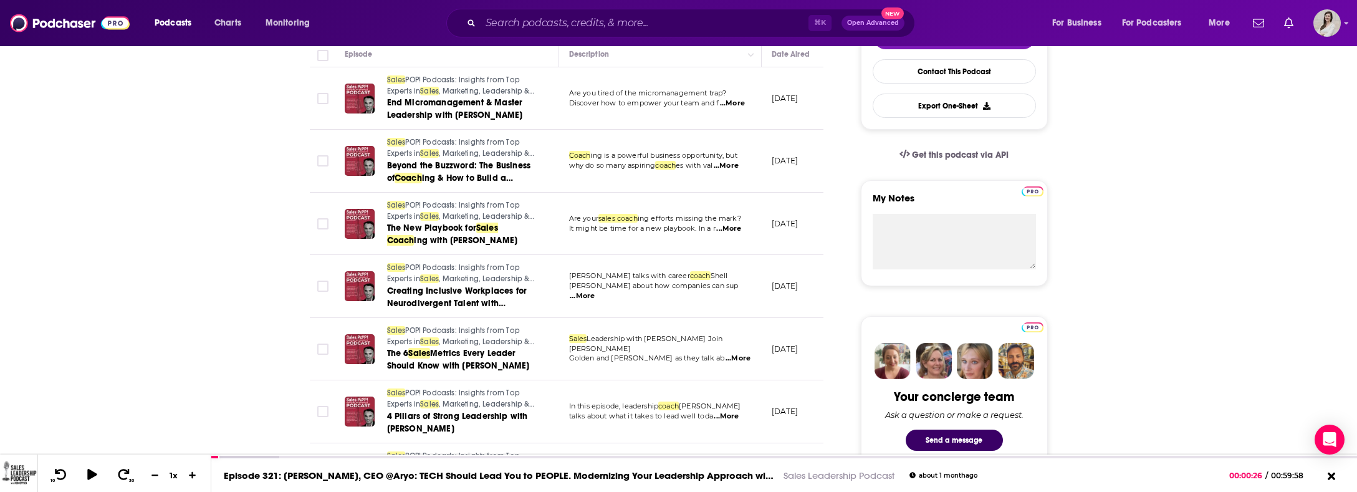
type input "sales coach"
click at [730, 355] on span "...More" at bounding box center [737, 358] width 25 height 10
drag, startPoint x: 738, startPoint y: 309, endPoint x: 695, endPoint y: 313, distance: 43.8
click at [729, 353] on span "...More" at bounding box center [737, 358] width 25 height 10
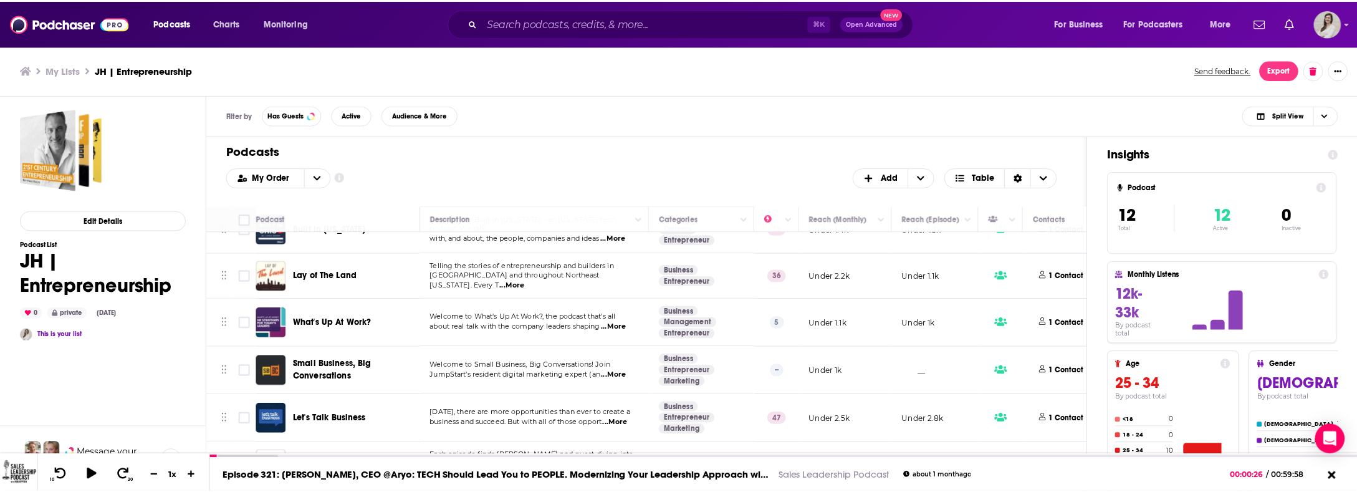
scroll to position [332, 0]
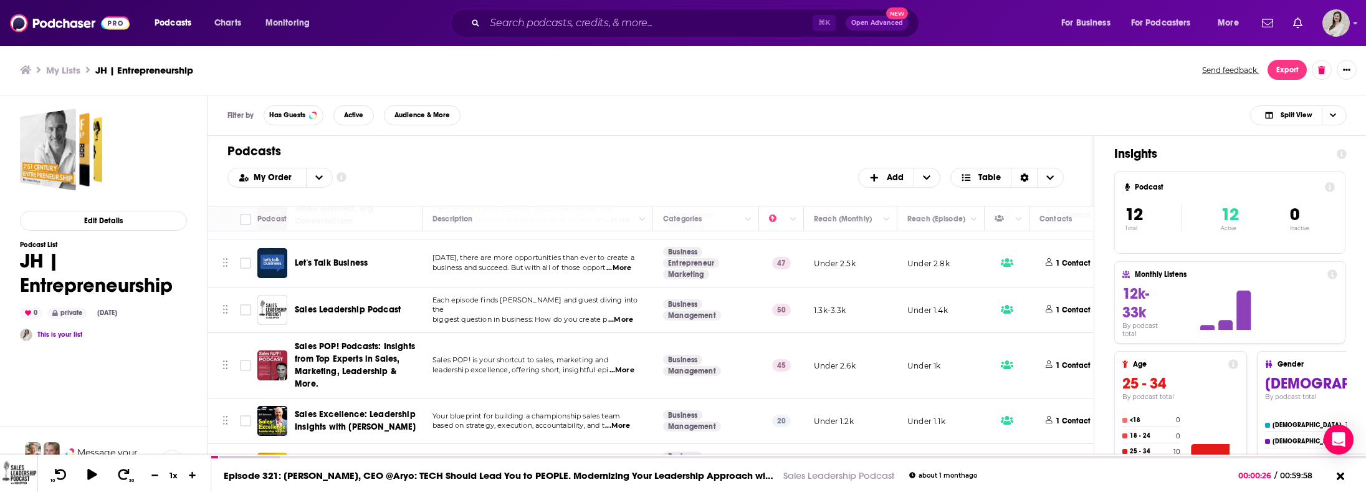
click at [375, 409] on span "Sales Excellence: Leadership Insights with [PERSON_NAME]" at bounding box center [356, 420] width 122 height 23
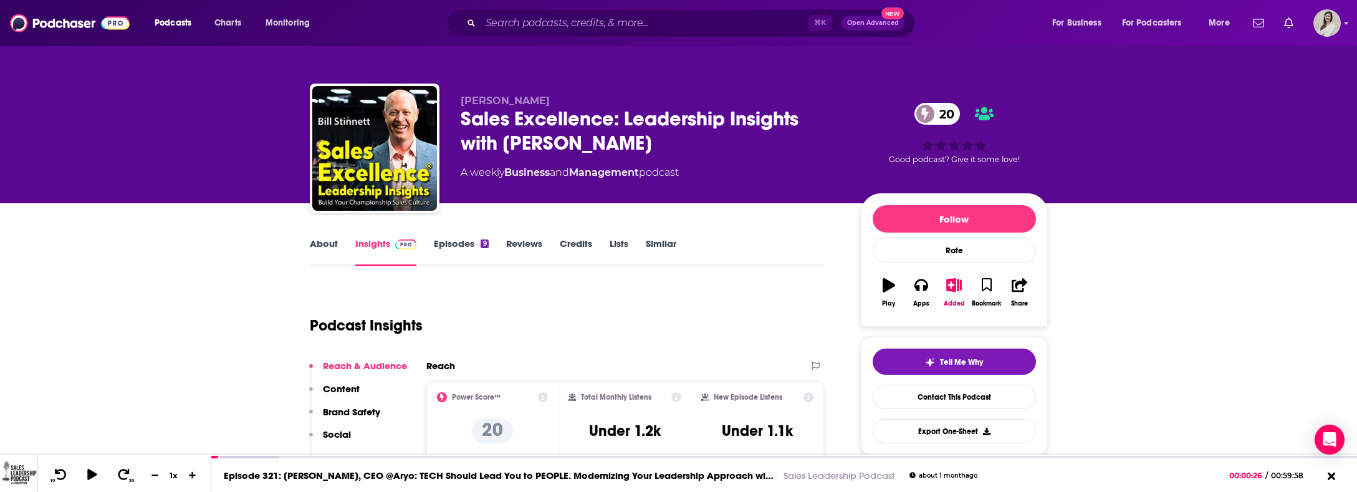
click at [462, 249] on link "Episodes 9" at bounding box center [461, 251] width 54 height 29
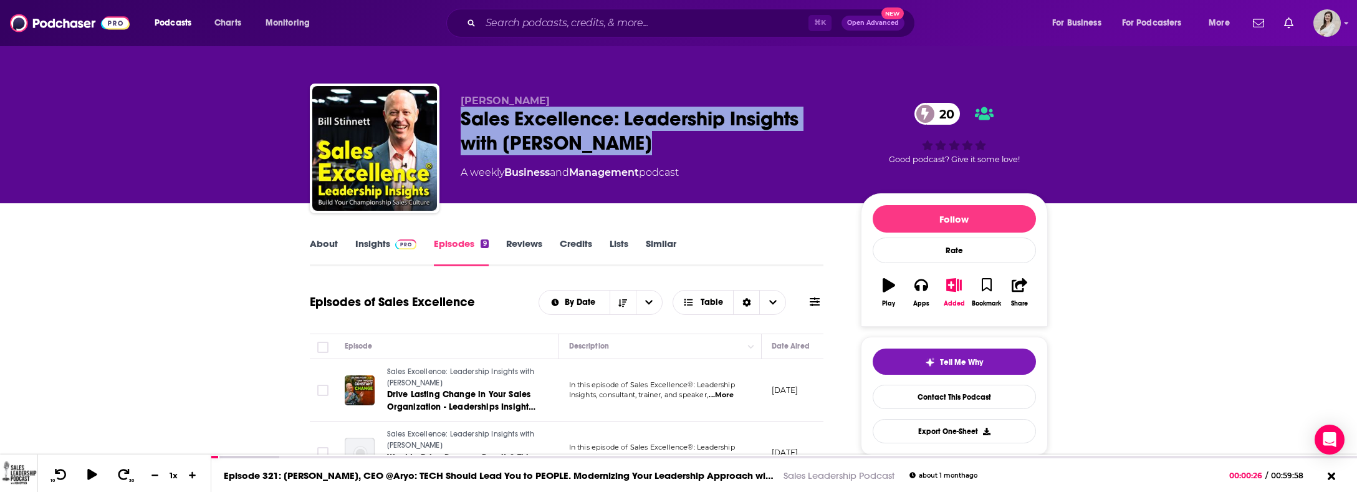
drag, startPoint x: 623, startPoint y: 143, endPoint x: 459, endPoint y: 123, distance: 164.5
click at [459, 123] on div "[PERSON_NAME] Sales Excellence: Leadership Insights with [PERSON_NAME] 20 A wee…" at bounding box center [679, 151] width 738 height 135
copy h2 "Sales Excellence: Leadership Insights with [PERSON_NAME]"
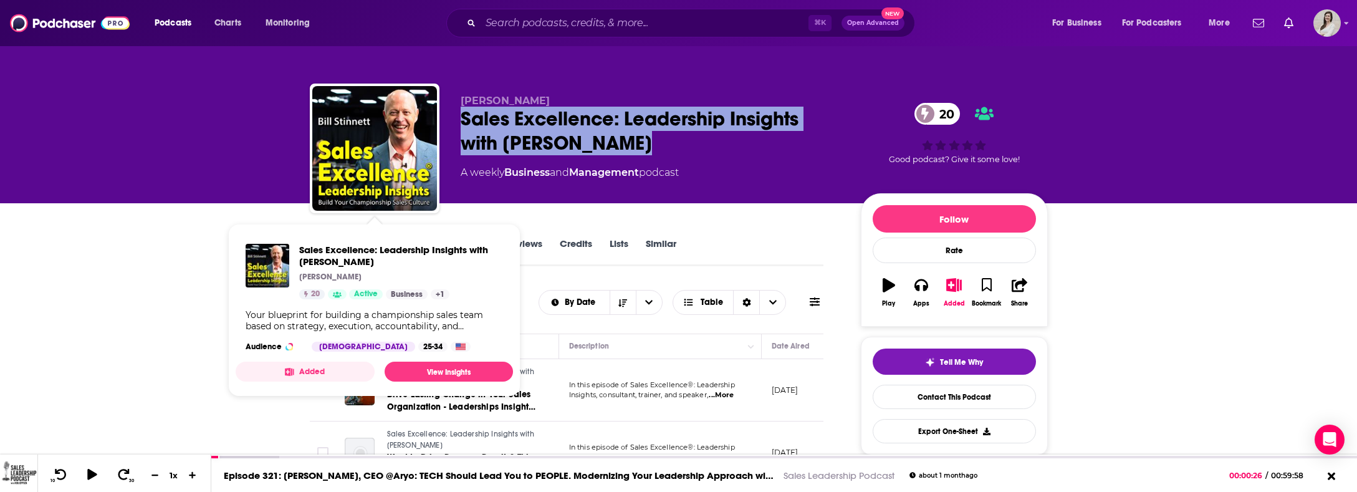
click at [317, 368] on button "Added" at bounding box center [305, 371] width 139 height 20
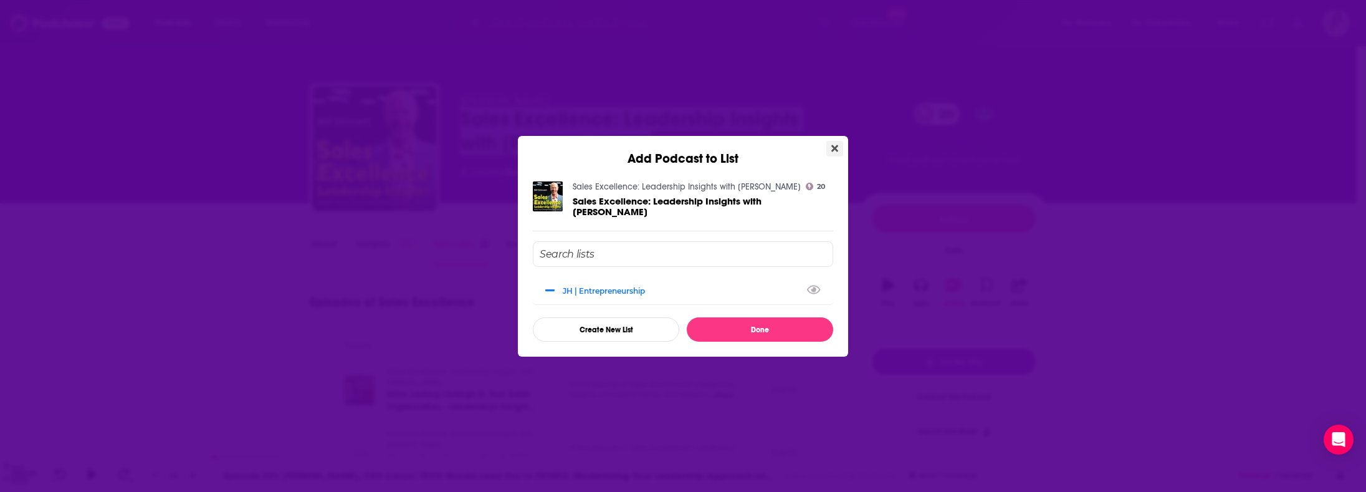
click at [834, 153] on icon "Close" at bounding box center [834, 148] width 7 height 10
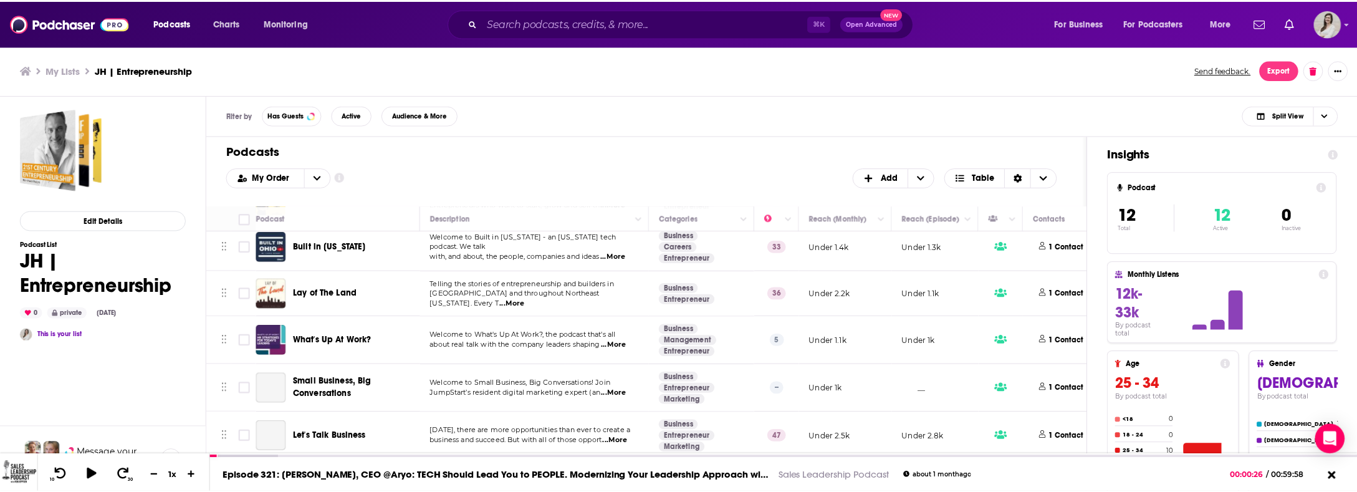
scroll to position [332, 0]
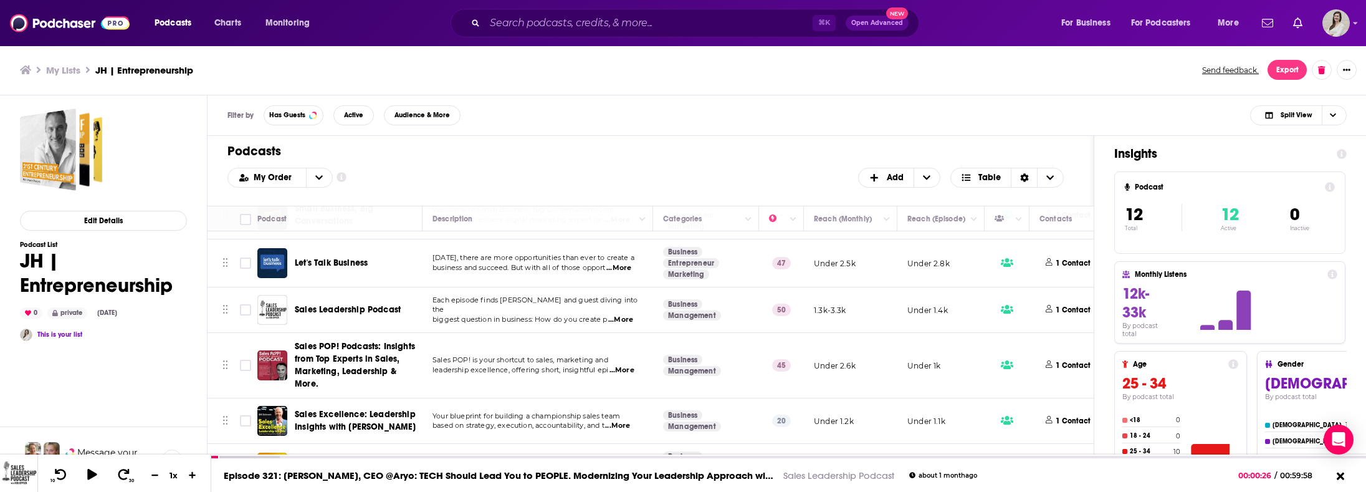
click at [349, 456] on span "Mental Selling: The Sales Performance Podcast" at bounding box center [346, 467] width 103 height 23
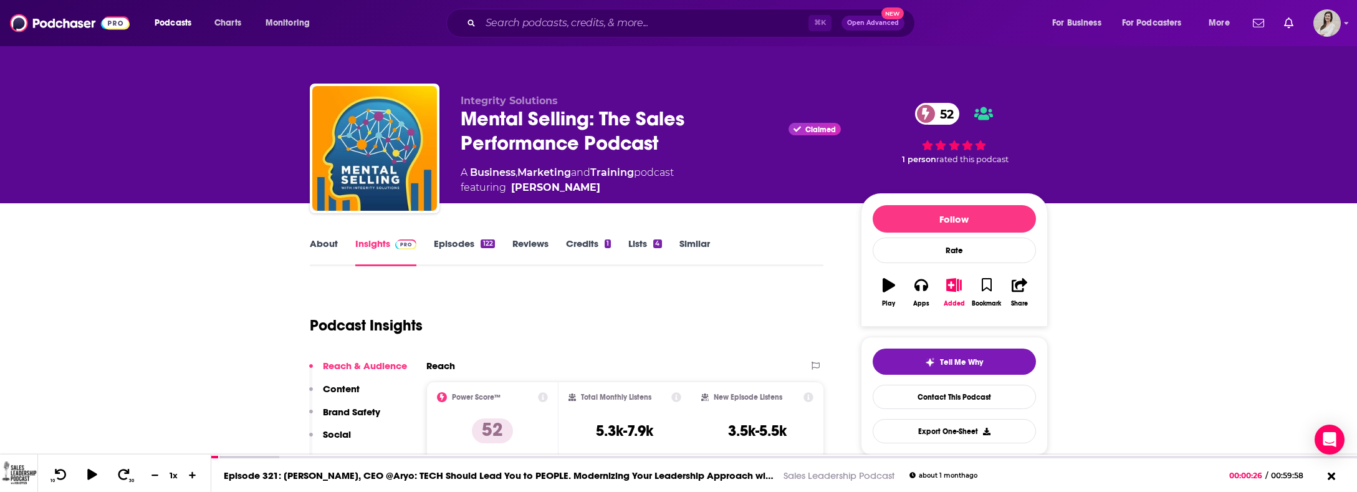
click at [472, 243] on link "Episodes 122" at bounding box center [464, 251] width 60 height 29
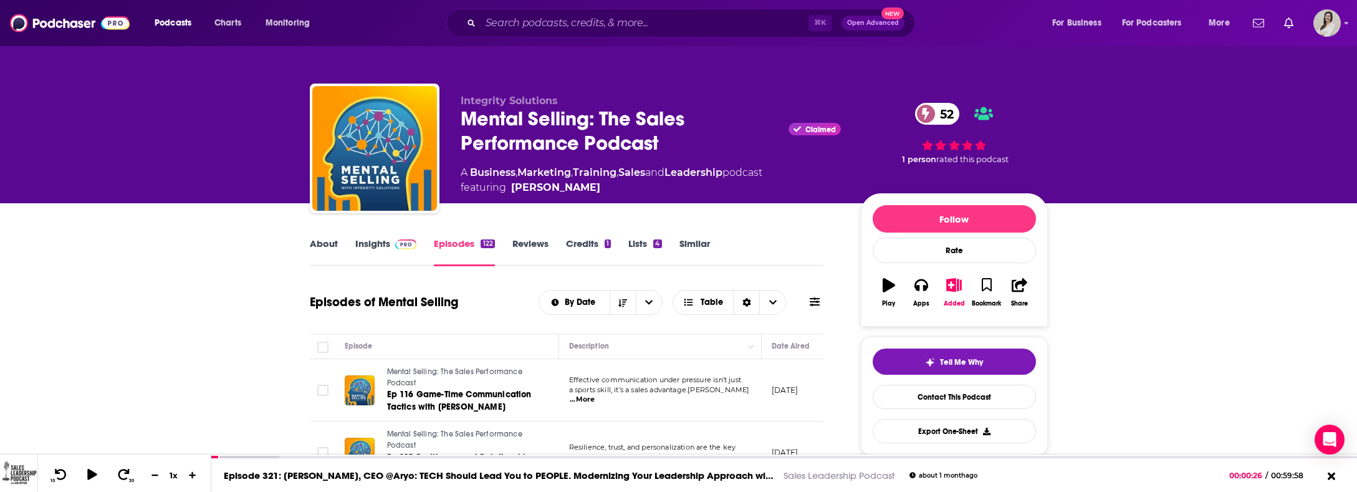
click at [316, 239] on link "About" at bounding box center [324, 251] width 28 height 29
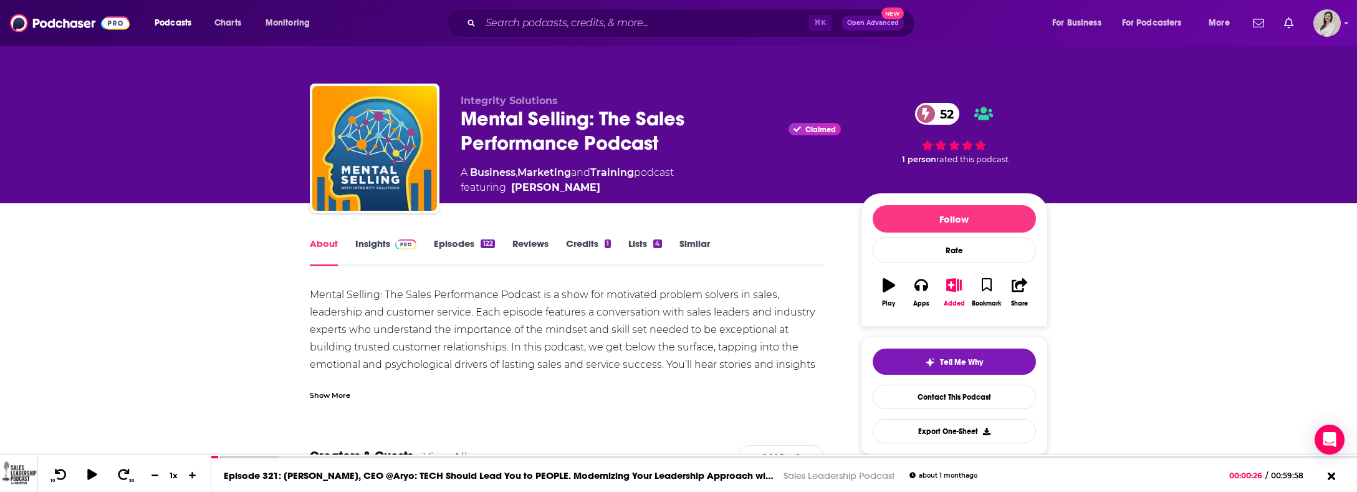
click at [346, 396] on div "Show More" at bounding box center [330, 394] width 41 height 12
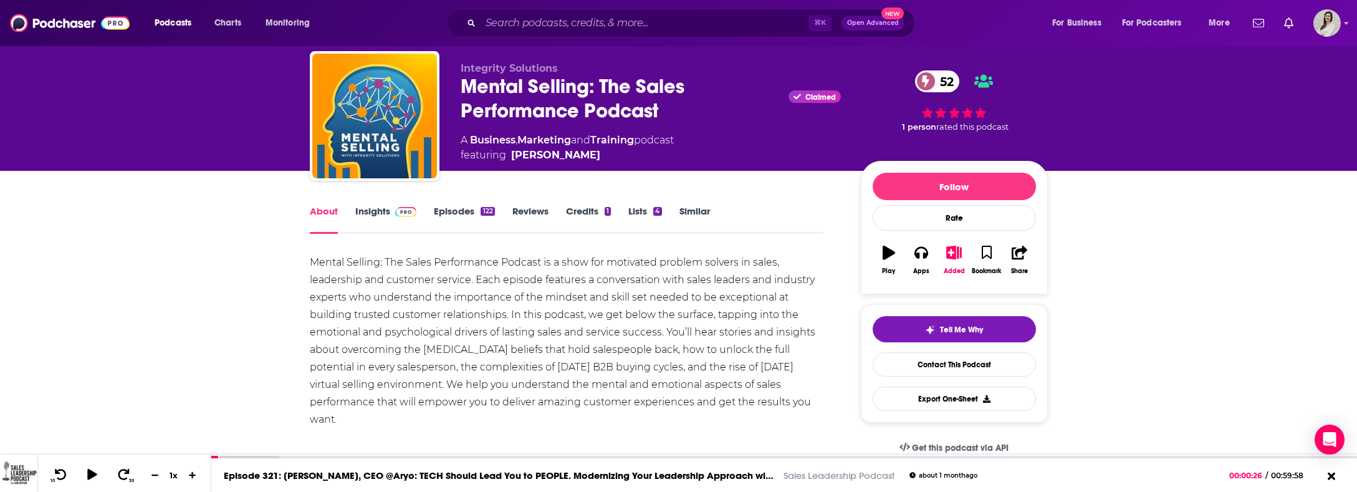
scroll to position [45, 0]
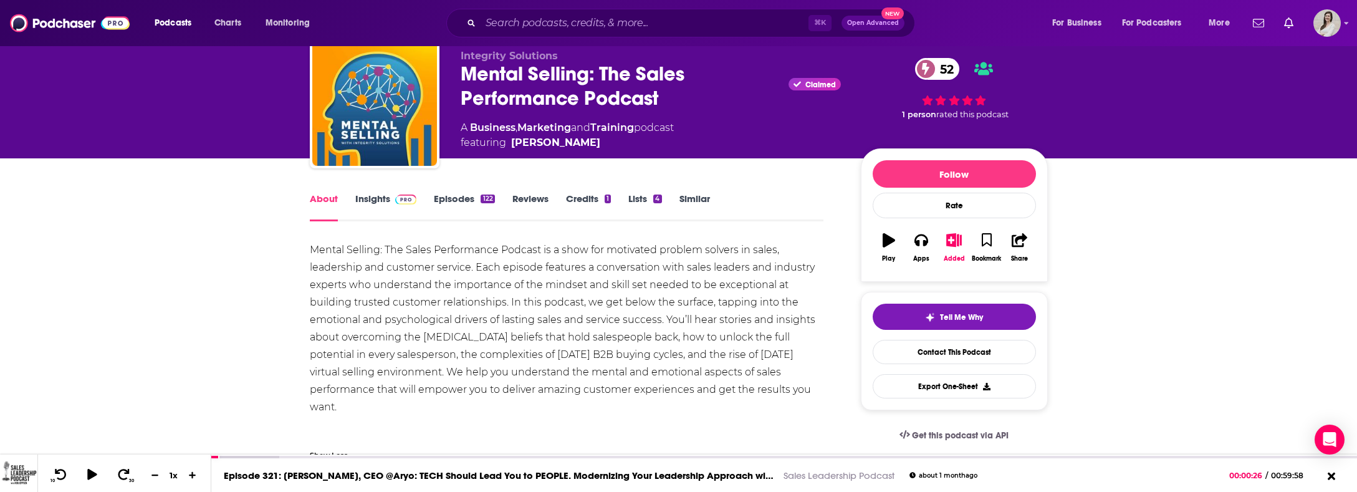
drag, startPoint x: 780, startPoint y: 393, endPoint x: 284, endPoint y: 250, distance: 516.1
copy div "Mental Selling: The Sales Performance Podcast is a show for motivated problem s…"
click at [396, 207] on link "Insights" at bounding box center [386, 207] width 62 height 29
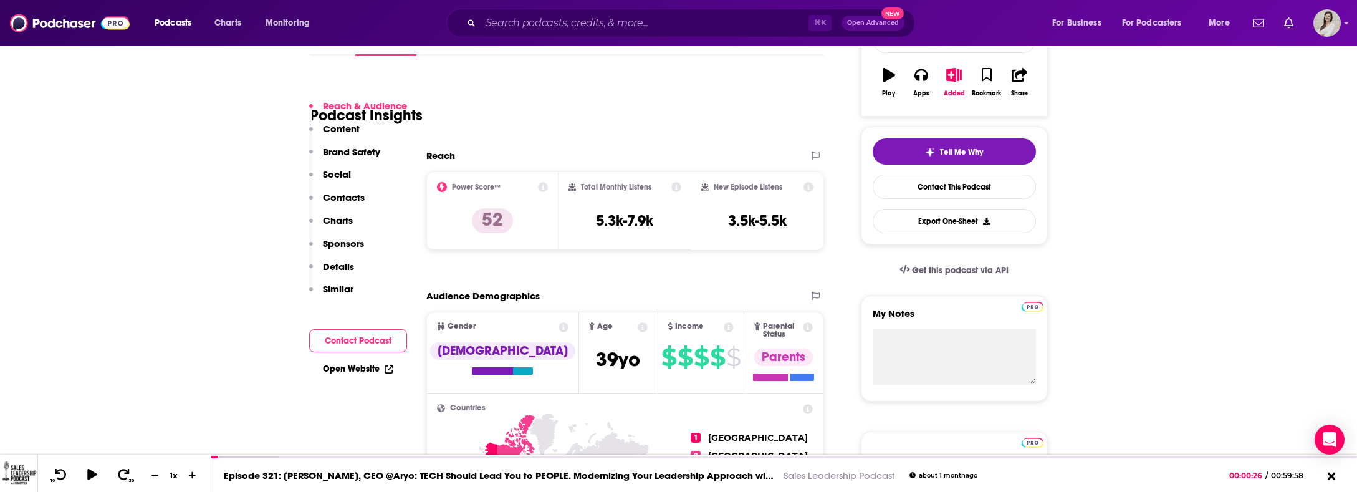
scroll to position [253, 0]
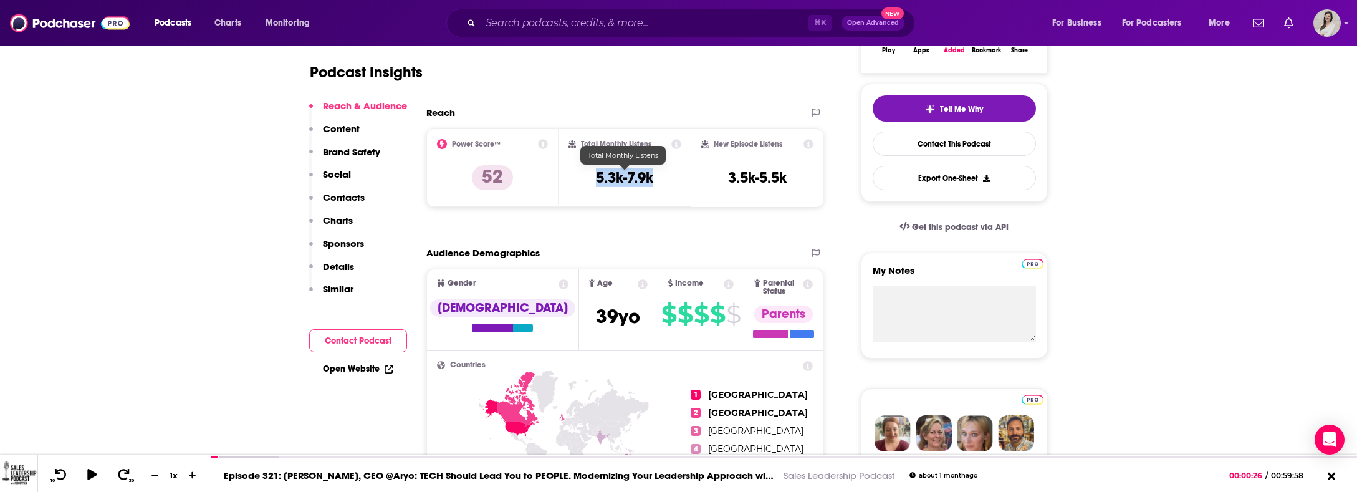
drag, startPoint x: 664, startPoint y: 181, endPoint x: 595, endPoint y: 182, distance: 69.2
click at [595, 182] on div "Total Monthly Listens 5.3k-7.9k" at bounding box center [624, 167] width 113 height 57
copy h3 "5.3k-7.9k"
click at [504, 80] on div "Podcast Insights" at bounding box center [562, 65] width 504 height 64
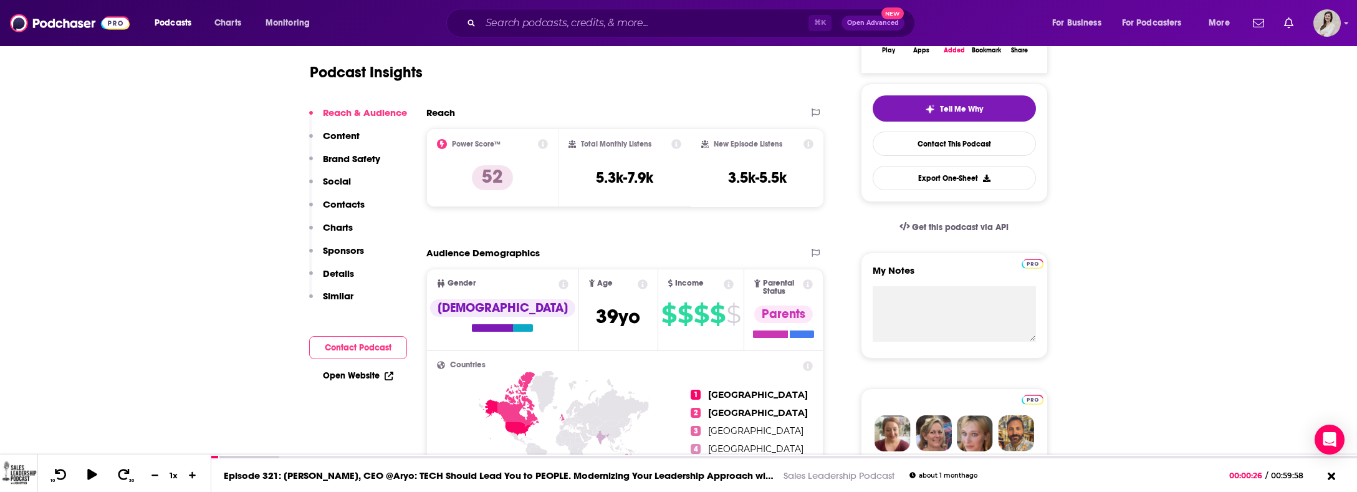
scroll to position [177, 0]
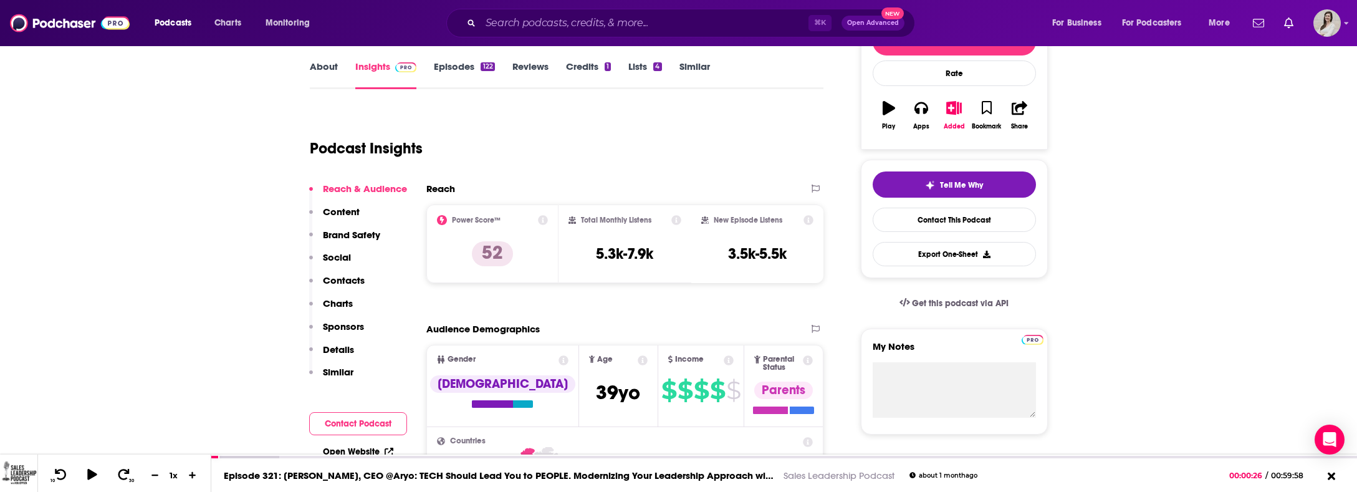
click at [474, 70] on link "Episodes 122" at bounding box center [464, 74] width 60 height 29
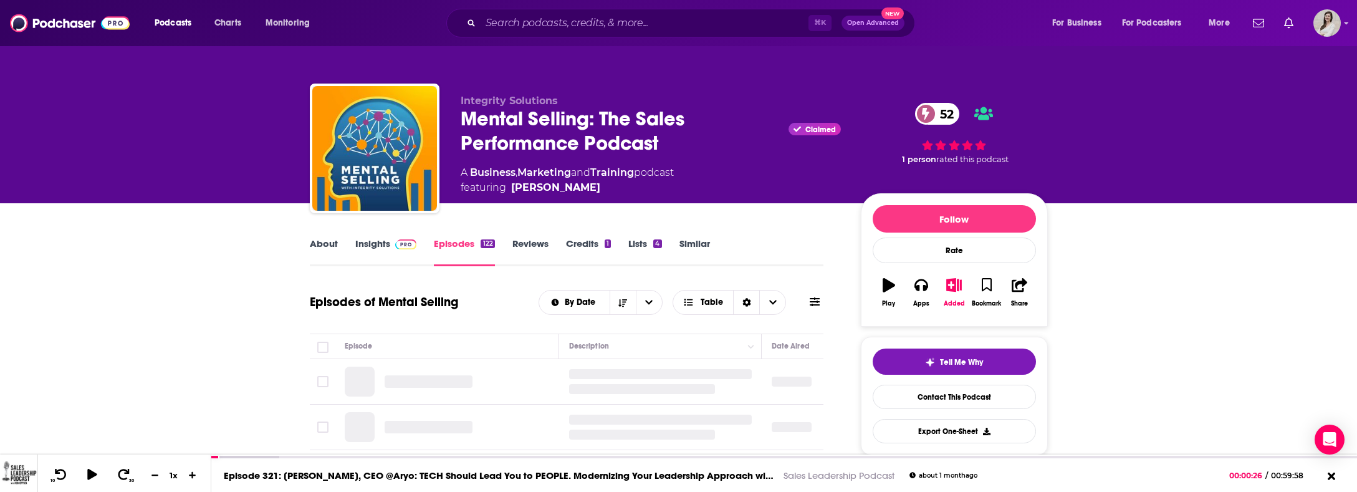
click at [814, 303] on icon at bounding box center [814, 302] width 10 height 10
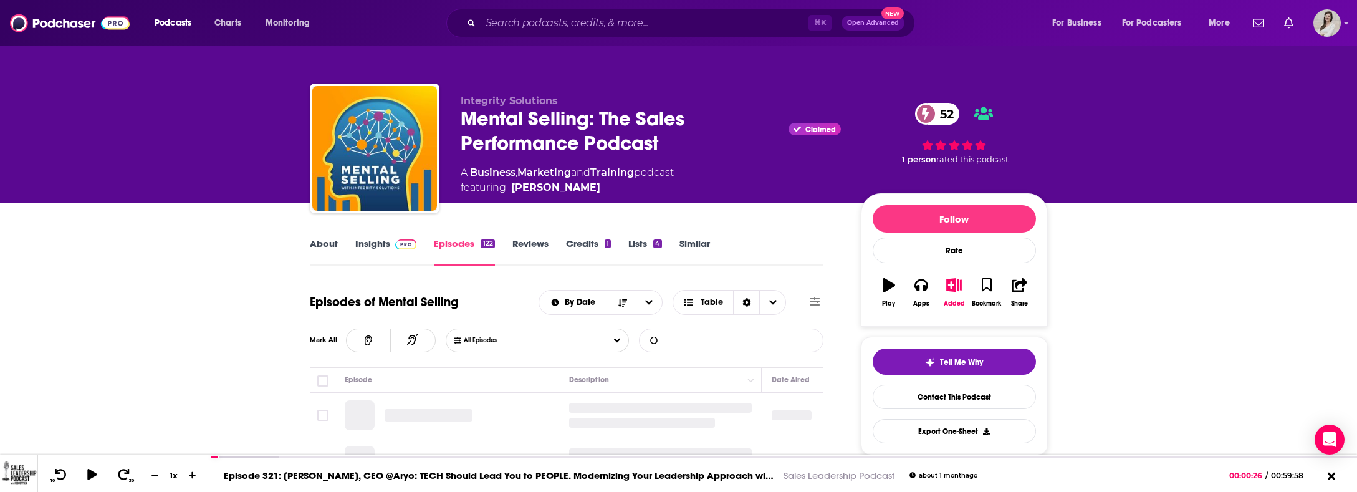
click at [710, 346] on input "List Search Input" at bounding box center [704, 340] width 130 height 22
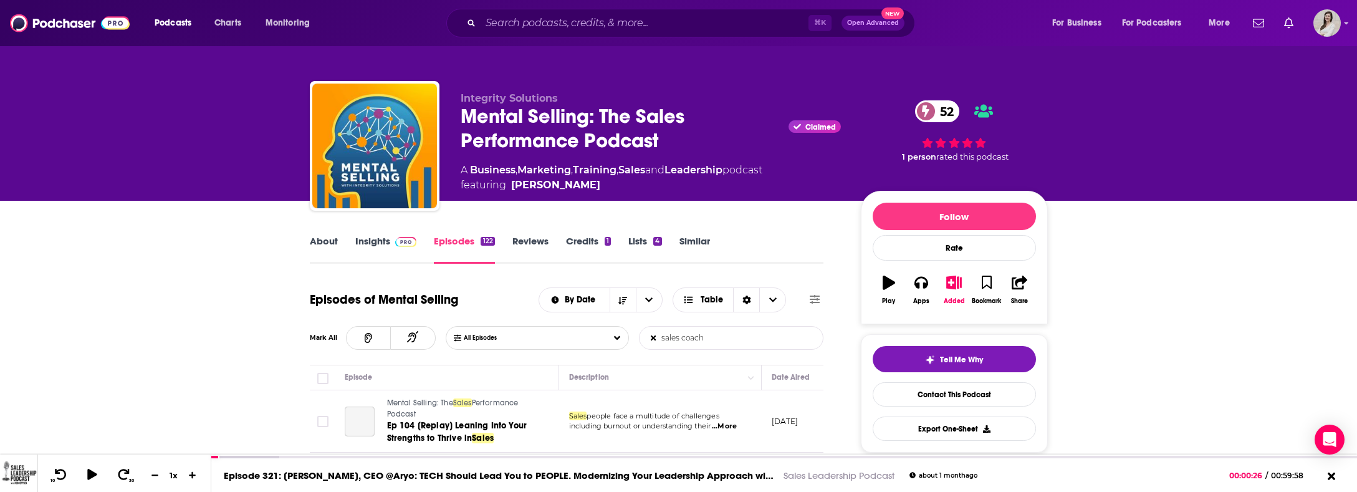
scroll to position [237, 0]
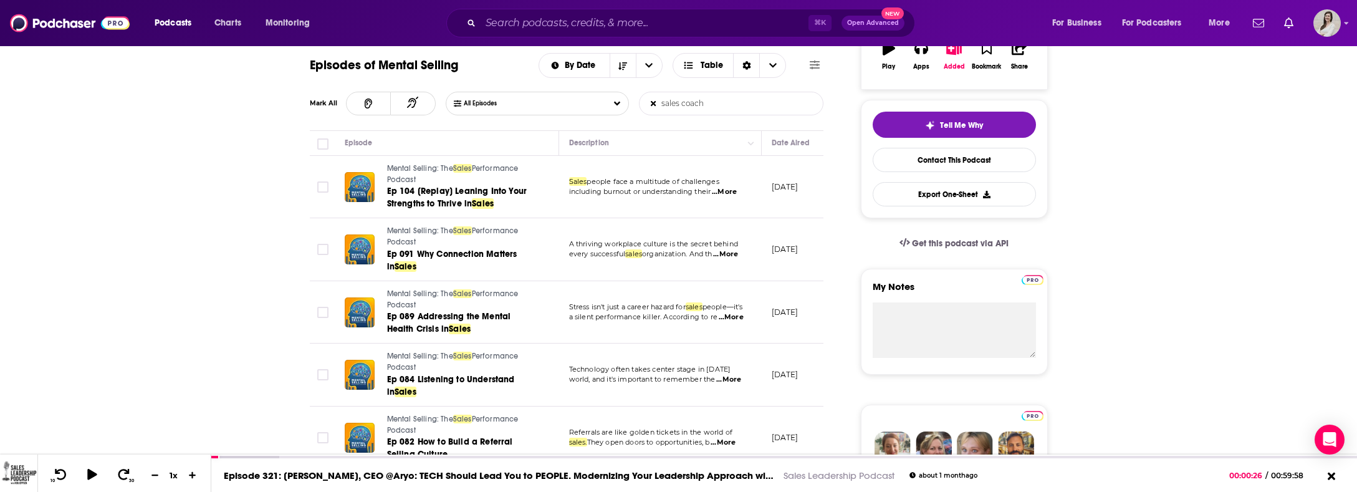
type input "sales coach"
click at [737, 193] on span "...More" at bounding box center [724, 192] width 25 height 10
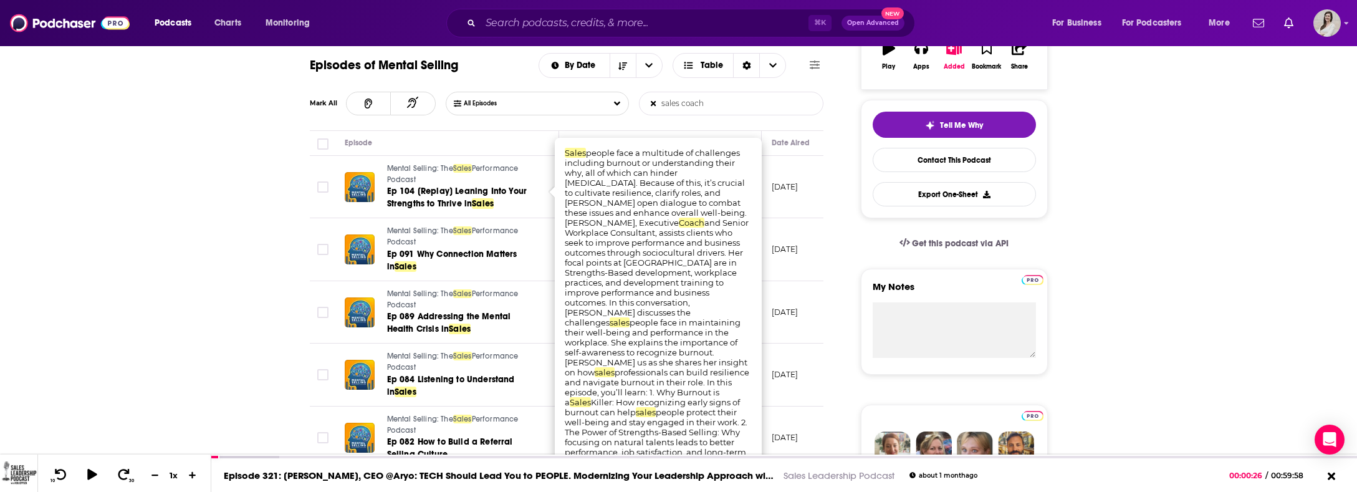
click at [791, 208] on td "[DATE]" at bounding box center [801, 187] width 81 height 63
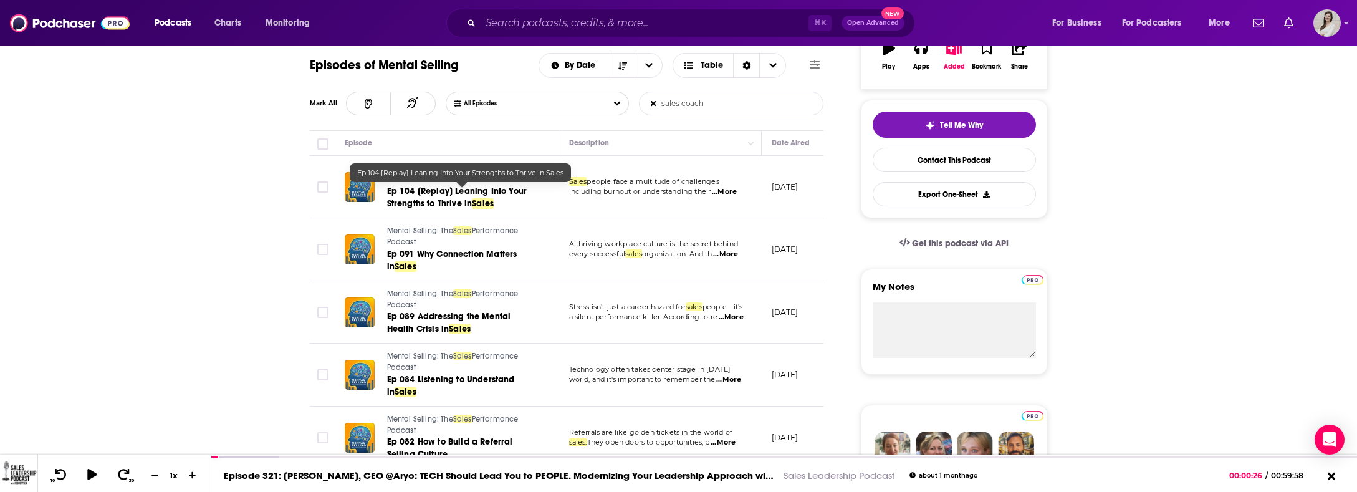
click at [498, 206] on link "Ep 104 [Replay] Leaning Into Your Strengths to Thrive in Sales" at bounding box center [462, 197] width 150 height 25
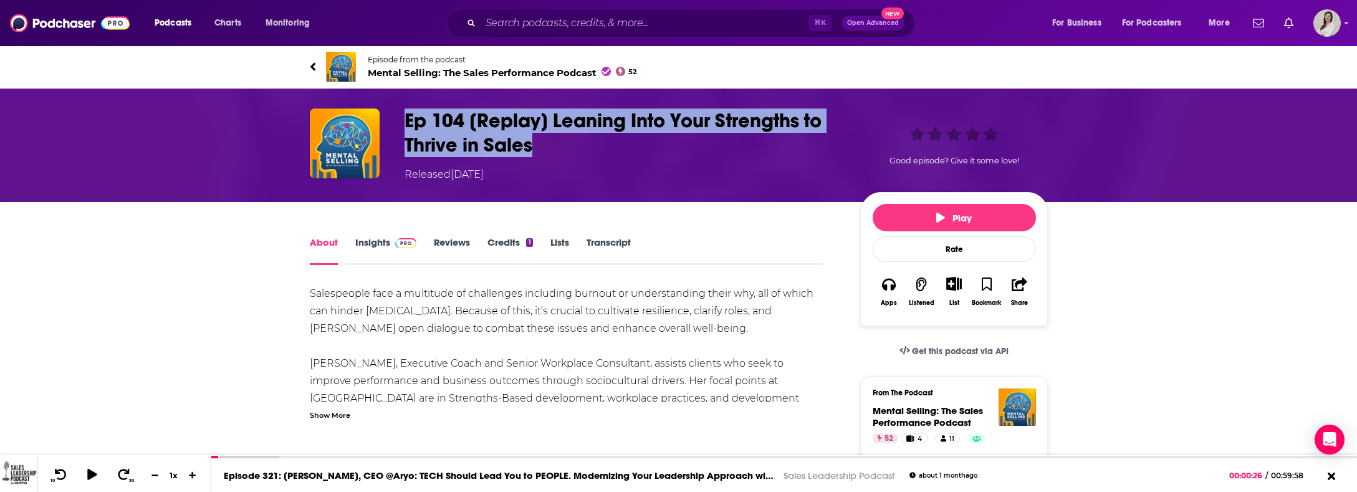
drag, startPoint x: 558, startPoint y: 149, endPoint x: 384, endPoint y: 120, distance: 176.2
click at [384, 120] on div "Ep 104 [Replay] Leaning Into Your Strengths to Thrive in Sales Released [DATE] …" at bounding box center [679, 145] width 738 height 74
copy div "Ep 104 [Replay] Leaning Into Your Strengths to Thrive in Sales"
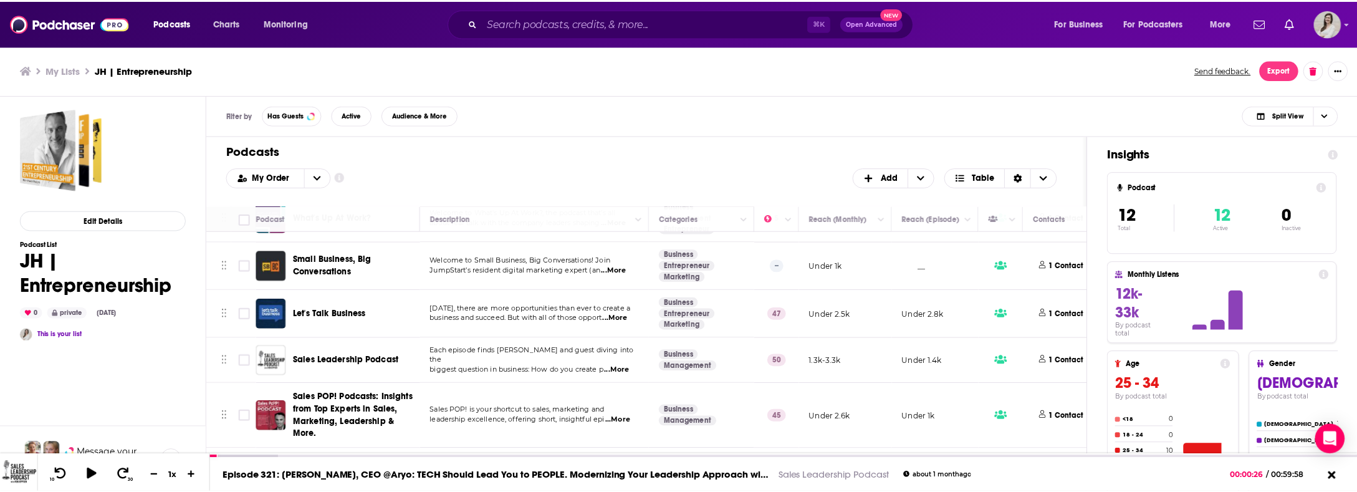
scroll to position [332, 0]
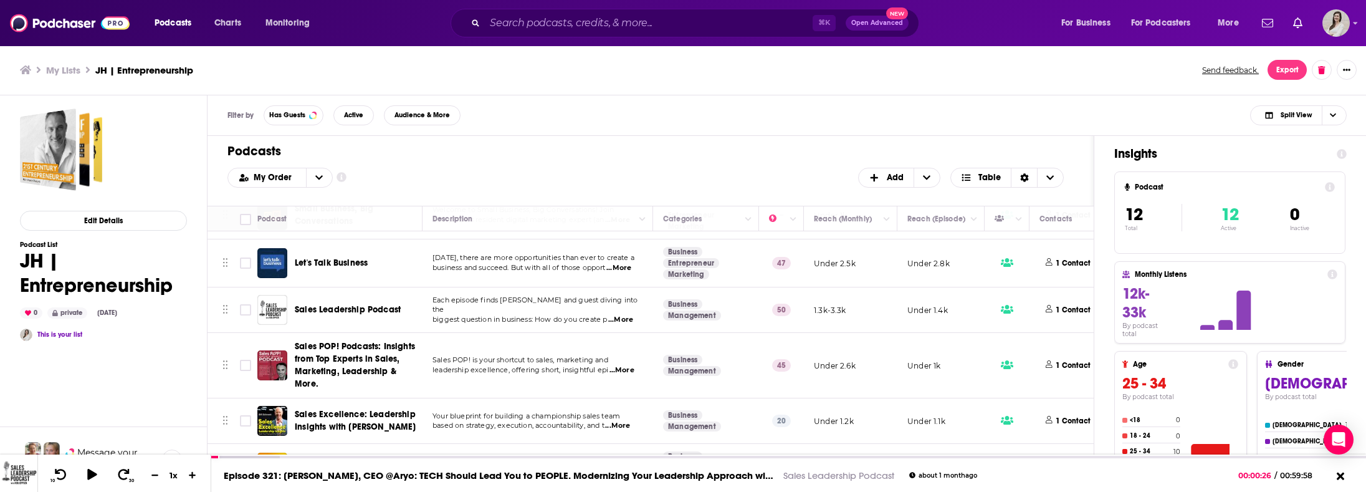
click at [381, 304] on span "Sales Leadership Podcast" at bounding box center [348, 309] width 106 height 11
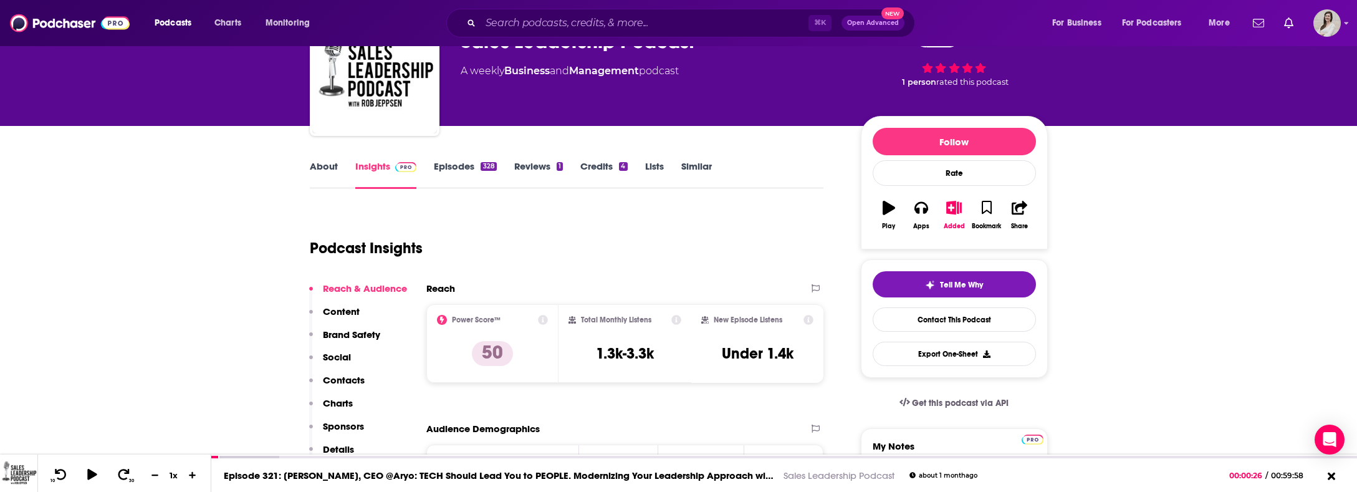
scroll to position [42, 0]
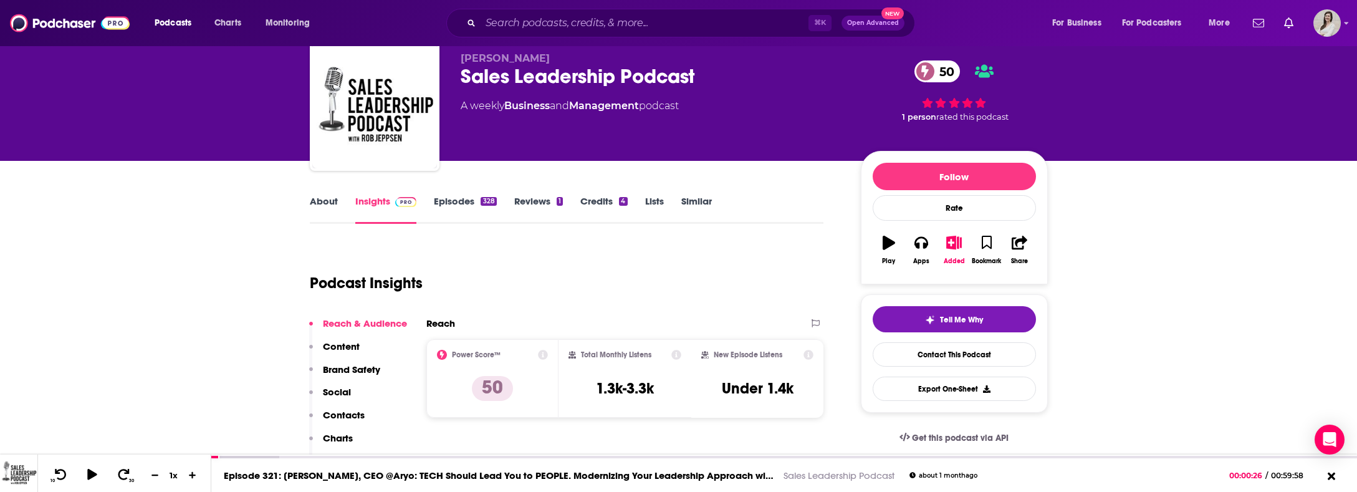
click at [446, 201] on link "Episodes 328" at bounding box center [465, 209] width 62 height 29
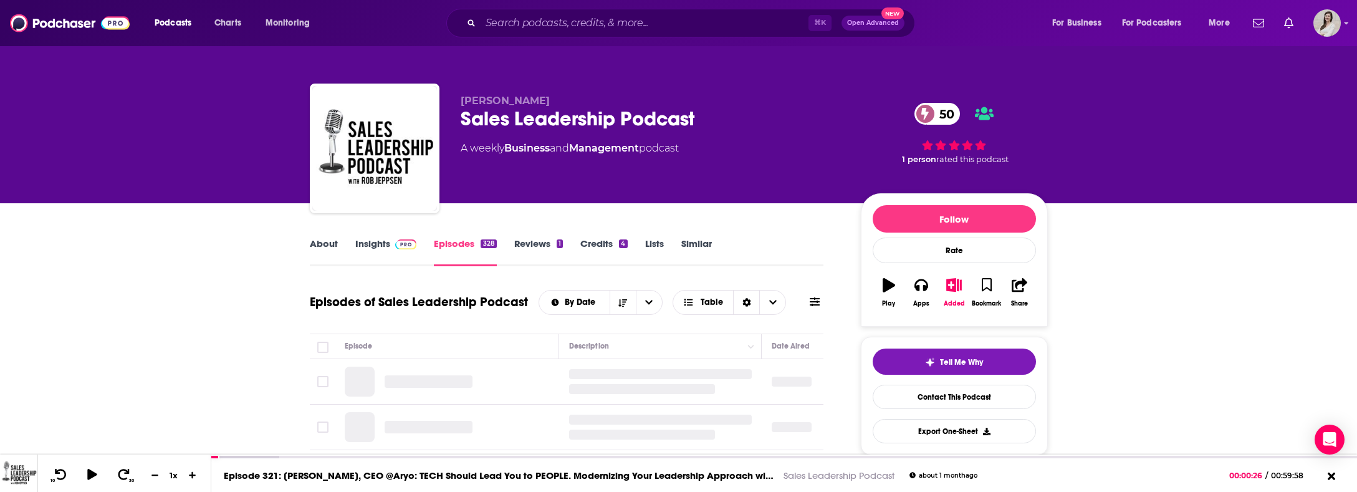
click at [374, 239] on link "Insights" at bounding box center [386, 251] width 62 height 29
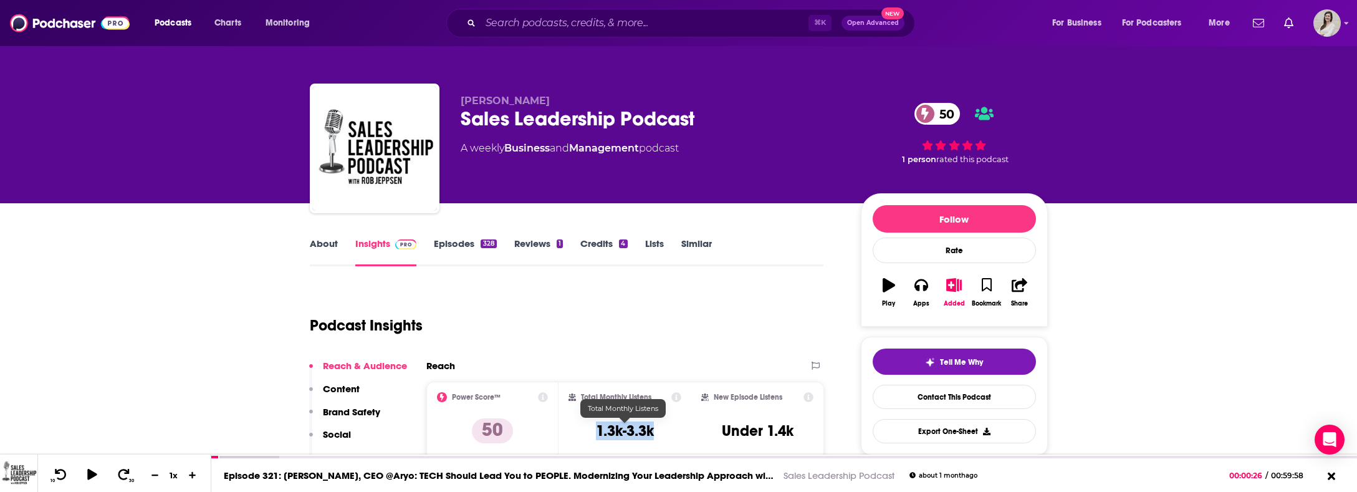
drag, startPoint x: 670, startPoint y: 429, endPoint x: 590, endPoint y: 437, distance: 80.8
click at [590, 437] on div "Total Monthly Listens 1.3k-3.3k" at bounding box center [624, 420] width 113 height 57
copy h3 "1.3k-3.3k"
